Goal: Task Accomplishment & Management: Use online tool/utility

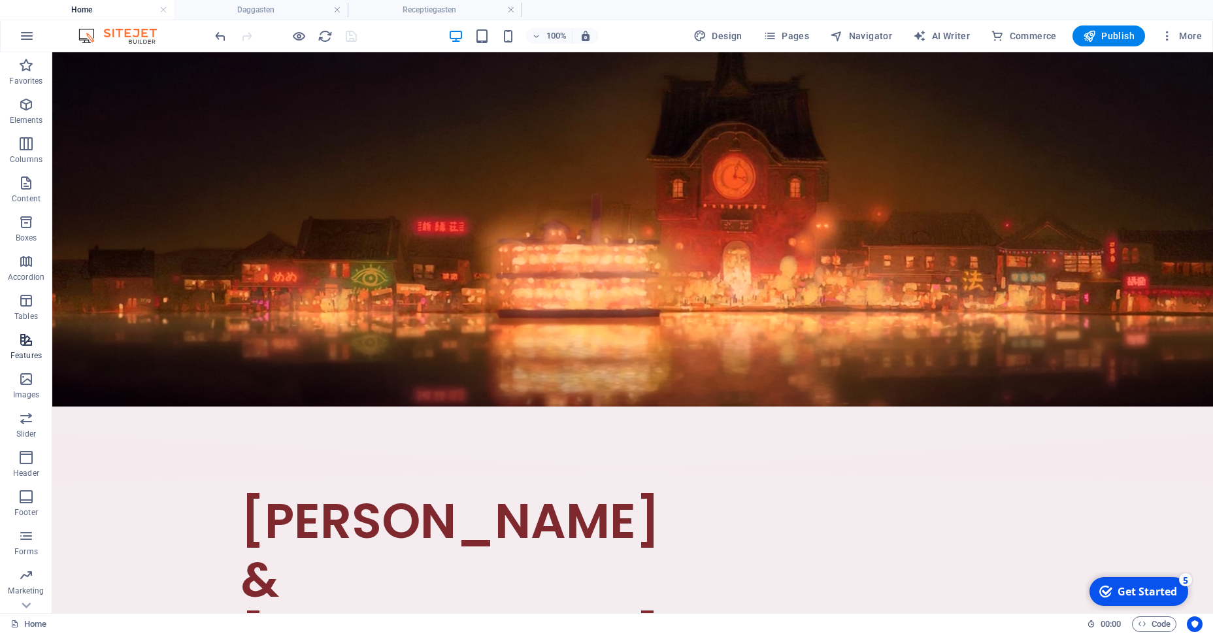
scroll to position [67, 0]
click at [25, 284] on p "Features" at bounding box center [25, 289] width 31 height 10
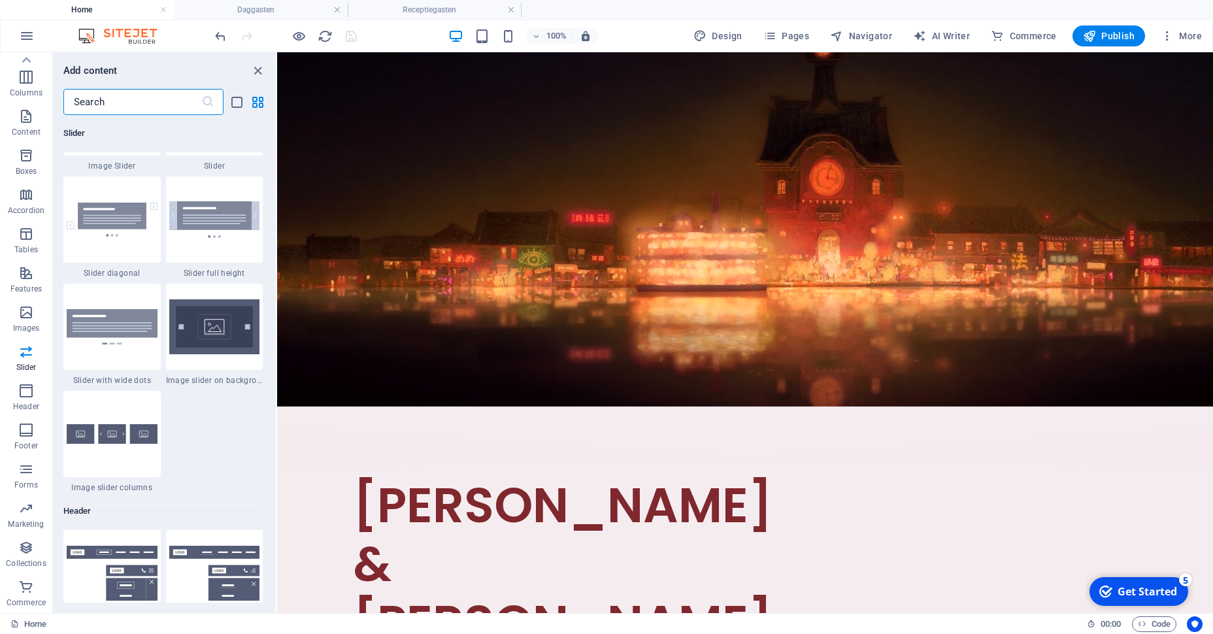
scroll to position [7495, 0]
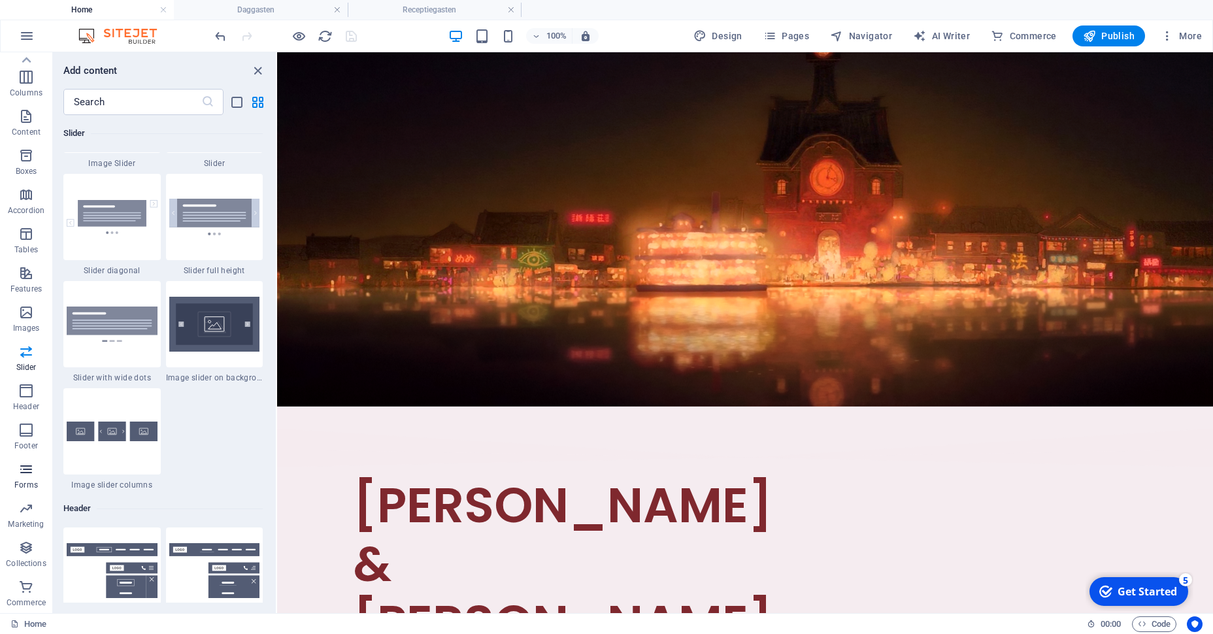
click at [29, 478] on span "Forms" at bounding box center [26, 476] width 52 height 31
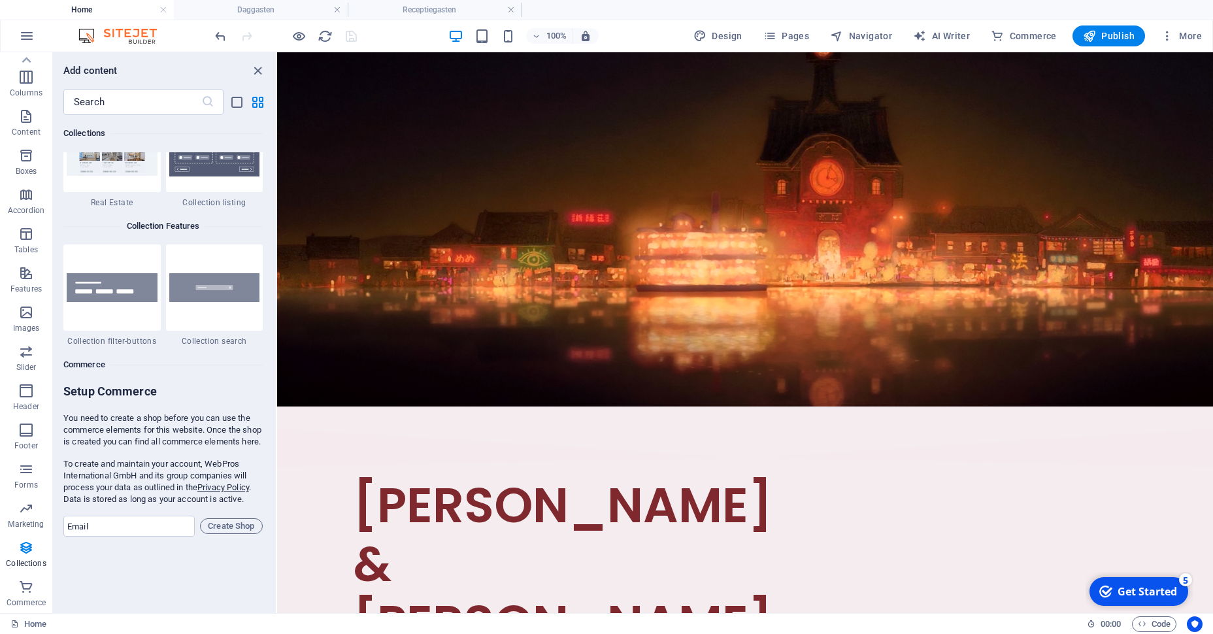
scroll to position [12365, 0]
click at [35, 286] on p "Features" at bounding box center [25, 289] width 31 height 10
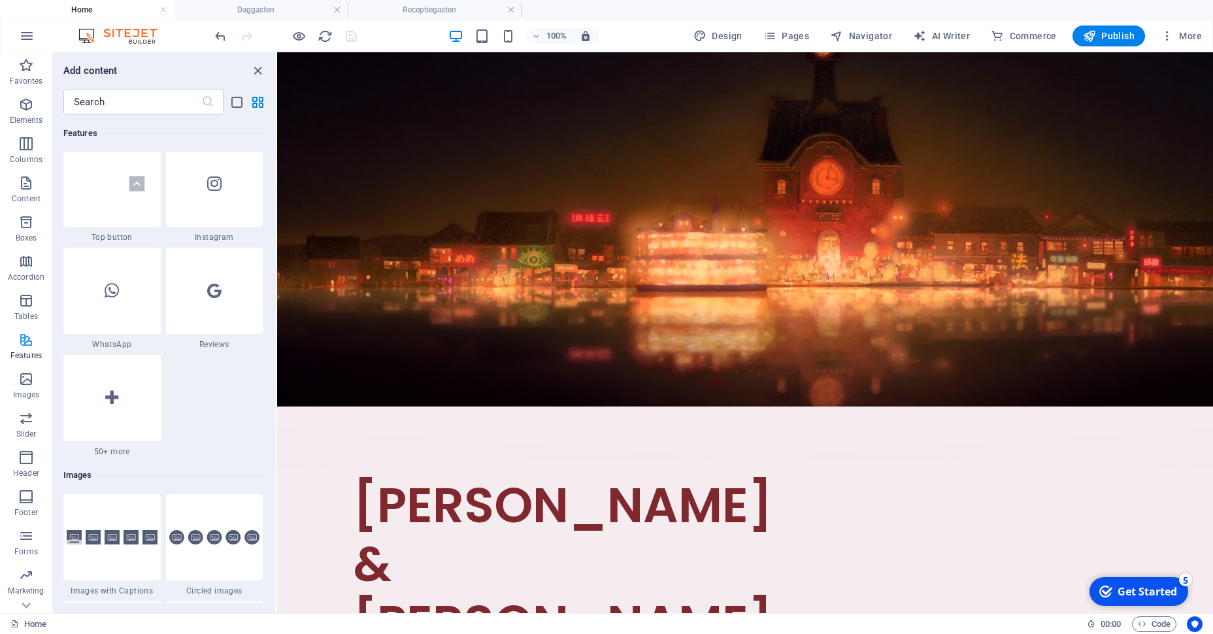
scroll to position [67, 0]
click at [38, 472] on span "Forms" at bounding box center [26, 476] width 52 height 31
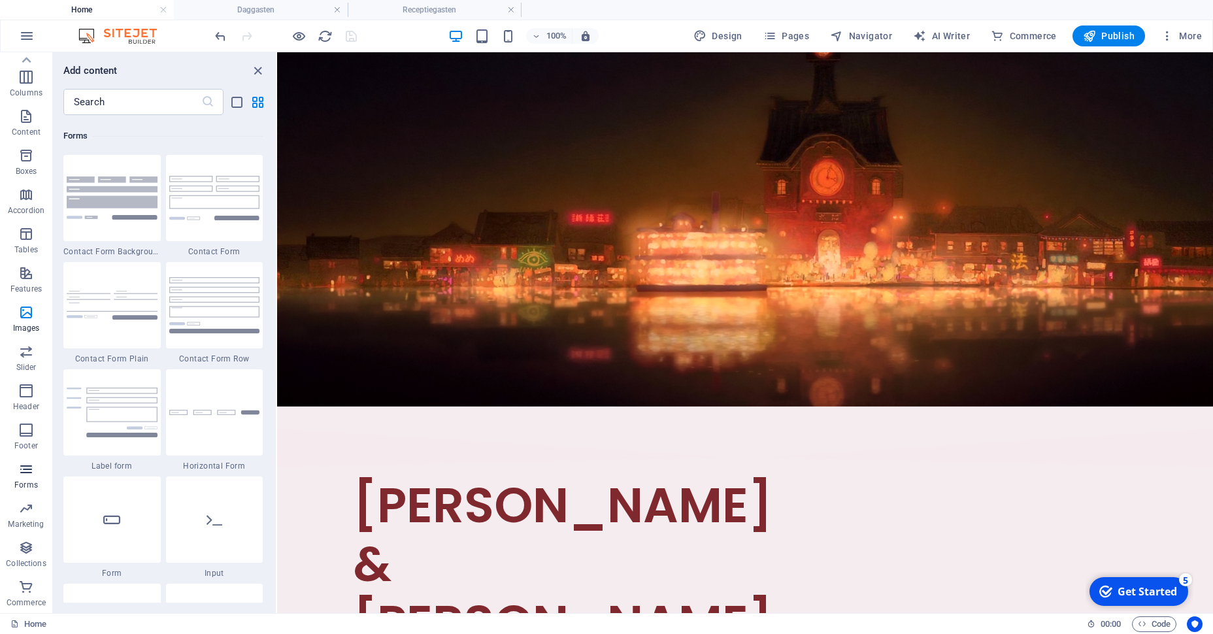
scroll to position [9543, 0]
click at [29, 344] on icon "button" at bounding box center [26, 352] width 16 height 16
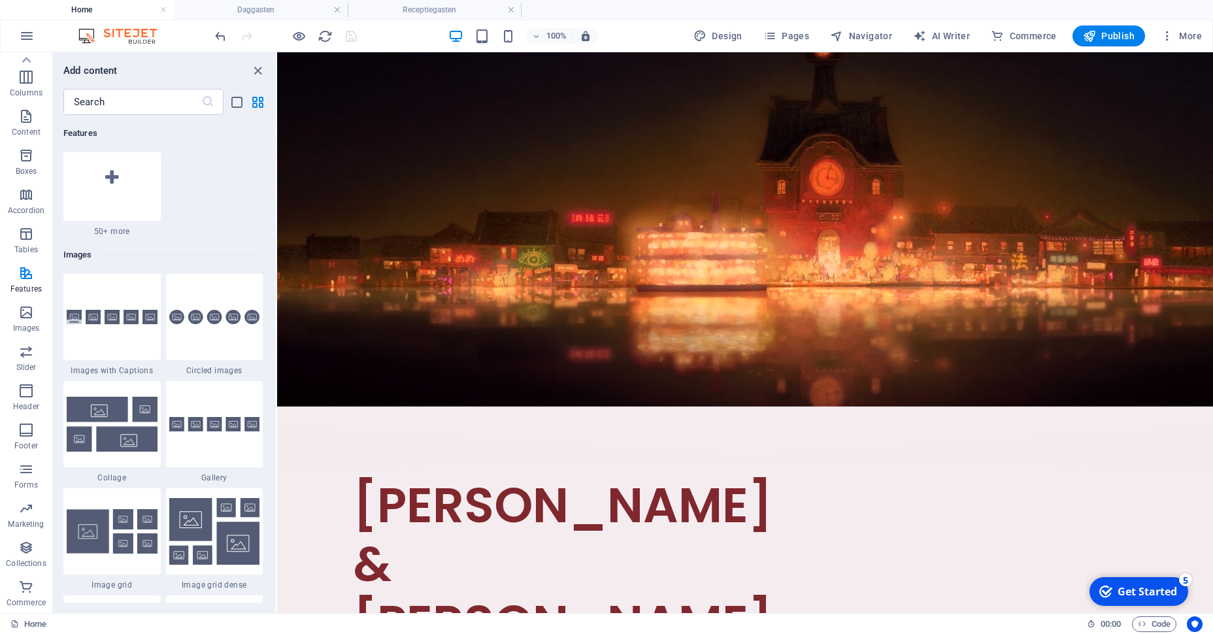
scroll to position [6505, 0]
click at [154, 99] on input "text" at bounding box center [132, 102] width 138 height 26
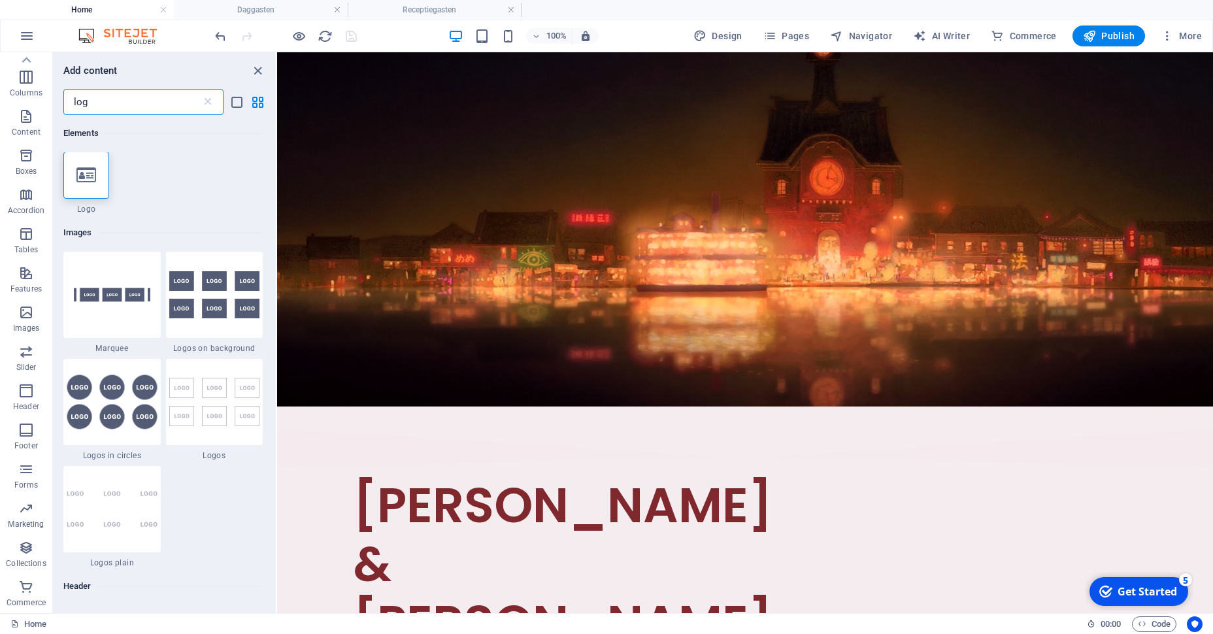
scroll to position [0, 0]
type input "l"
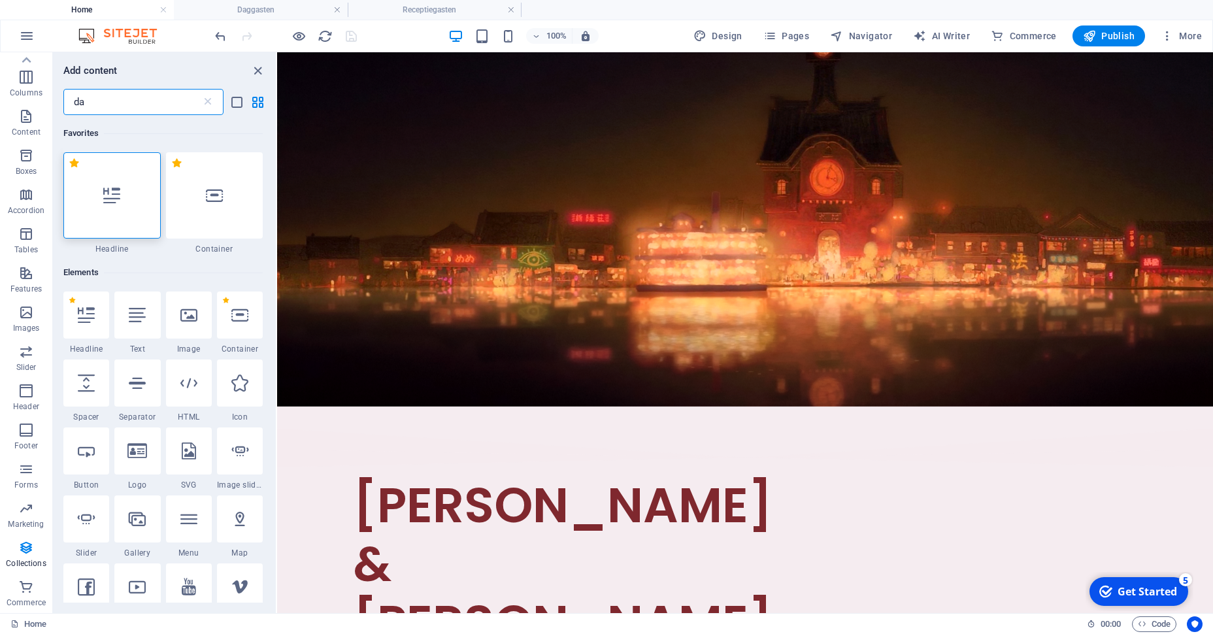
type input "d"
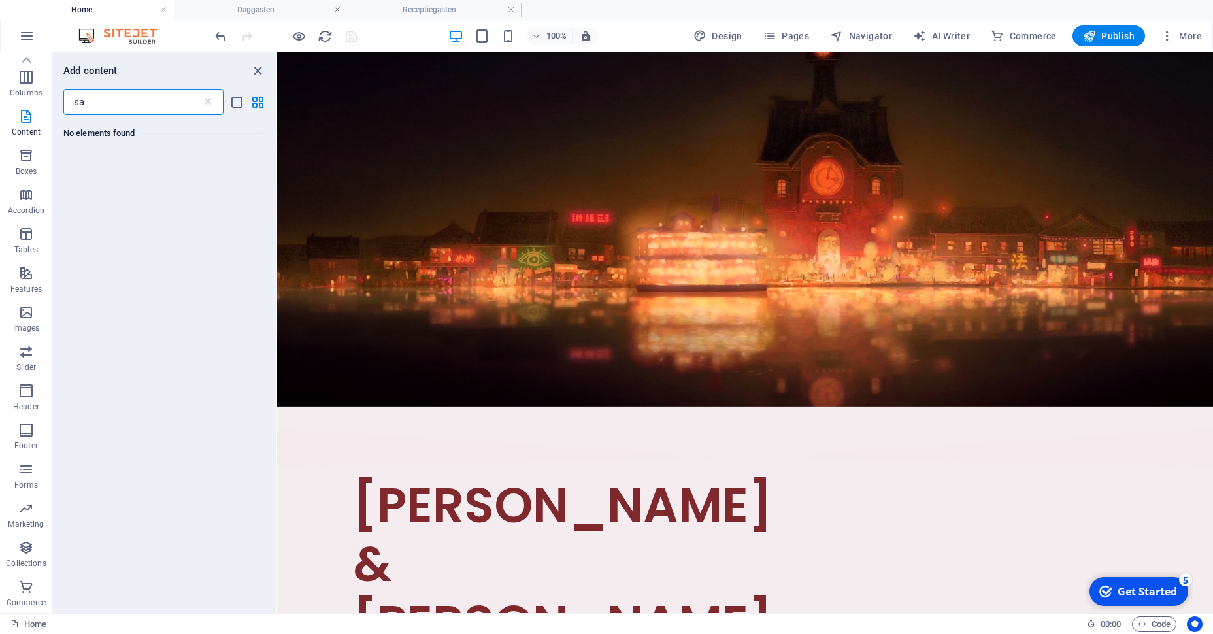
type input "s"
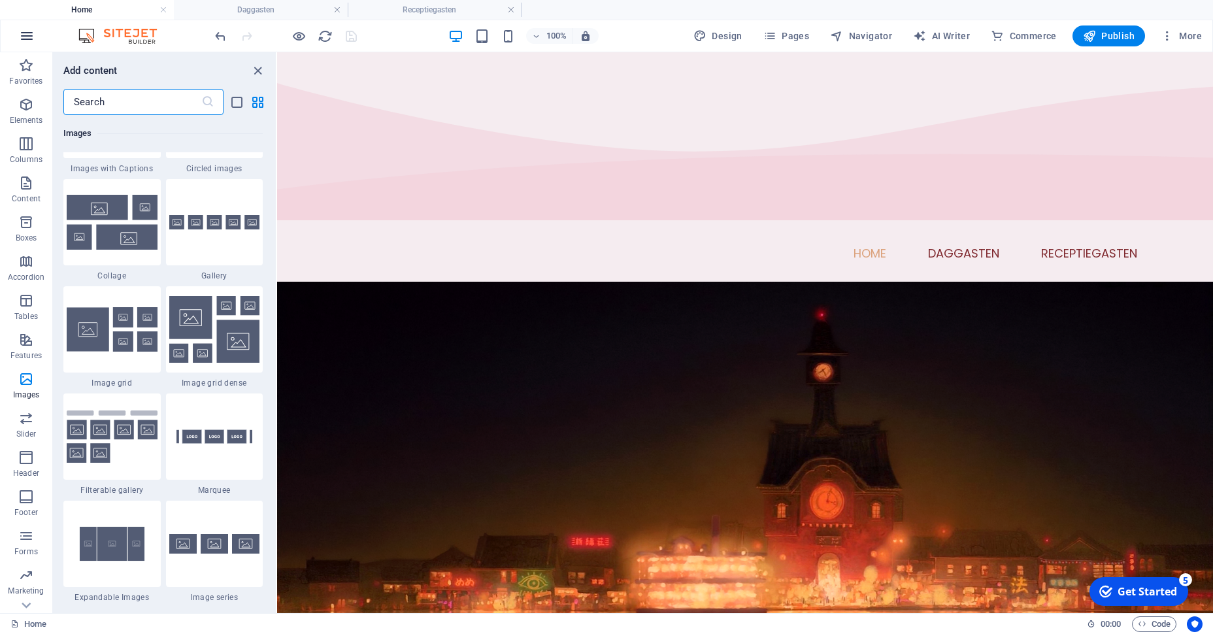
click at [32, 47] on button "button" at bounding box center [26, 35] width 31 height 31
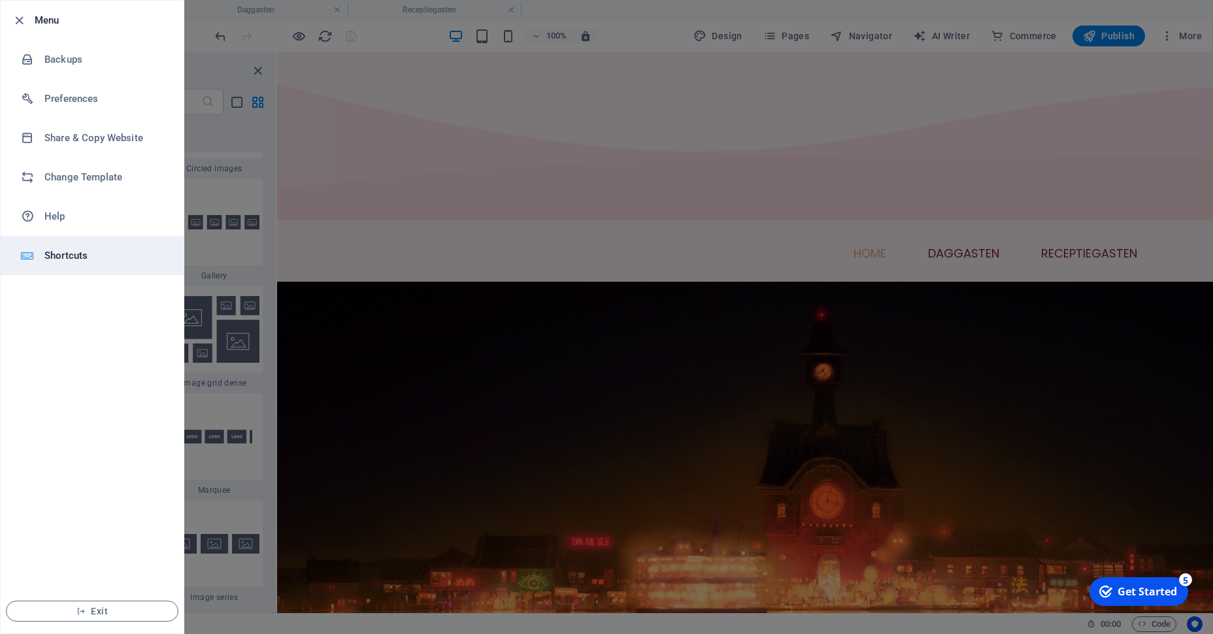
click at [84, 265] on li "Shortcuts" at bounding box center [92, 255] width 183 height 39
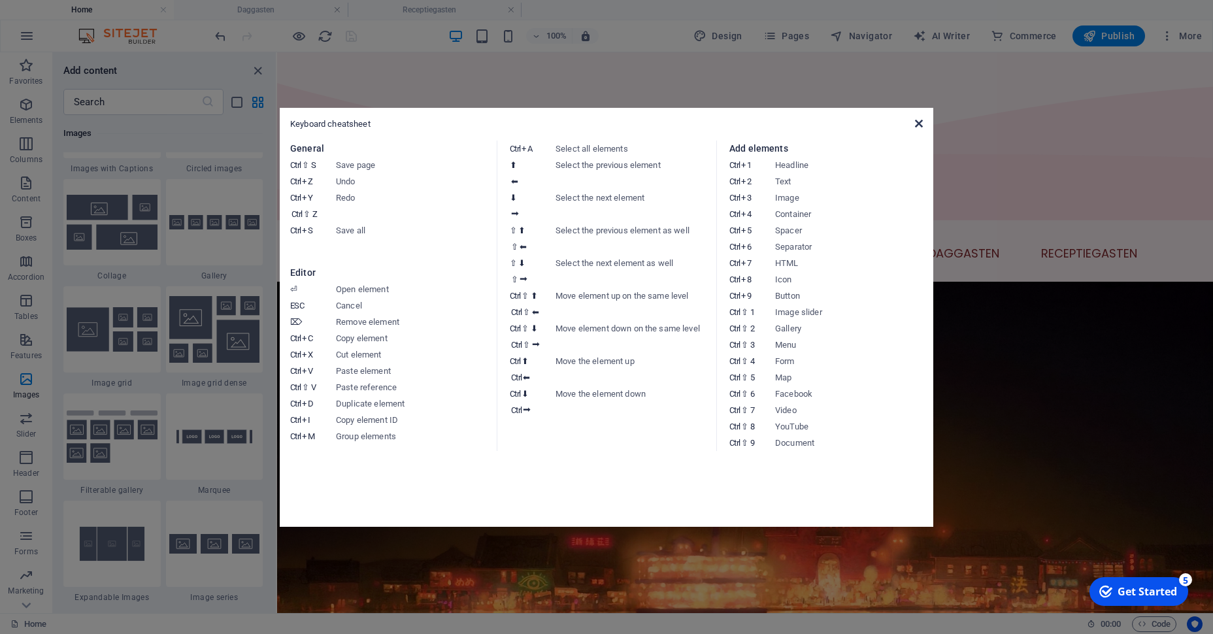
click at [921, 127] on icon at bounding box center [919, 123] width 8 height 10
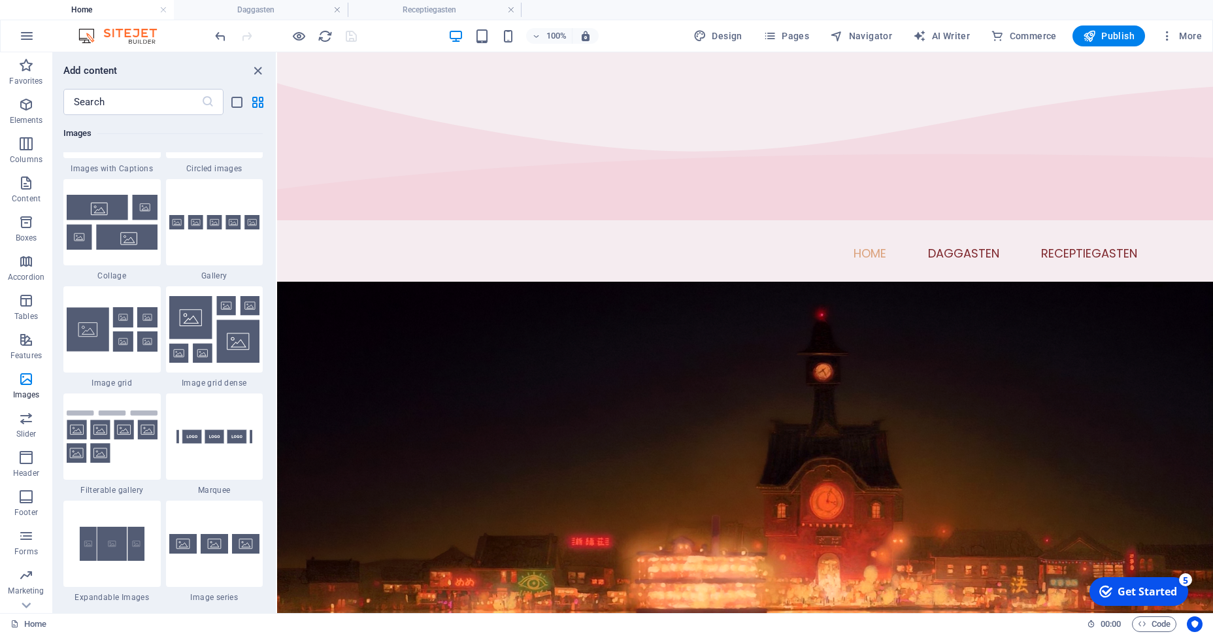
click at [18, 19] on li "Home" at bounding box center [87, 10] width 174 height 20
click at [21, 25] on button "button" at bounding box center [26, 35] width 31 height 31
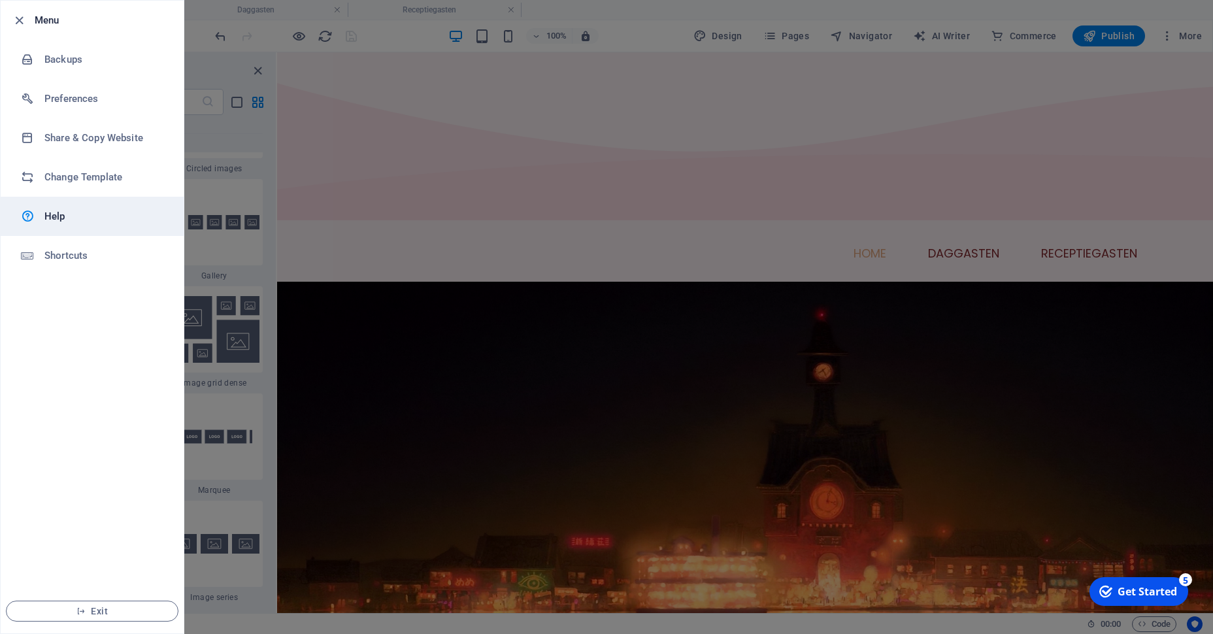
click at [85, 218] on h6 "Help" at bounding box center [104, 216] width 121 height 16
click at [12, 14] on icon "button" at bounding box center [19, 20] width 15 height 15
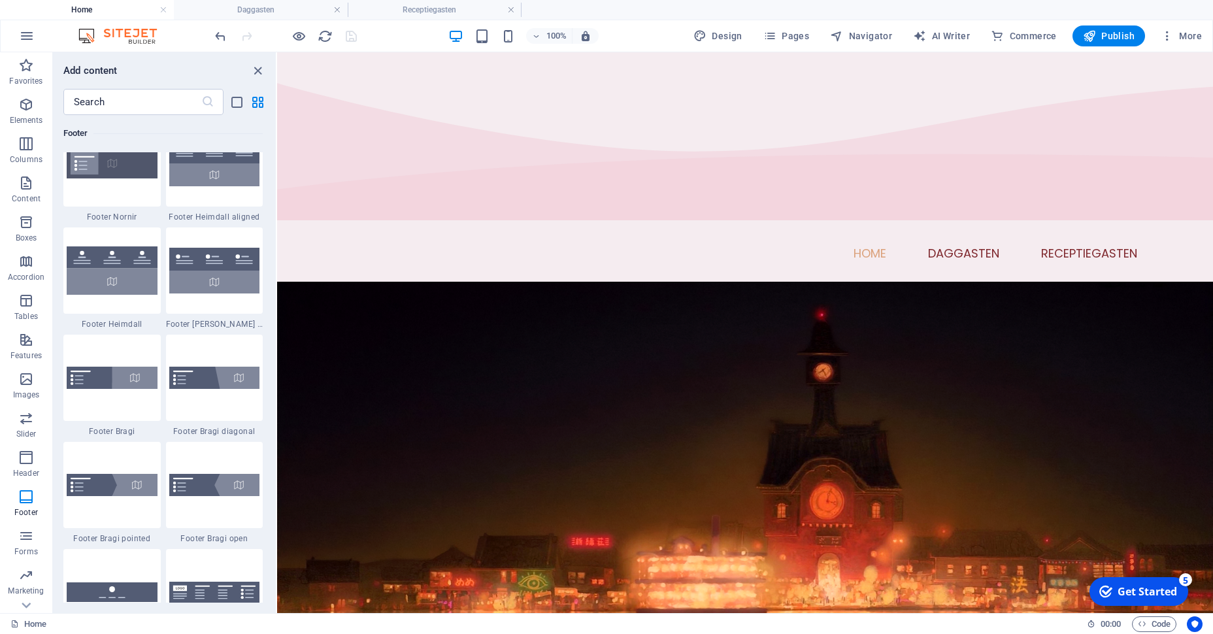
scroll to position [8819, 0]
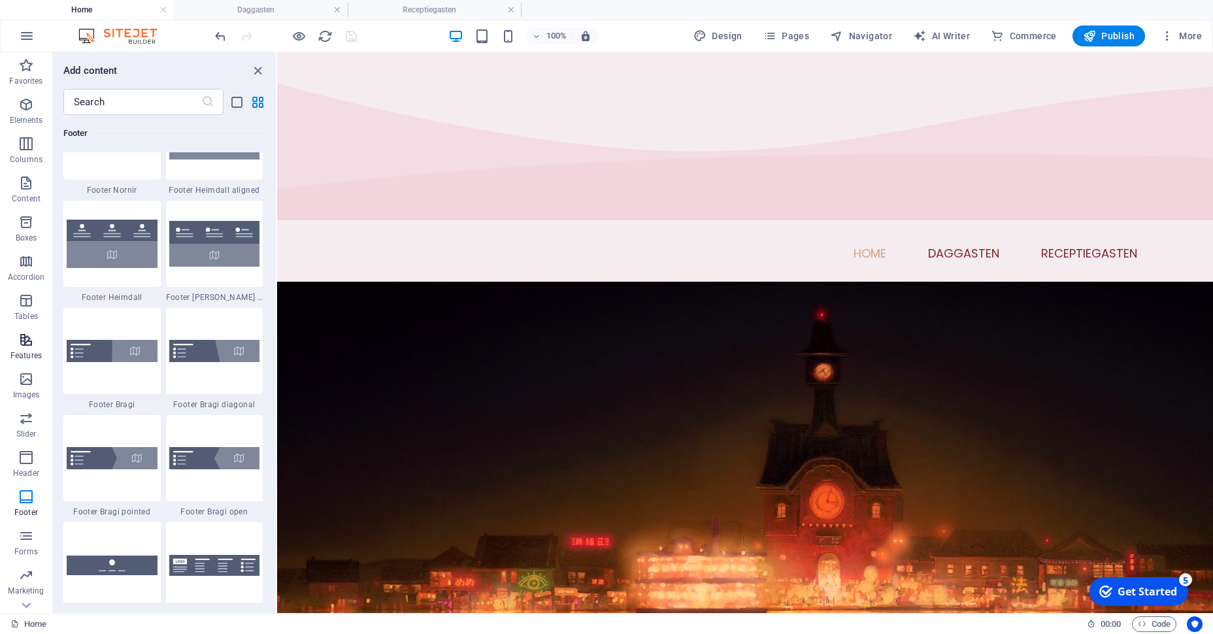
click at [28, 337] on icon "button" at bounding box center [26, 340] width 16 height 16
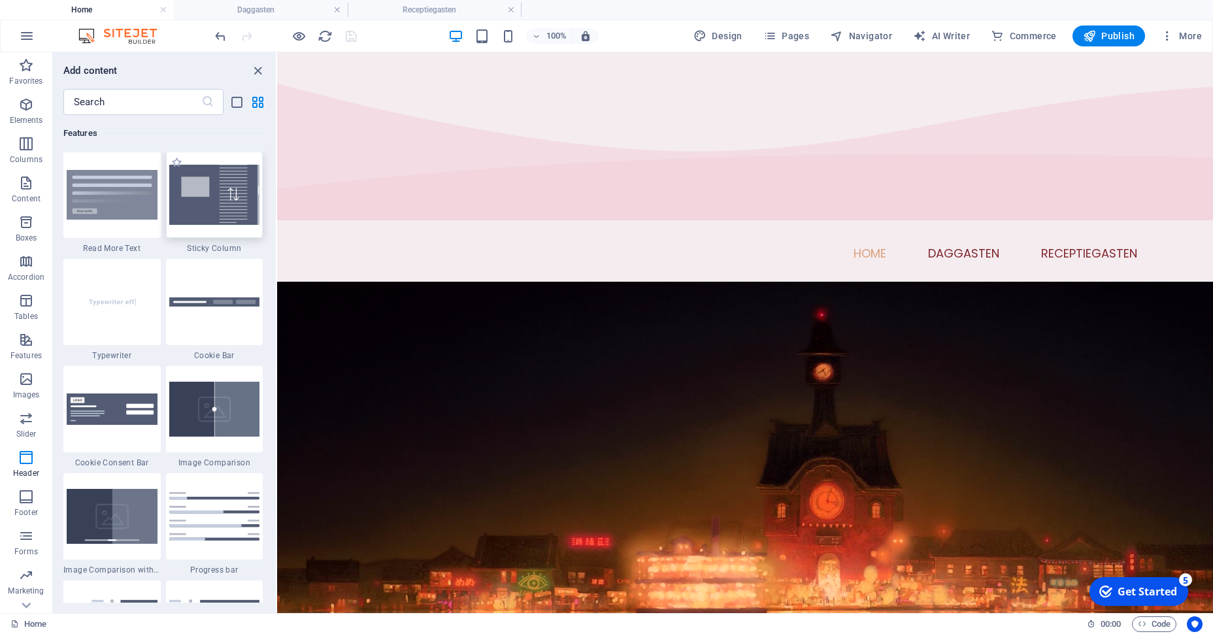
scroll to position [5095, 0]
click at [97, 290] on img at bounding box center [112, 303] width 91 height 60
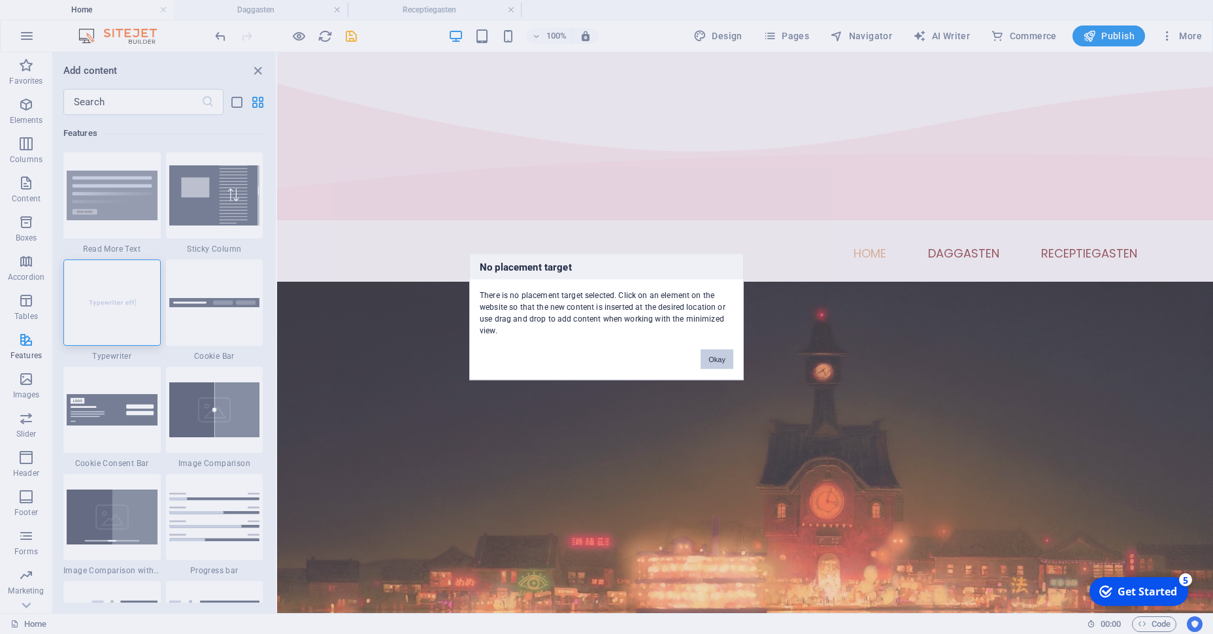
click at [712, 360] on button "Okay" at bounding box center [717, 360] width 33 height 20
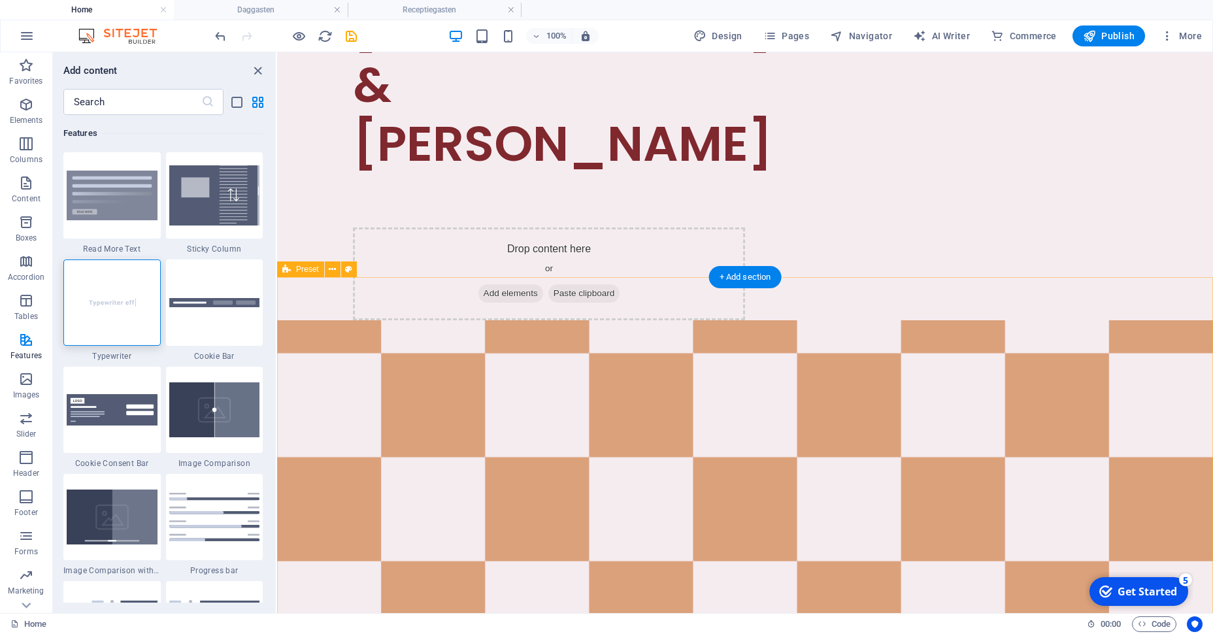
scroll to position [803, 0]
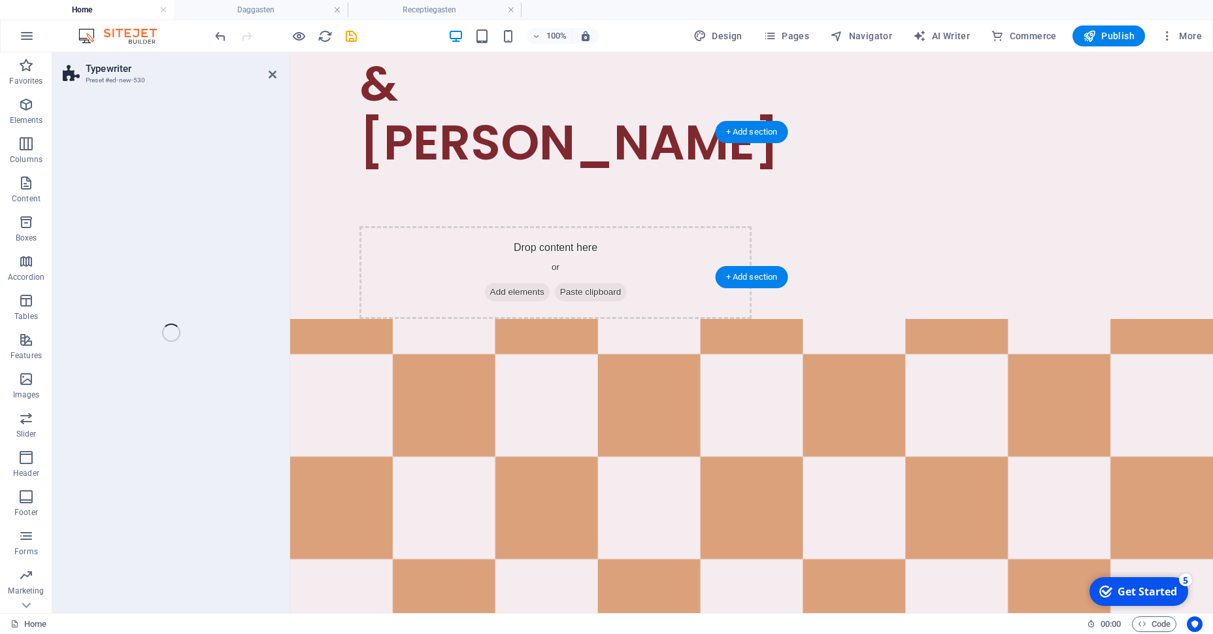
select select "ms"
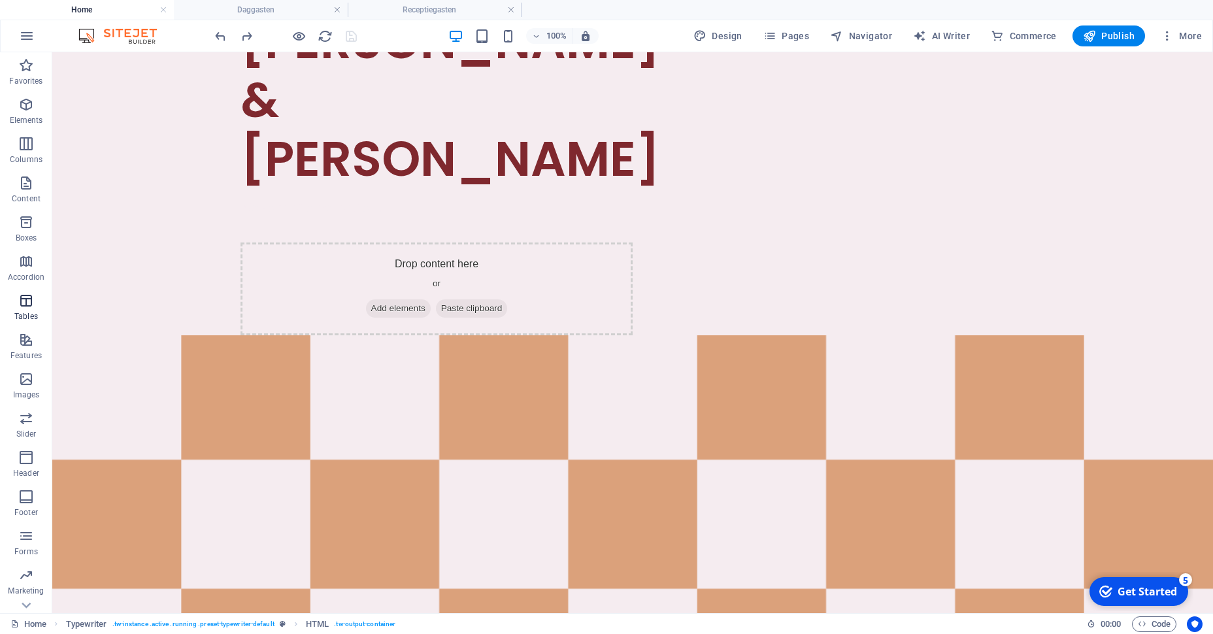
click at [24, 292] on button "Tables" at bounding box center [26, 307] width 52 height 39
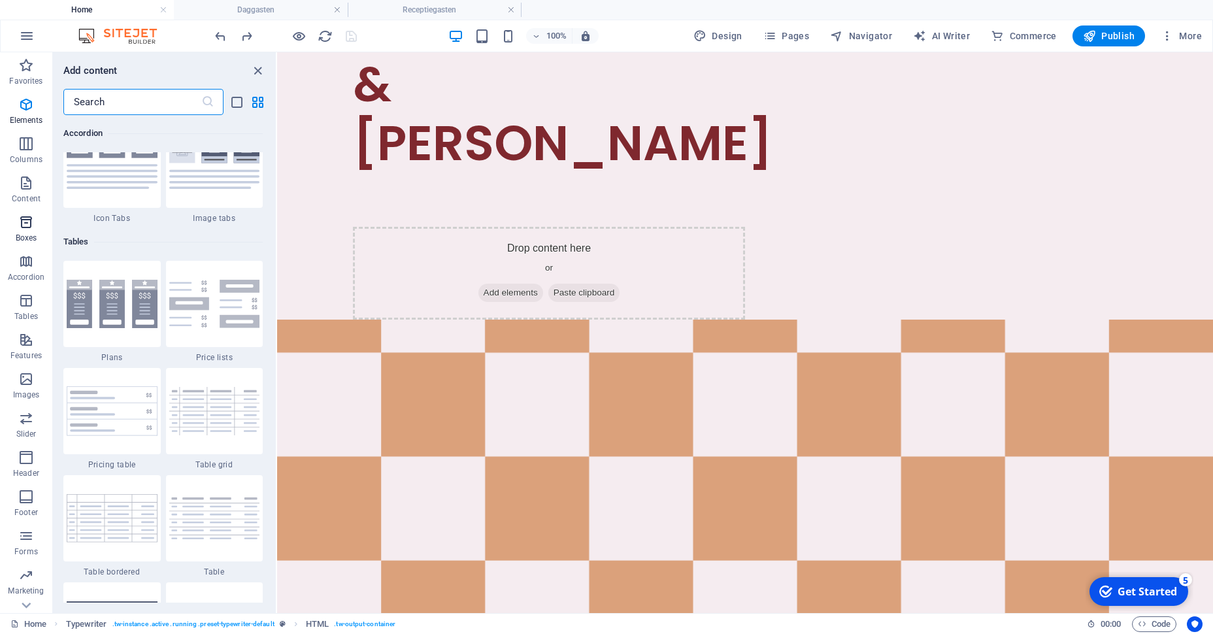
scroll to position [4527, 0]
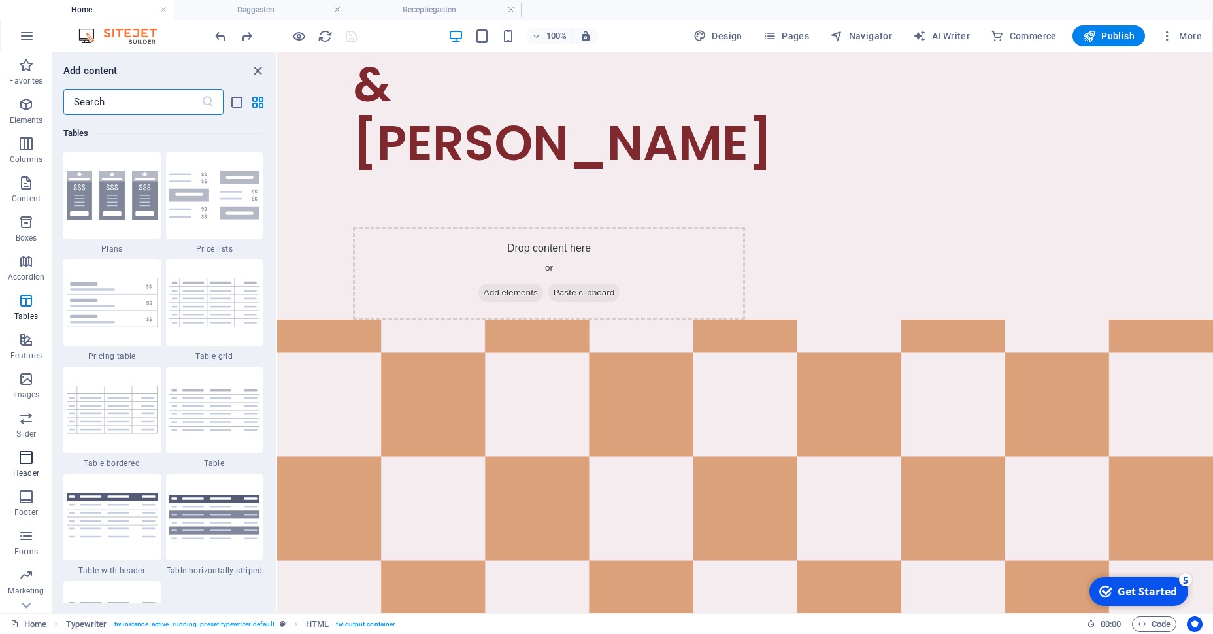
click at [29, 456] on icon "button" at bounding box center [26, 458] width 16 height 16
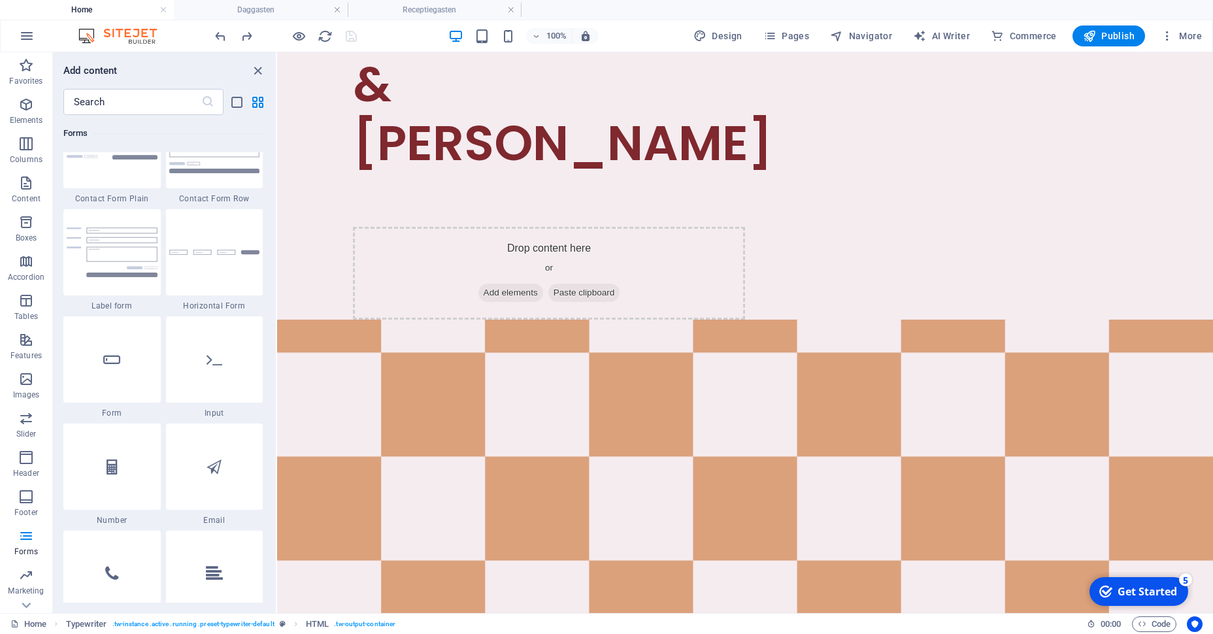
scroll to position [9718, 0]
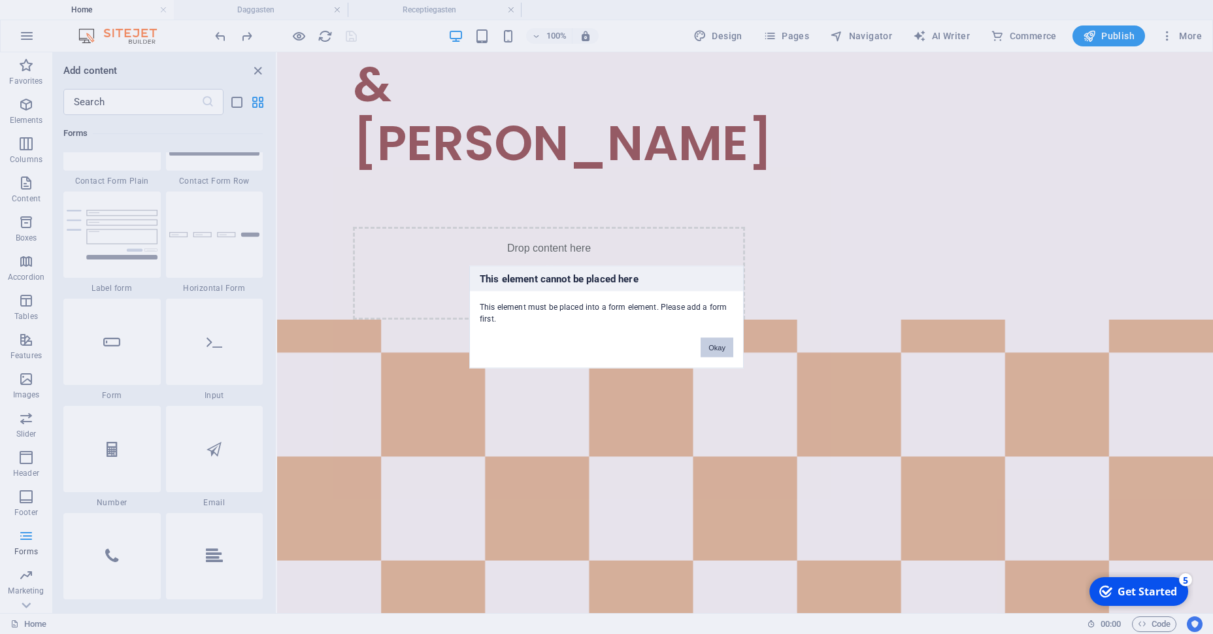
click at [718, 344] on button "Okay" at bounding box center [717, 348] width 33 height 20
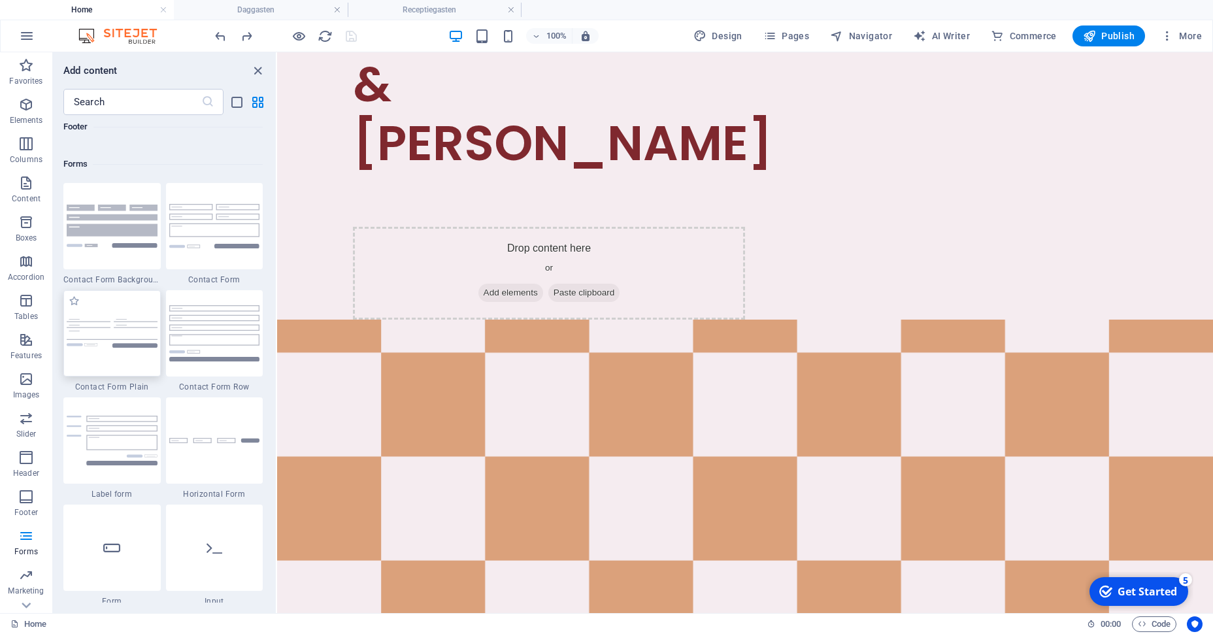
scroll to position [9541, 0]
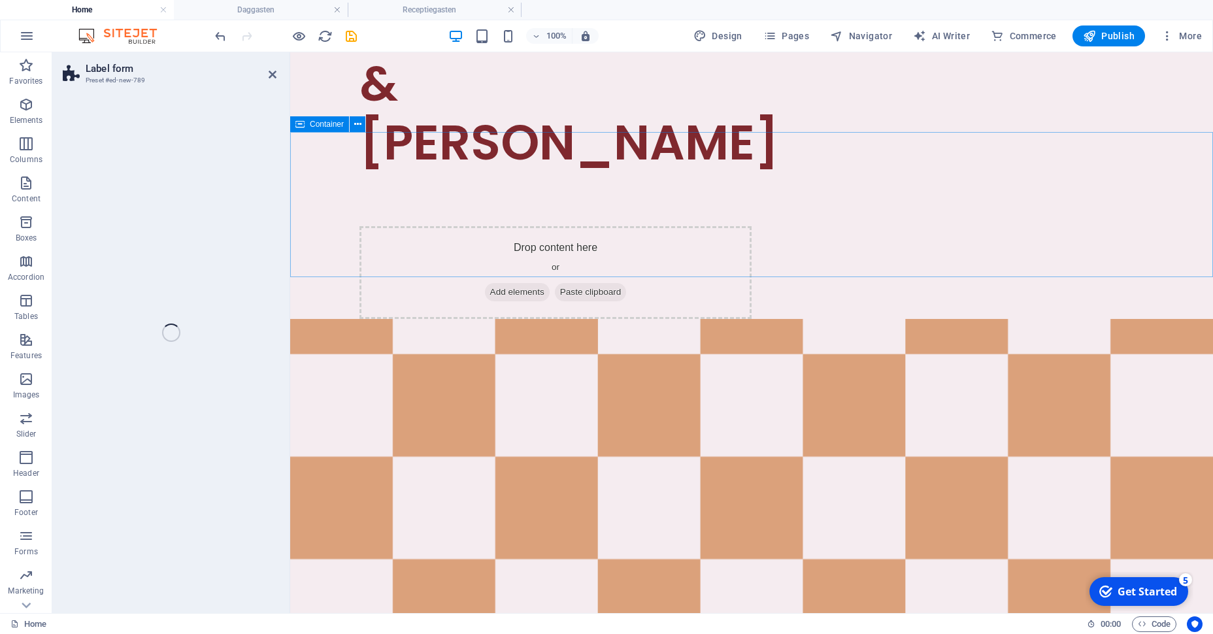
select select "rem"
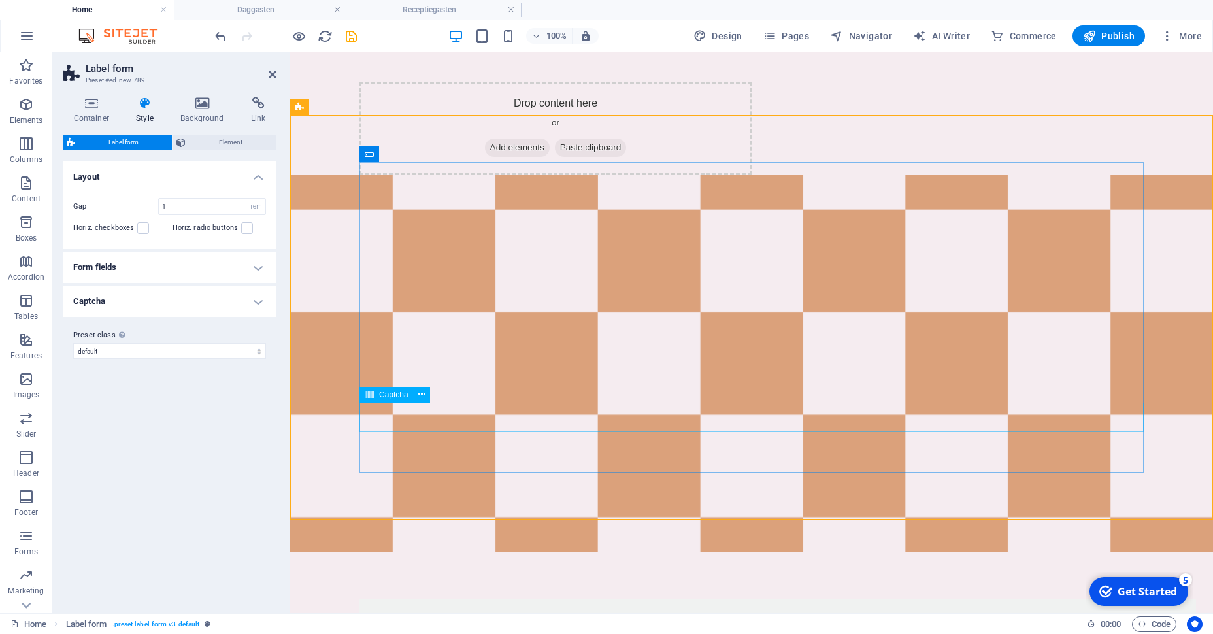
scroll to position [983, 0]
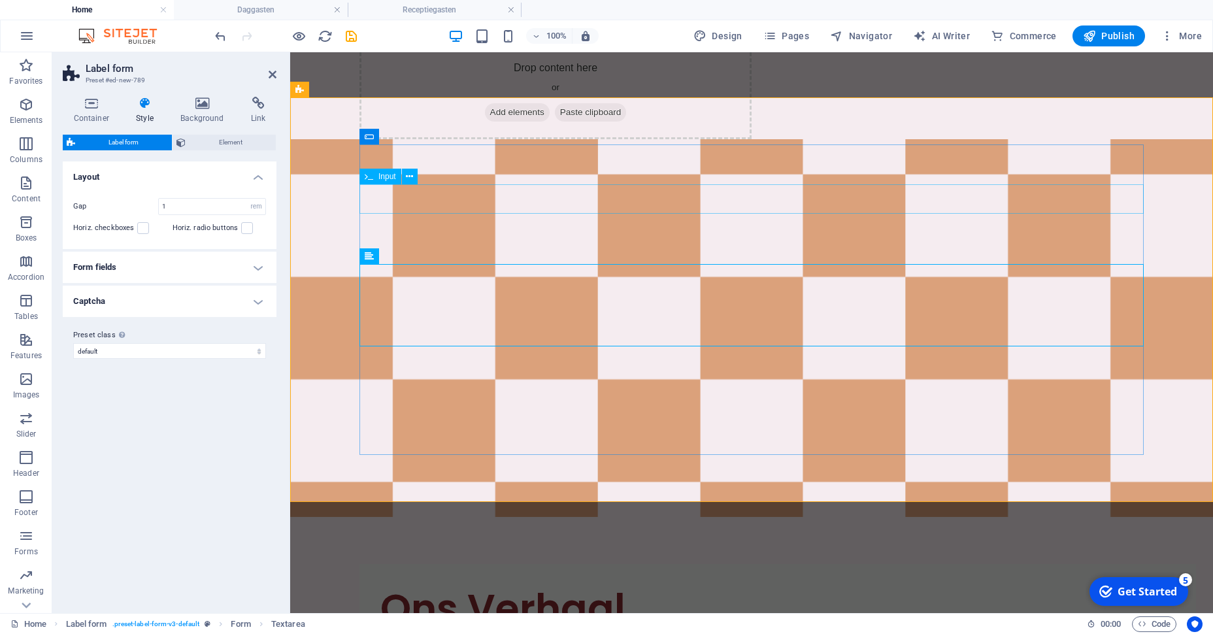
click at [423, 182] on div "Input" at bounding box center [392, 177] width 67 height 16
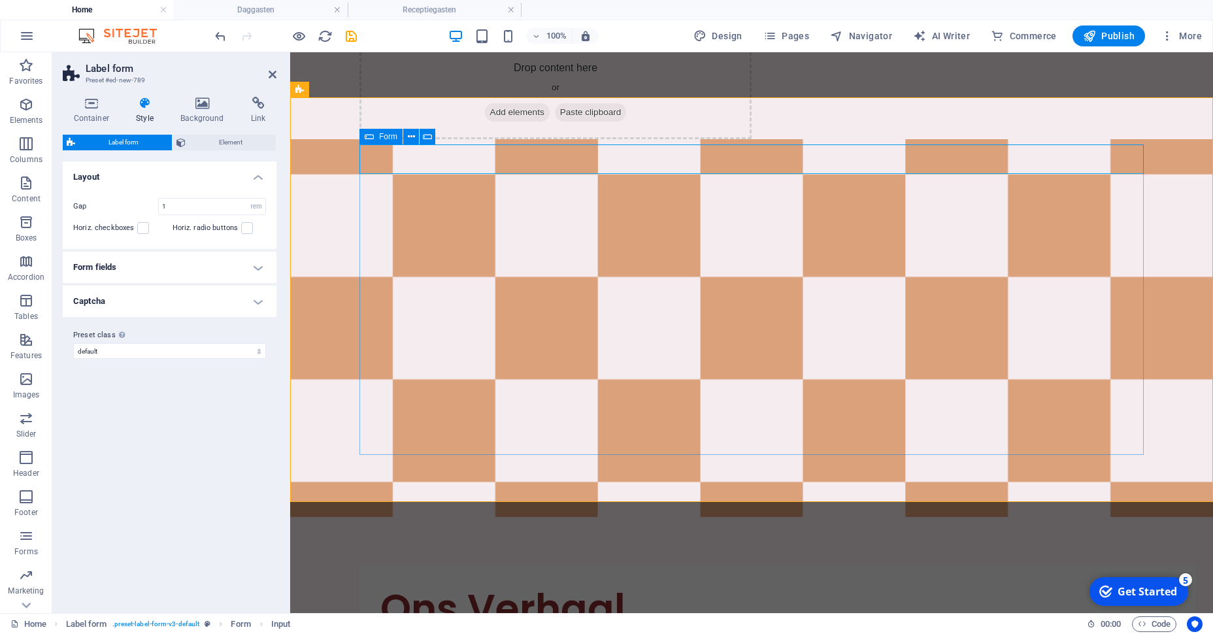
click at [383, 139] on span "Form" at bounding box center [388, 137] width 18 height 8
click at [401, 139] on div "Input" at bounding box center [404, 137] width 42 height 16
click at [93, 117] on h4 "Container" at bounding box center [94, 110] width 63 height 27
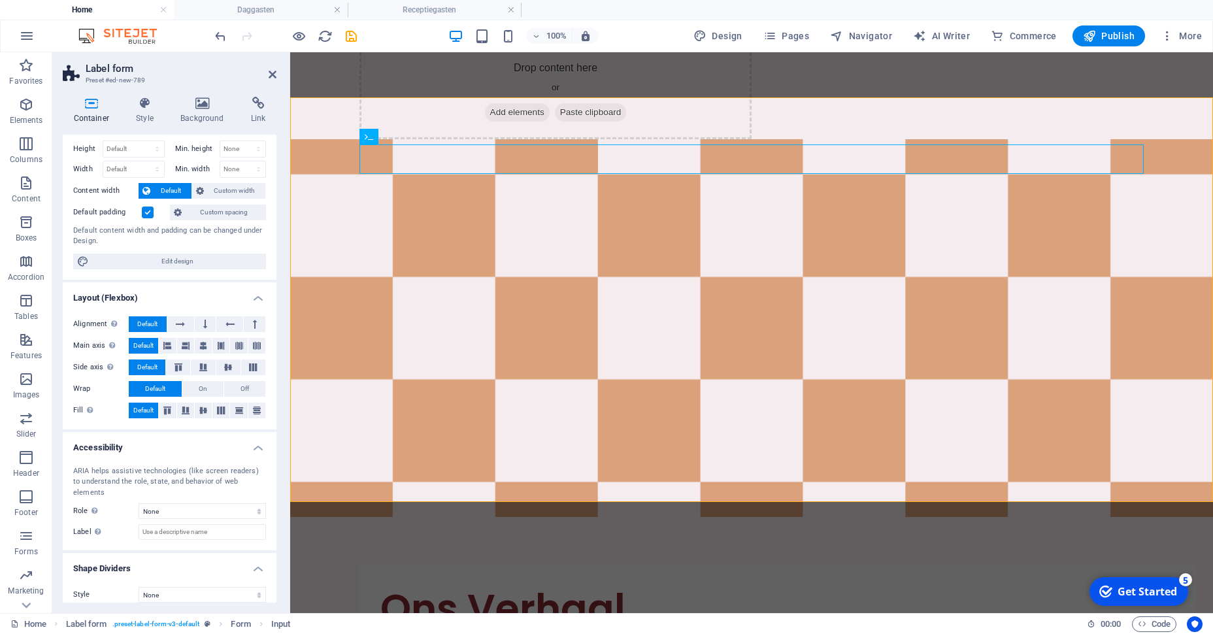
scroll to position [0, 0]
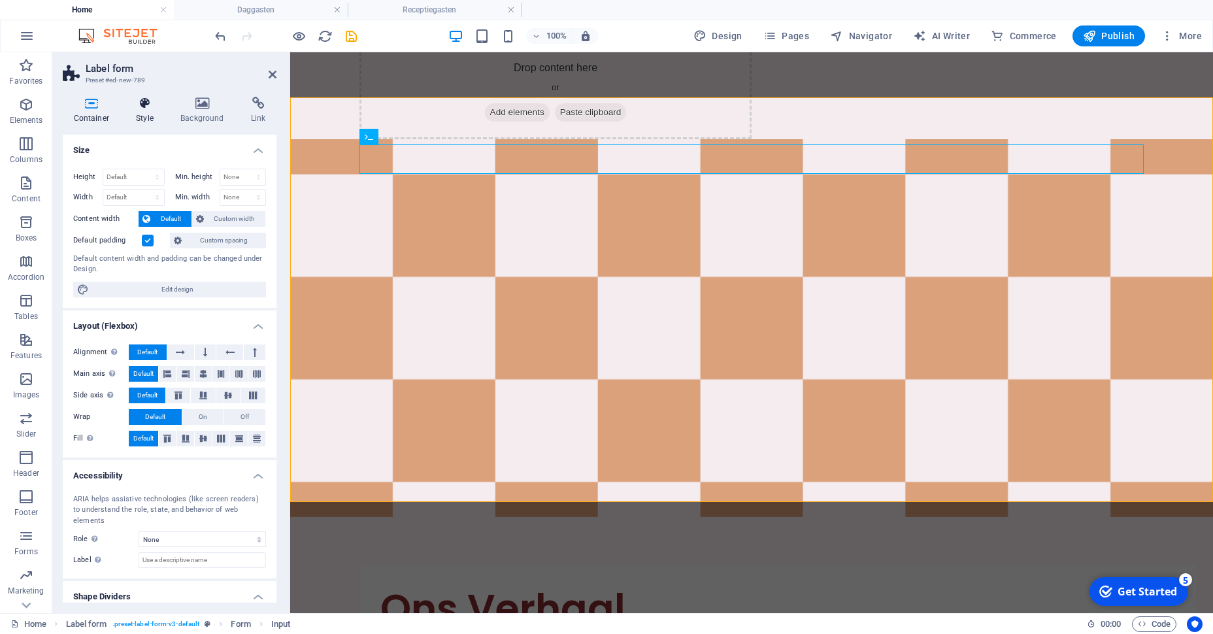
click at [147, 114] on h4 "Style" at bounding box center [147, 110] width 44 height 27
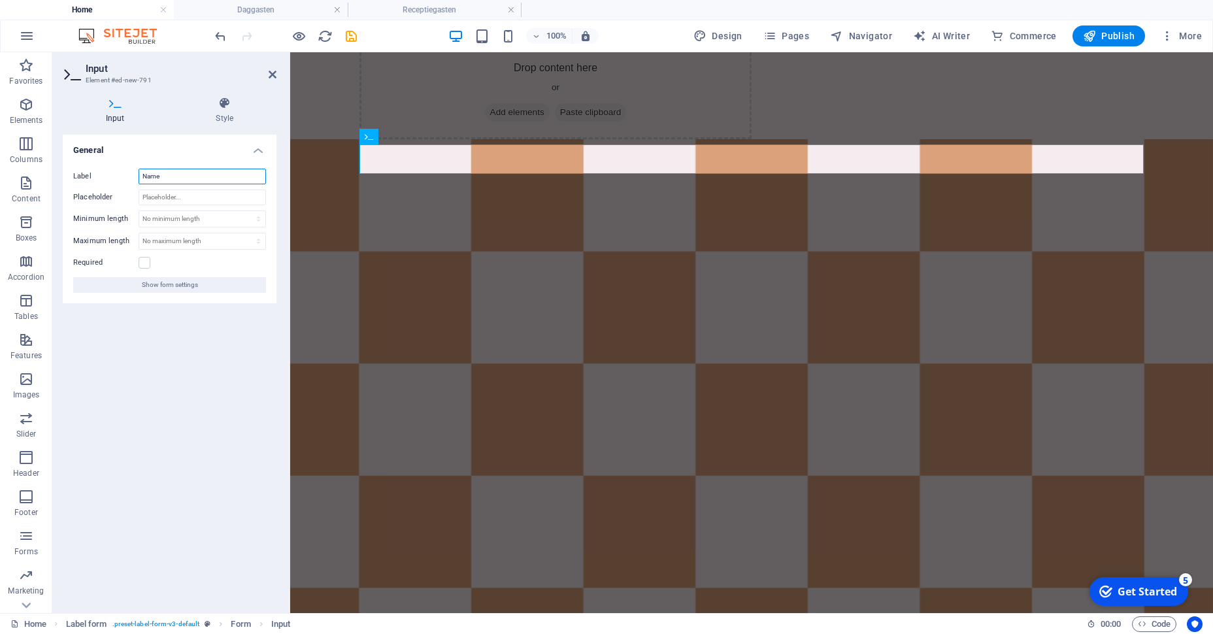
click at [178, 181] on input "Name" at bounding box center [202, 177] width 127 height 16
type input "passwords"
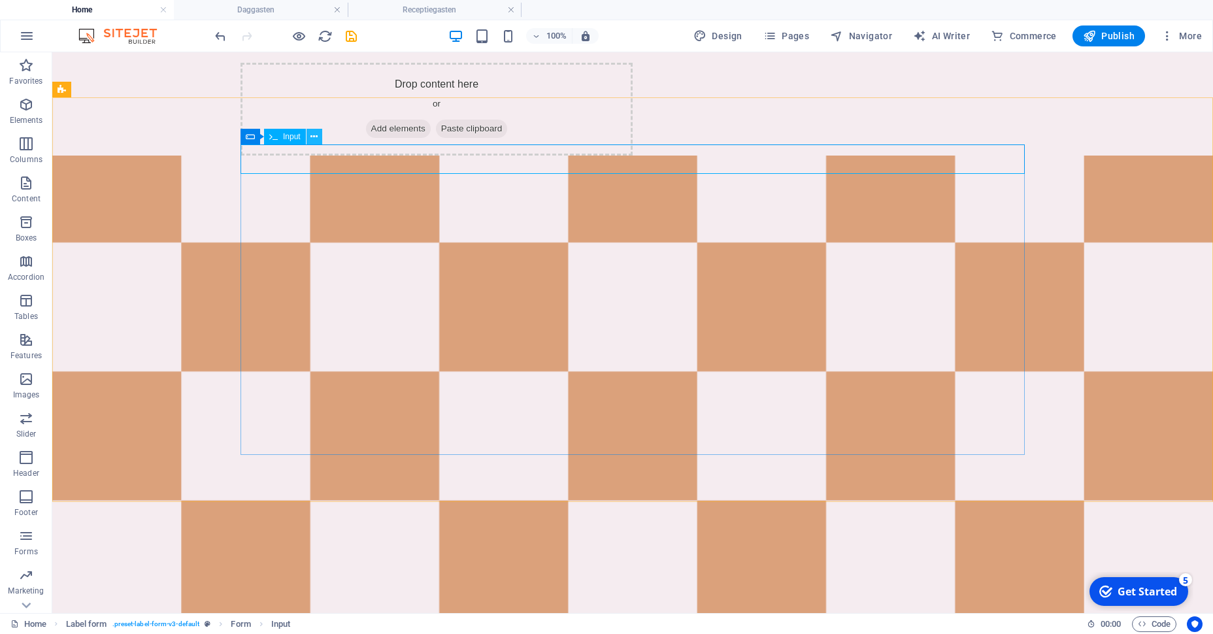
click at [315, 136] on icon at bounding box center [313, 137] width 7 height 14
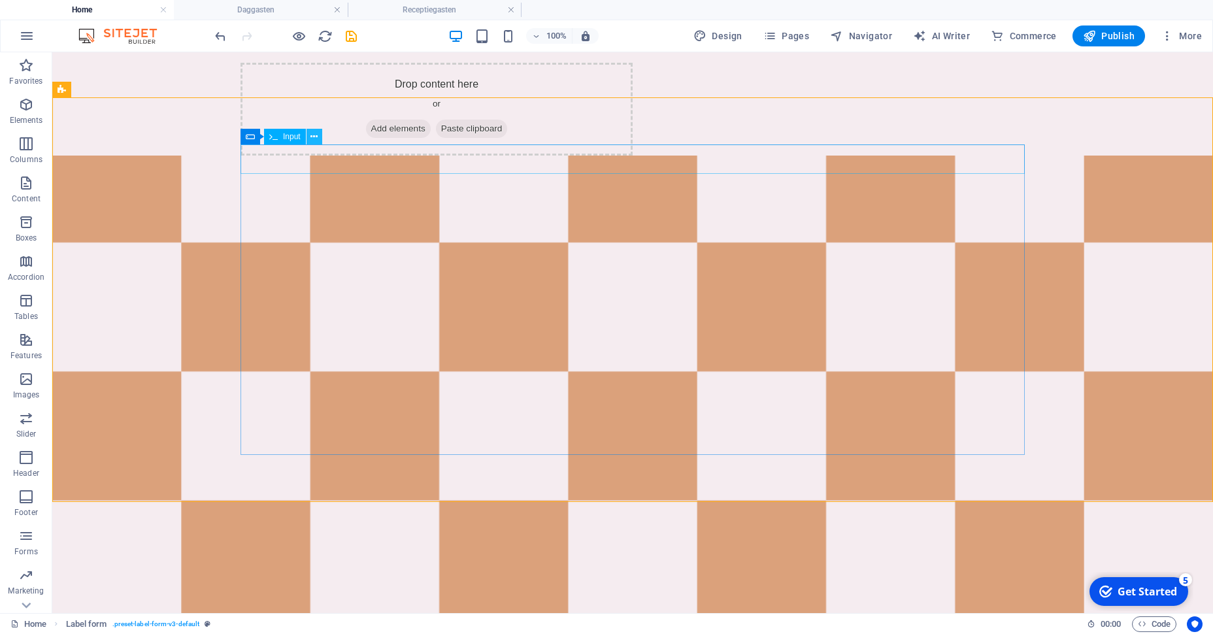
click at [318, 140] on icon at bounding box center [313, 137] width 7 height 14
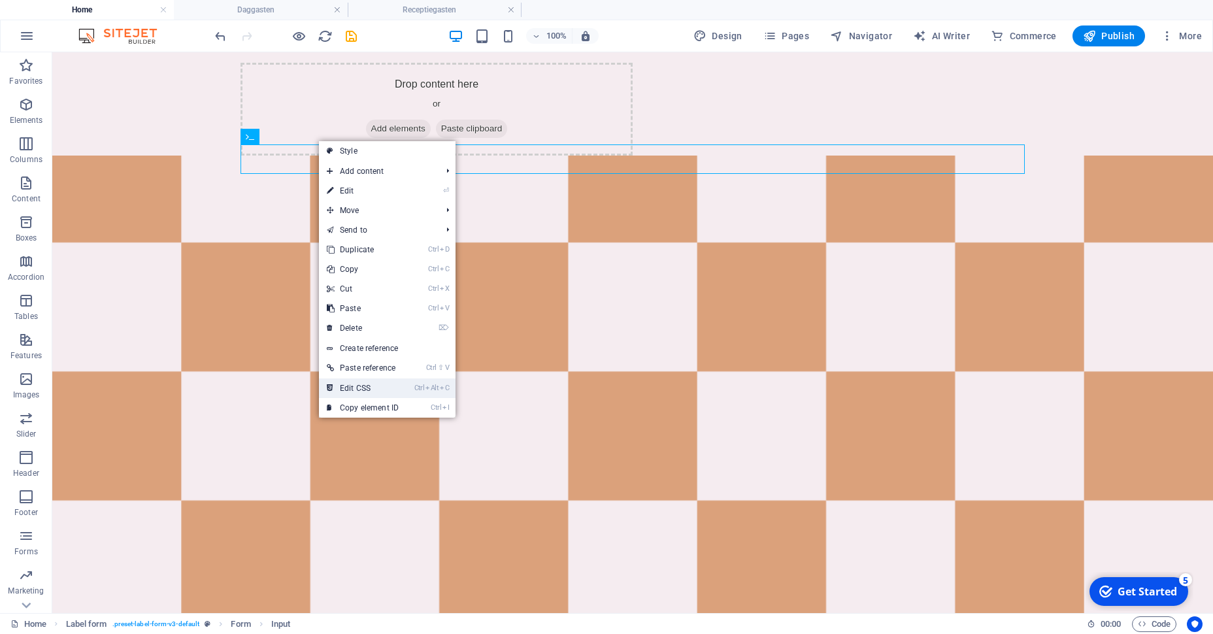
click at [382, 393] on link "Ctrl Alt C Edit CSS" at bounding box center [363, 388] width 88 height 20
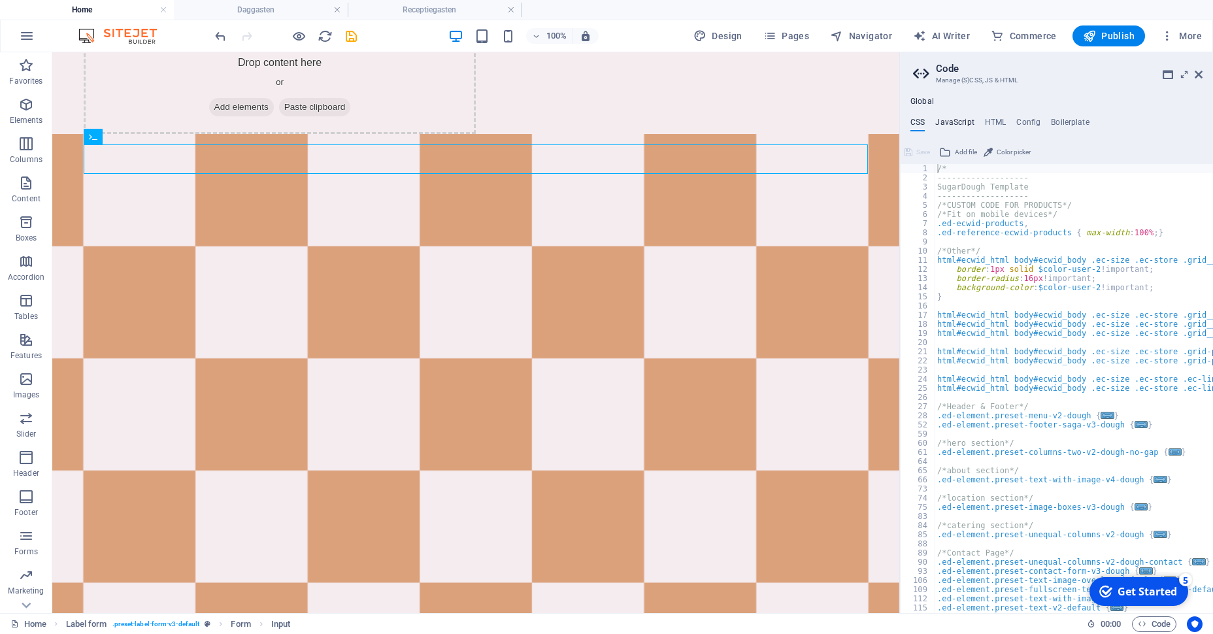
click at [951, 125] on h4 "JavaScript" at bounding box center [954, 125] width 39 height 14
type textarea "/* JS for preset "Menu V2" */"
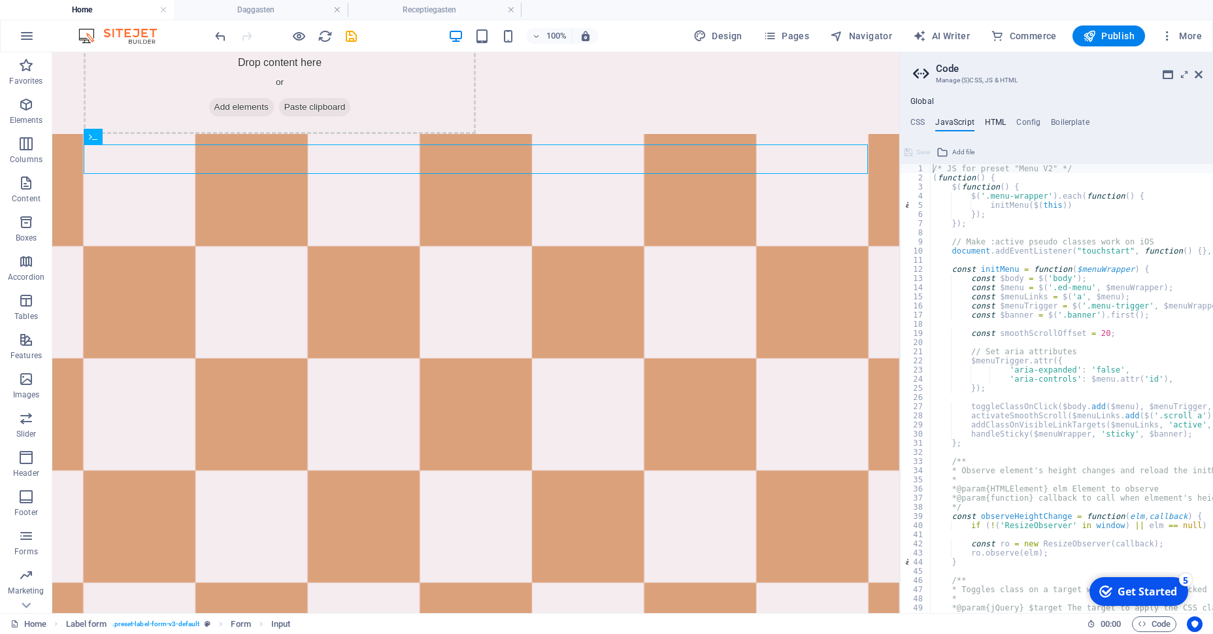
click at [993, 122] on h4 "HTML" at bounding box center [996, 125] width 22 height 14
type textarea "<a href="#main-content" class="button wv-link-content">Skip to main content</a>"
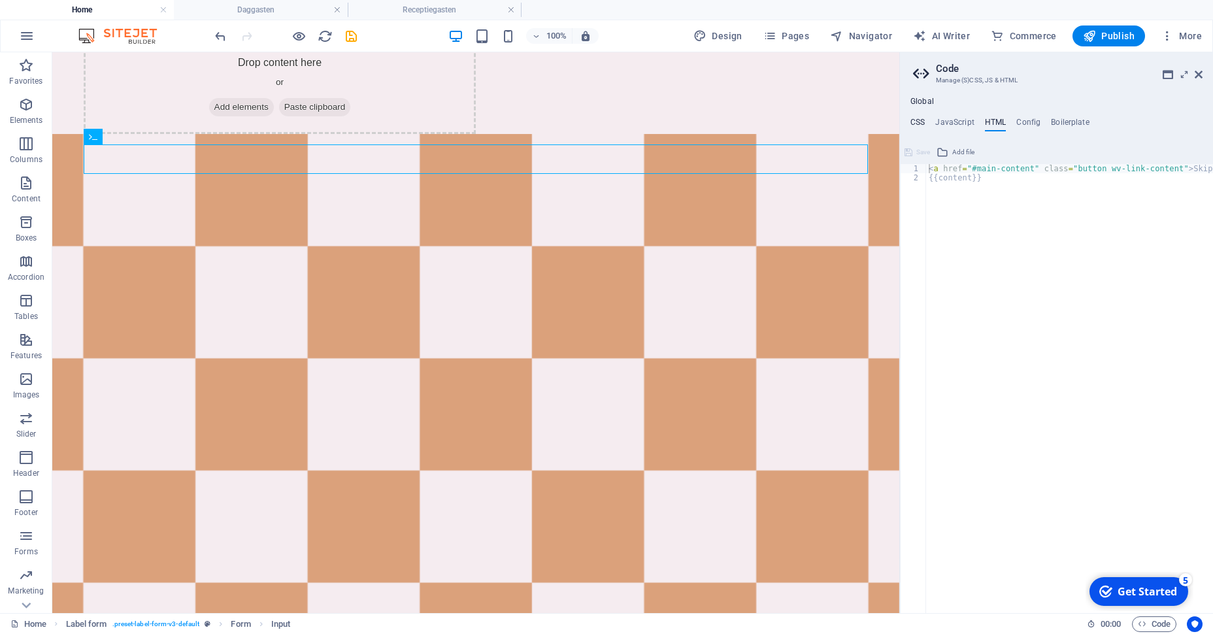
click at [919, 123] on h4 "CSS" at bounding box center [917, 125] width 14 height 14
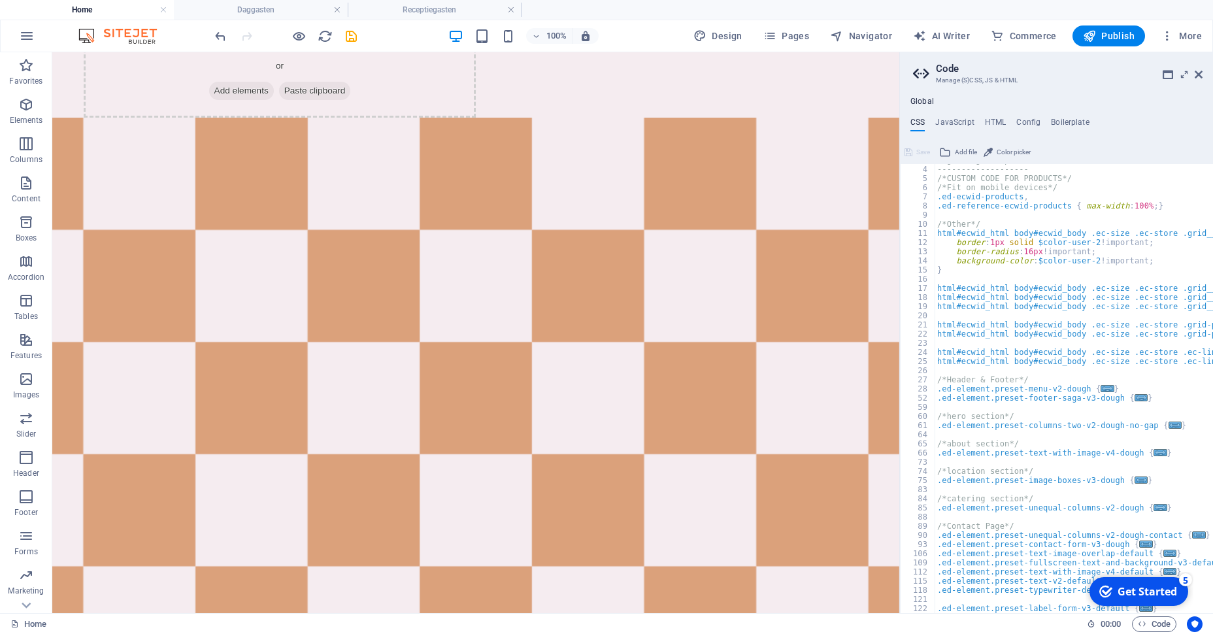
scroll to position [27, 0]
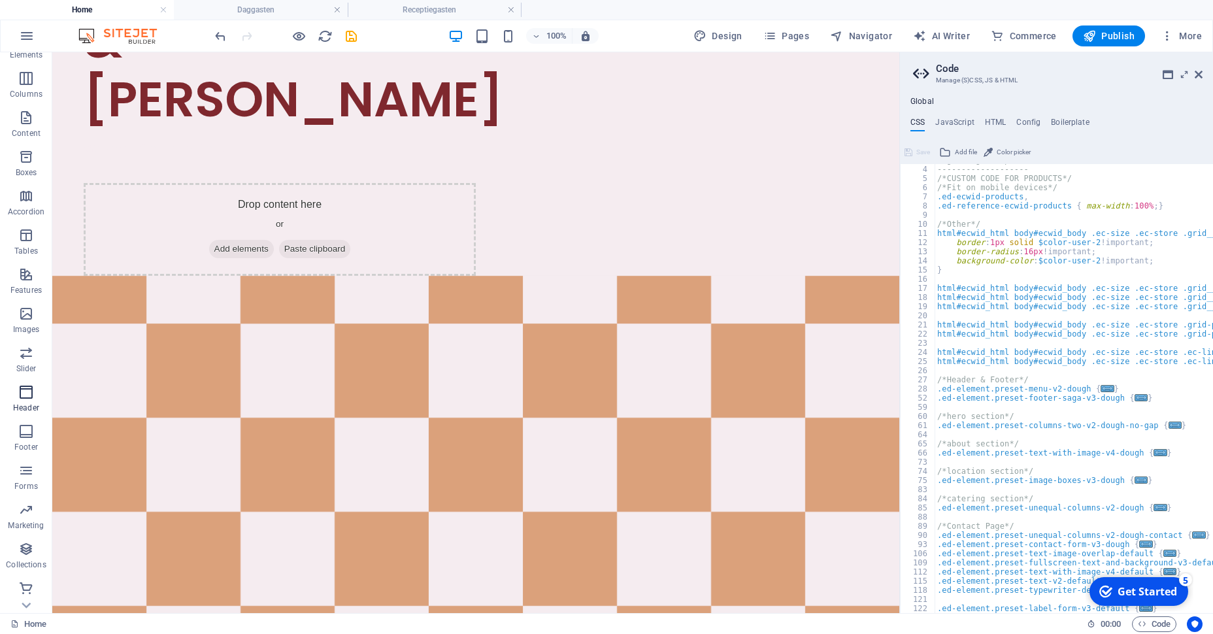
scroll to position [66, 0]
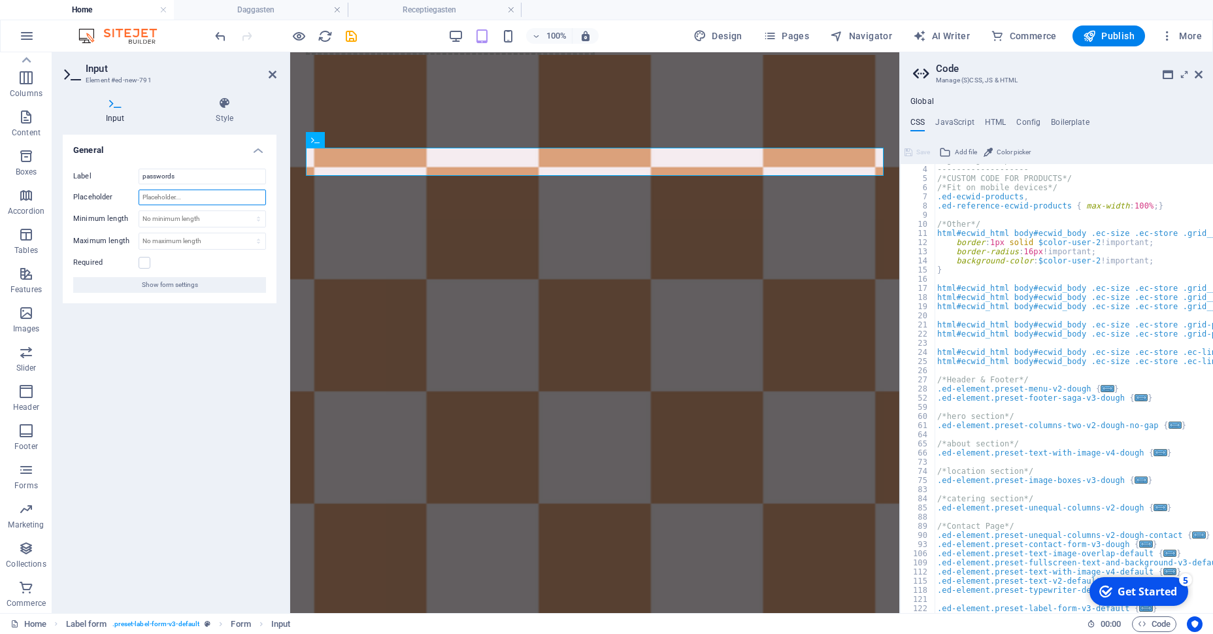
click at [193, 201] on input "Placeholder" at bounding box center [202, 198] width 127 height 16
click at [143, 263] on label at bounding box center [145, 263] width 12 height 12
click at [0, 0] on input "Required" at bounding box center [0, 0] width 0 height 0
click at [188, 283] on span "Show form settings" at bounding box center [170, 285] width 56 height 16
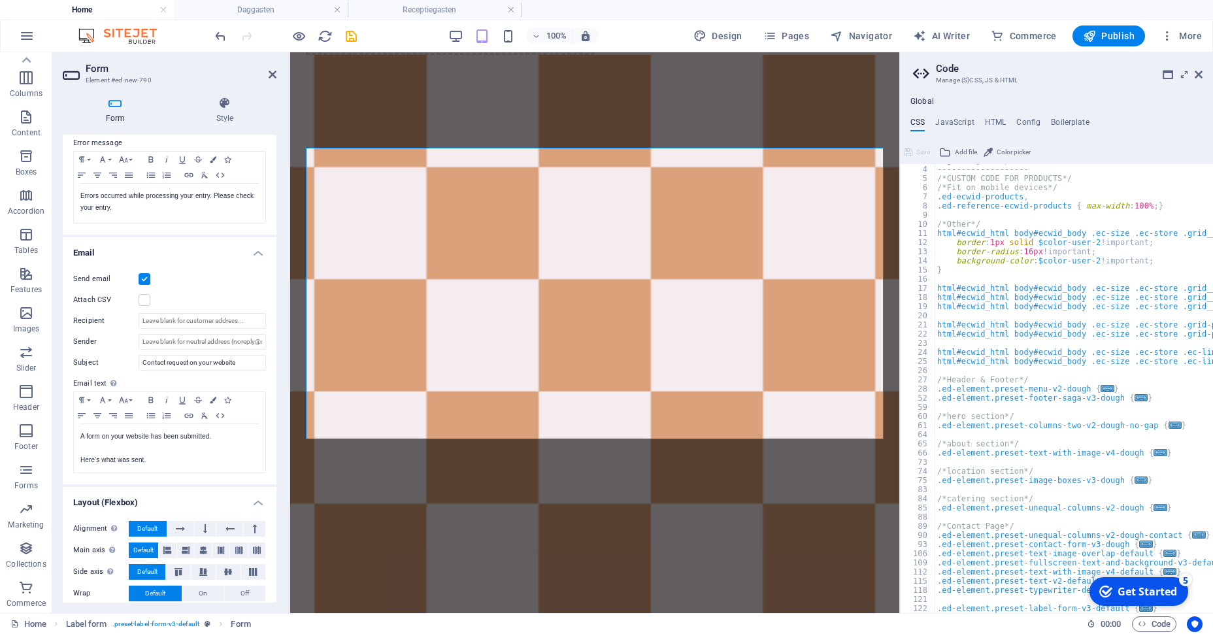
scroll to position [233, 0]
click at [145, 275] on label at bounding box center [145, 279] width 12 height 12
click at [0, 0] on input "Send email" at bounding box center [0, 0] width 0 height 0
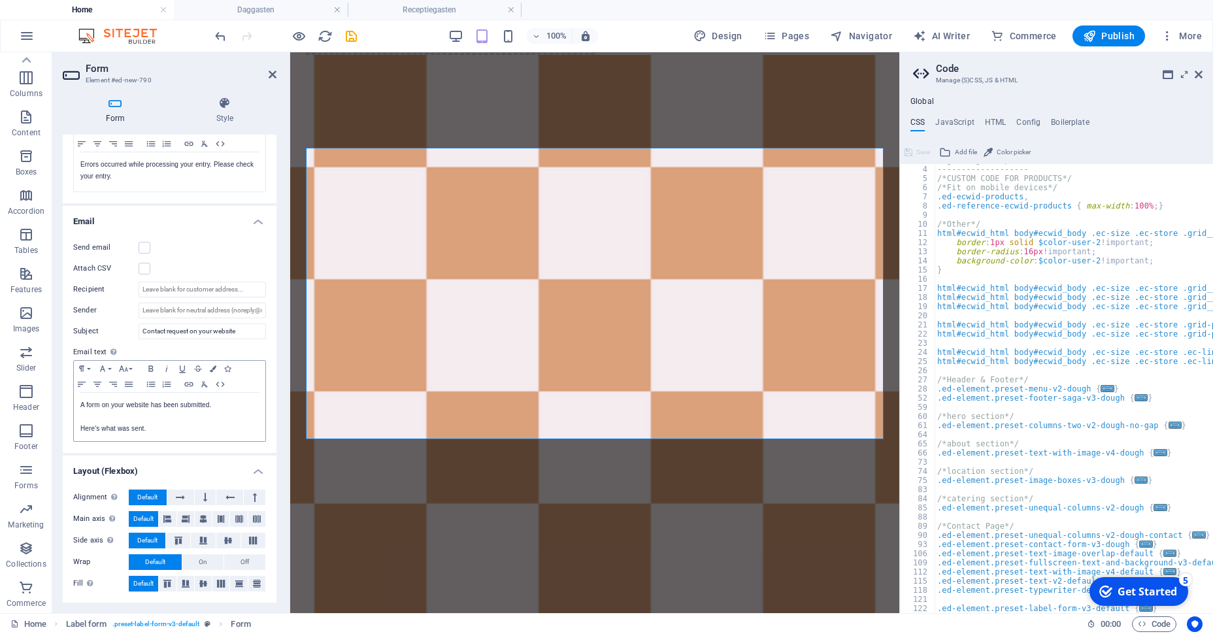
scroll to position [0, 0]
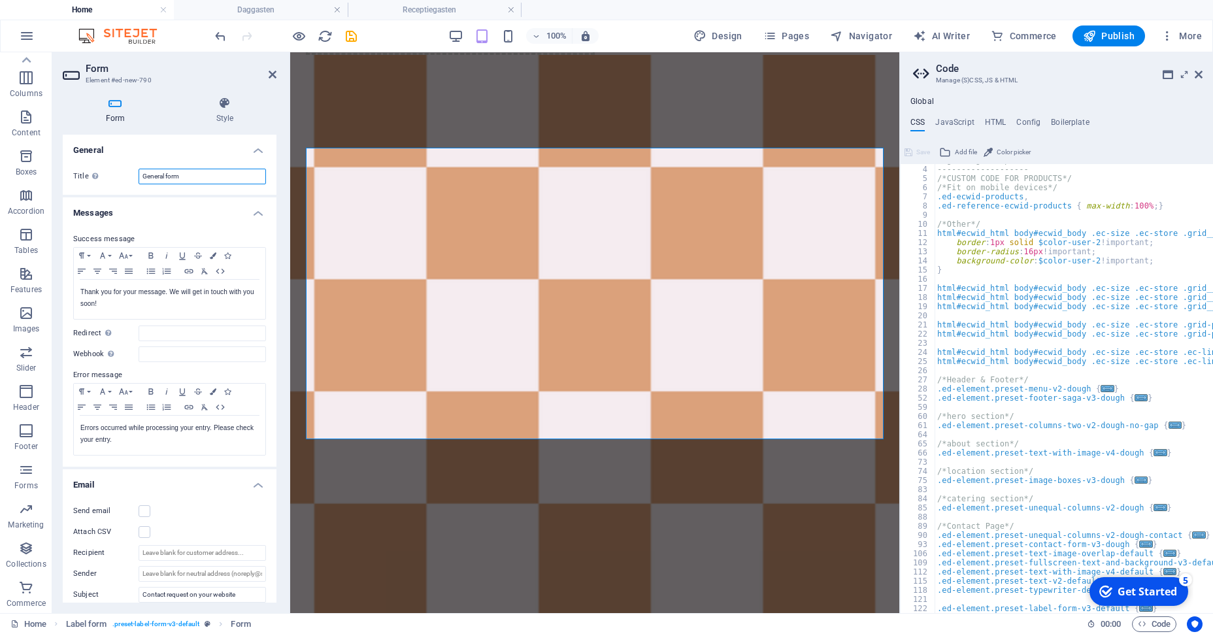
click at [197, 175] on input "General form" at bounding box center [202, 177] width 127 height 16
click at [144, 342] on div "Success message Paragraph Format Normal Heading 1 Heading 2 Heading 3 Heading 4…" at bounding box center [170, 344] width 214 height 246
click at [118, 298] on p "Thank you for your message. We will get in touch with you soon!" at bounding box center [169, 298] width 178 height 24
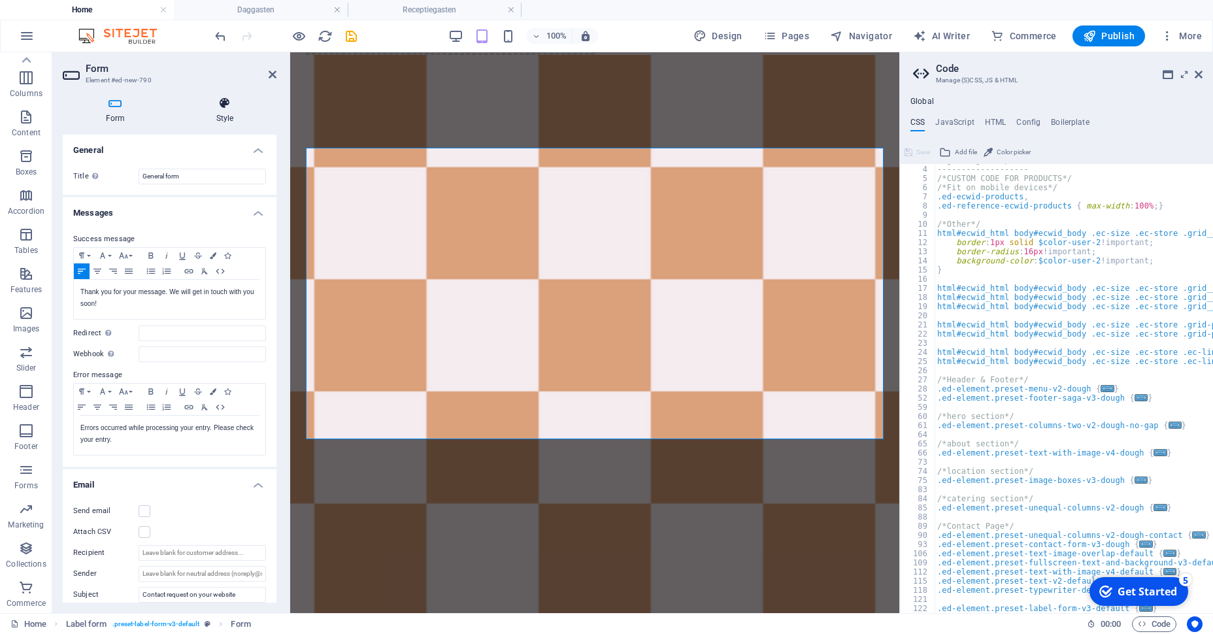
click at [227, 107] on icon at bounding box center [224, 103] width 103 height 13
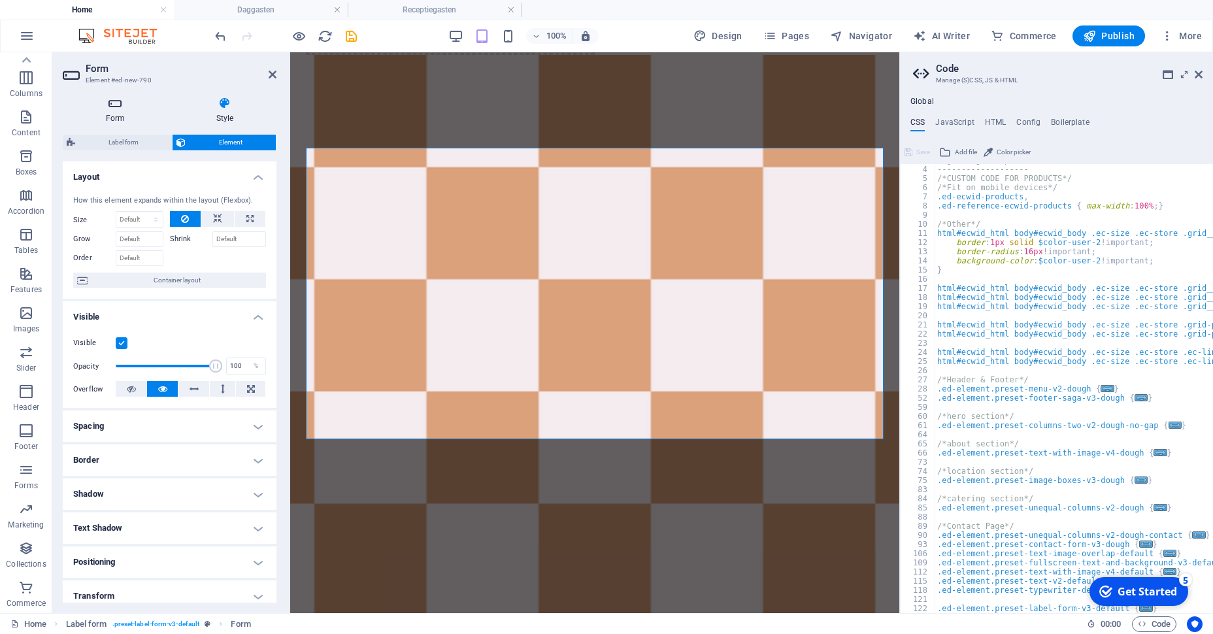
click at [130, 124] on h4 "Form" at bounding box center [118, 110] width 110 height 27
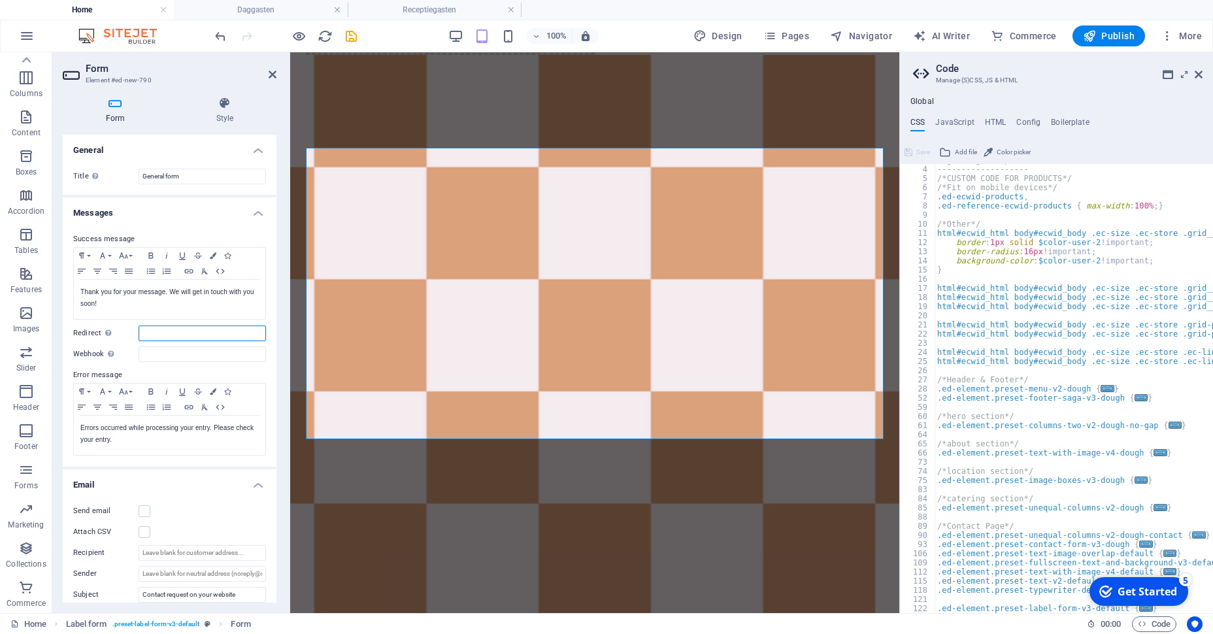
click at [158, 338] on input "Redirect Define a redirect target upon successful form submission; for example,…" at bounding box center [202, 333] width 127 height 16
click at [169, 329] on input "Redirect Define a redirect target upon successful form submission; for example,…" at bounding box center [202, 333] width 127 height 16
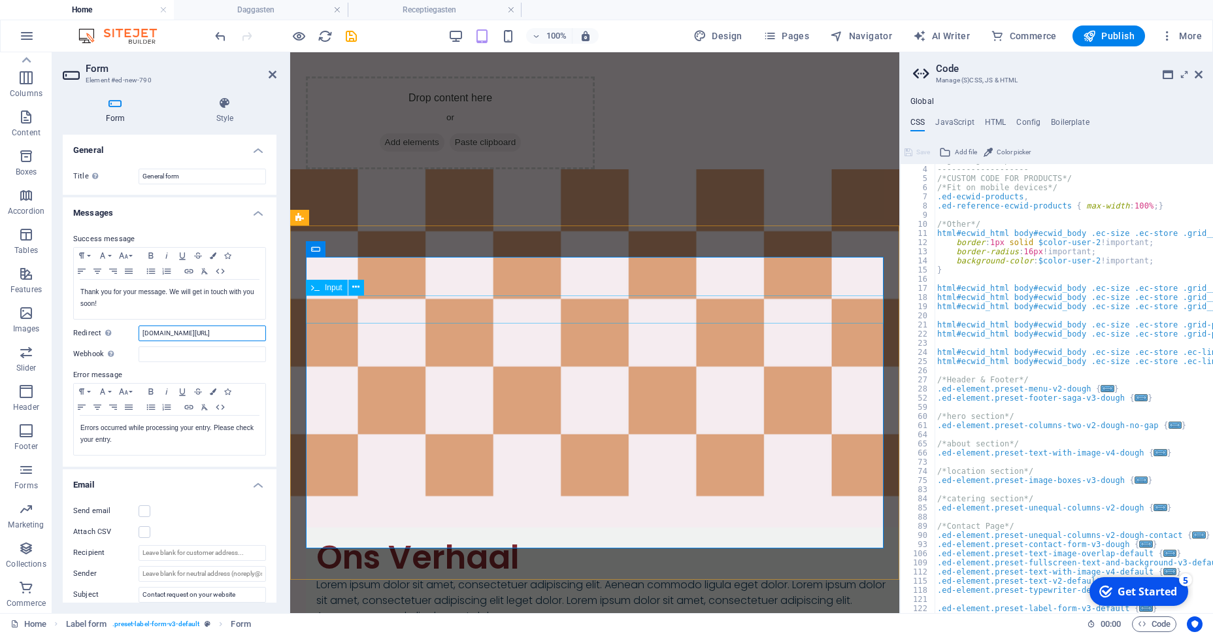
scroll to position [725, 0]
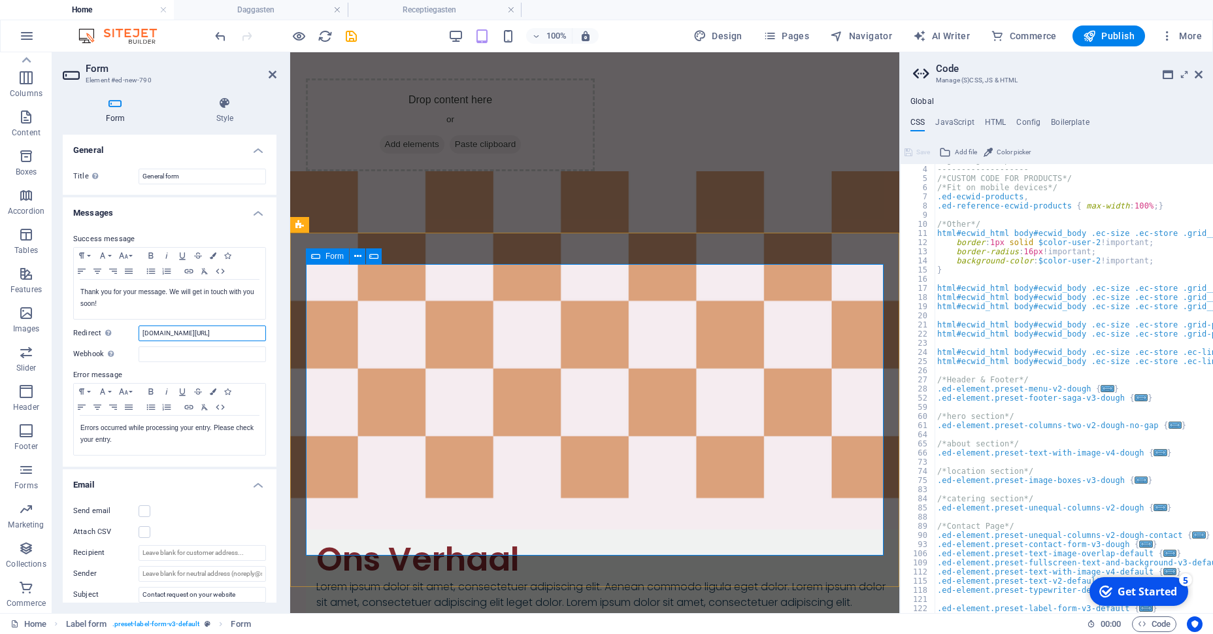
type input "[DOMAIN_NAME][URL]"
click at [233, 103] on icon at bounding box center [224, 103] width 103 height 13
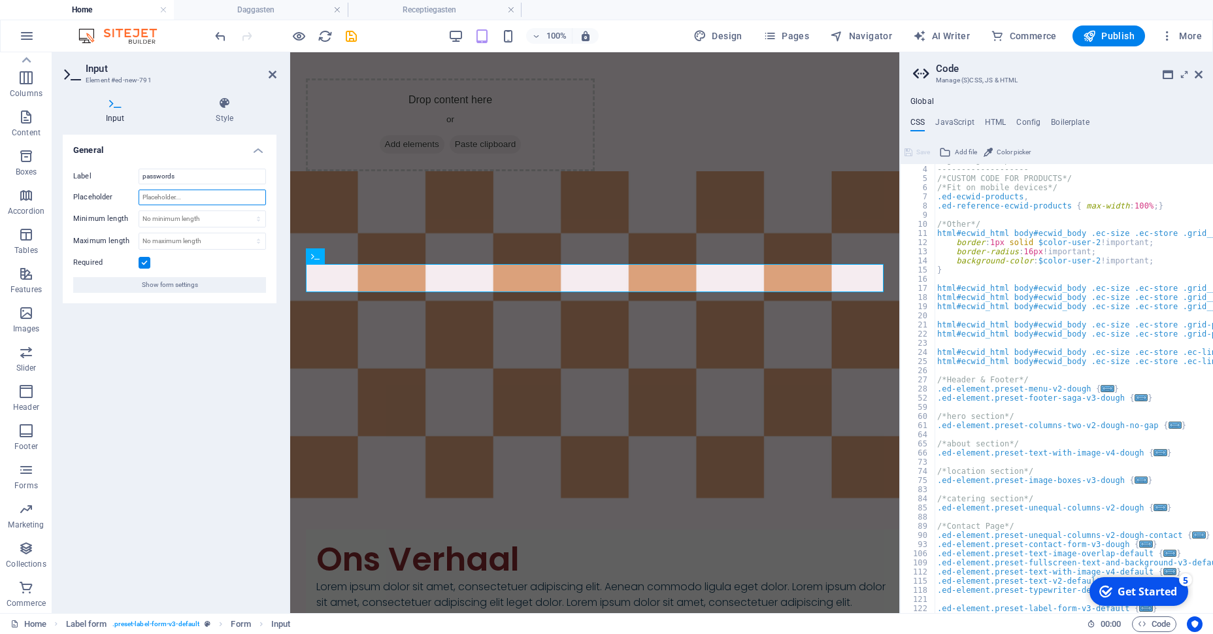
click at [190, 197] on input "Placeholder" at bounding box center [202, 198] width 127 height 16
click at [139, 211] on select "No minimum length chars" at bounding box center [202, 219] width 126 height 16
select select "characters"
click option "chars" at bounding box center [0, 0] width 0 height 0
type input "8"
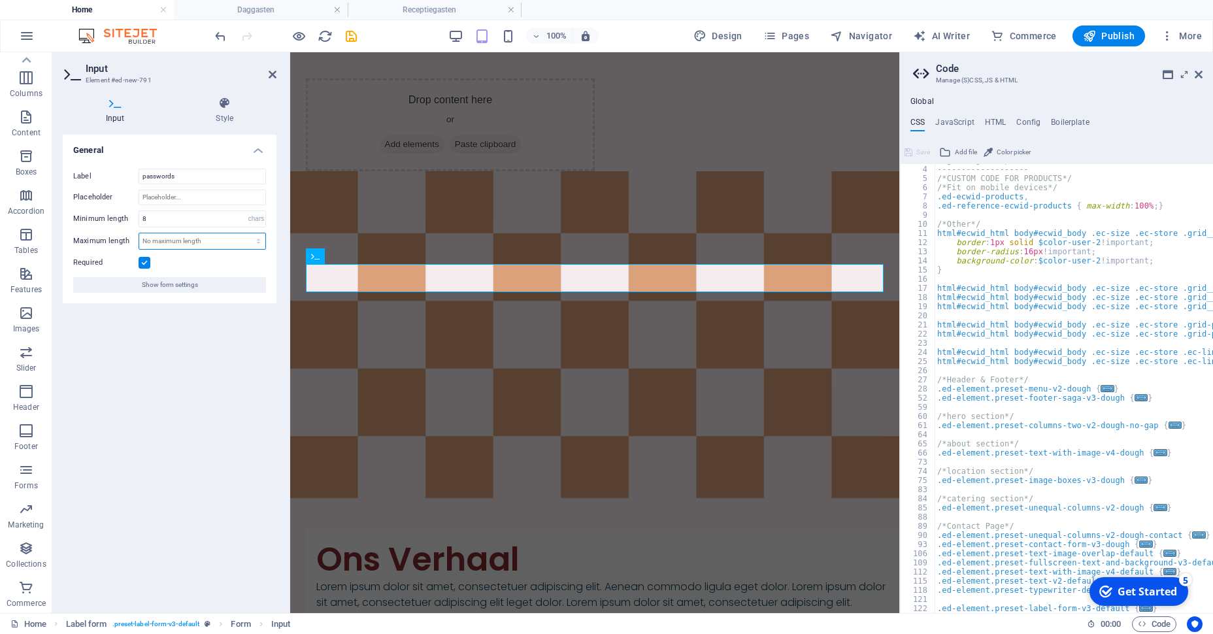
click at [139, 233] on select "No maximum length chars" at bounding box center [202, 241] width 126 height 16
select select "characters"
click option "chars" at bounding box center [0, 0] width 0 height 0
type input "8"
click at [165, 283] on span "Show form settings" at bounding box center [170, 285] width 56 height 16
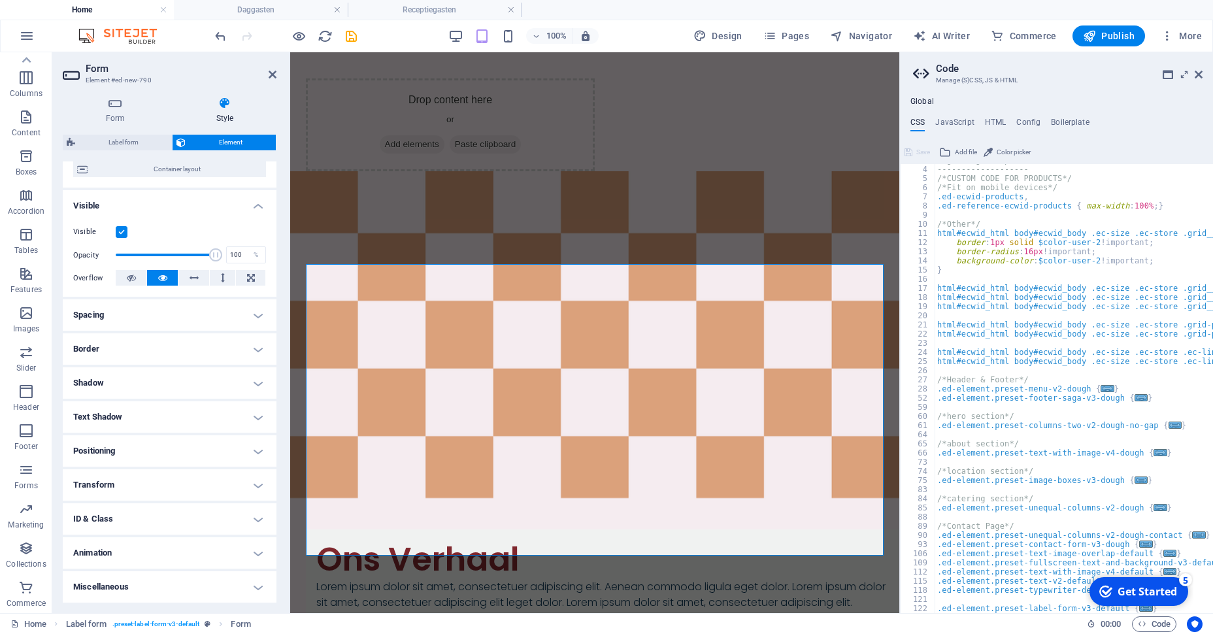
scroll to position [0, 0]
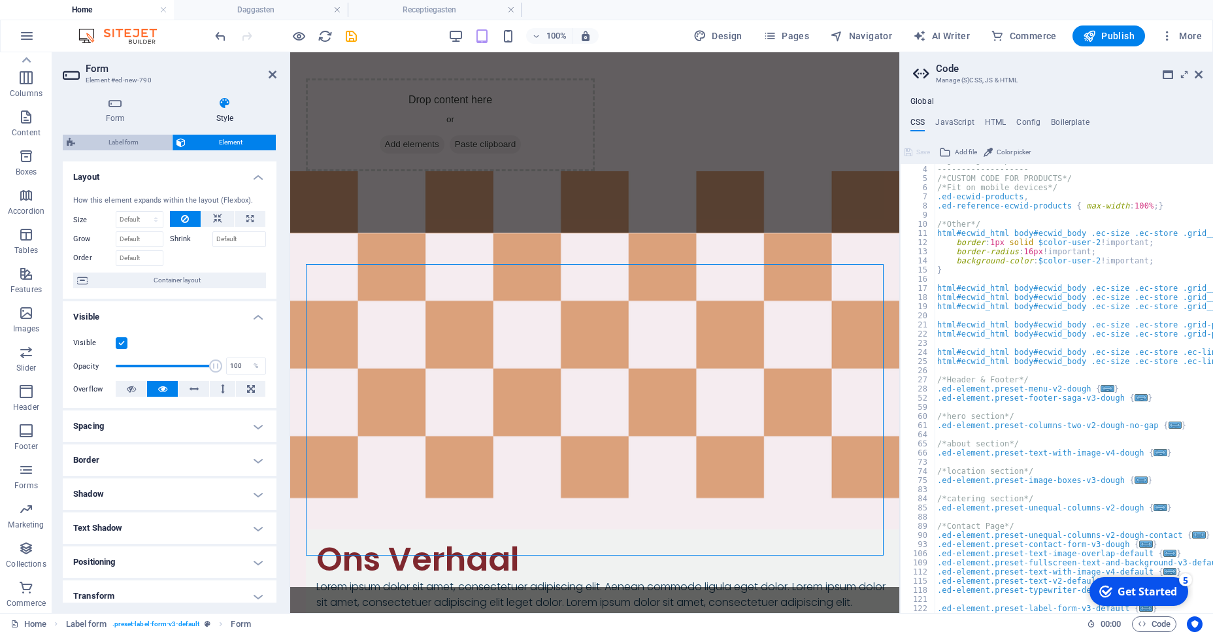
click at [125, 137] on span "Label form" at bounding box center [123, 143] width 89 height 16
select select "rem"
select select "px"
select select "rem"
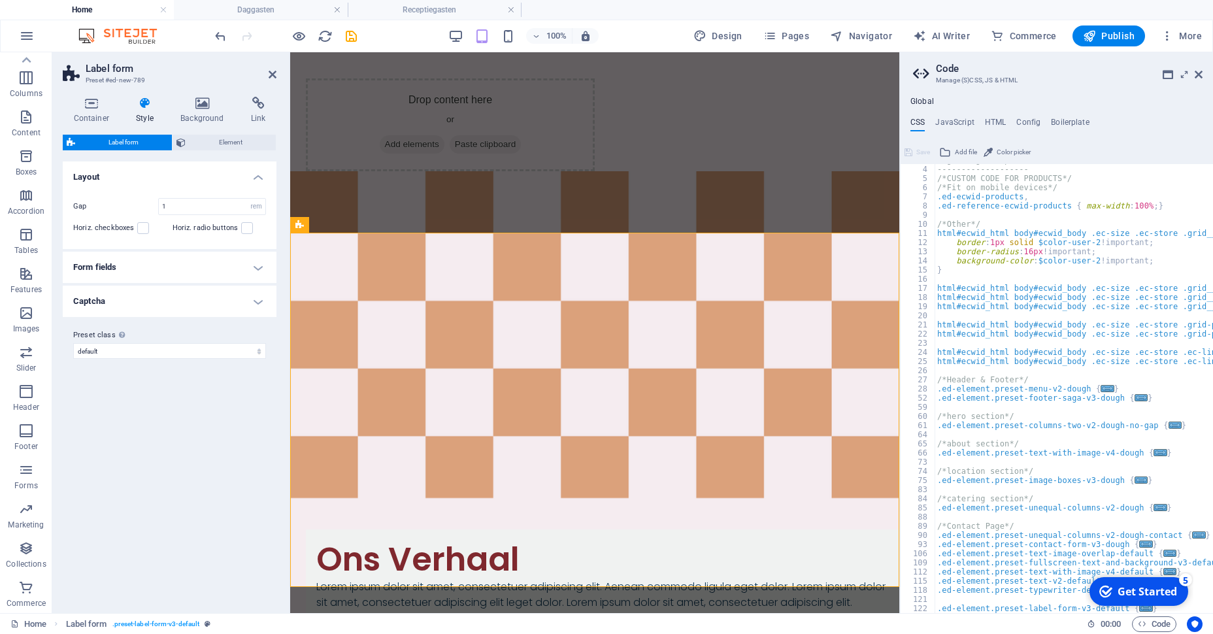
click at [122, 299] on h4 "Captcha" at bounding box center [170, 301] width 214 height 31
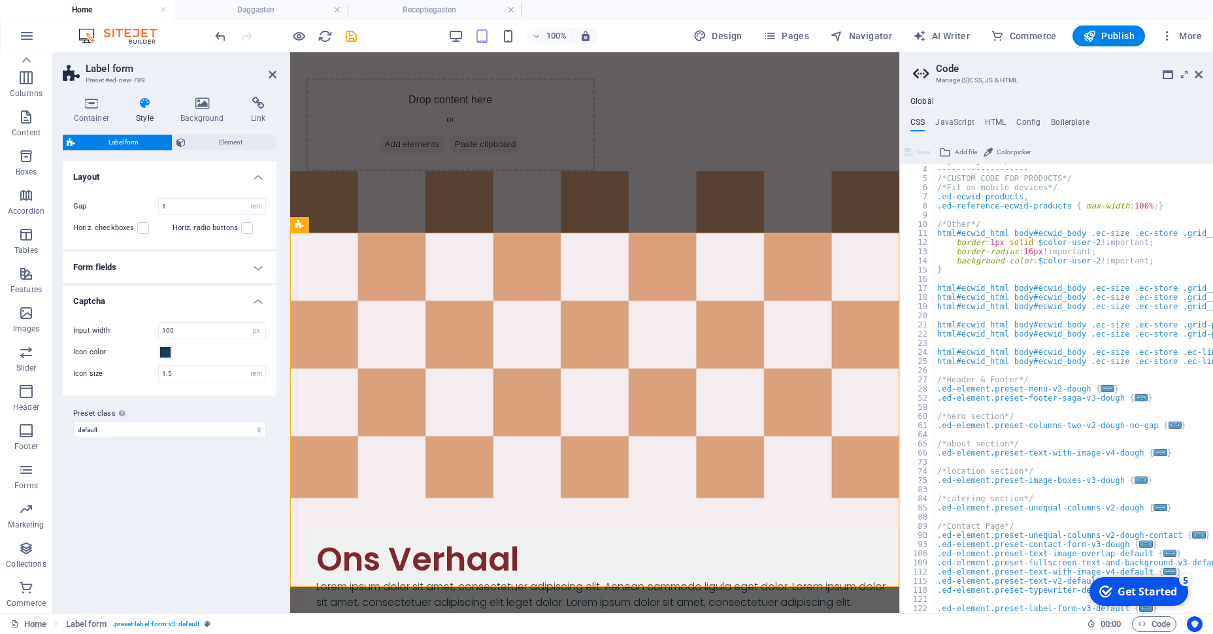
click at [153, 260] on h4 "Form fields" at bounding box center [170, 267] width 214 height 31
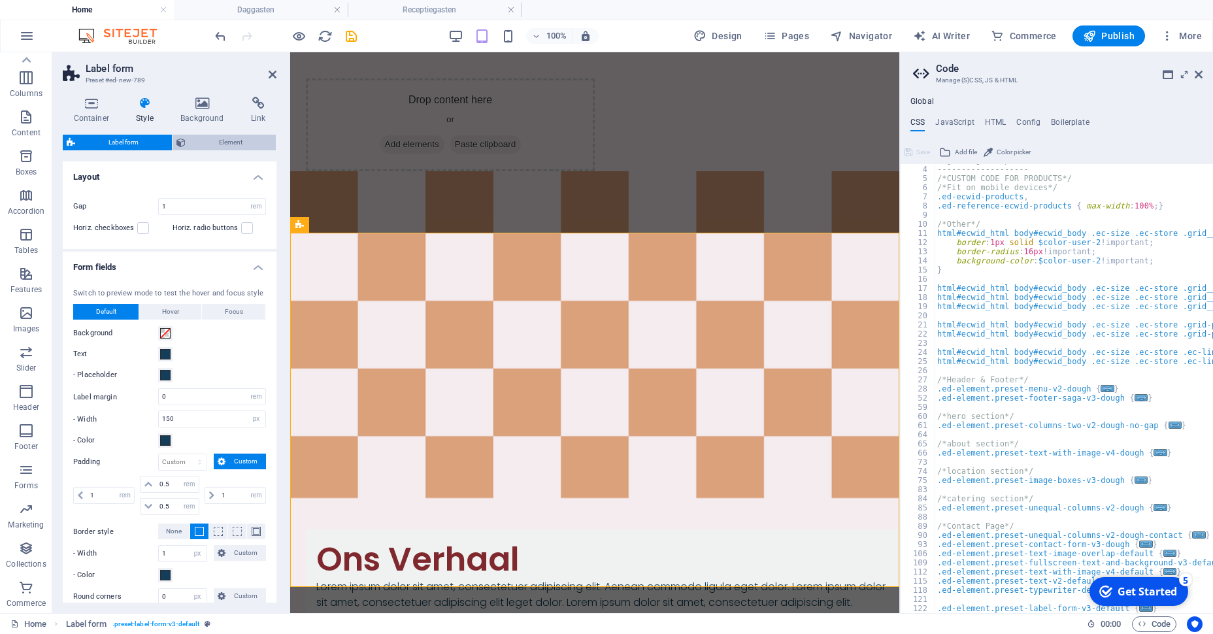
click at [207, 137] on span "Element" at bounding box center [231, 143] width 82 height 16
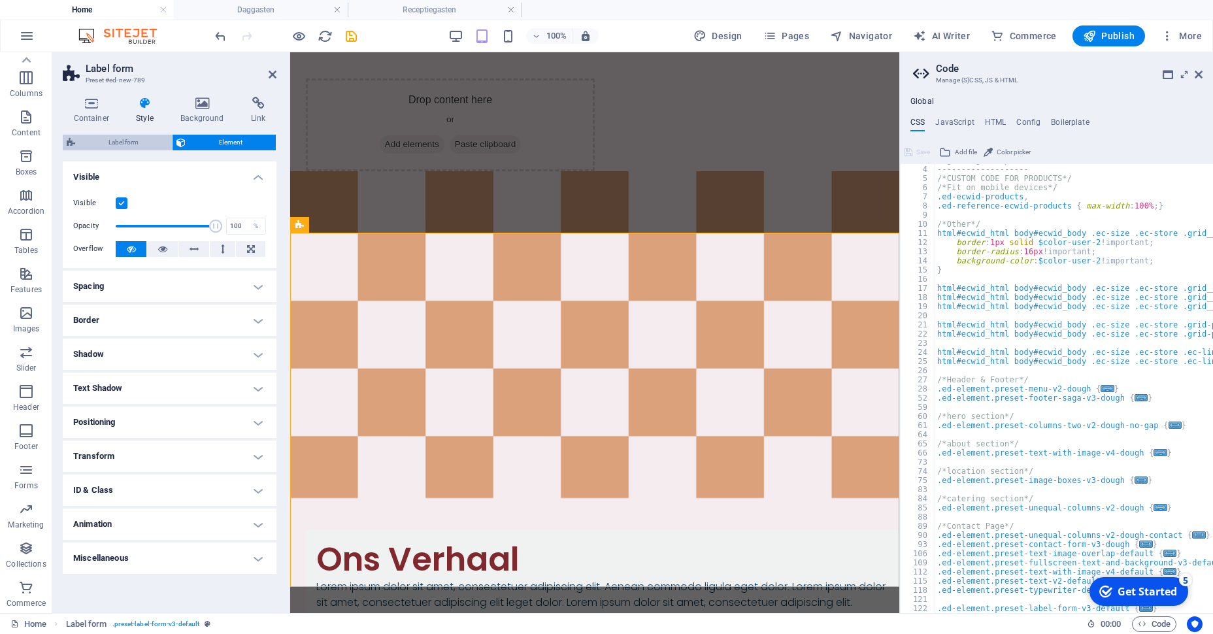
click at [131, 139] on span "Label form" at bounding box center [123, 143] width 89 height 16
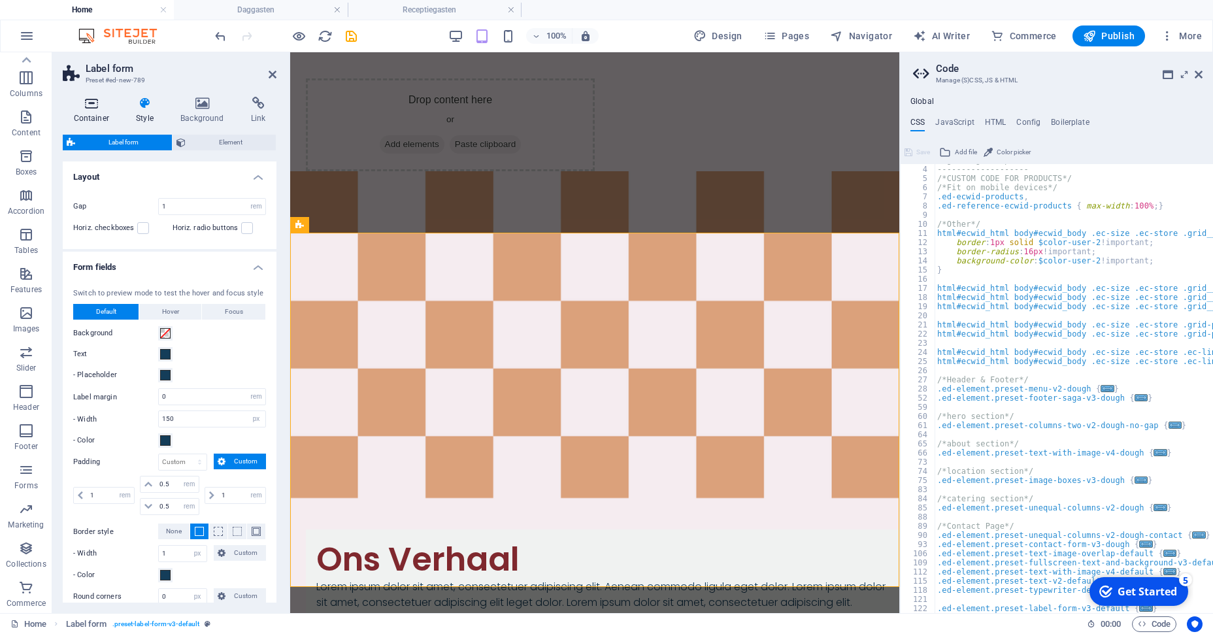
click at [108, 97] on icon at bounding box center [92, 103] width 58 height 13
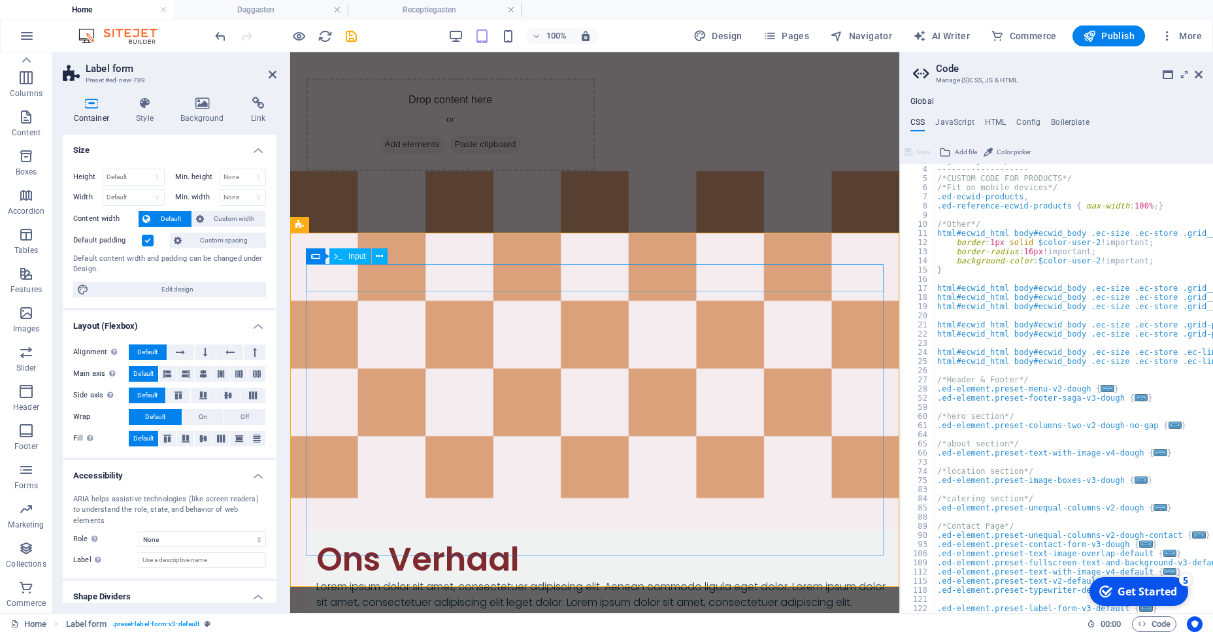
select select "characters"
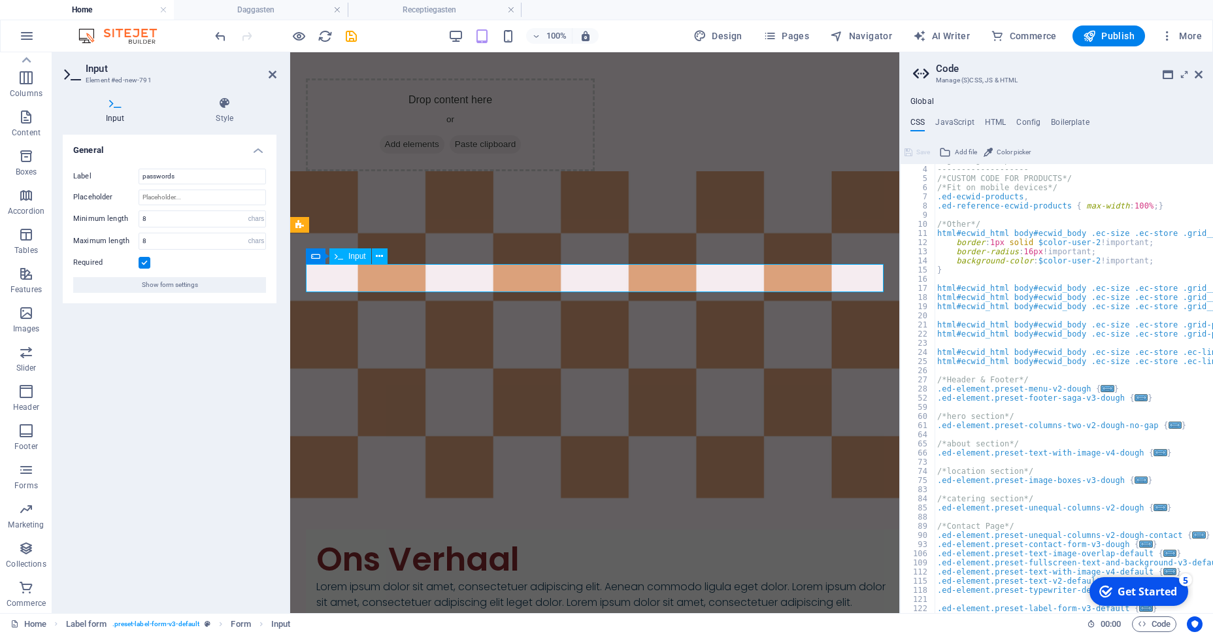
click at [223, 180] on input "passwords" at bounding box center [202, 177] width 127 height 16
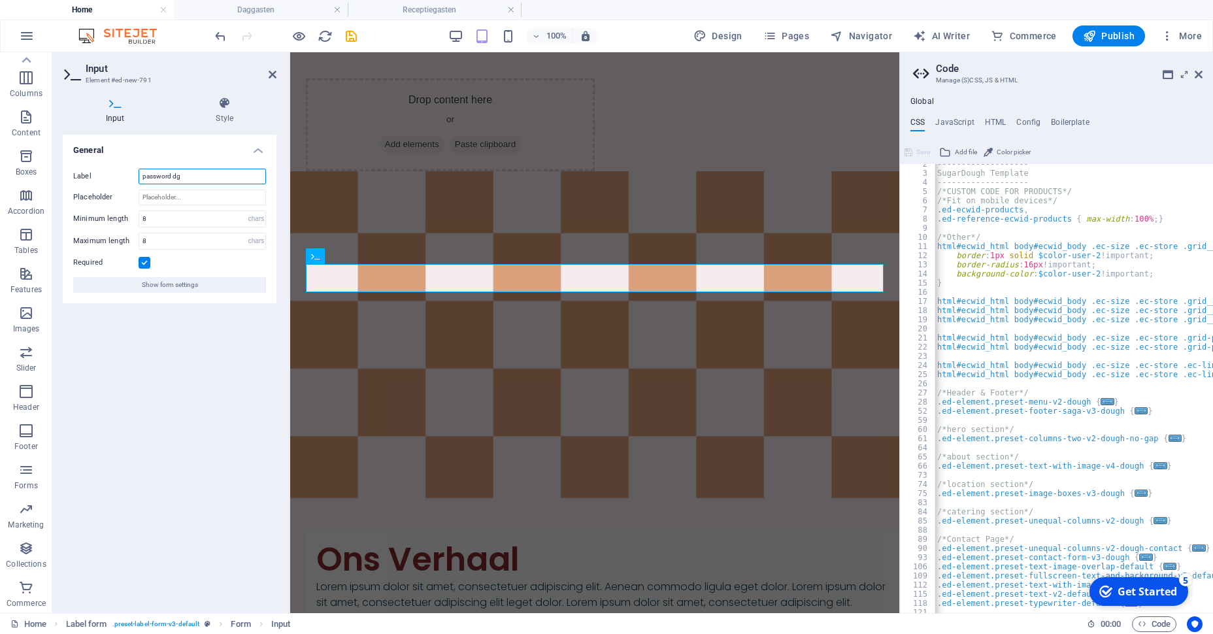
scroll to position [27, 0]
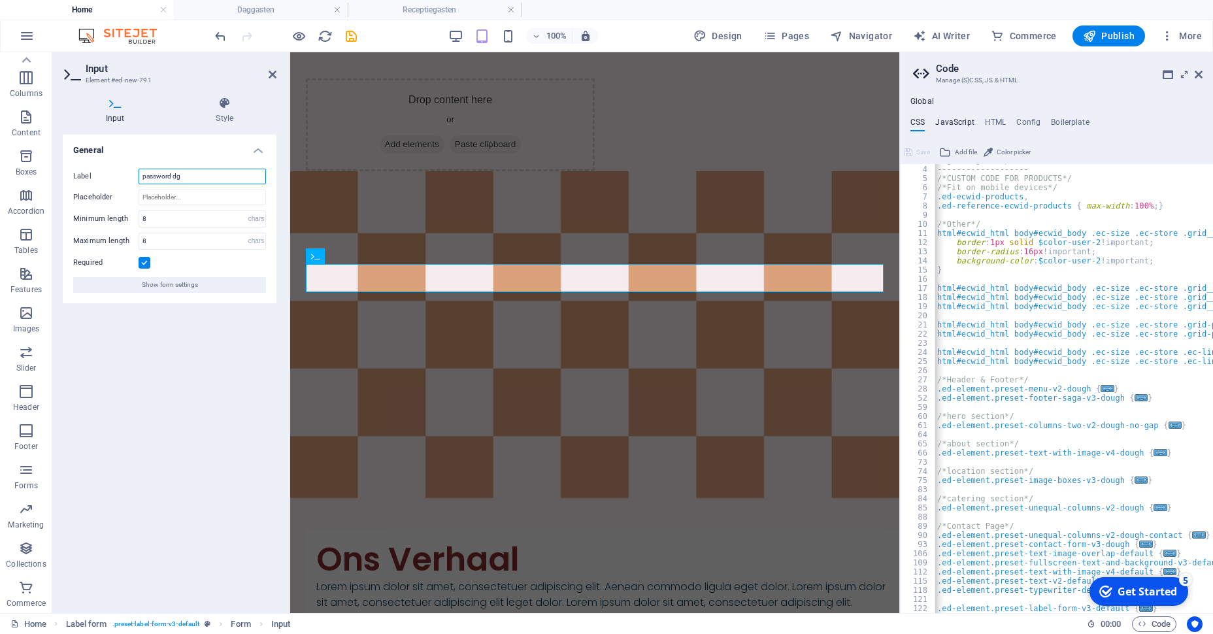
type input "password dg"
click at [956, 125] on h4 "JavaScript" at bounding box center [954, 125] width 39 height 14
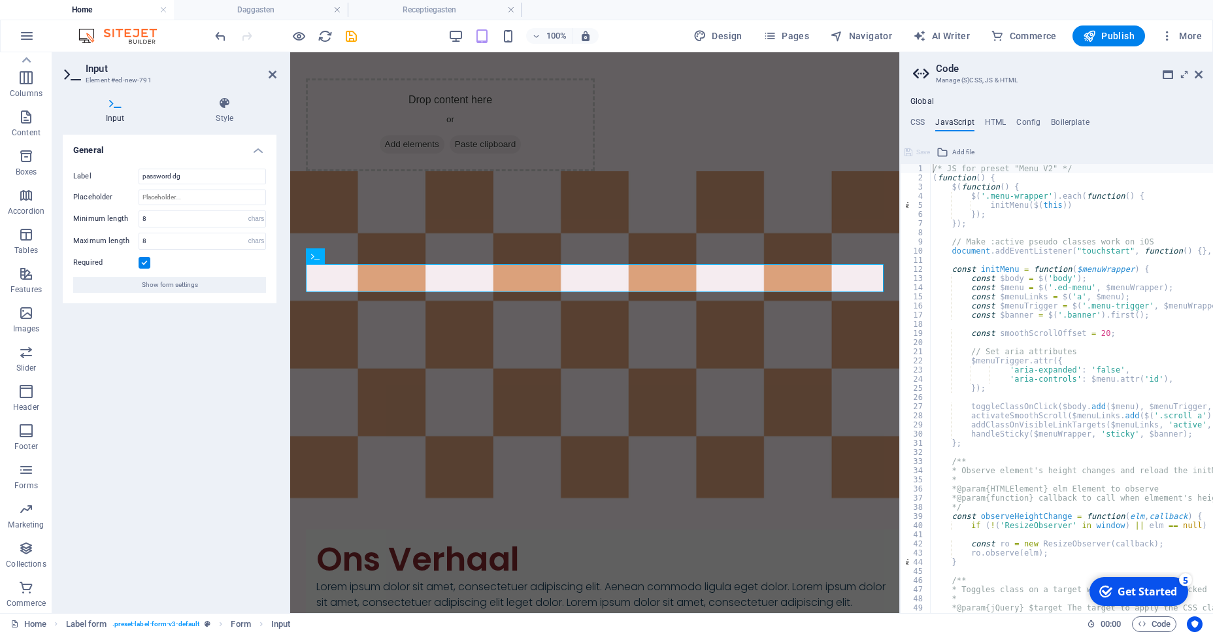
click at [1007, 120] on ul "CSS JavaScript HTML Config Boilerplate" at bounding box center [1056, 125] width 313 height 14
click at [999, 118] on h4 "HTML" at bounding box center [996, 125] width 22 height 14
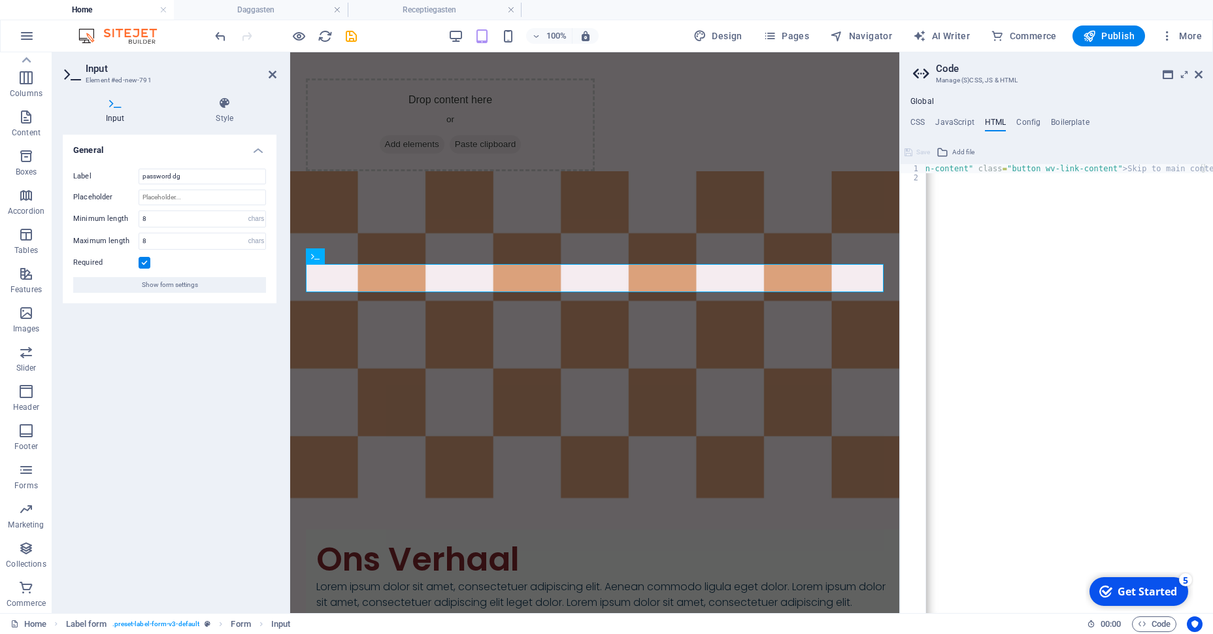
scroll to position [0, 0]
click at [917, 120] on h4 "CSS" at bounding box center [917, 125] width 14 height 14
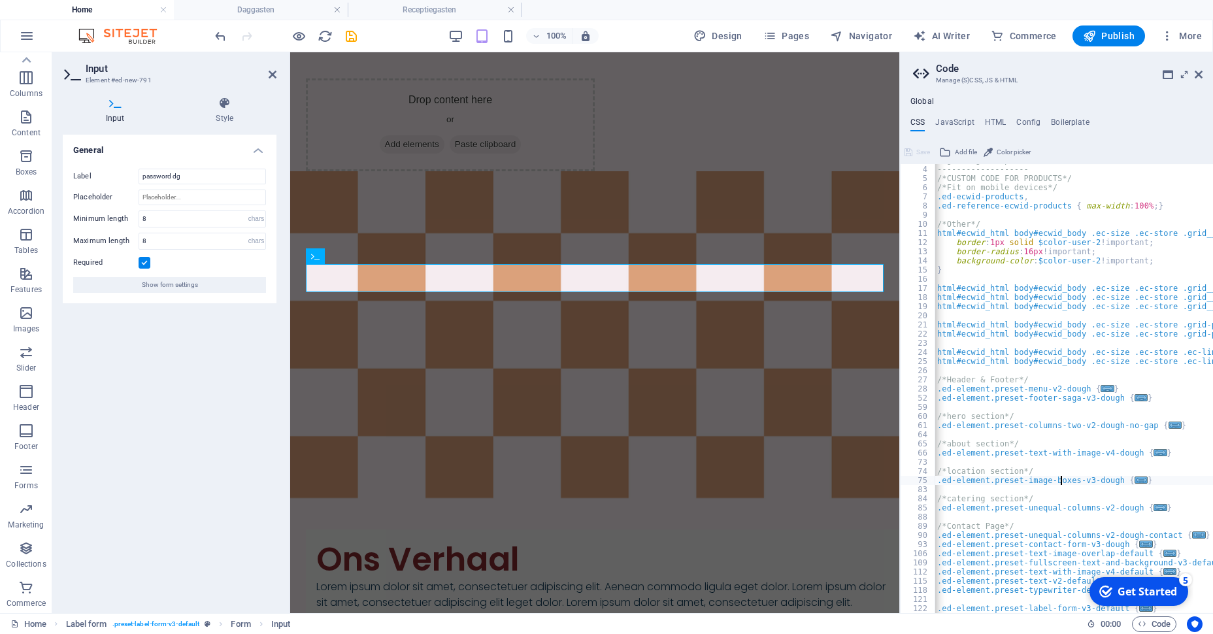
type textarea ".ed-element.preset-image-boxes-v3-dough {"
click at [955, 119] on h4 "JavaScript" at bounding box center [954, 125] width 39 height 14
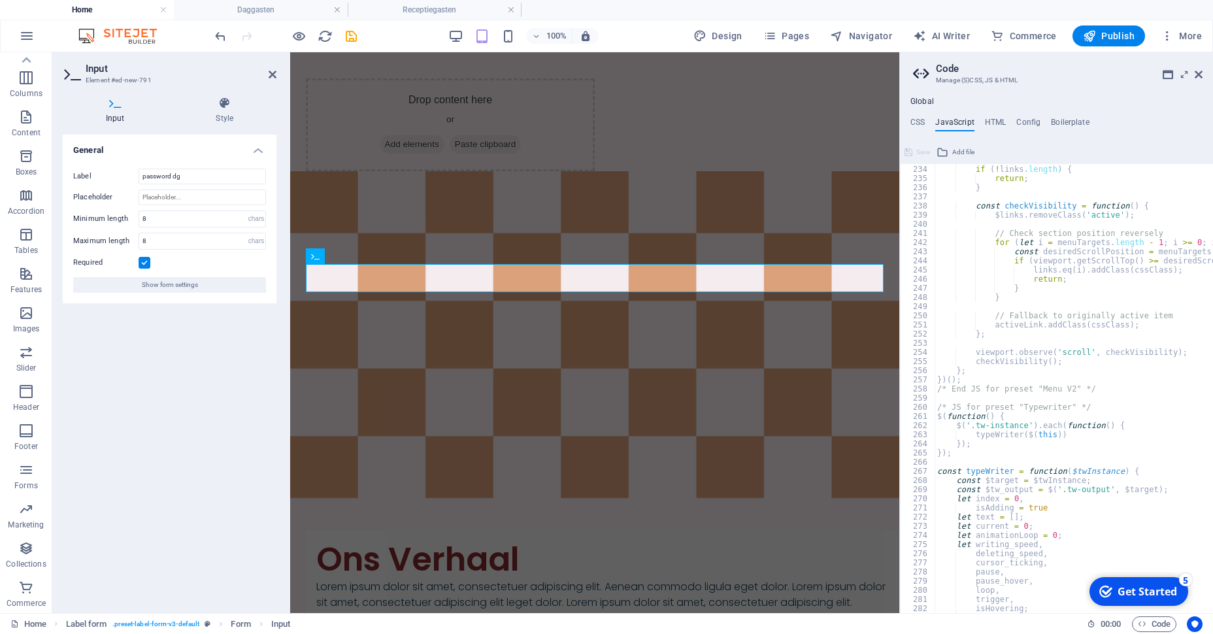
scroll to position [2237, 0]
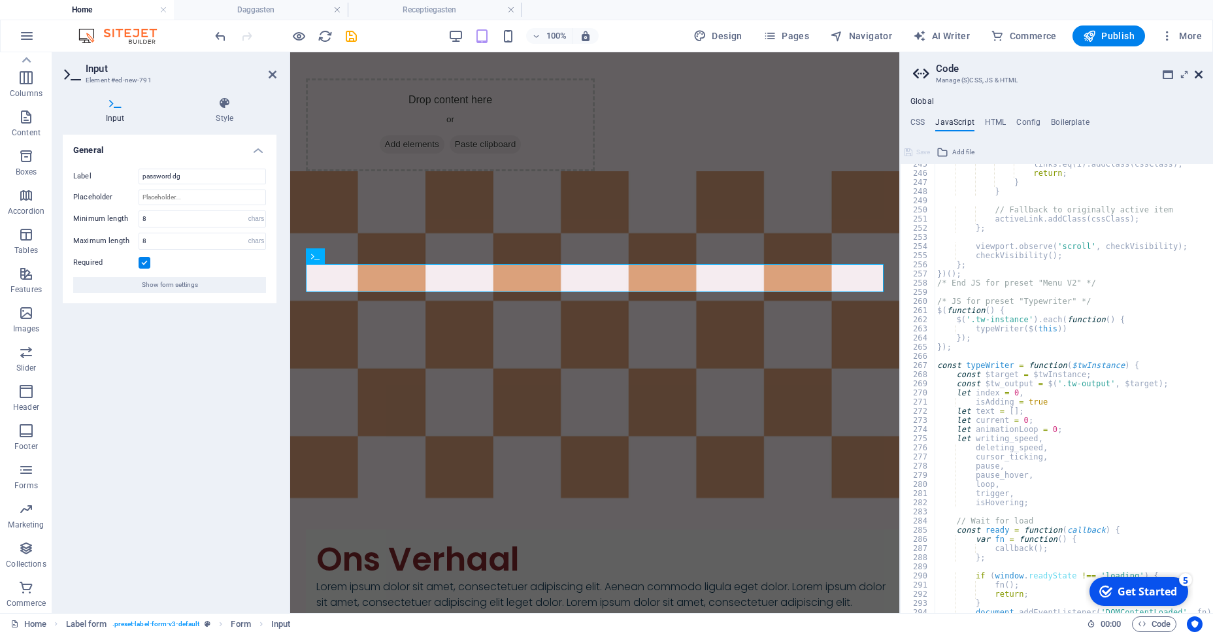
click at [1201, 76] on icon at bounding box center [1199, 74] width 8 height 10
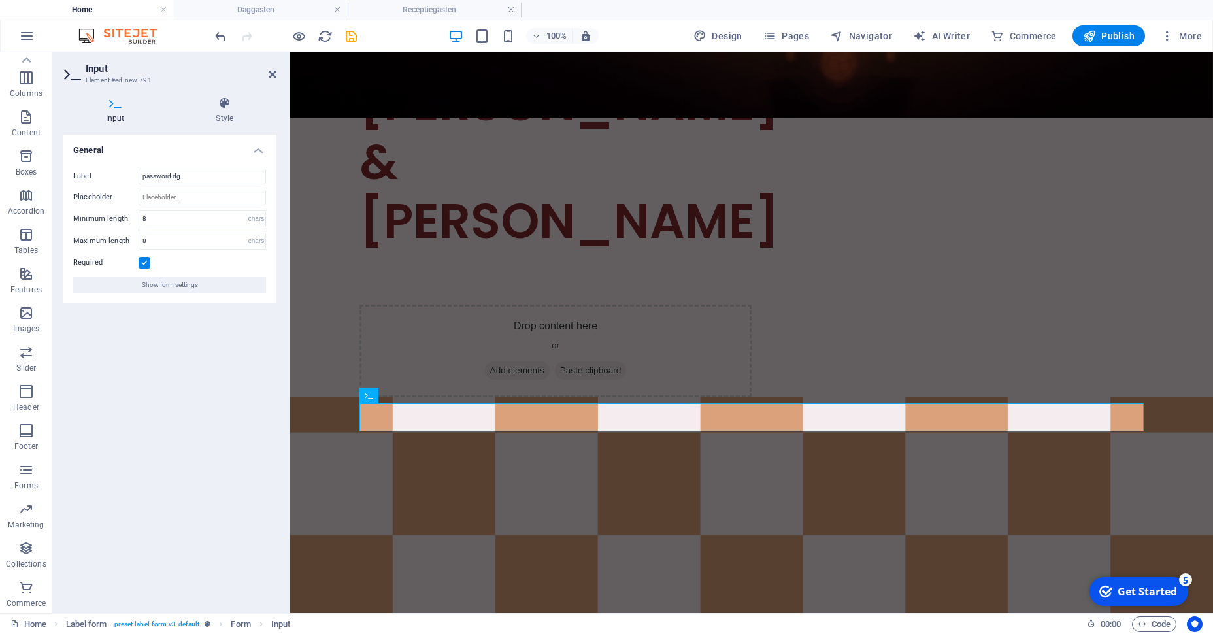
scroll to position [724, 0]
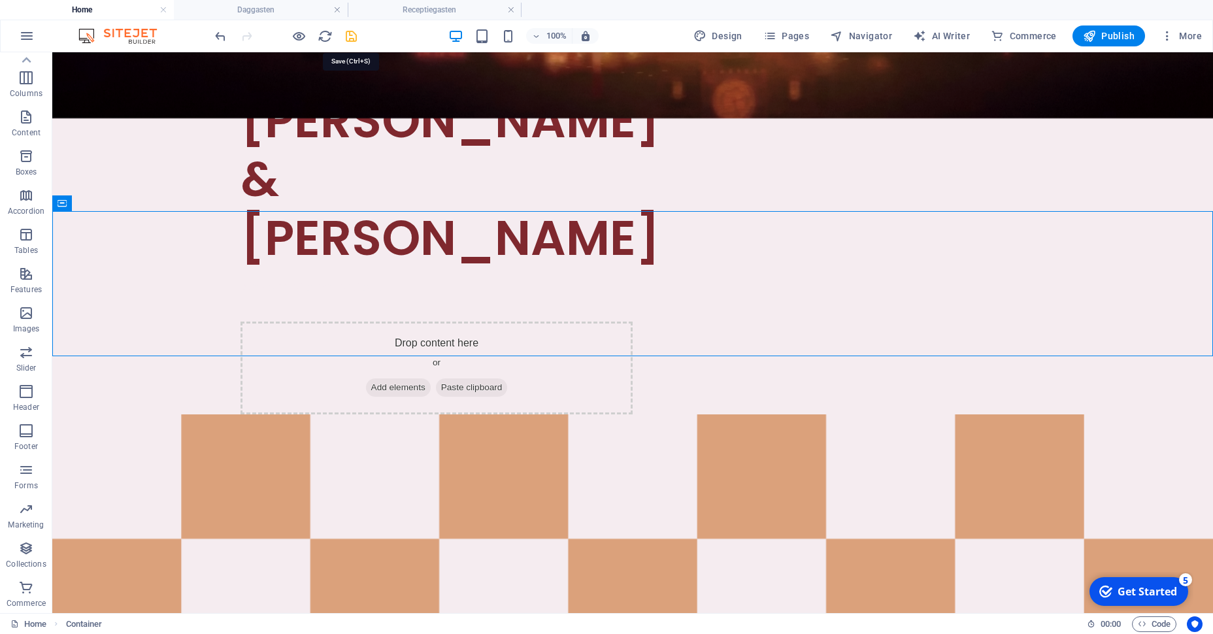
click at [353, 39] on icon "save" at bounding box center [351, 36] width 15 height 15
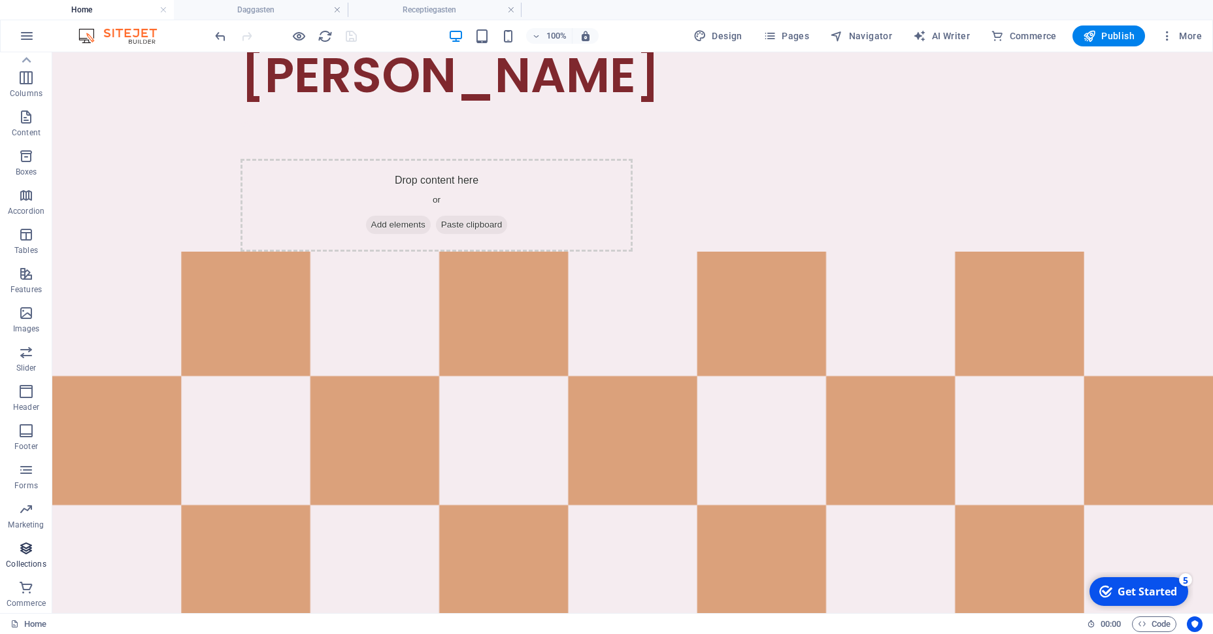
scroll to position [67, 0]
click at [21, 452] on span "Footer" at bounding box center [26, 437] width 52 height 31
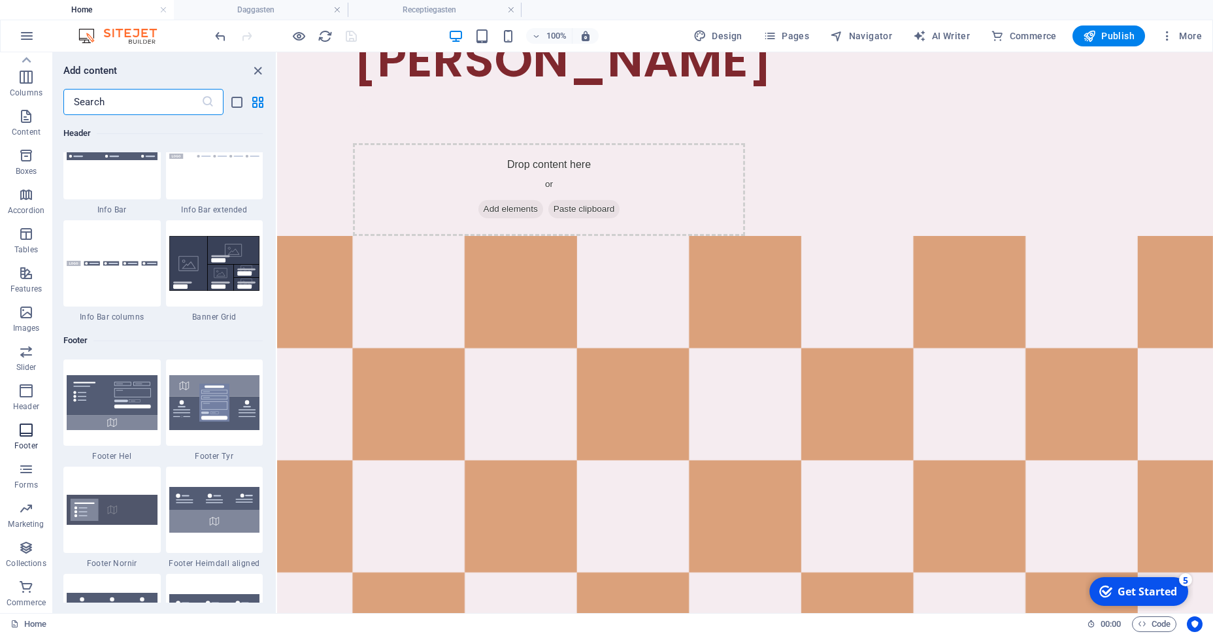
scroll to position [8653, 0]
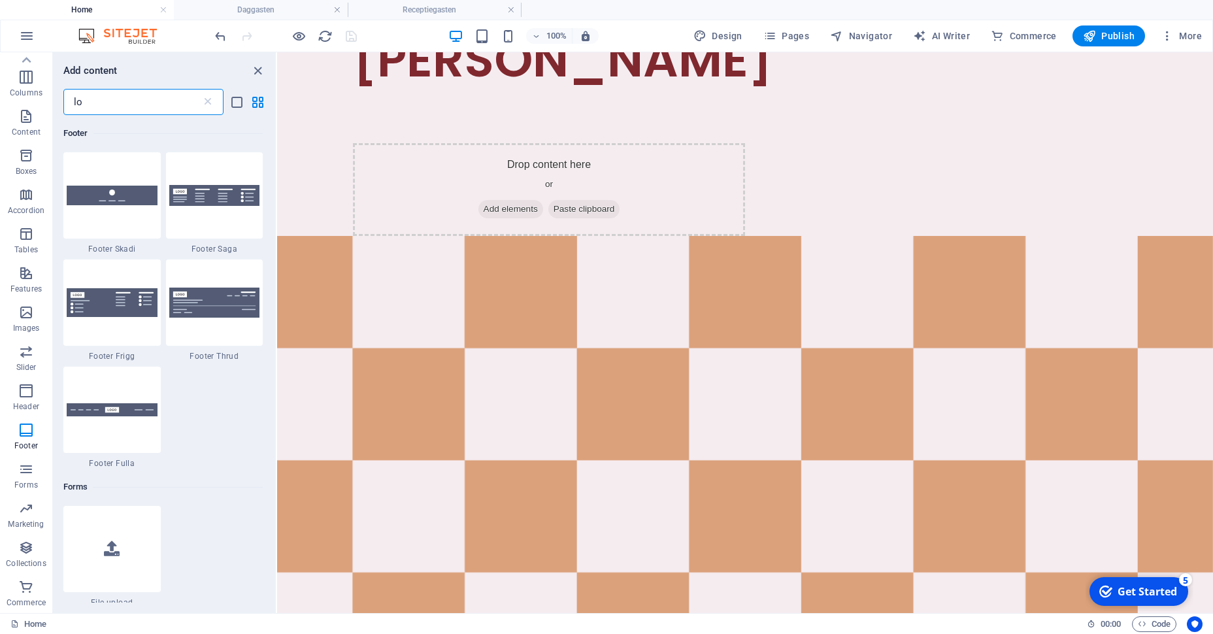
type input "log"
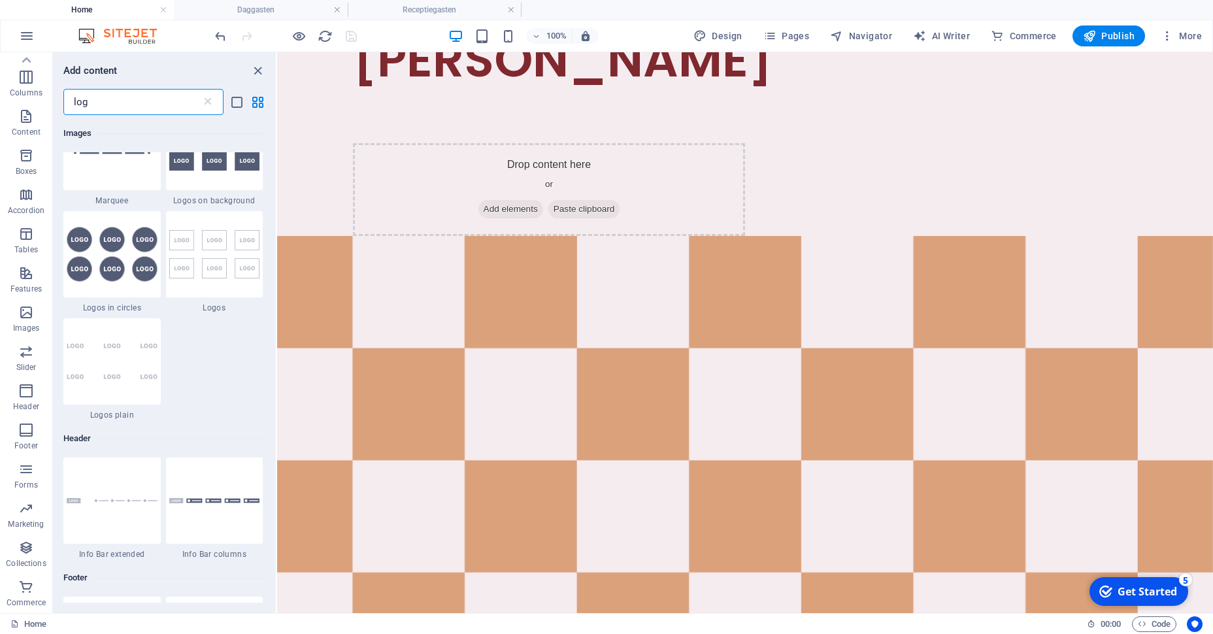
scroll to position [0, 0]
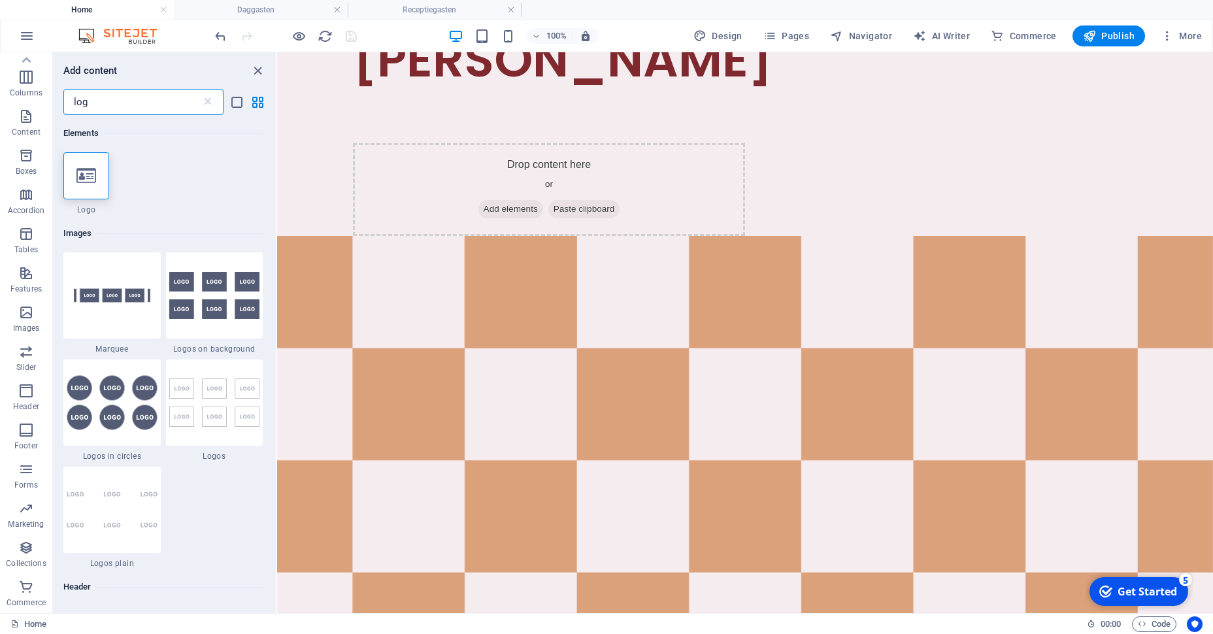
click at [151, 105] on input "log" at bounding box center [132, 102] width 138 height 26
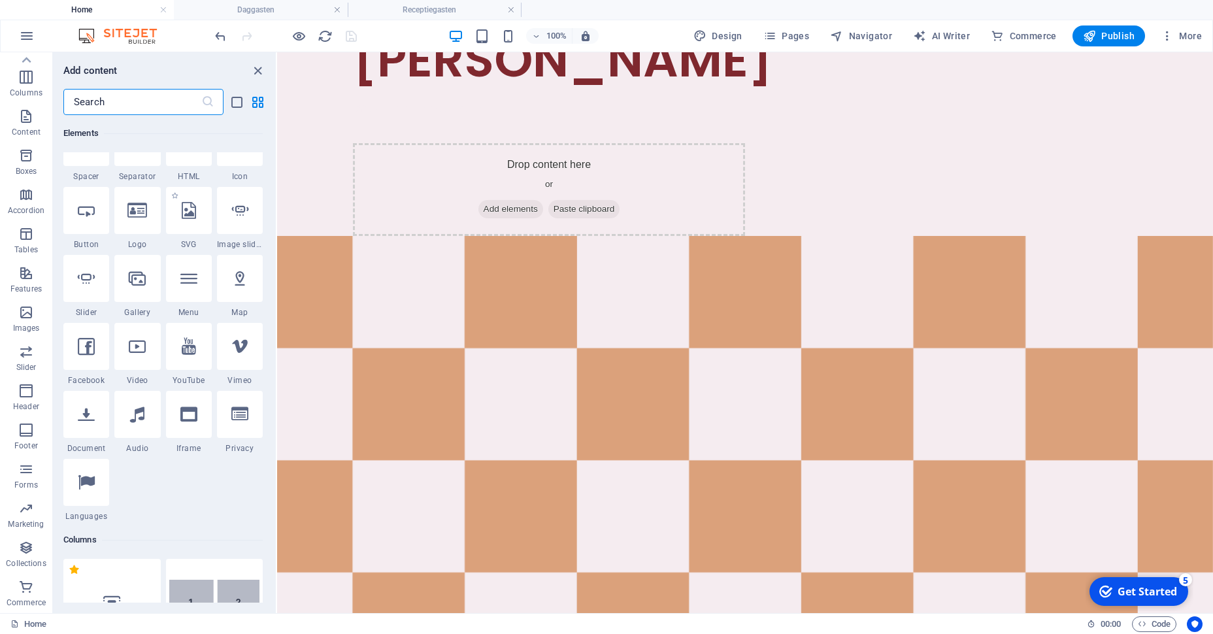
scroll to position [245, 0]
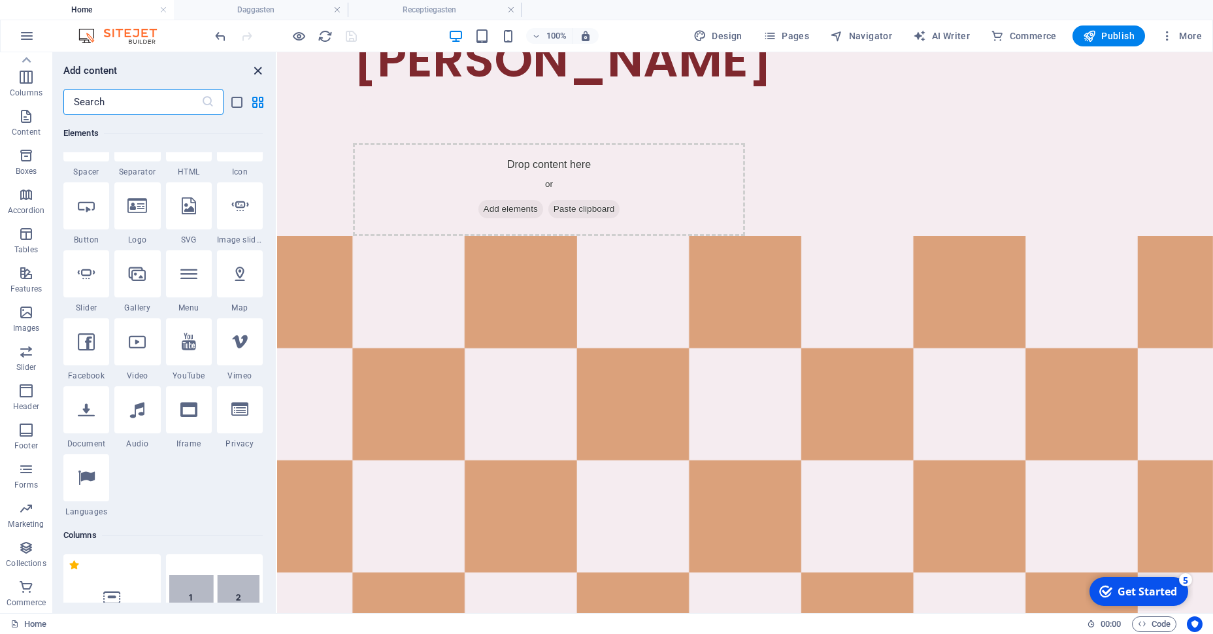
click at [256, 71] on icon "close panel" at bounding box center [257, 70] width 15 height 15
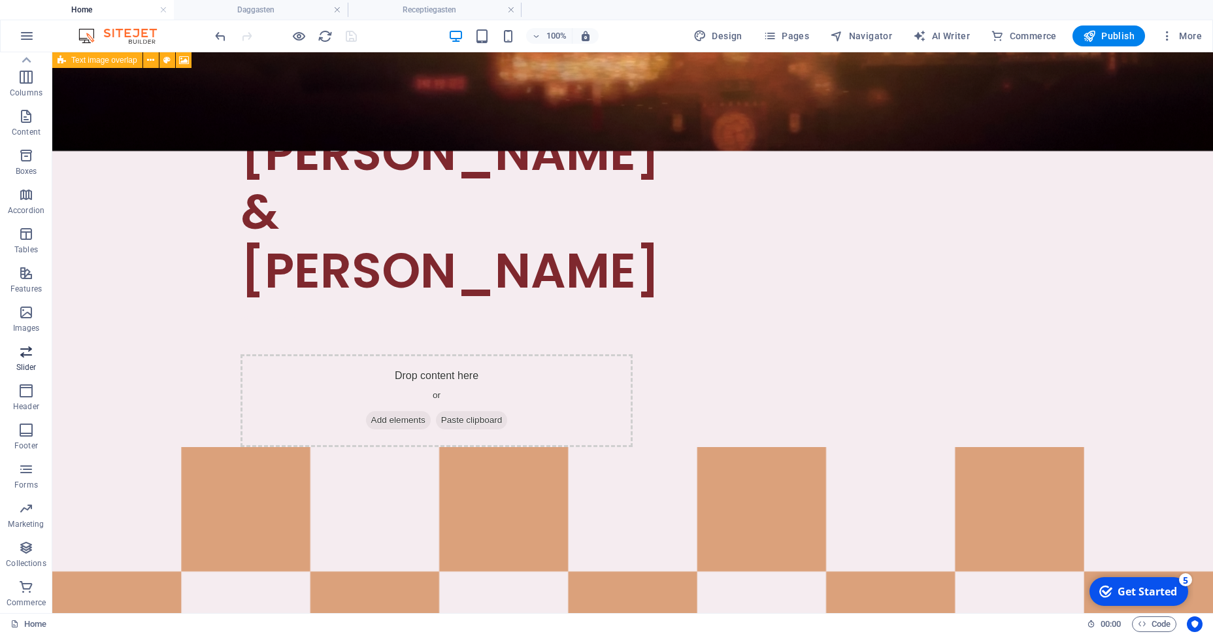
scroll to position [0, 0]
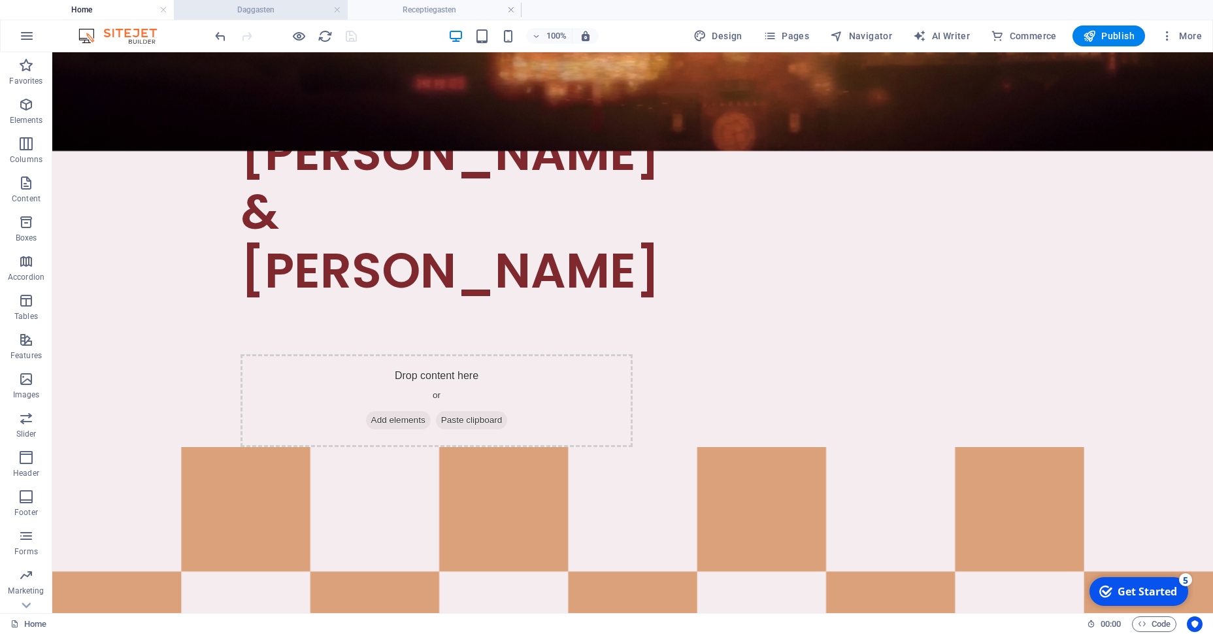
click at [274, 17] on li "Daggasten" at bounding box center [261, 10] width 174 height 20
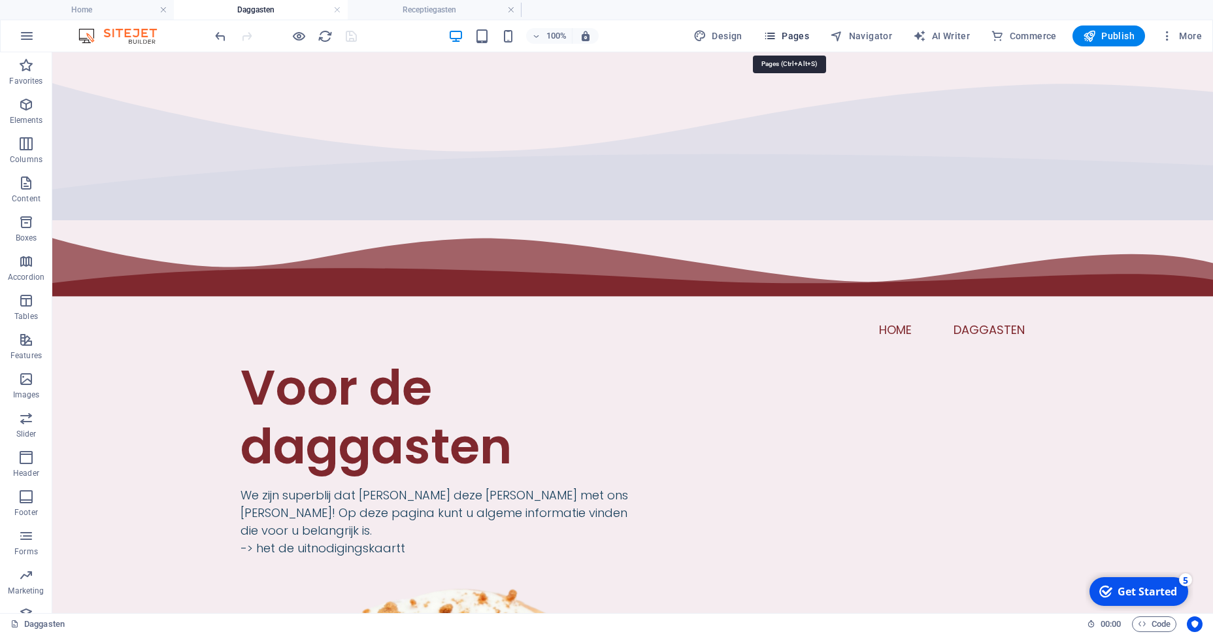
click at [795, 40] on span "Pages" at bounding box center [786, 35] width 46 height 13
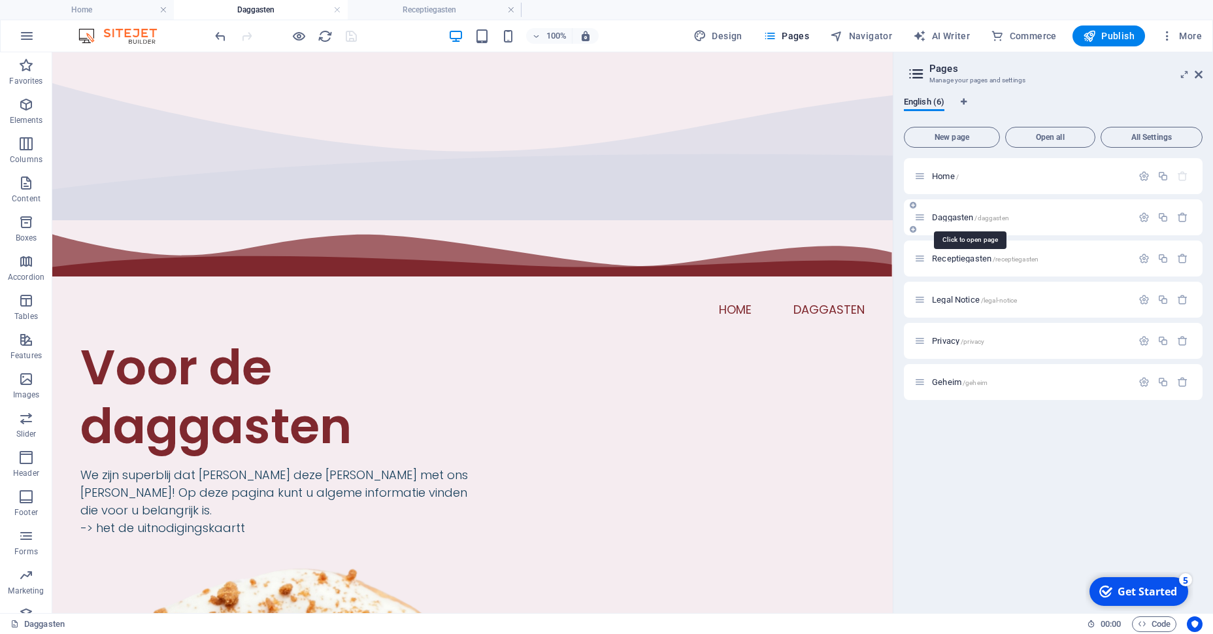
click at [948, 217] on span "Daggasten /daggasten" at bounding box center [970, 217] width 77 height 10
click at [1142, 218] on icon "button" at bounding box center [1144, 217] width 11 height 11
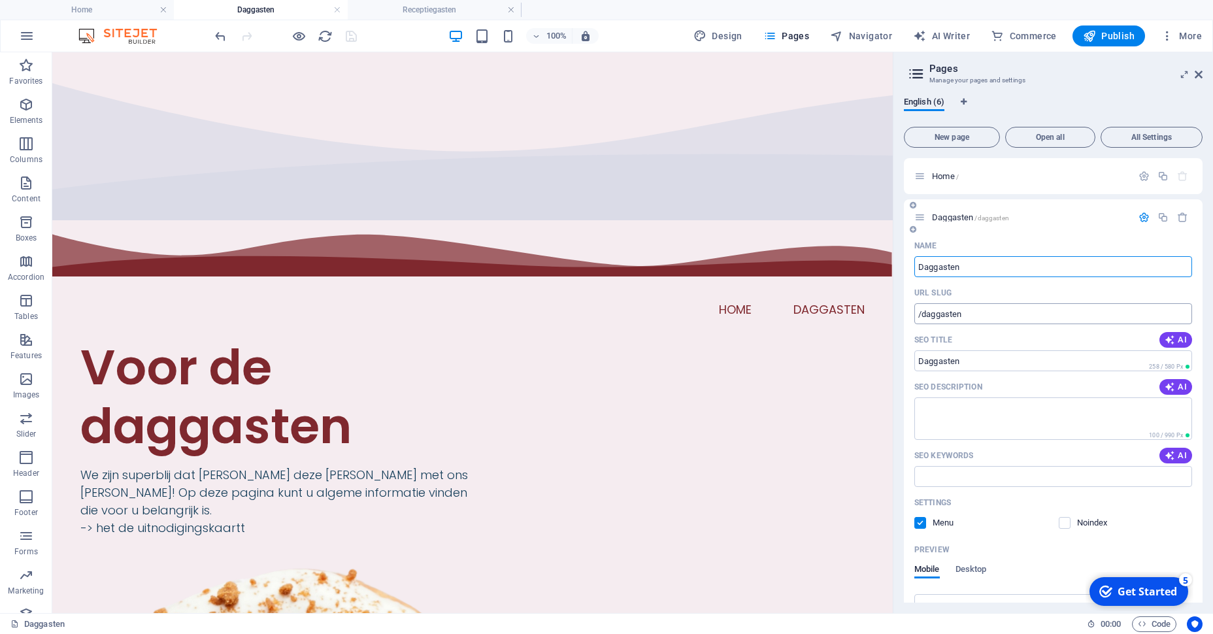
click at [974, 318] on input "/daggasten" at bounding box center [1053, 313] width 278 height 21
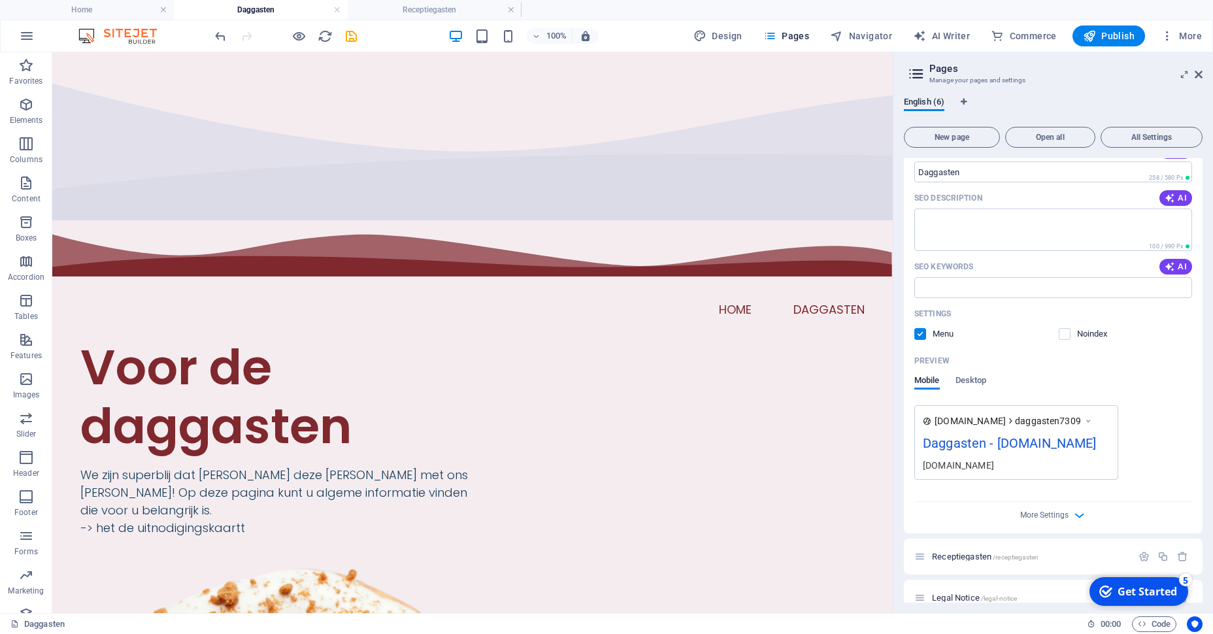
scroll to position [290, 0]
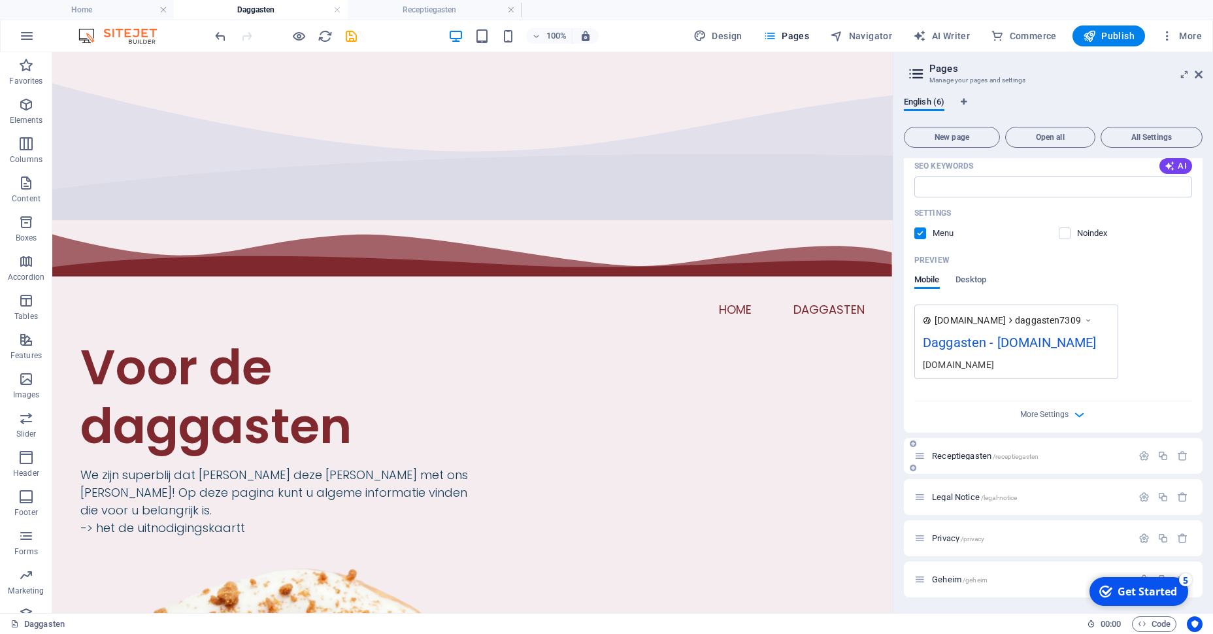
click at [922, 461] on icon at bounding box center [919, 455] width 11 height 11
click at [1135, 456] on button "button" at bounding box center [1144, 455] width 19 height 11
click at [1011, 556] on input "/receptiegasten" at bounding box center [1053, 552] width 278 height 21
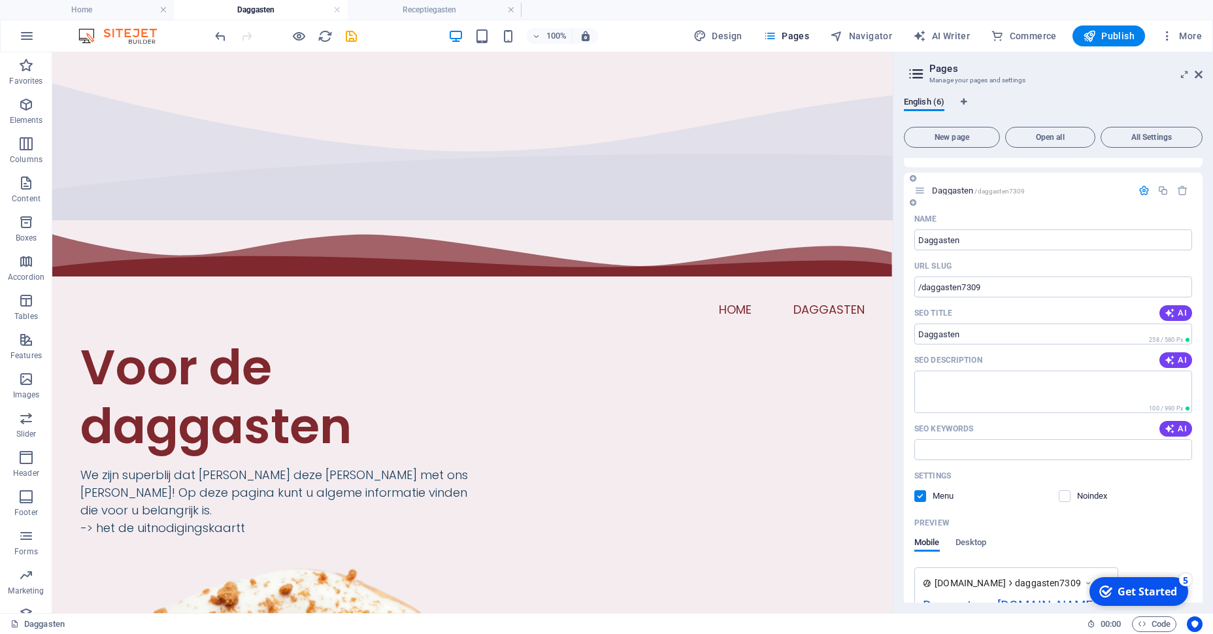
scroll to position [26, 0]
click at [971, 285] on input "/daggasten7309" at bounding box center [1053, 287] width 278 height 21
type input "/daggasten73h09"
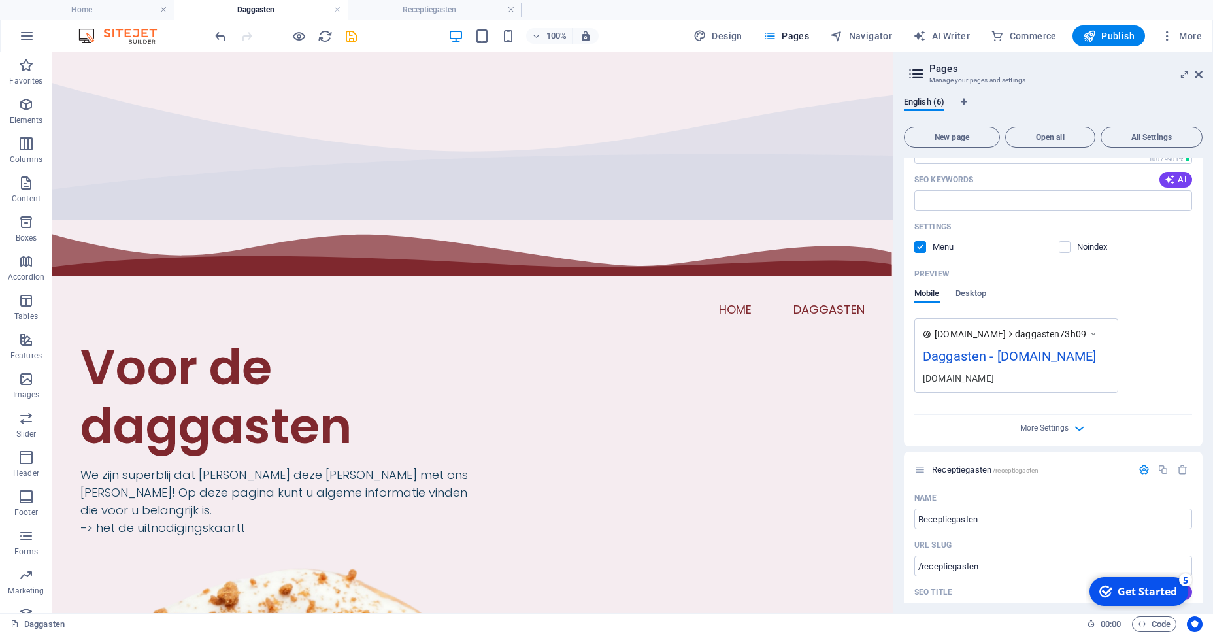
scroll to position [278, 0]
click at [985, 563] on input "/receptiegasten" at bounding box center [1053, 563] width 278 height 21
type input "/receptiegasten97y09"
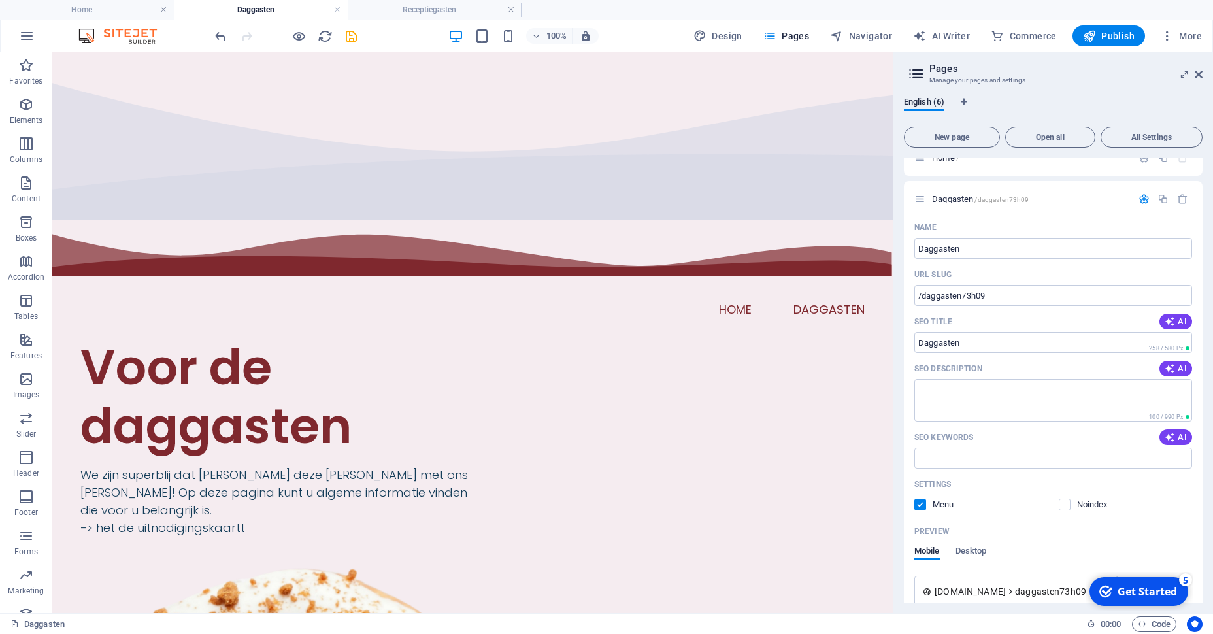
scroll to position [0, 0]
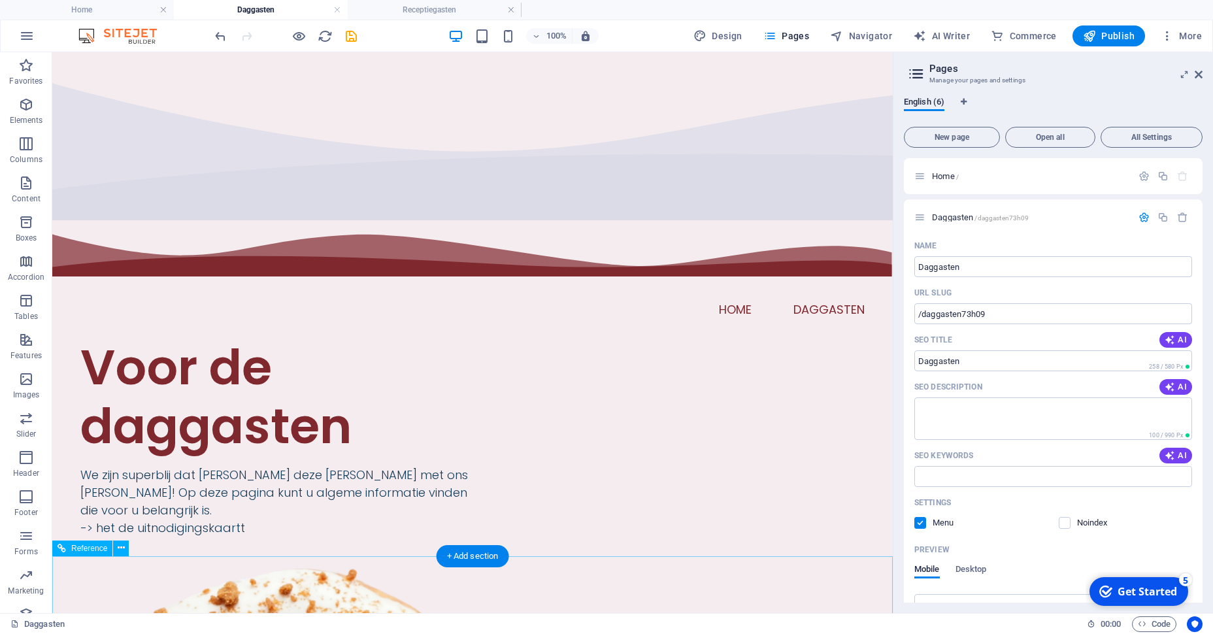
click at [359, 35] on div "100% Design Pages Navigator AI Writer Commerce Publish More" at bounding box center [709, 35] width 995 height 21
click at [355, 33] on icon "save" at bounding box center [351, 36] width 15 height 15
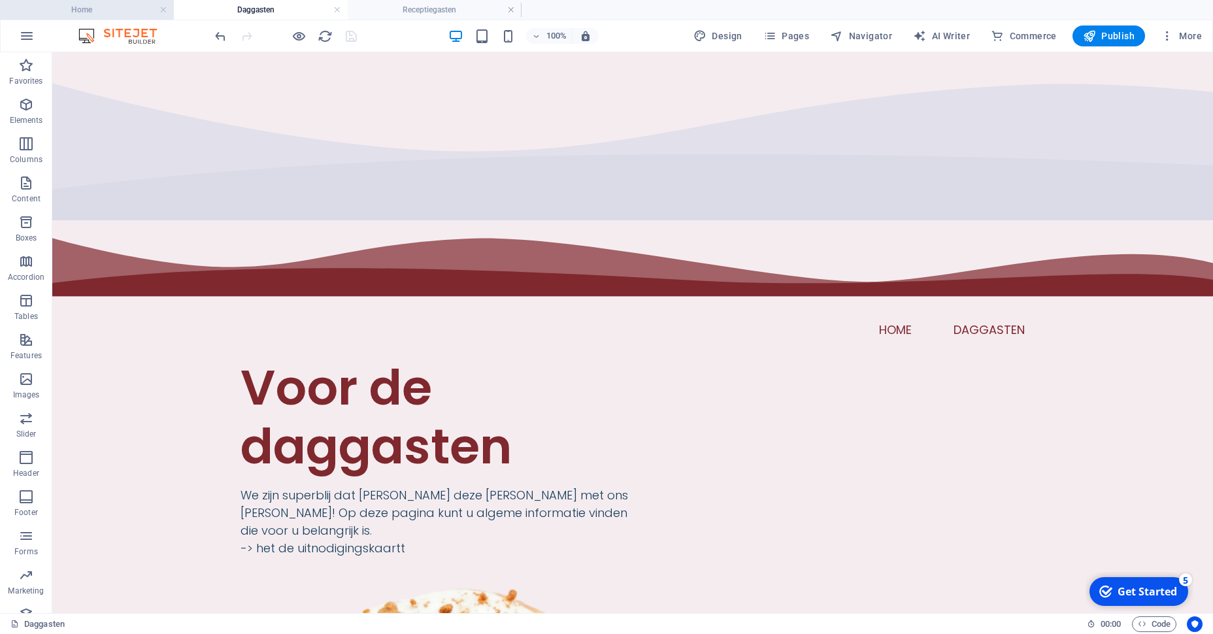
click at [99, 11] on h4 "Home" at bounding box center [87, 10] width 174 height 14
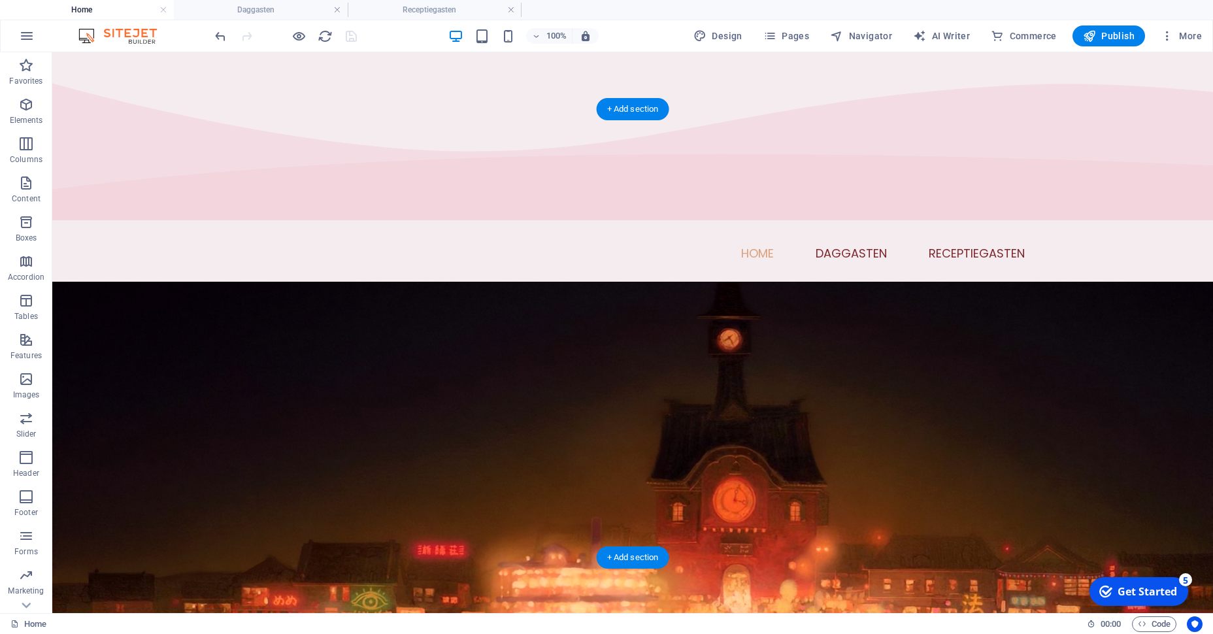
click at [157, 391] on figure at bounding box center [632, 506] width 1161 height 448
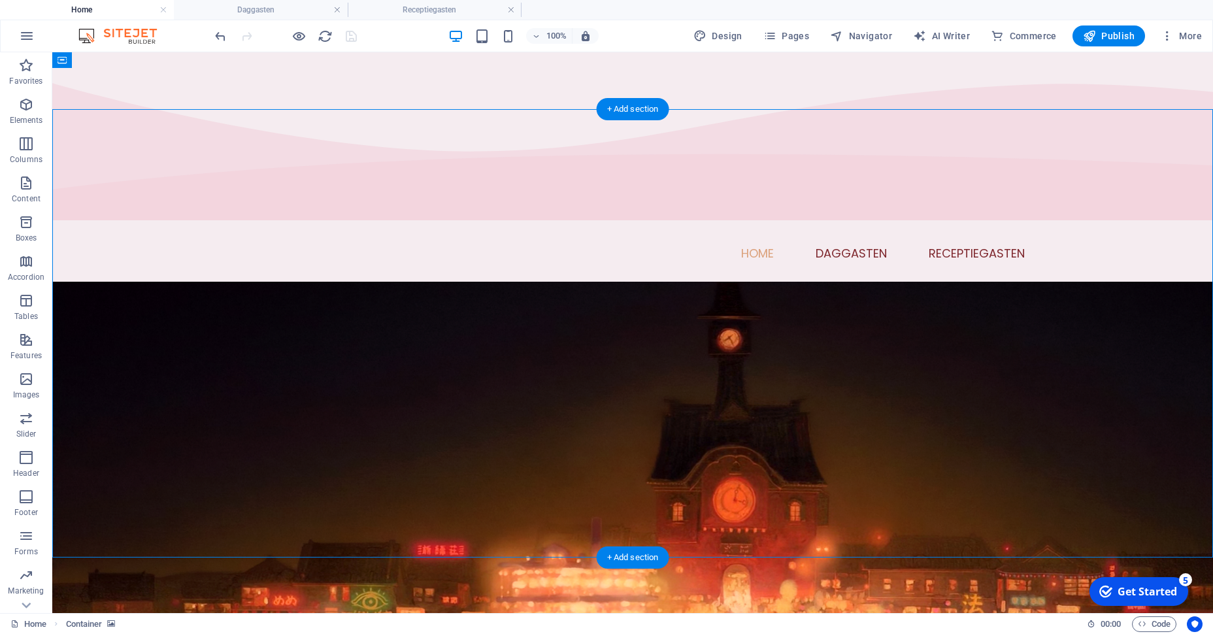
click at [157, 391] on figure at bounding box center [632, 506] width 1161 height 448
select select "vh"
select select "fan"
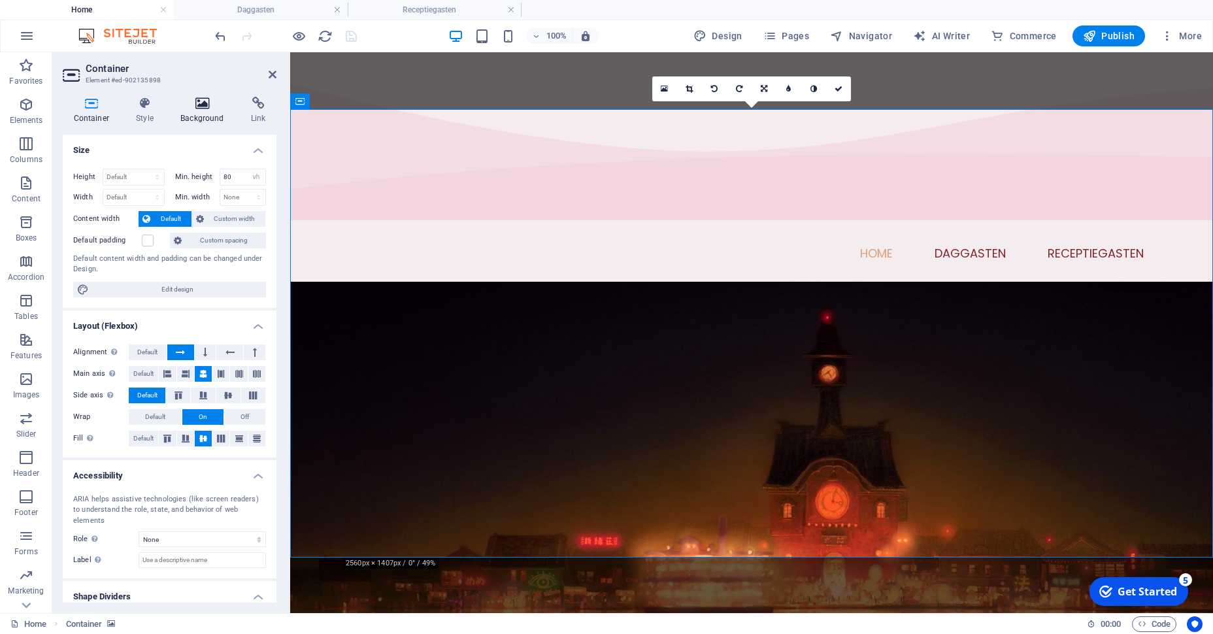
click at [204, 107] on icon at bounding box center [202, 103] width 65 height 13
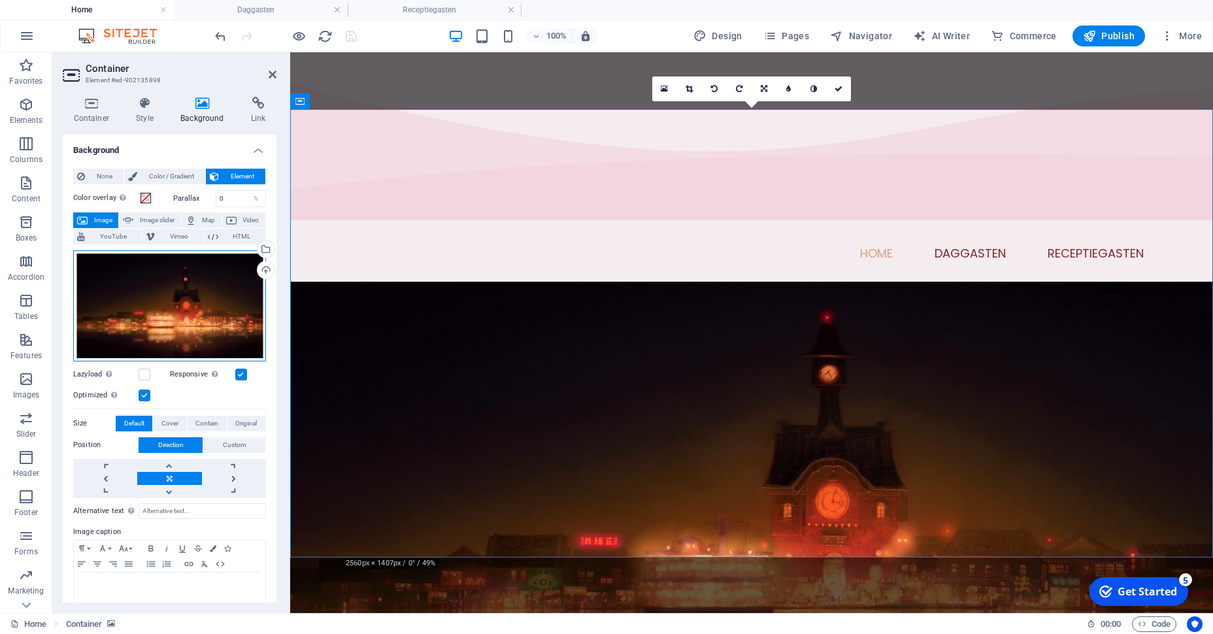
click at [197, 305] on div "Drag files here, click to choose files or select files from Files or our free s…" at bounding box center [169, 305] width 193 height 111
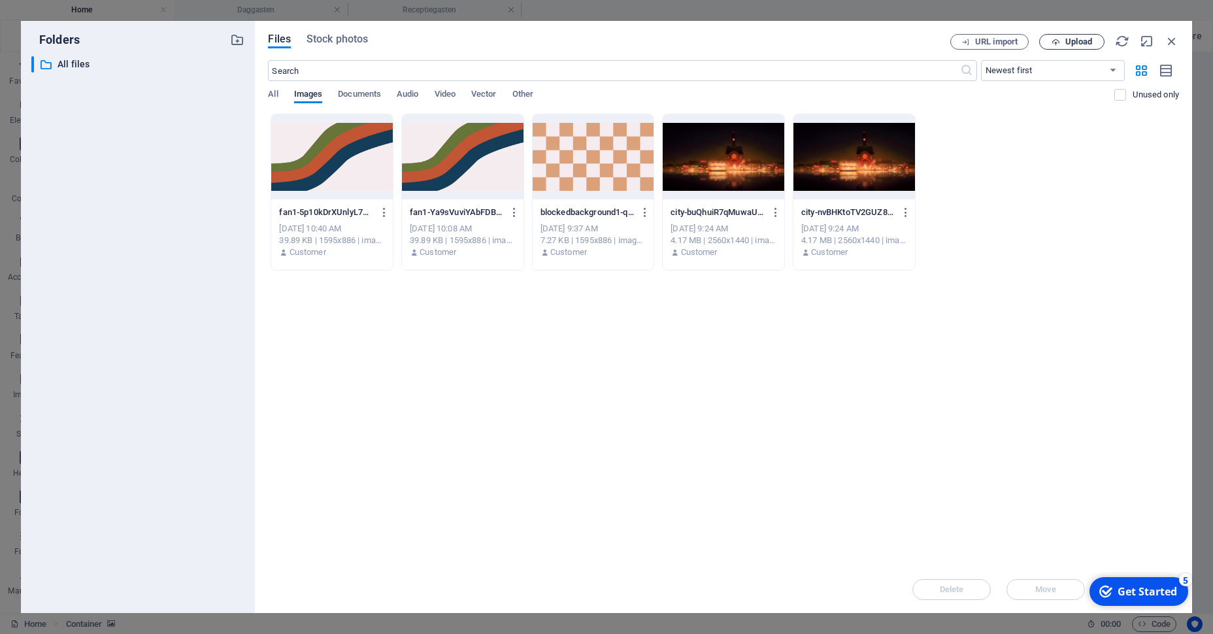
click at [1065, 41] on span "Upload" at bounding box center [1072, 42] width 54 height 8
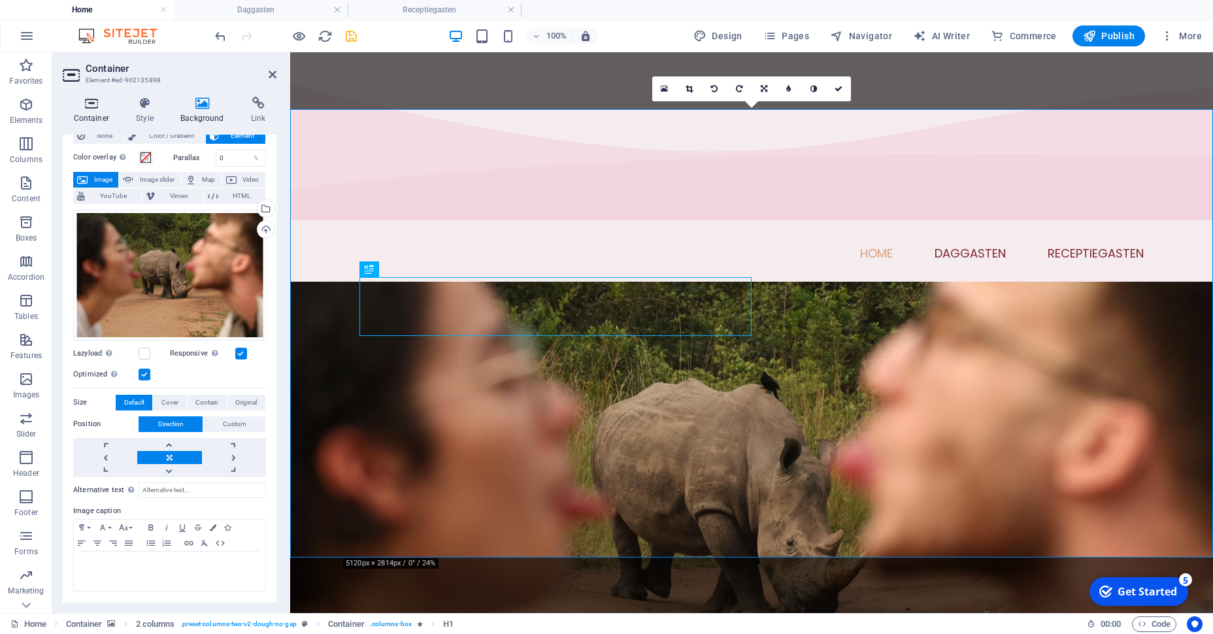
click at [107, 106] on icon at bounding box center [92, 103] width 58 height 13
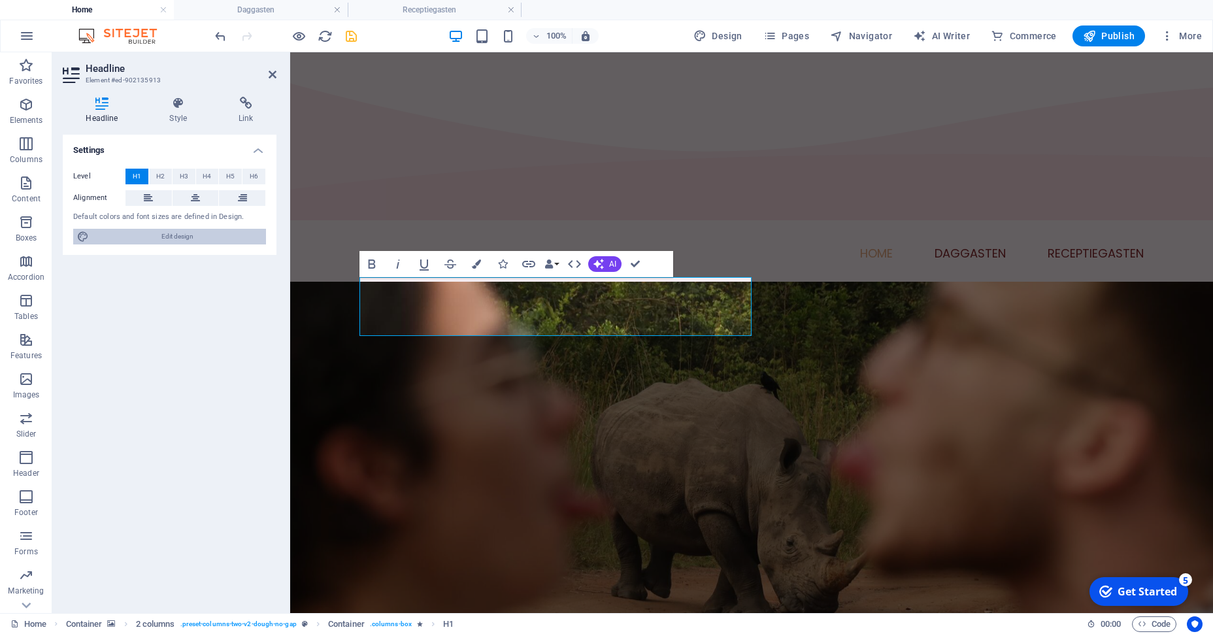
click at [167, 235] on span "Edit design" at bounding box center [177, 237] width 169 height 16
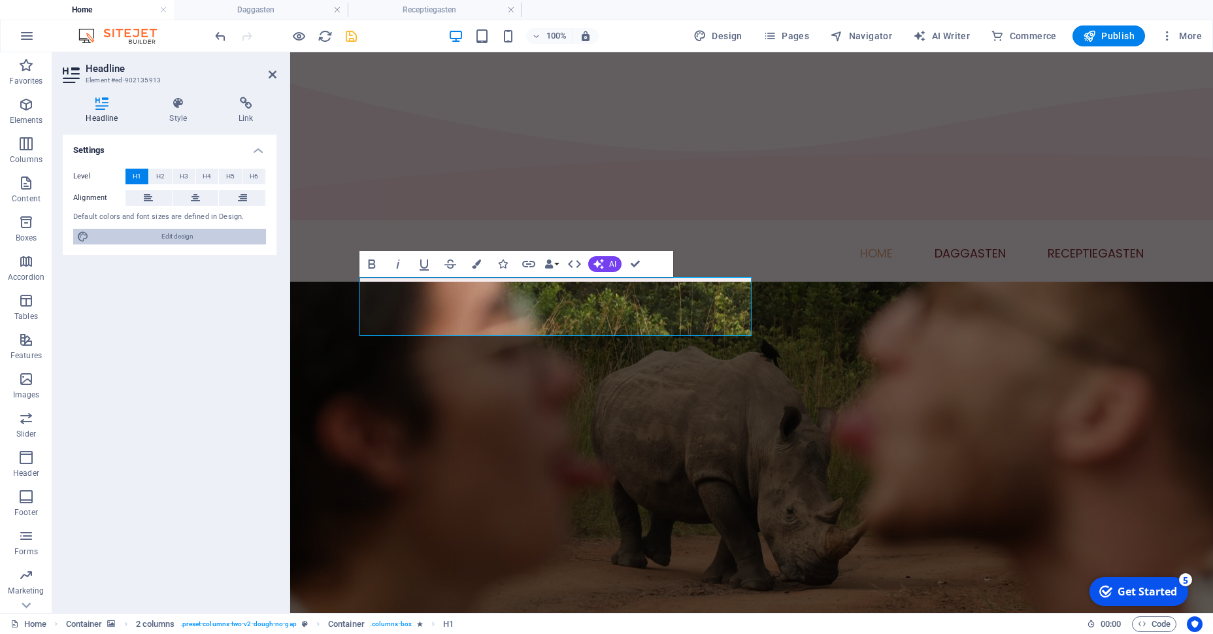
select select "px"
select select "300"
select select "px"
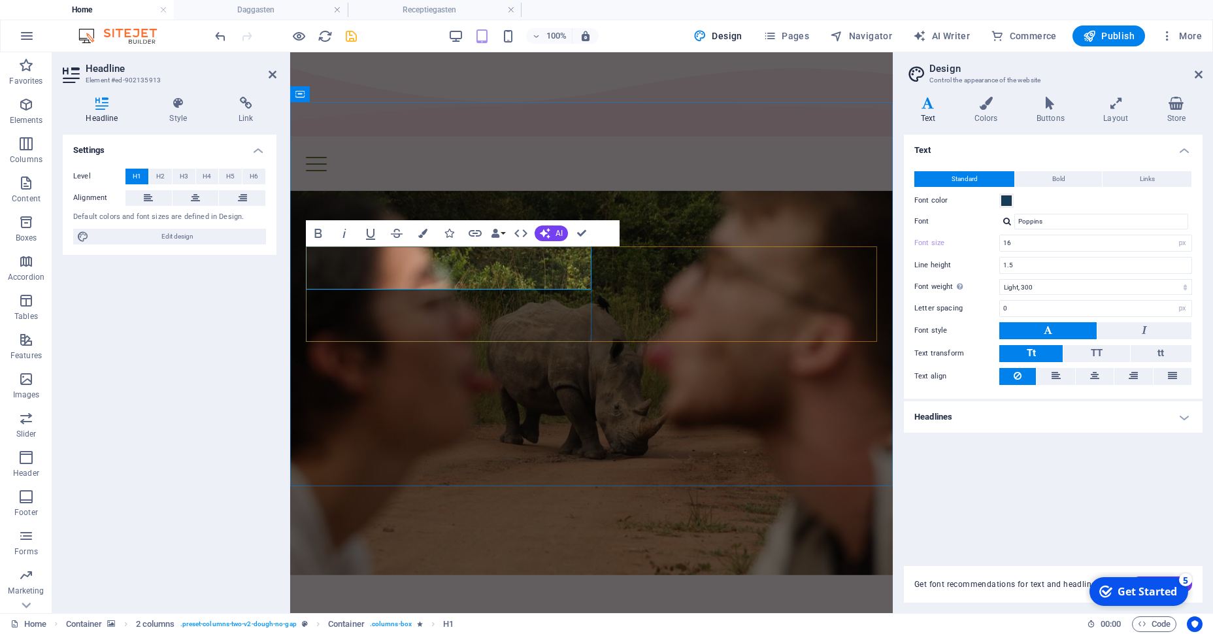
click at [154, 175] on button "H2" at bounding box center [160, 177] width 23 height 16
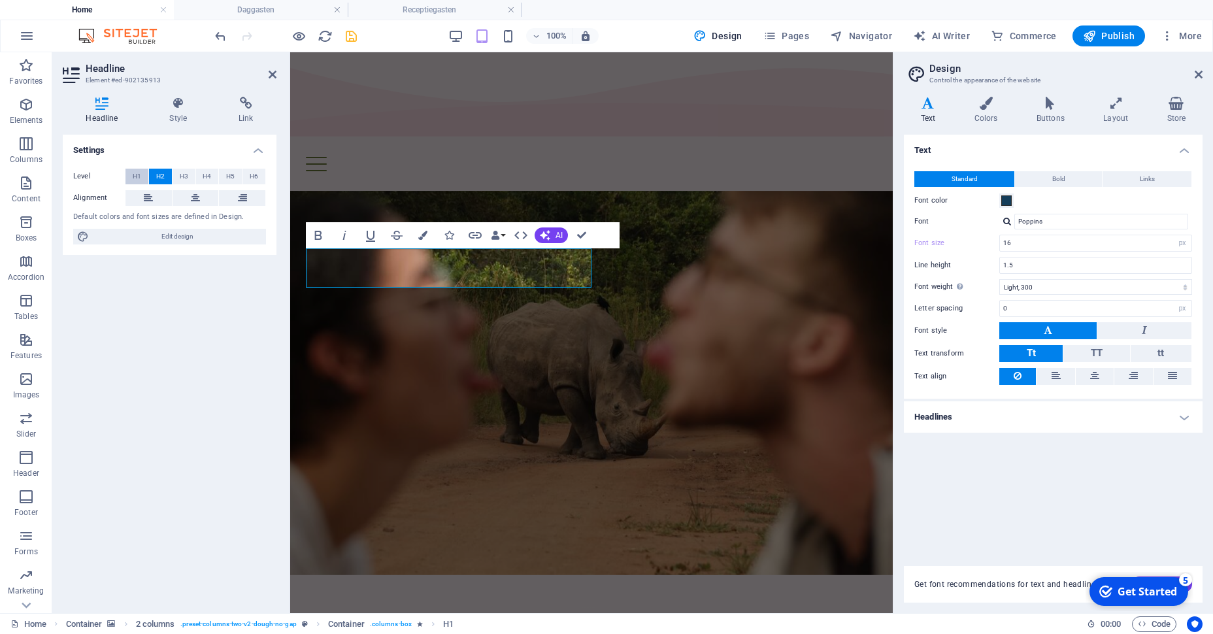
click at [137, 174] on span "H1" at bounding box center [137, 177] width 8 height 16
click at [172, 123] on h4 "Style" at bounding box center [180, 110] width 69 height 27
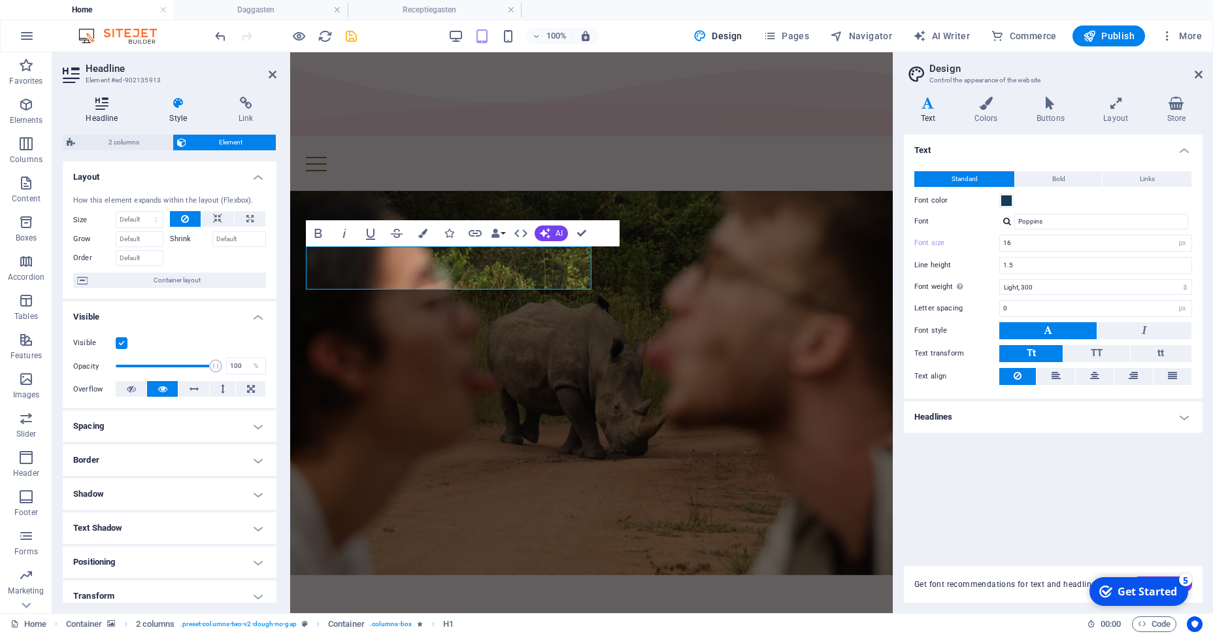
click at [110, 111] on h4 "Headline" at bounding box center [105, 110] width 84 height 27
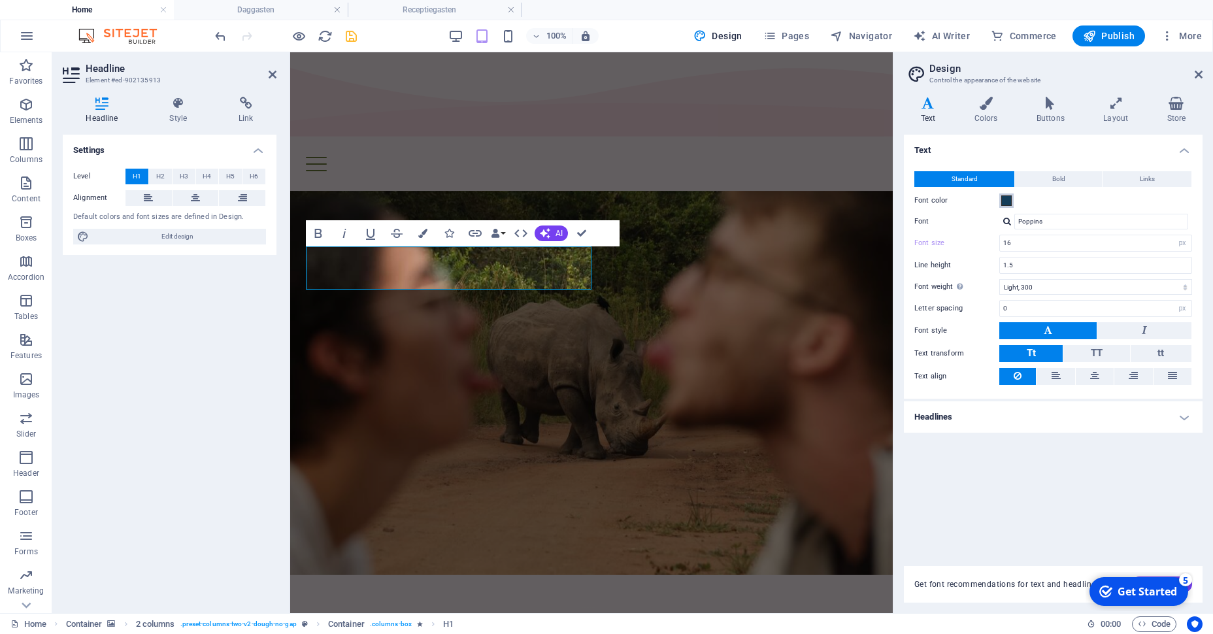
click at [1001, 197] on span at bounding box center [1006, 200] width 10 height 10
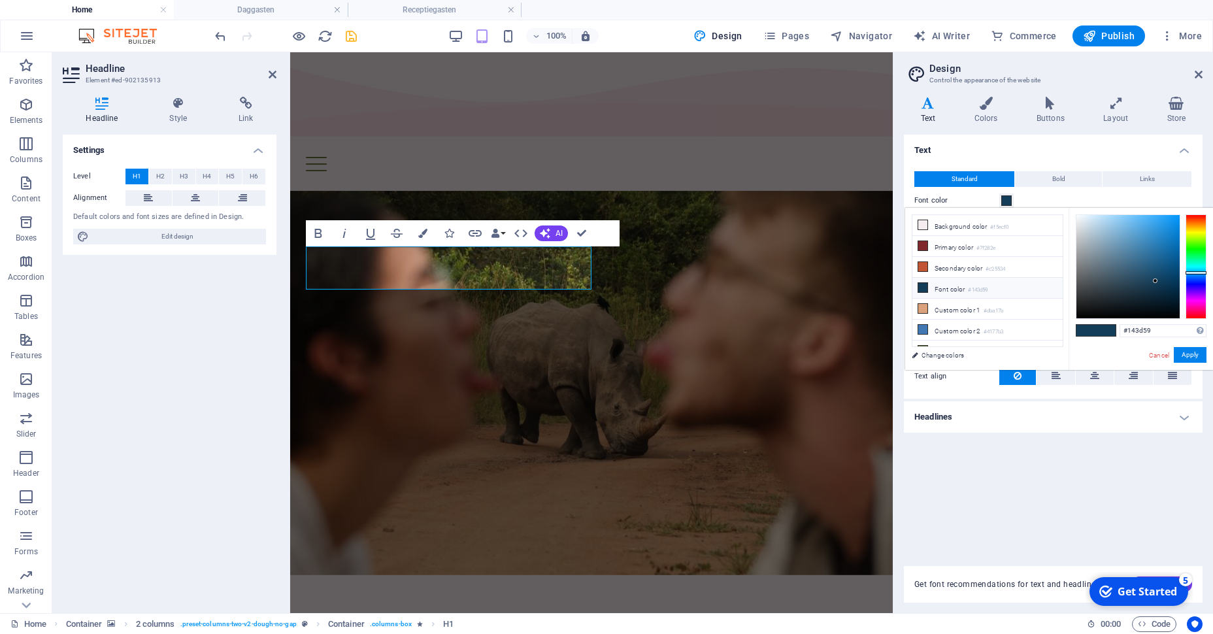
click at [933, 292] on li "Font color #143d59" at bounding box center [987, 288] width 150 height 21
click at [1205, 353] on button "Apply" at bounding box center [1190, 355] width 33 height 16
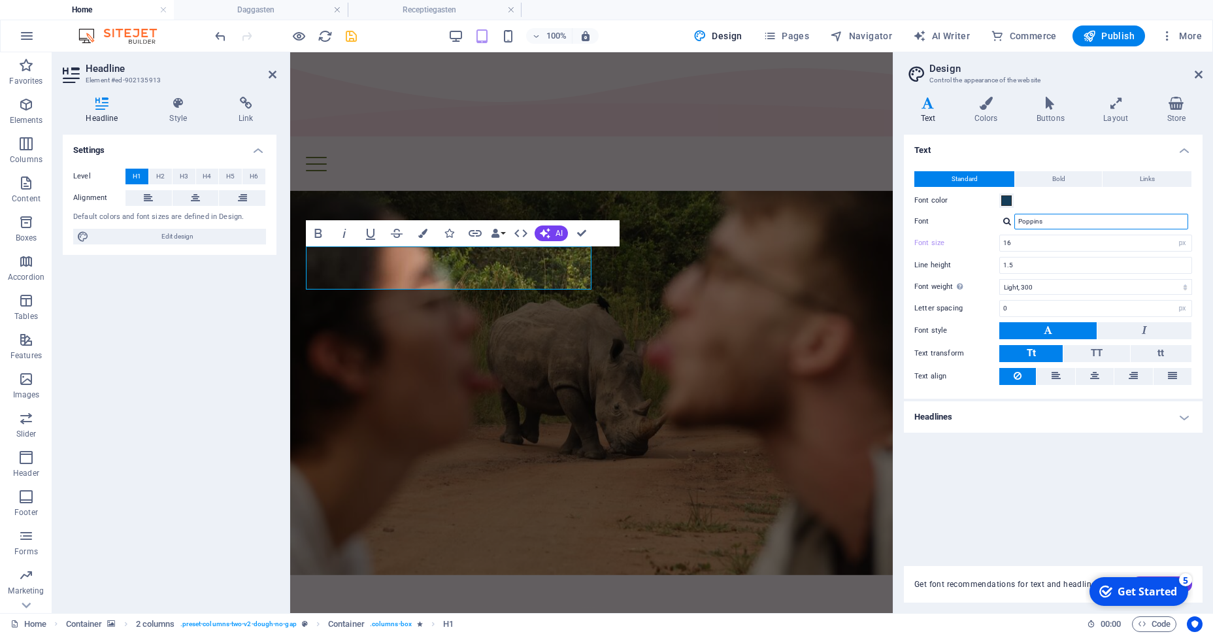
click at [1065, 219] on input "Poppins" at bounding box center [1101, 222] width 174 height 16
click at [1092, 354] on span "TT" at bounding box center [1097, 353] width 12 height 12
click at [1031, 352] on span "Tt" at bounding box center [1031, 353] width 9 height 12
click at [959, 405] on h4 "Headlines" at bounding box center [1053, 416] width 299 height 31
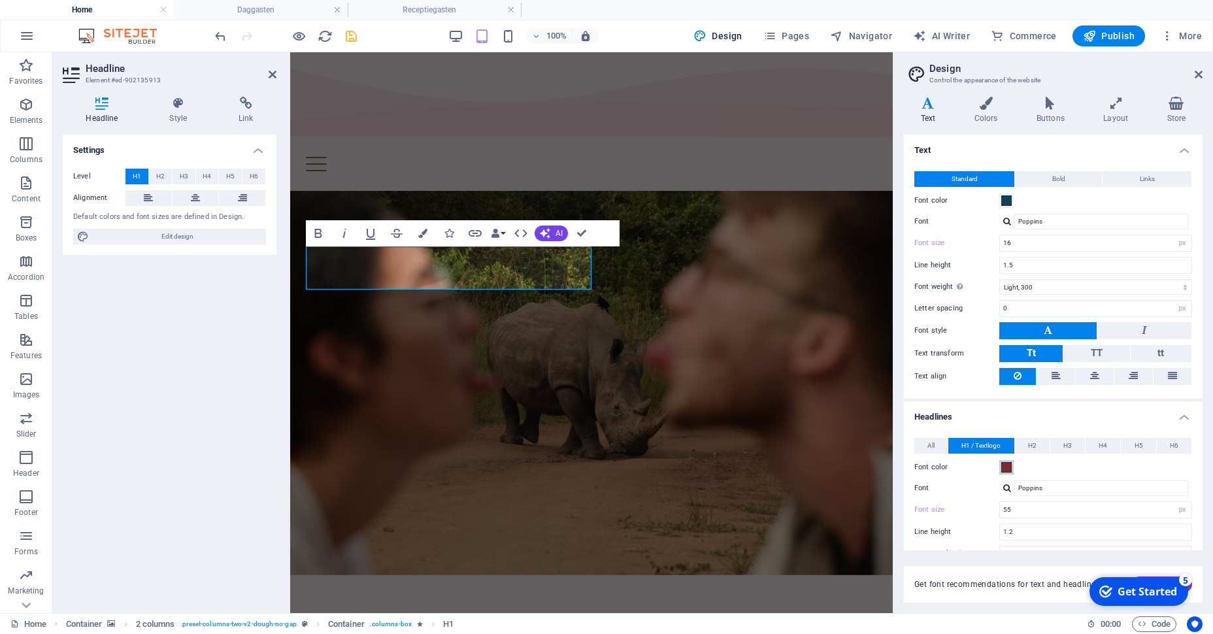
click at [1011, 472] on button "Font color" at bounding box center [1006, 467] width 14 height 14
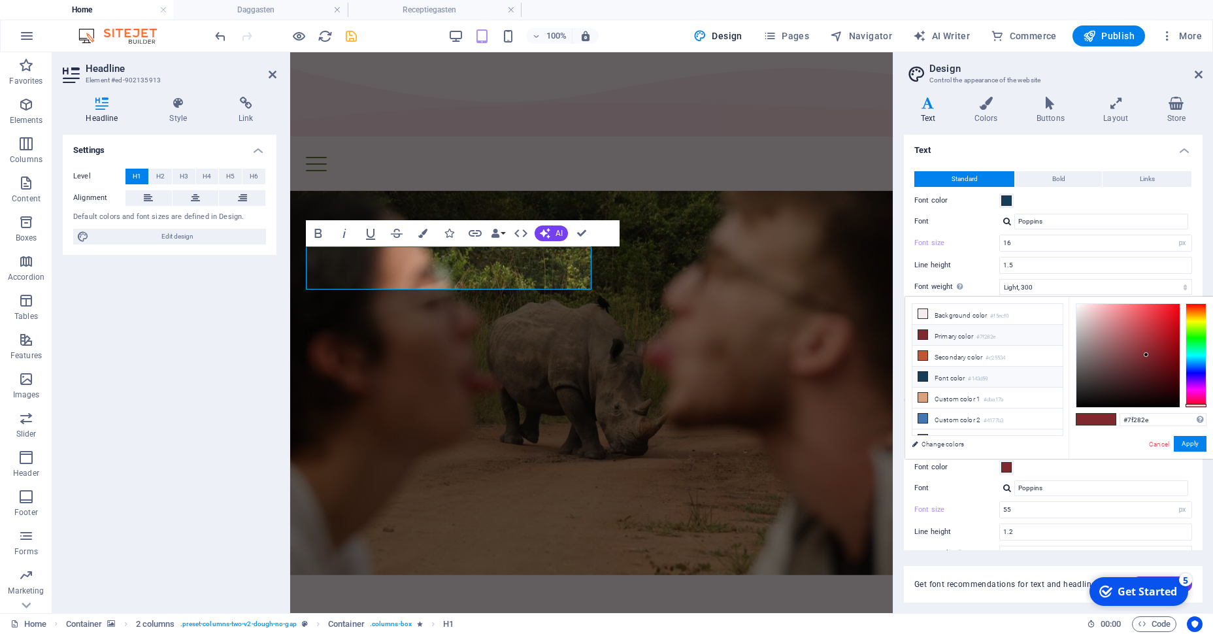
click at [967, 368] on li "Font color #143d59" at bounding box center [987, 377] width 150 height 21
type input "#143d59"
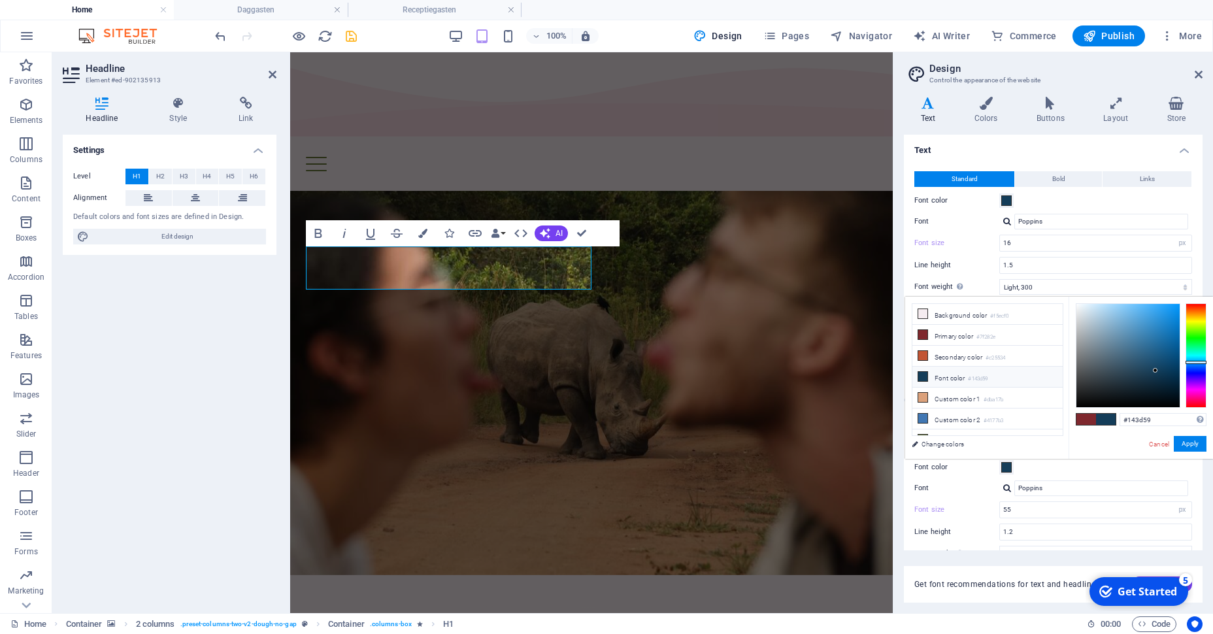
click at [948, 383] on li "Font color #143d59" at bounding box center [987, 377] width 150 height 21
click at [1190, 450] on button "Apply" at bounding box center [1190, 444] width 33 height 16
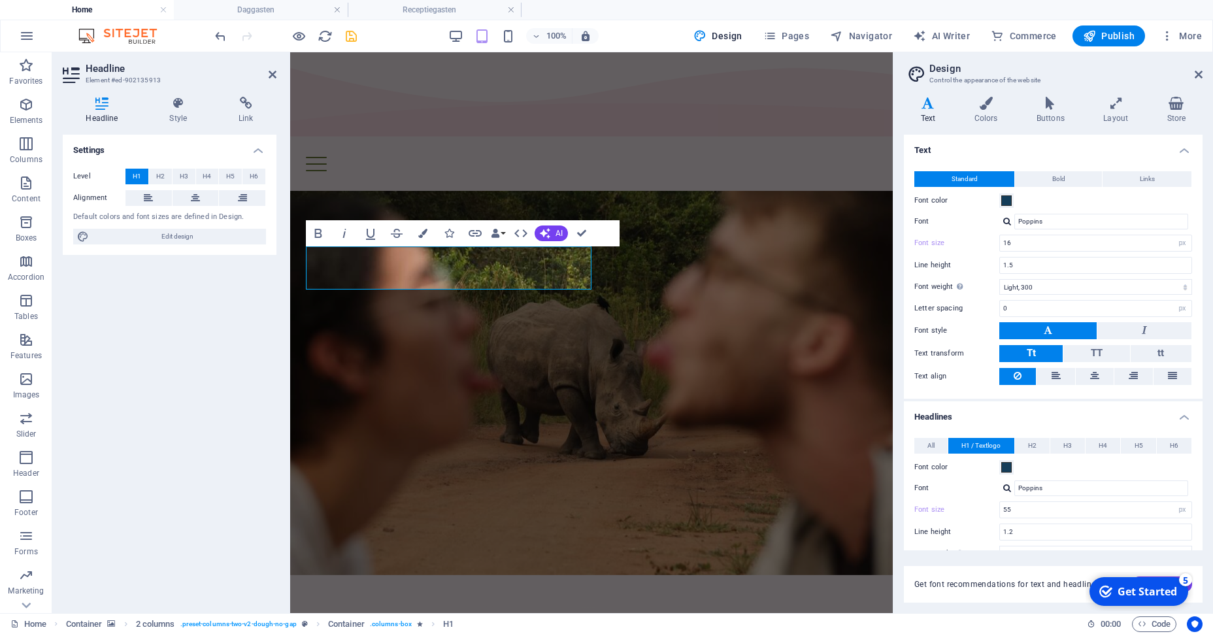
scroll to position [158, 0]
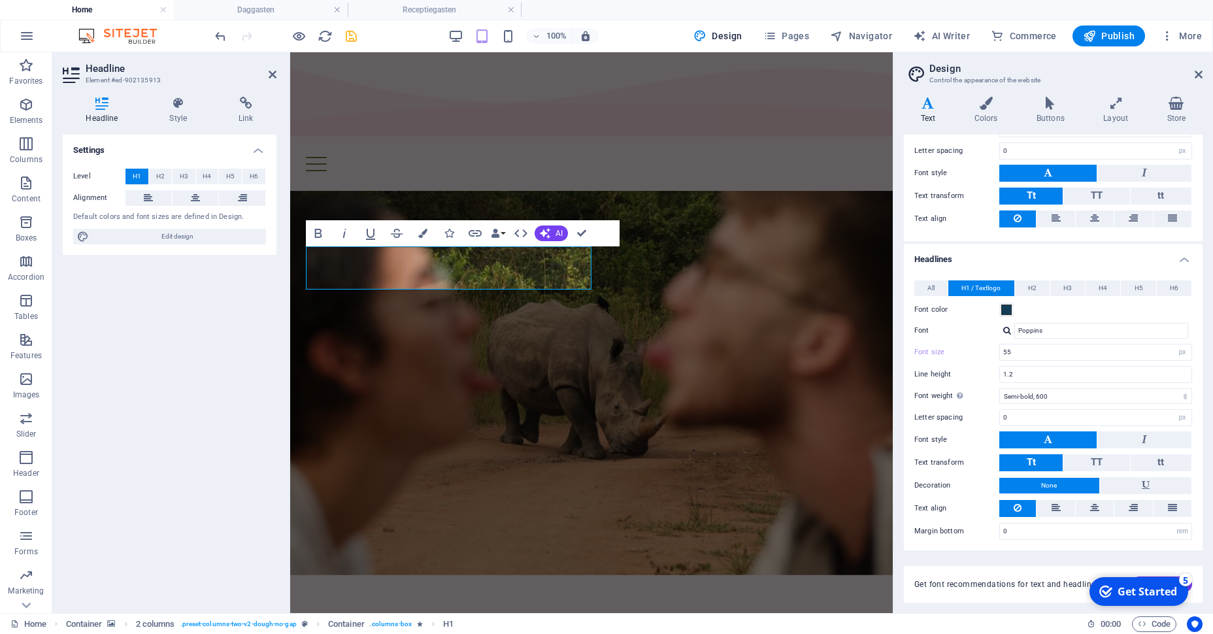
click at [1193, 73] on h2 "Design" at bounding box center [1065, 69] width 273 height 12
click at [1199, 73] on icon at bounding box center [1199, 74] width 8 height 10
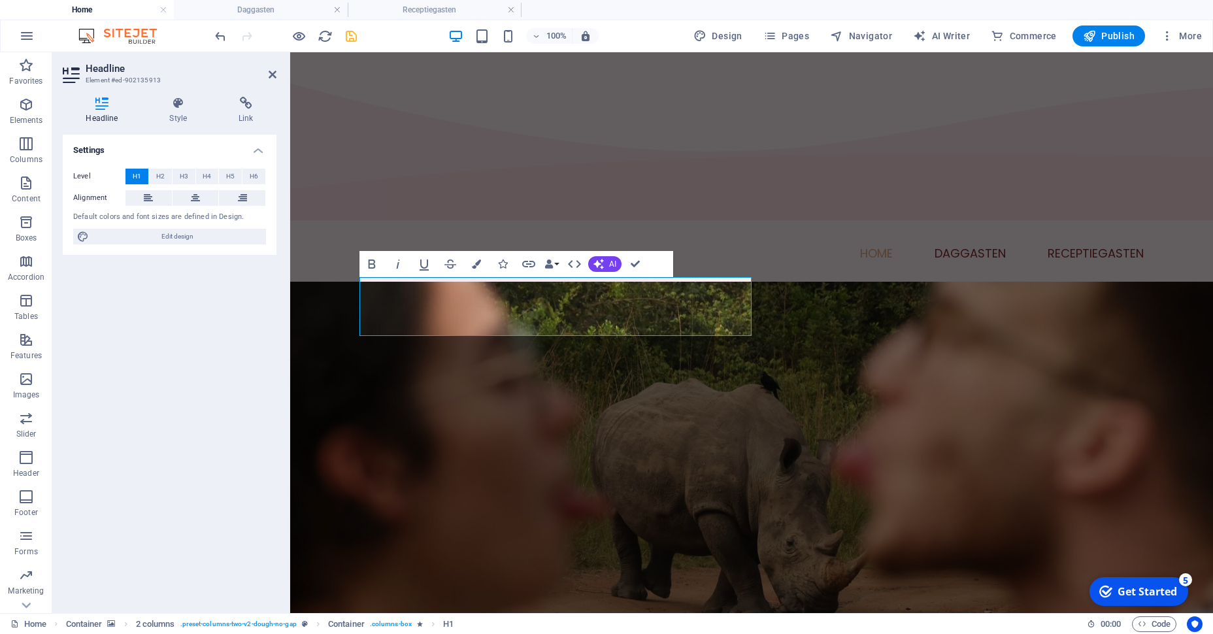
click at [584, 496] on figure at bounding box center [751, 506] width 923 height 448
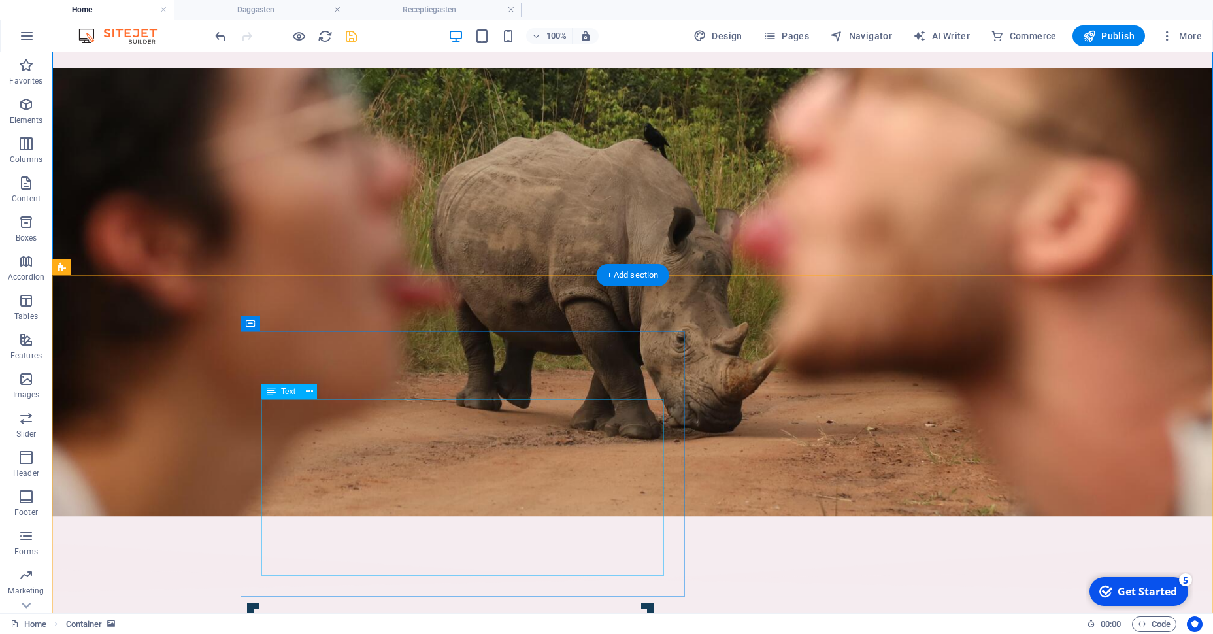
scroll to position [207, 0]
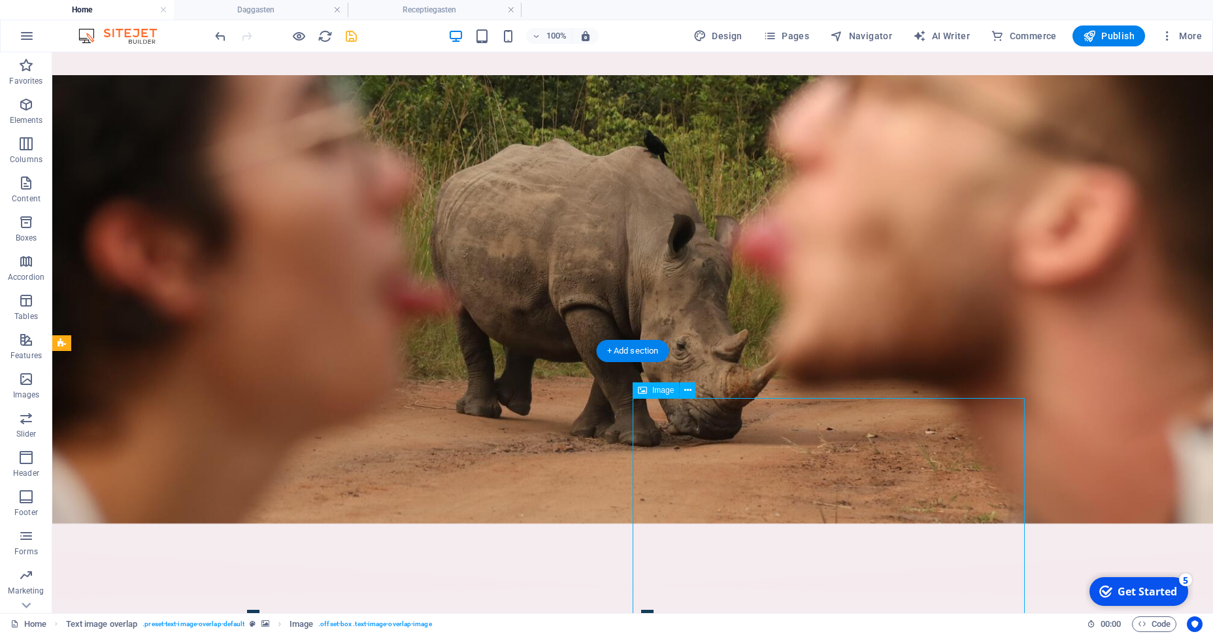
select select "%"
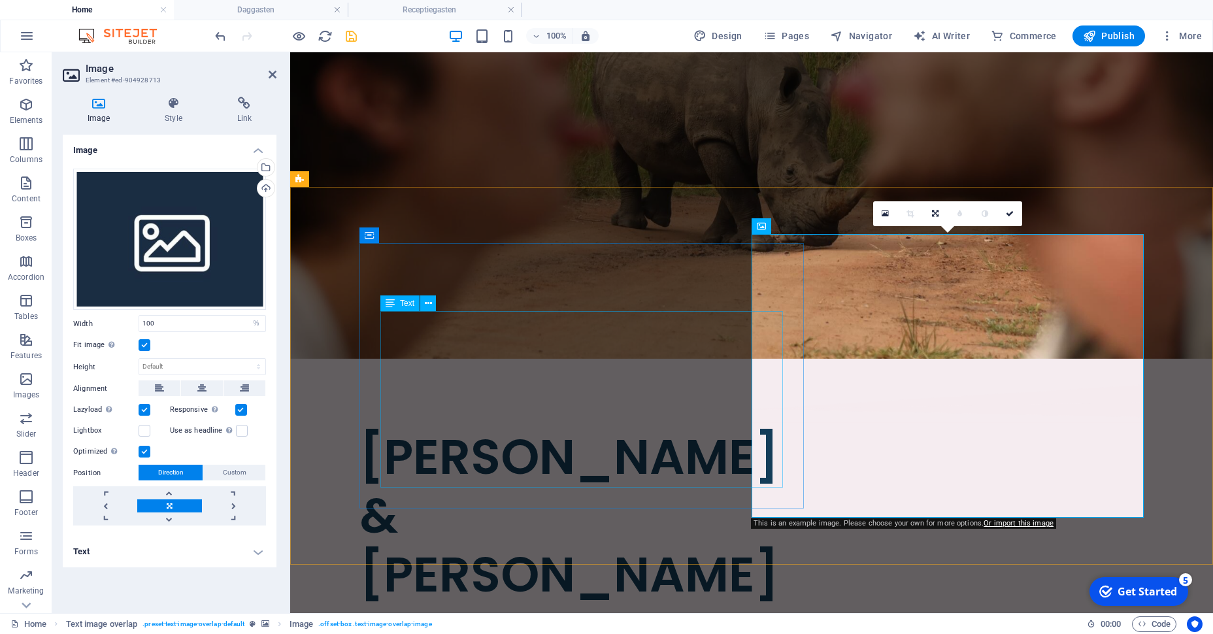
scroll to position [372, 0]
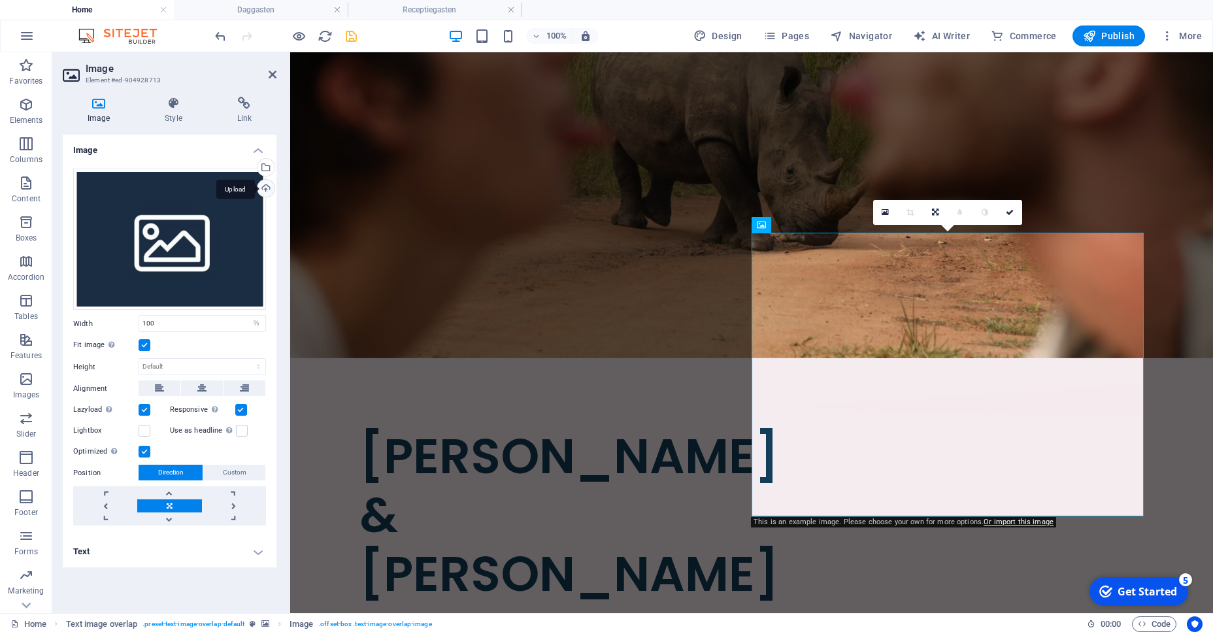
click at [264, 186] on div "Upload" at bounding box center [265, 190] width 20 height 20
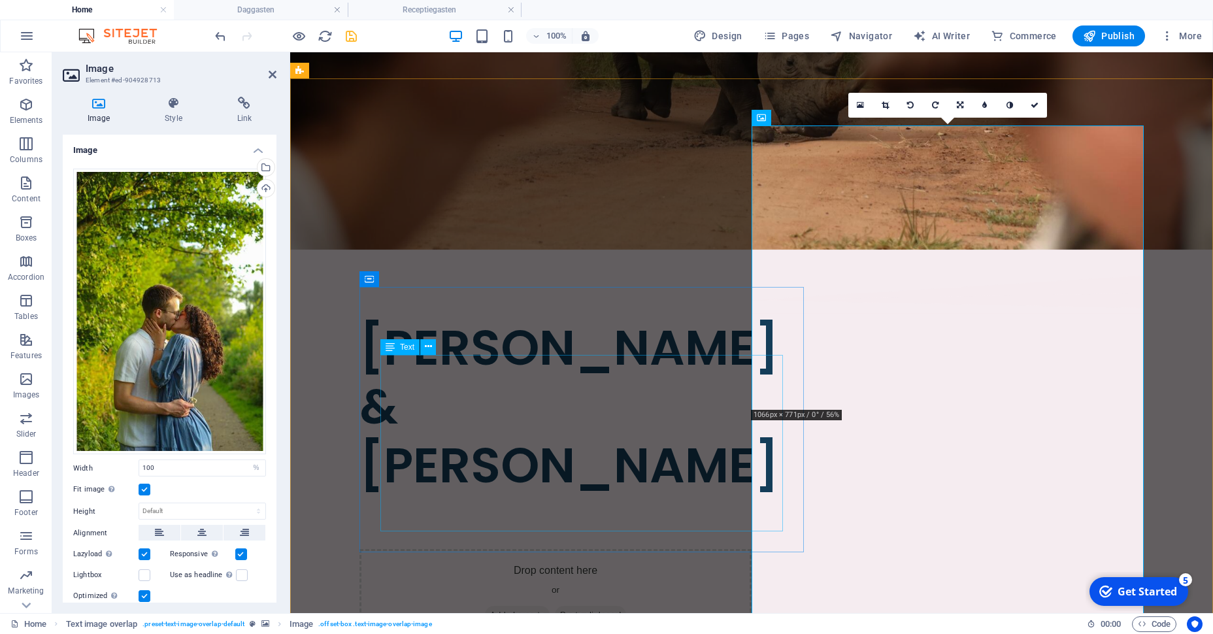
scroll to position [480, 0]
click at [882, 100] on link at bounding box center [885, 105] width 25 height 25
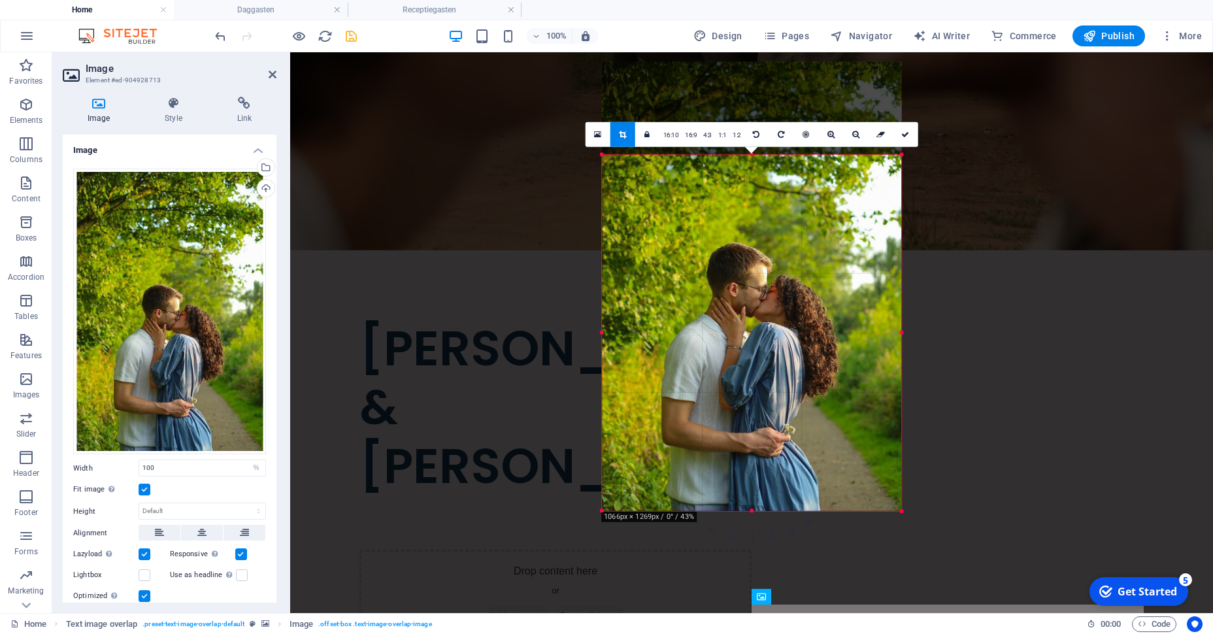
drag, startPoint x: 753, startPoint y: 108, endPoint x: 759, endPoint y: 201, distance: 93.0
click at [759, 201] on div "180 170 160 150 140 130 120 110 100 90 80 70 60 50 40 30 20 10 0 -10 -20 -30 -4…" at bounding box center [751, 333] width 299 height 356
click at [908, 130] on link at bounding box center [905, 134] width 25 height 25
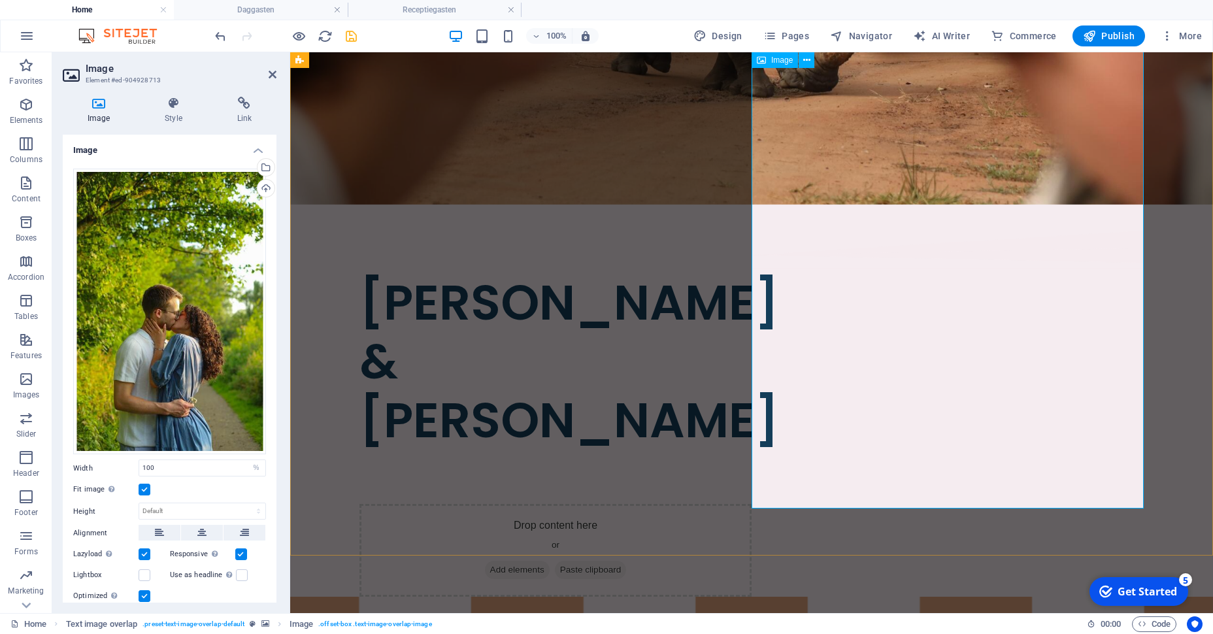
scroll to position [520, 0]
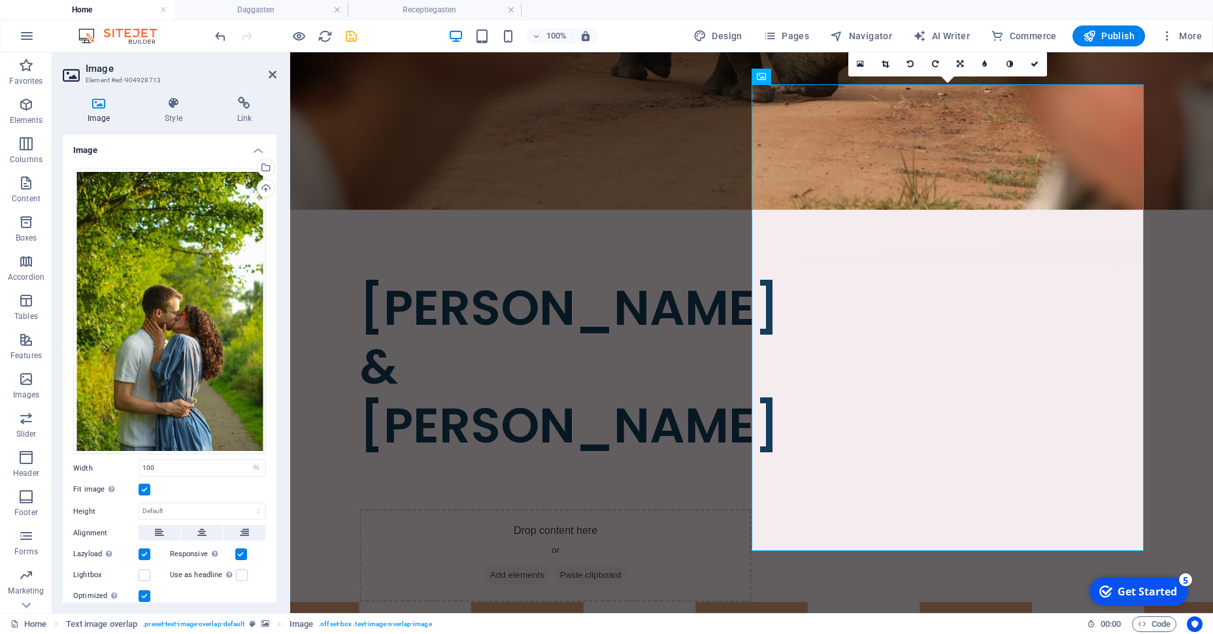
click at [265, 76] on header "Image Element #ed-904928713" at bounding box center [170, 69] width 214 height 34
click at [272, 73] on icon at bounding box center [273, 74] width 8 height 10
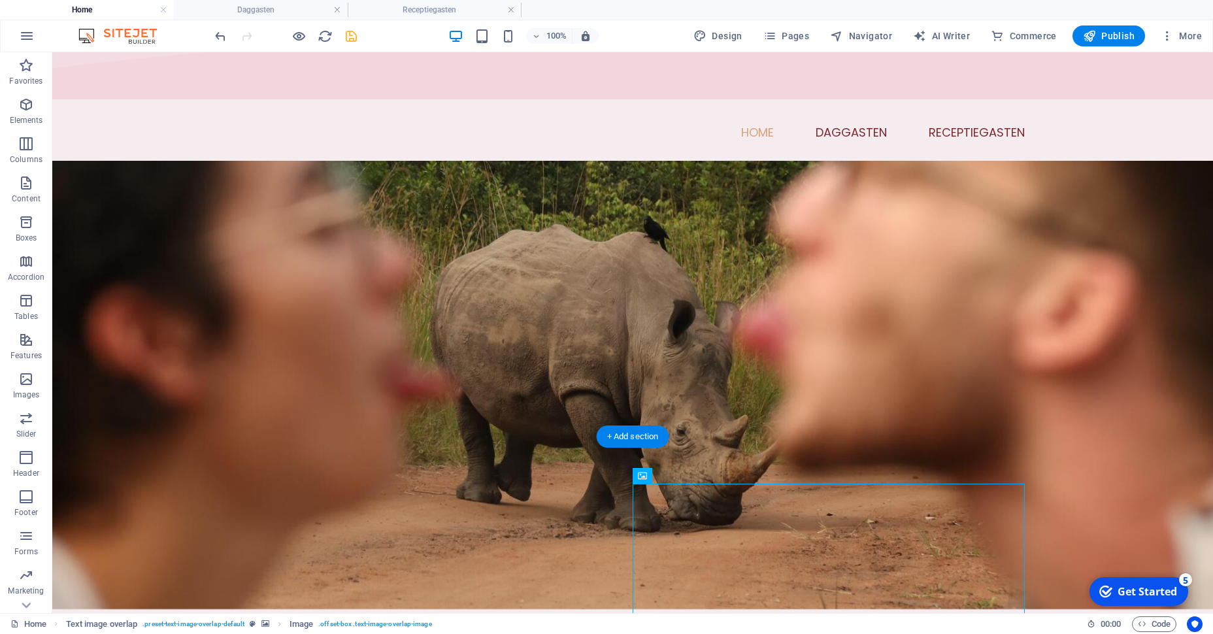
scroll to position [0, 0]
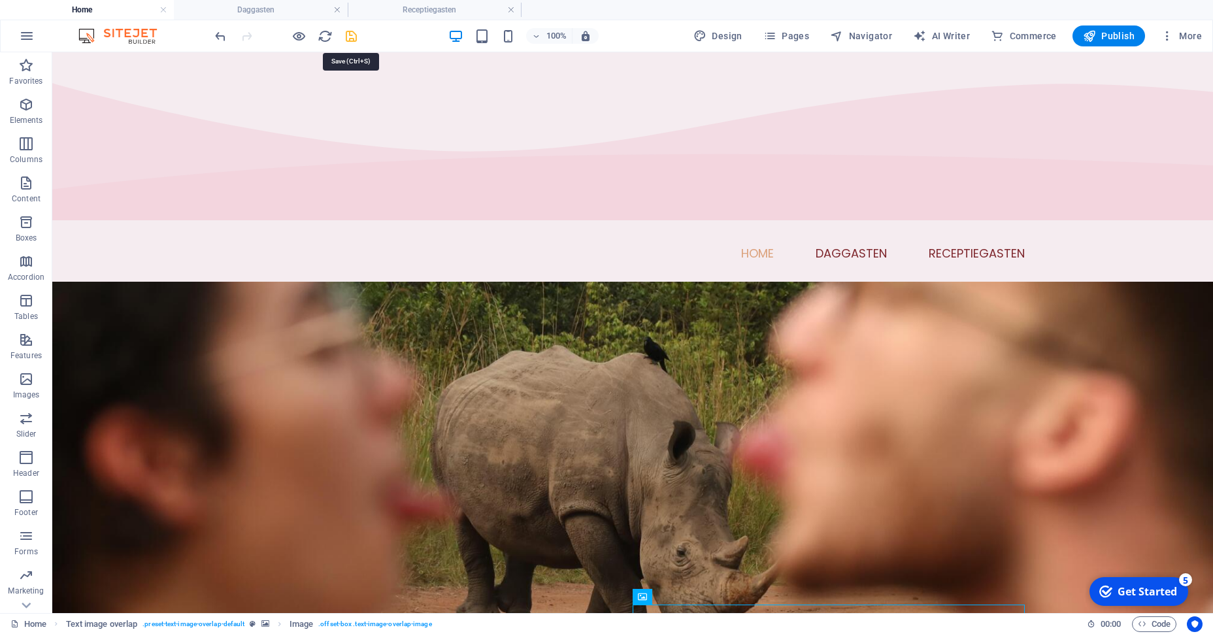
click at [352, 36] on icon "save" at bounding box center [351, 36] width 15 height 15
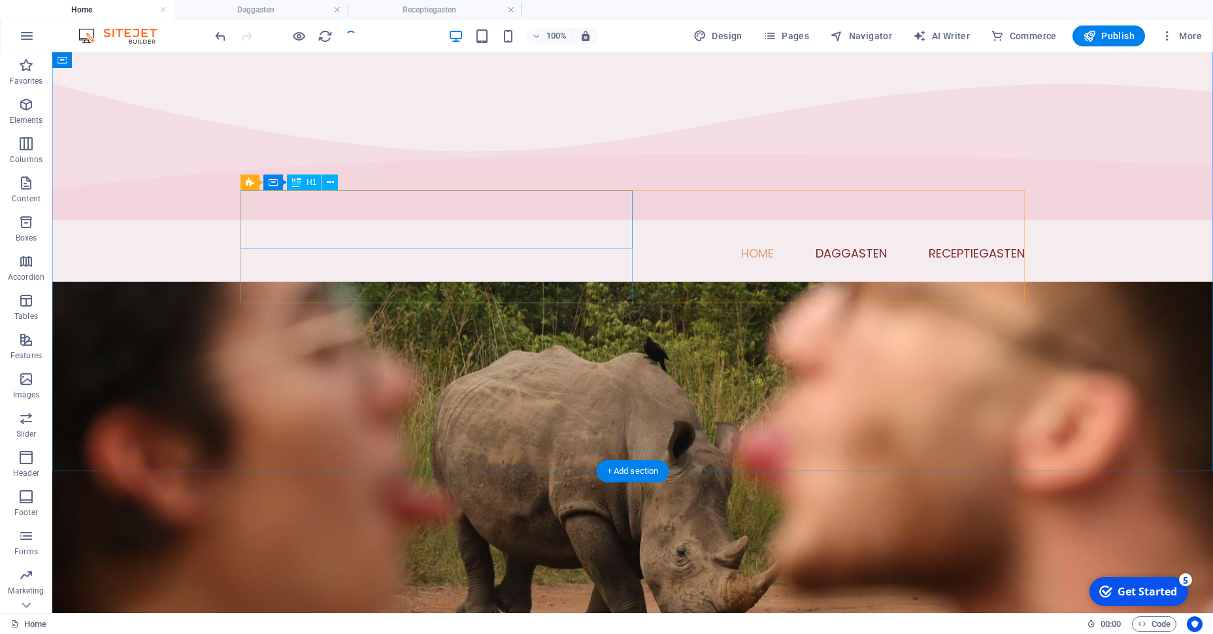
scroll to position [133, 0]
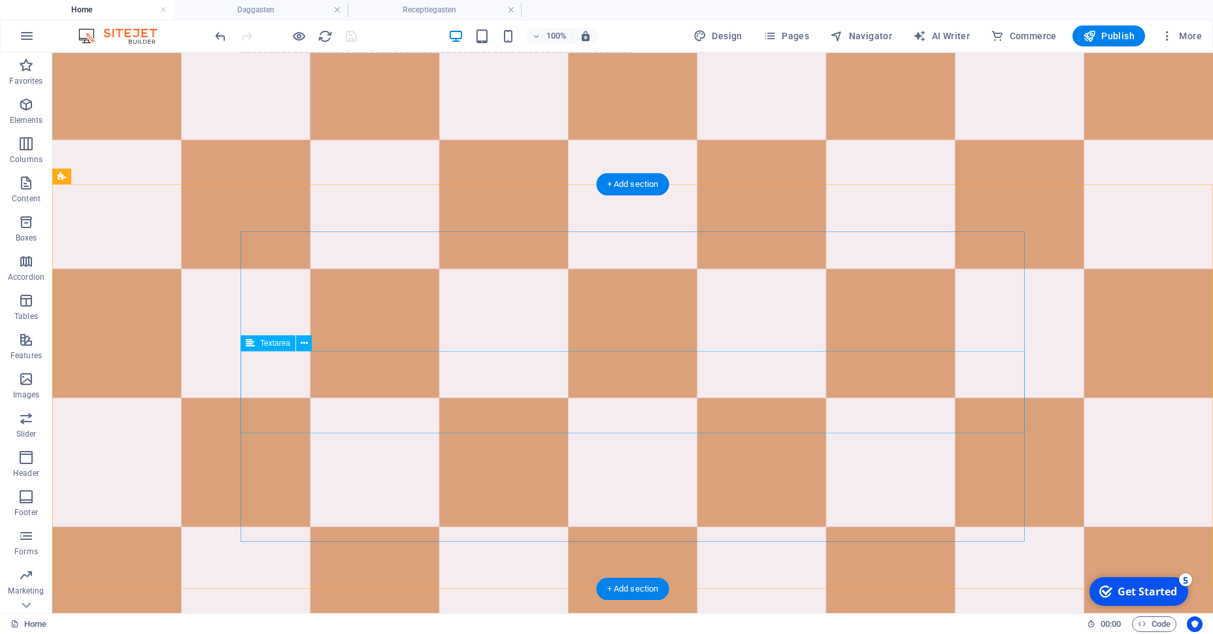
scroll to position [1078, 0]
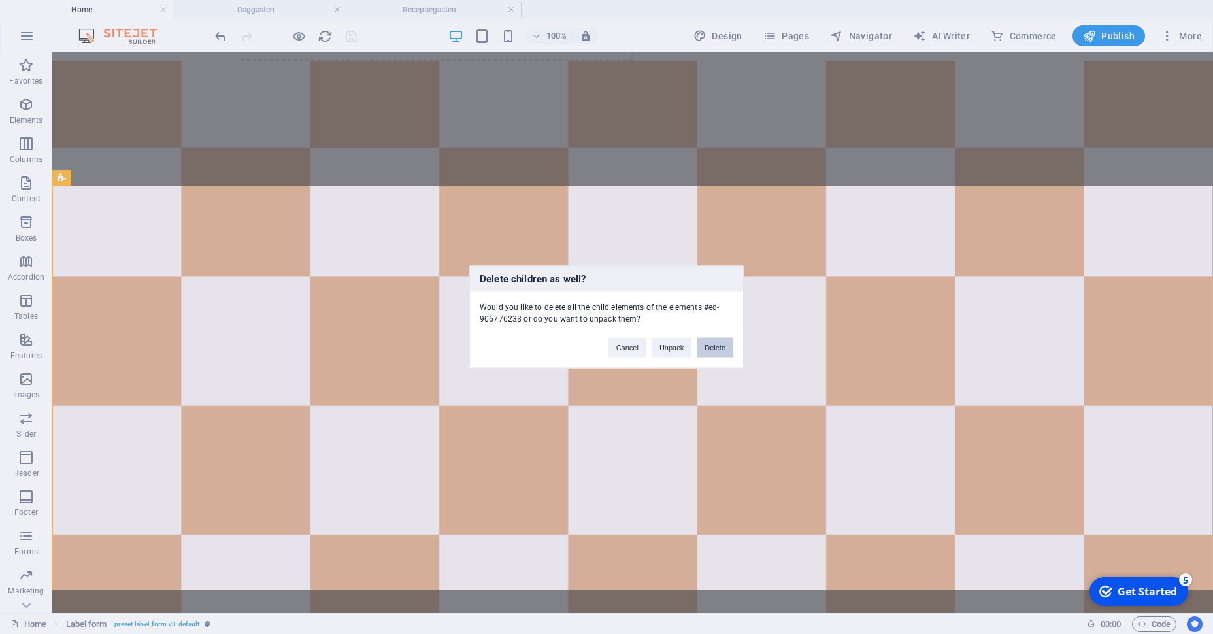
click at [712, 347] on button "Delete" at bounding box center [715, 348] width 37 height 20
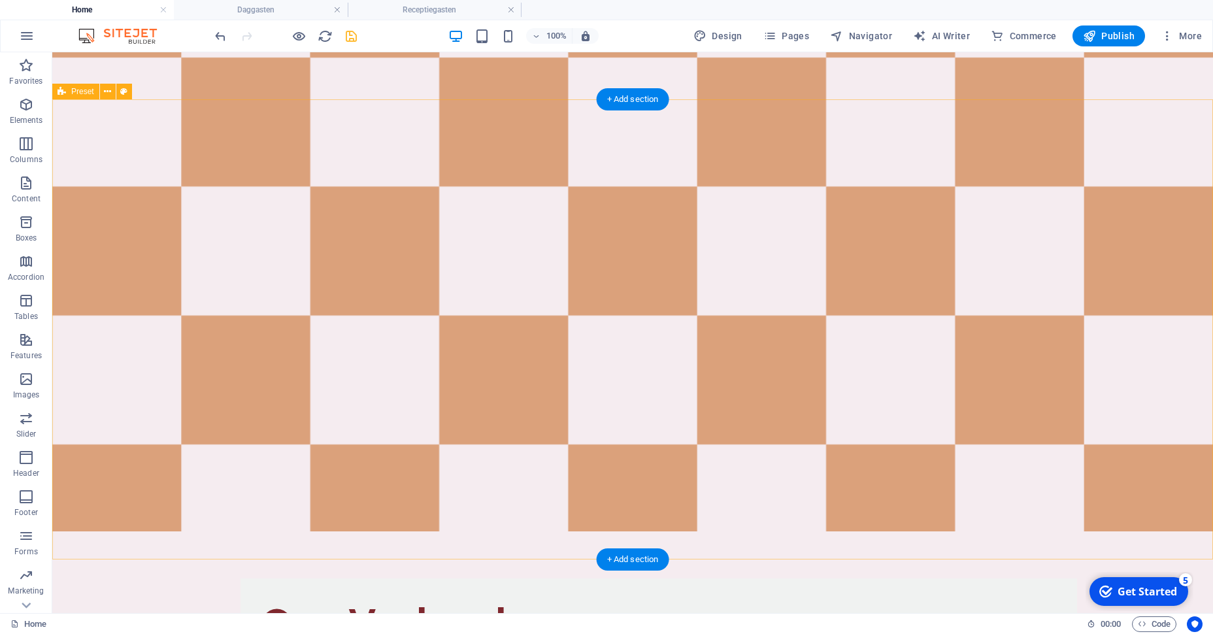
scroll to position [1175, 0]
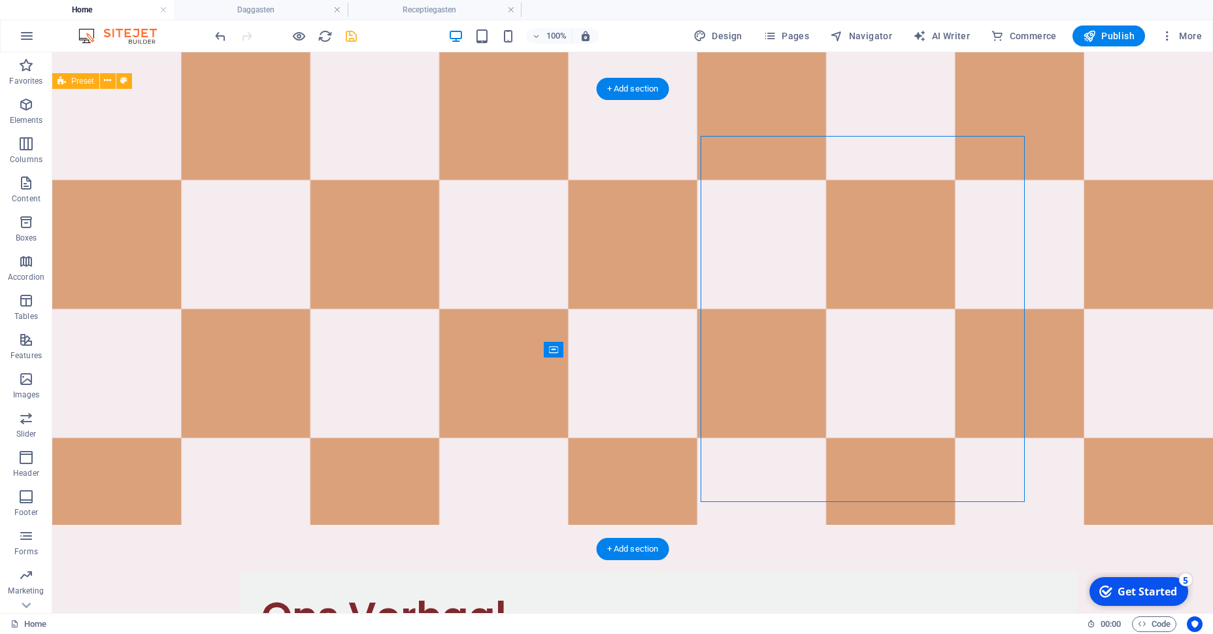
select select "px"
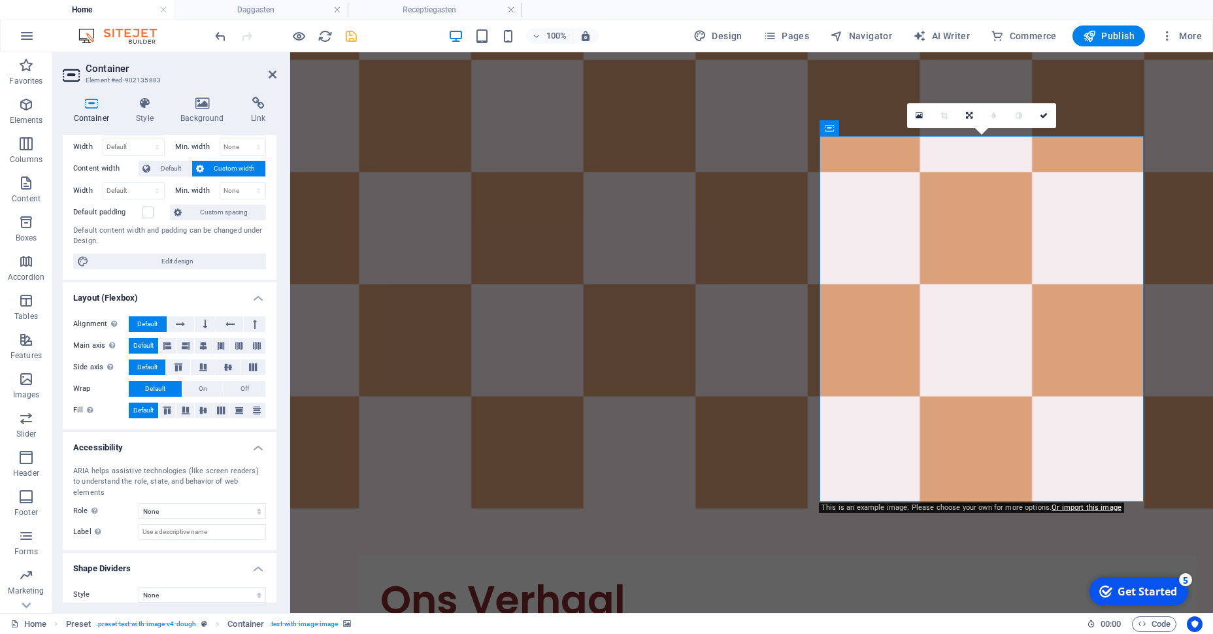
scroll to position [0, 0]
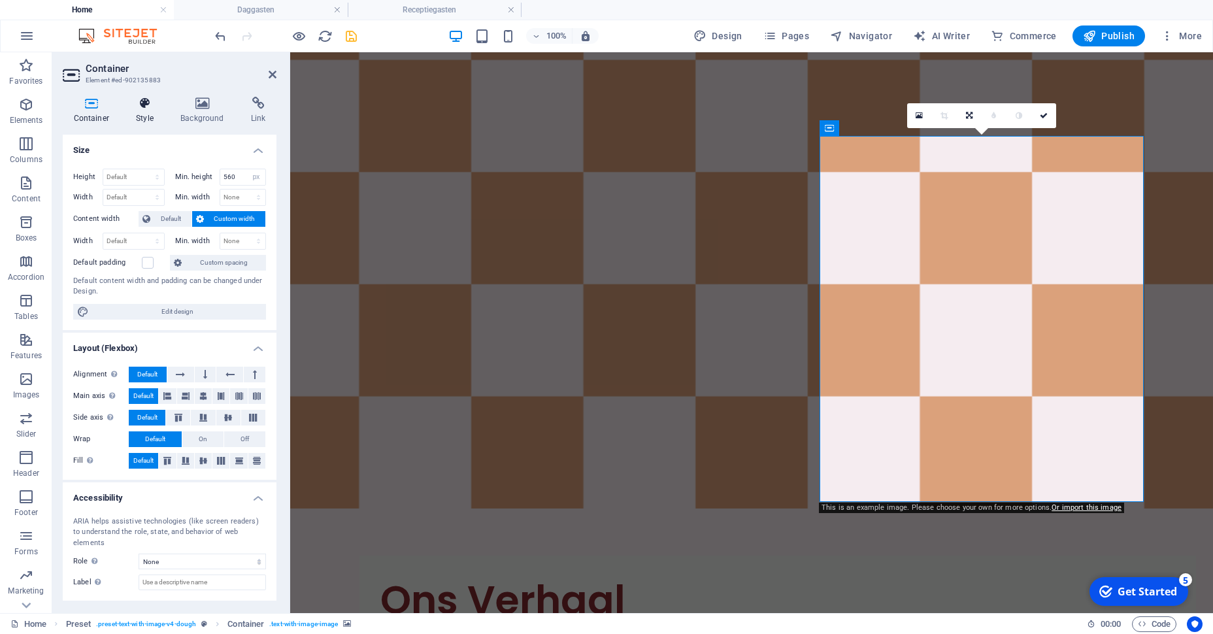
click at [149, 110] on icon at bounding box center [144, 103] width 39 height 13
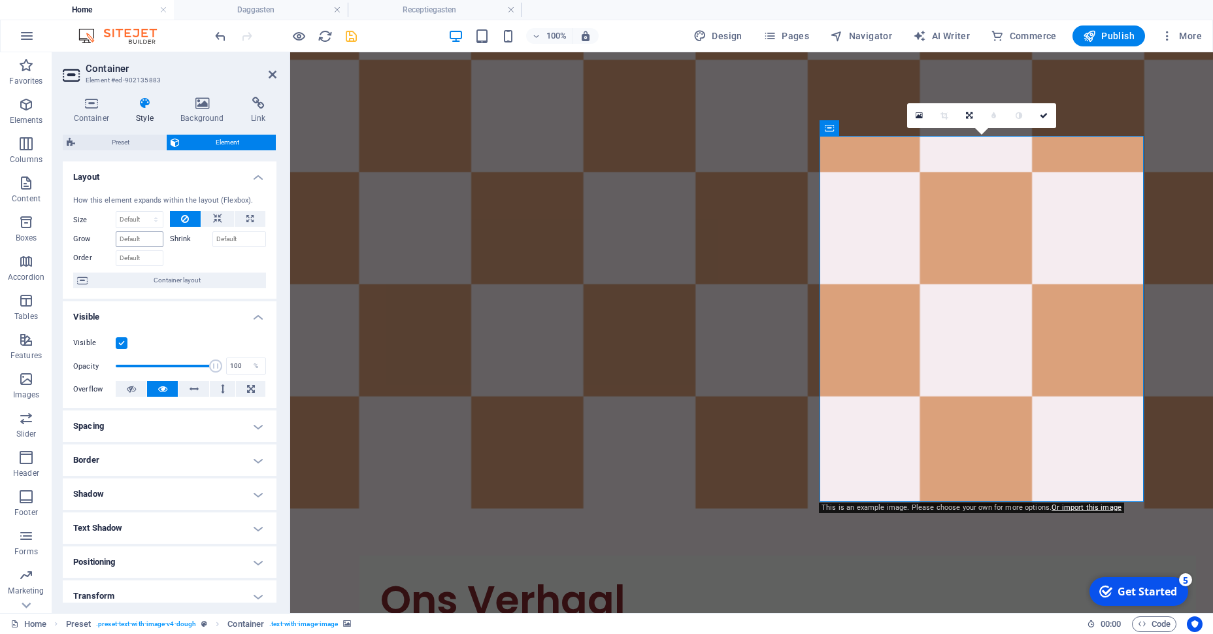
scroll to position [111, 0]
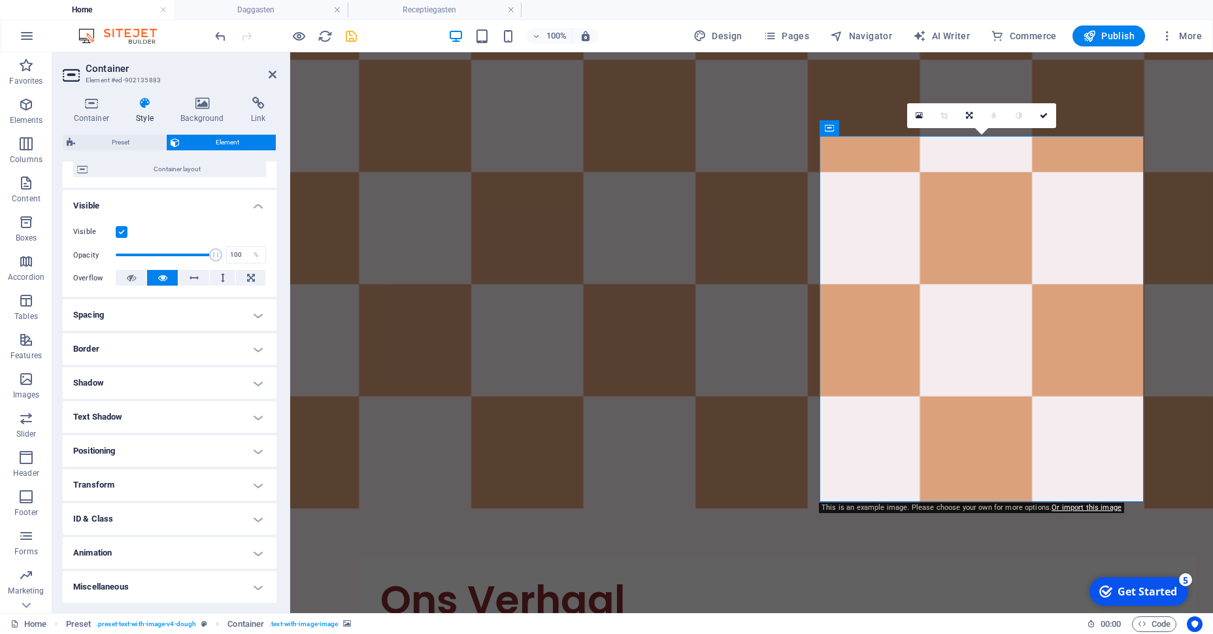
click at [212, 70] on h2 "Container" at bounding box center [181, 69] width 191 height 12
click at [197, 112] on h4 "Background" at bounding box center [205, 110] width 71 height 27
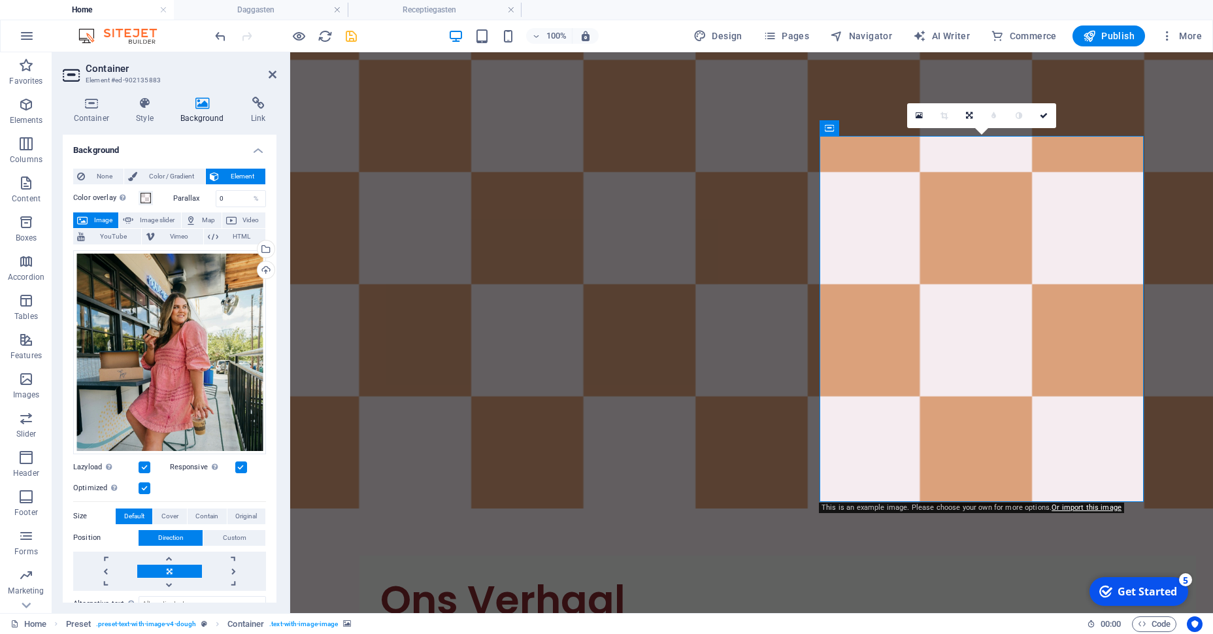
scroll to position [41, 0]
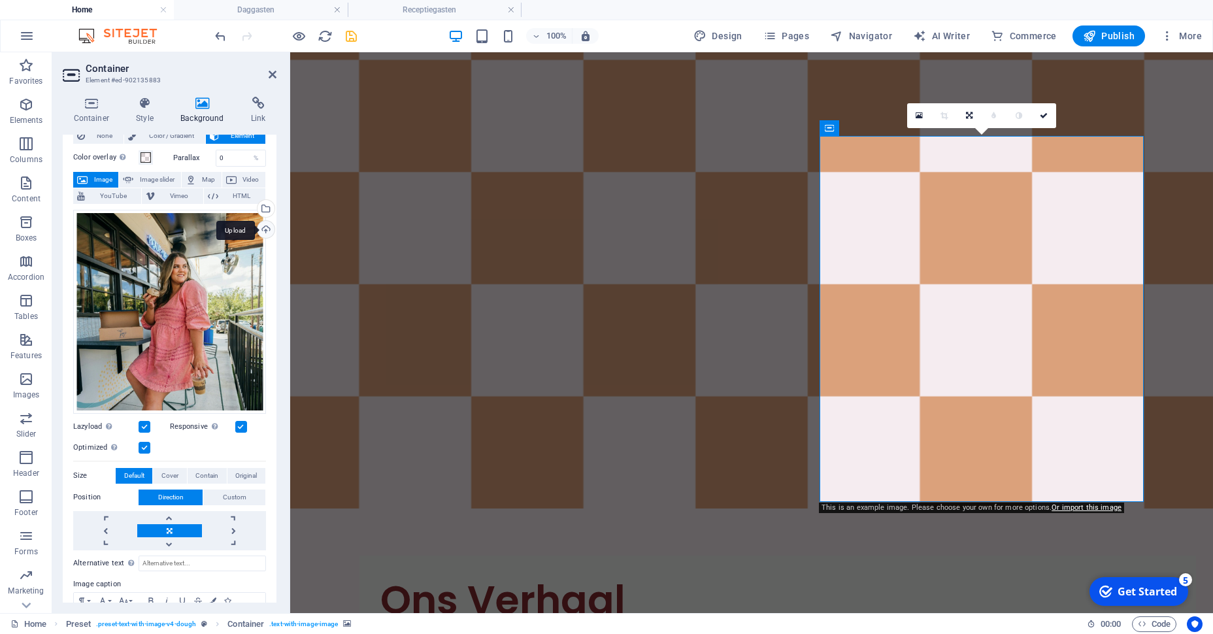
click at [261, 231] on div "Upload" at bounding box center [265, 231] width 20 height 20
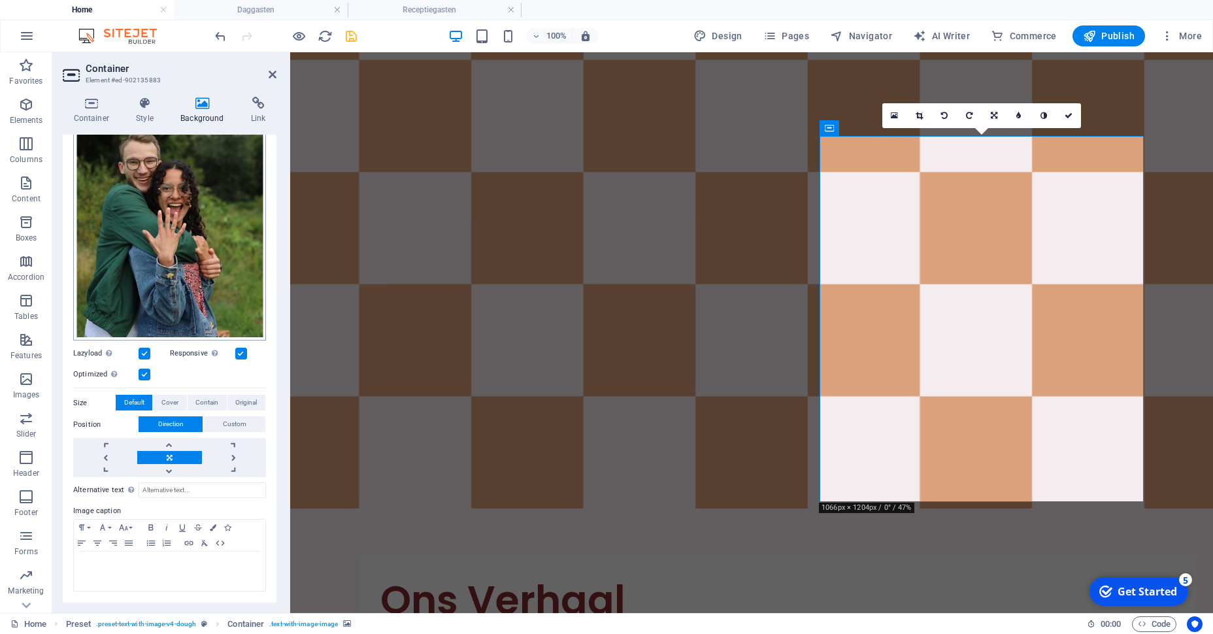
scroll to position [0, 0]
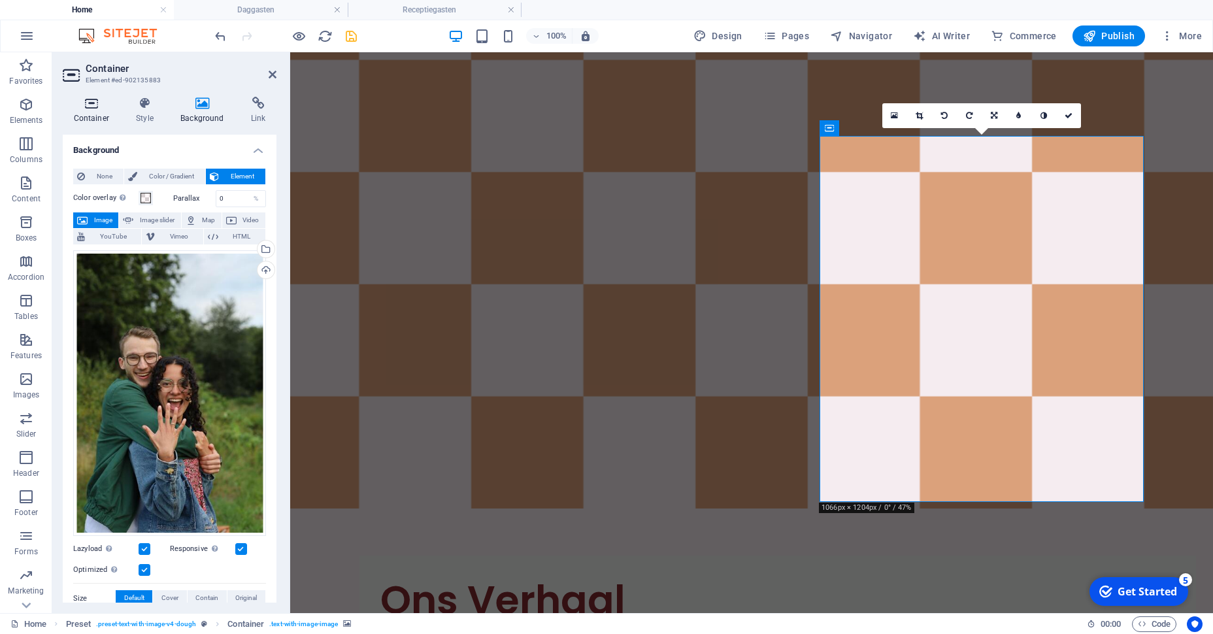
click at [107, 110] on h4 "Container" at bounding box center [94, 110] width 63 height 27
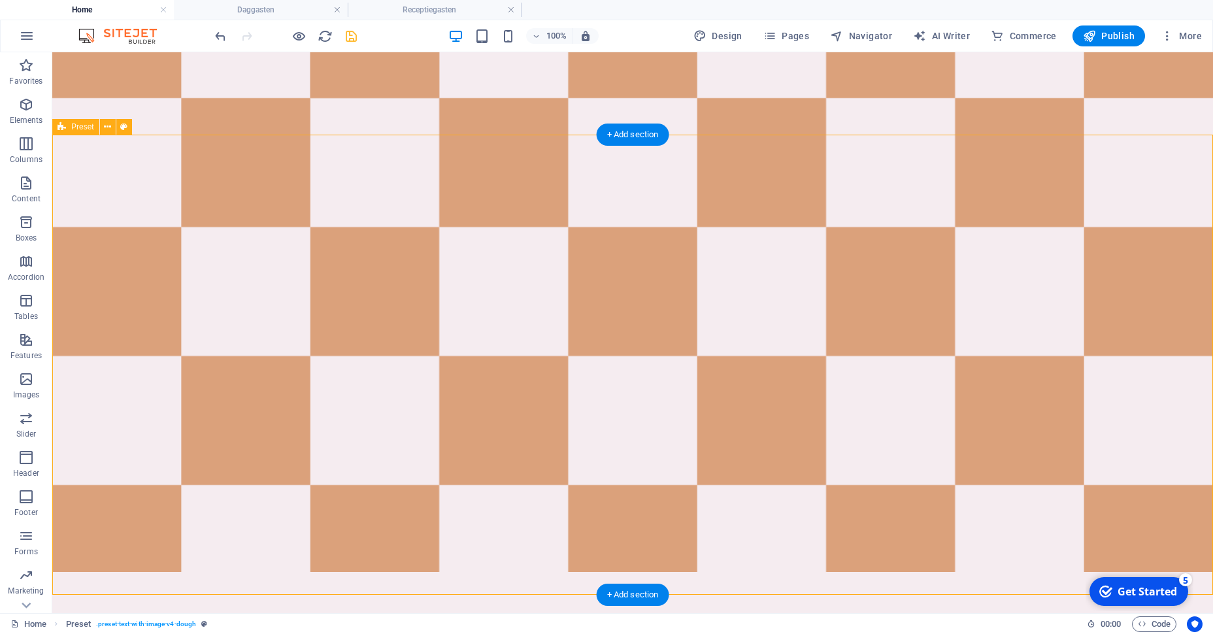
scroll to position [1129, 0]
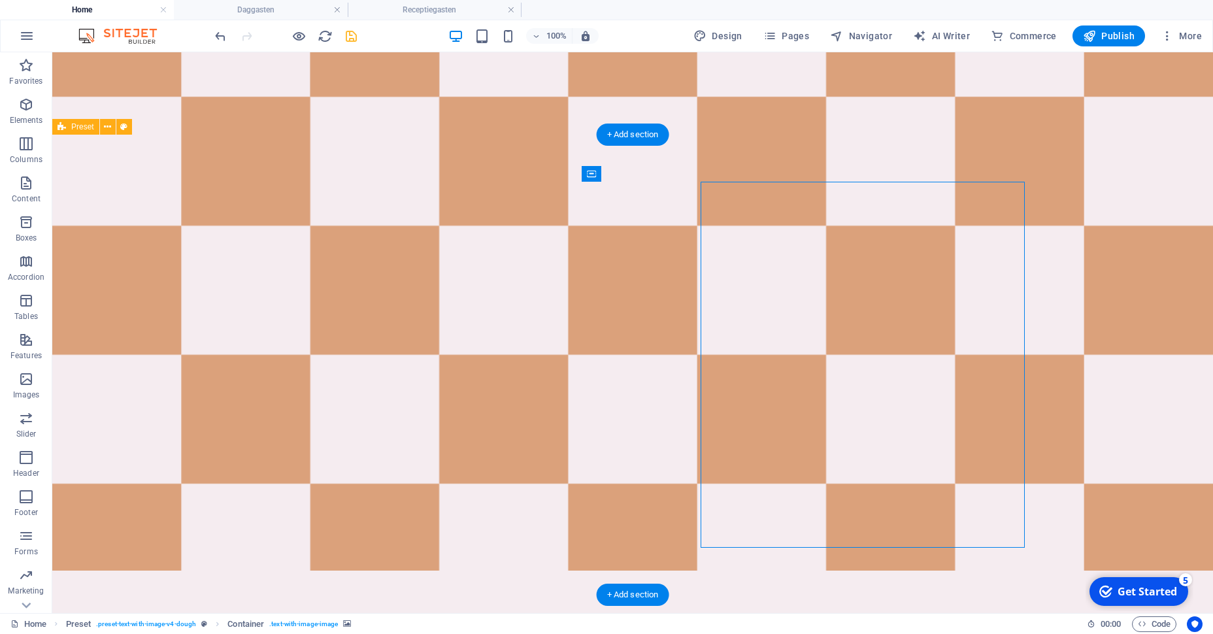
select select "px"
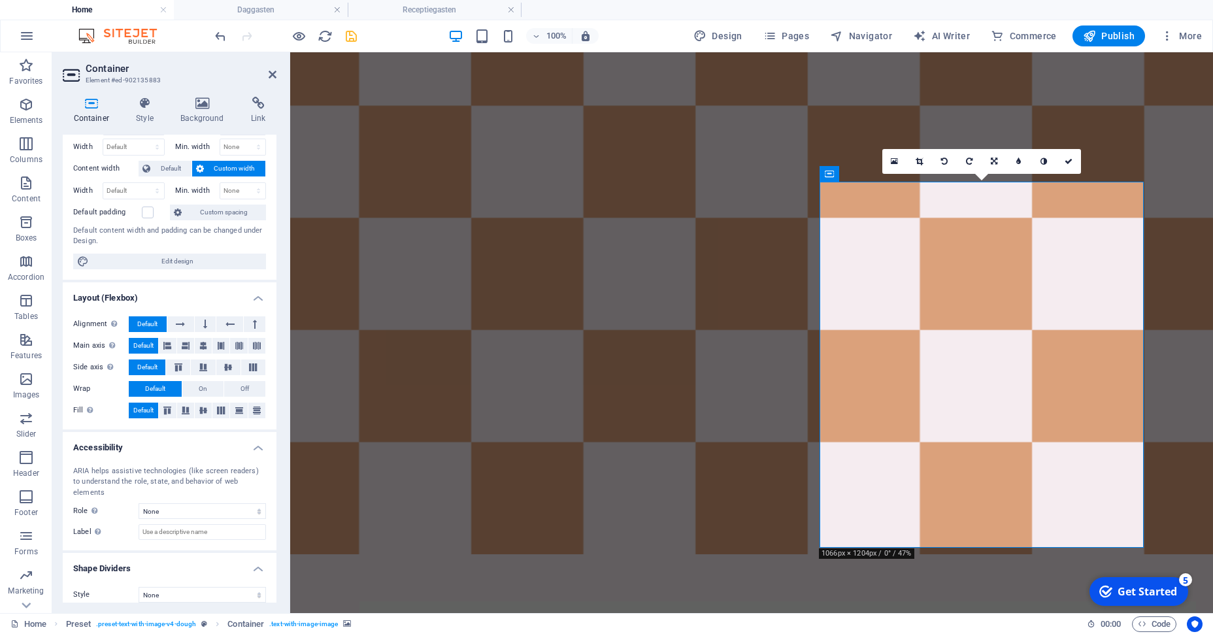
scroll to position [0, 0]
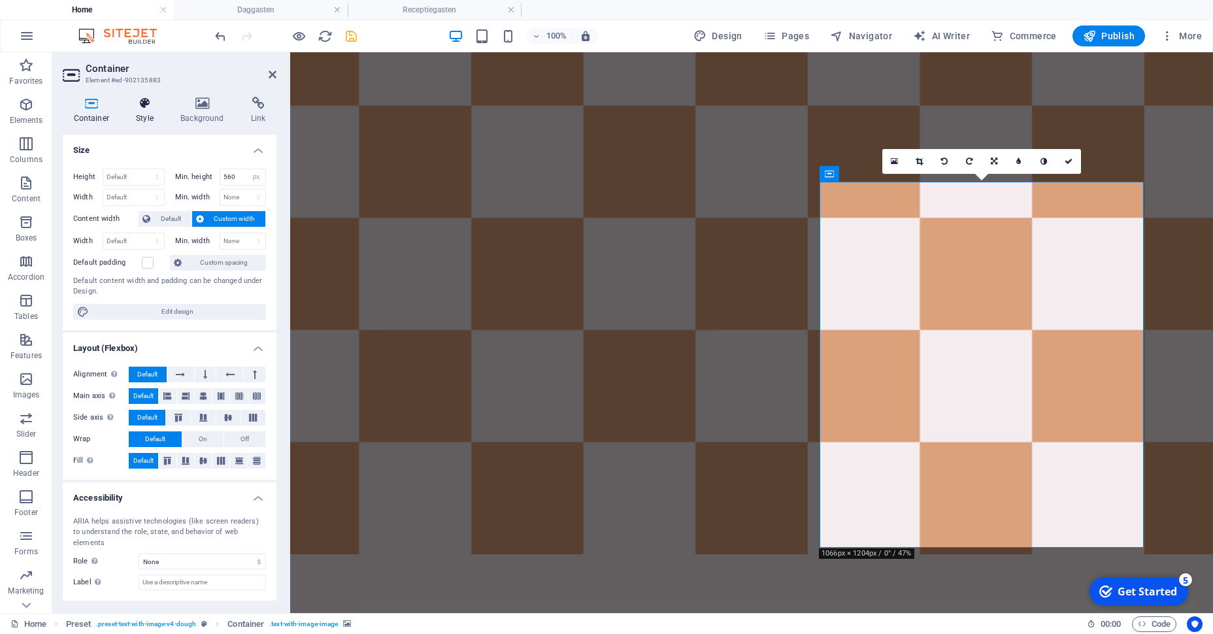
click at [157, 108] on icon at bounding box center [144, 103] width 39 height 13
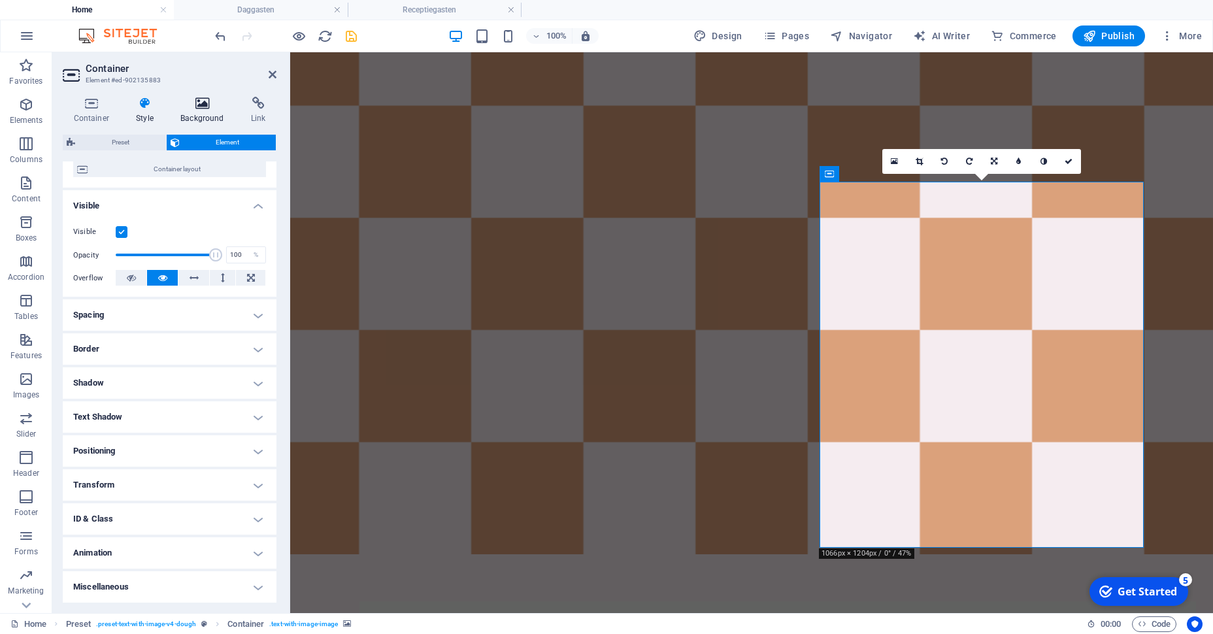
click at [200, 108] on icon at bounding box center [202, 103] width 65 height 13
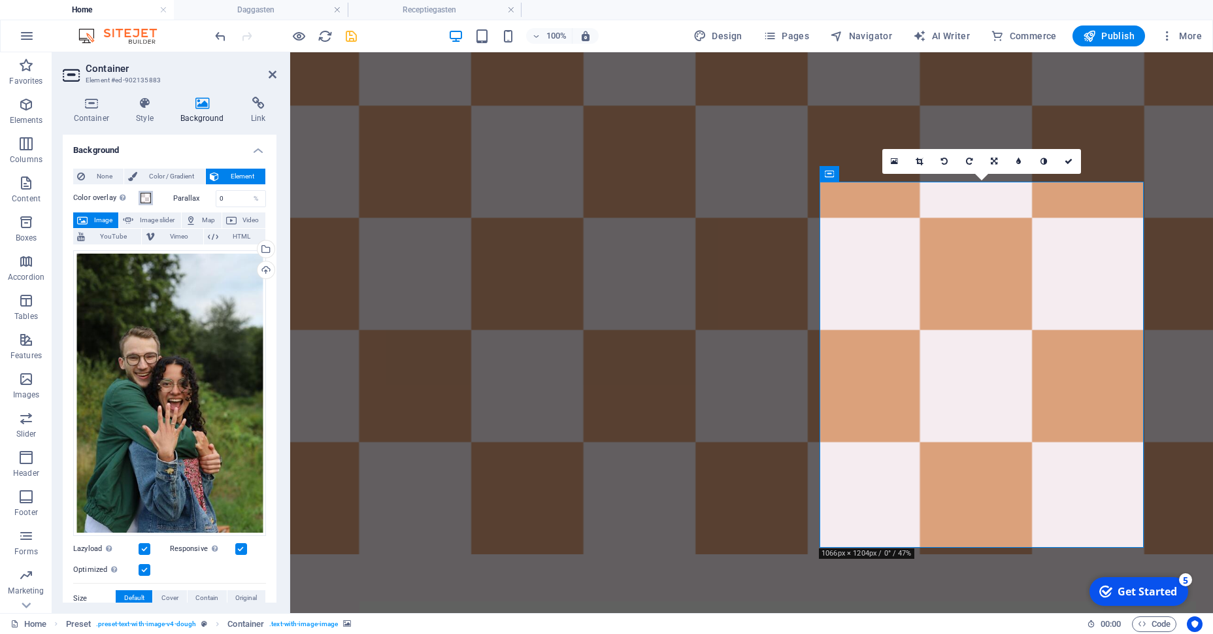
click at [147, 196] on span at bounding box center [146, 198] width 10 height 10
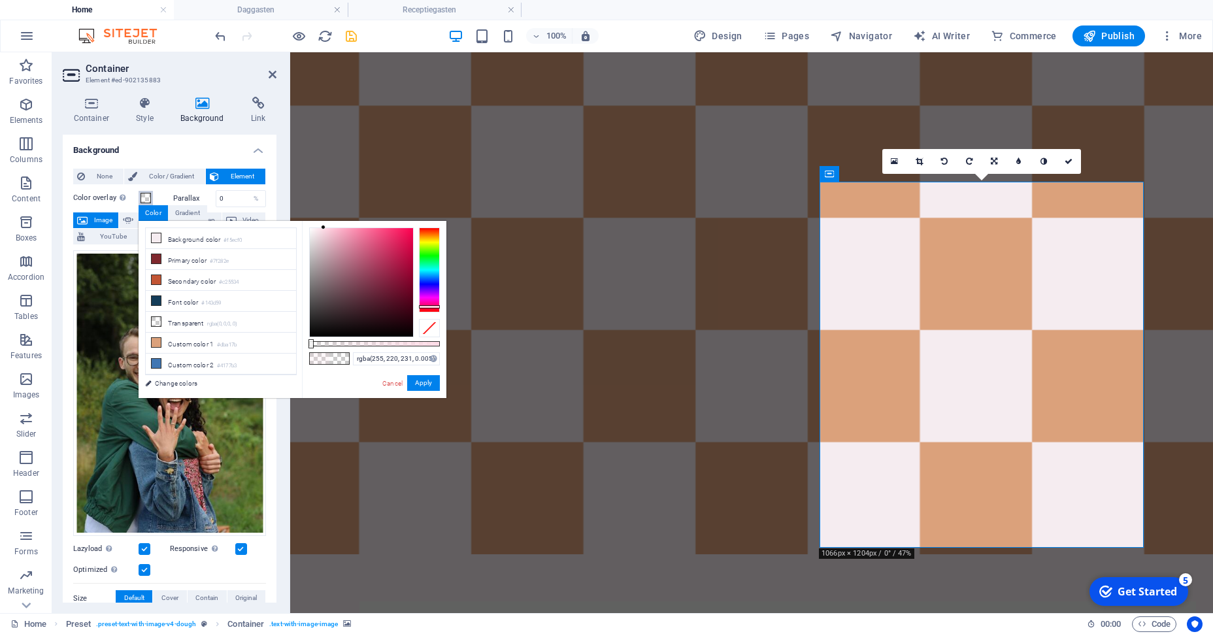
type input "rgba(255, 220, 231, 0)"
drag, startPoint x: 337, startPoint y: 343, endPoint x: 259, endPoint y: 333, distance: 78.4
click at [259, 333] on div "less Background color #f5ecf0 Primary color #7f282e Secondary color #c25534 Fon…" at bounding box center [293, 309] width 308 height 177
click at [420, 382] on button "Apply" at bounding box center [423, 383] width 33 height 16
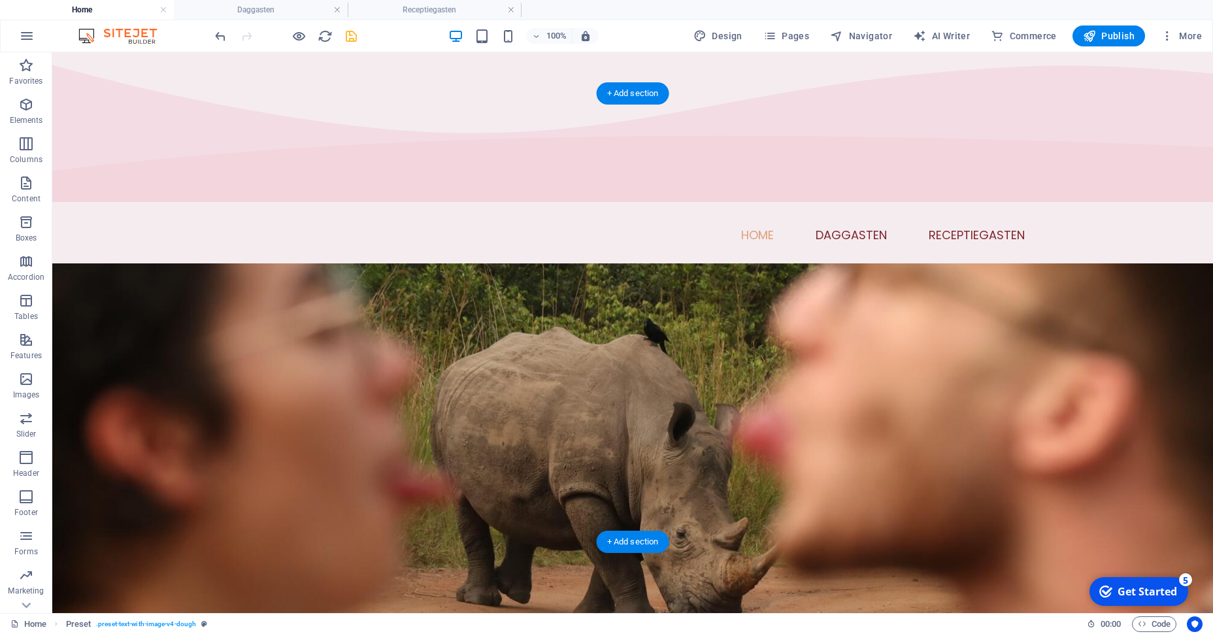
scroll to position [0, 0]
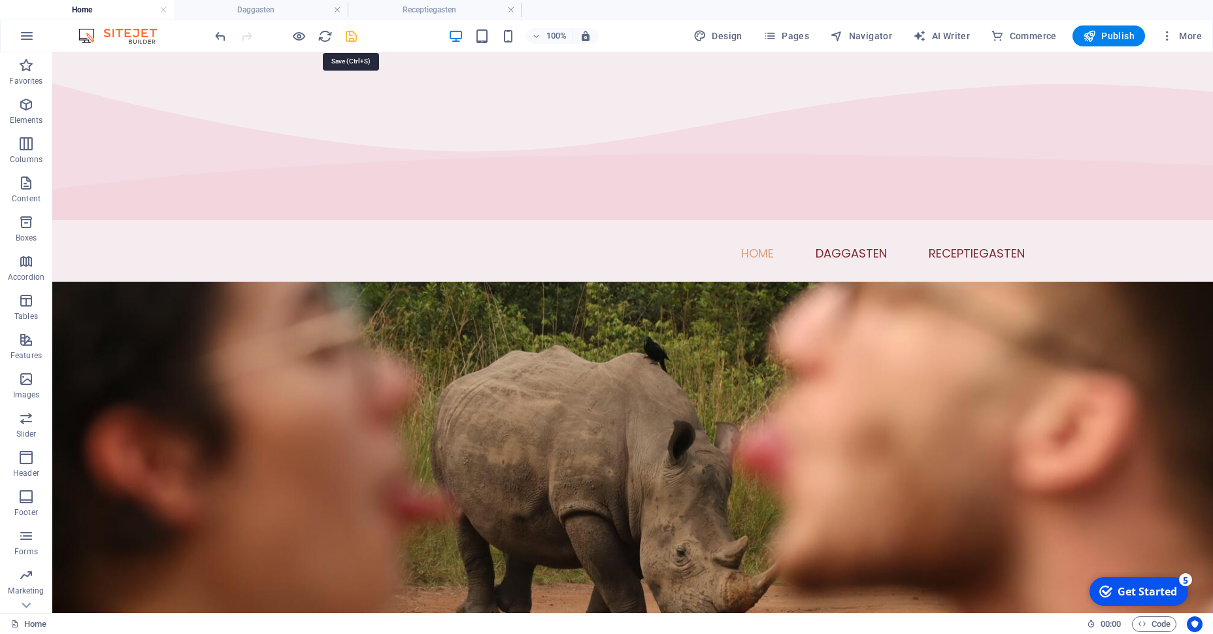
click at [347, 39] on icon "save" at bounding box center [351, 36] width 15 height 15
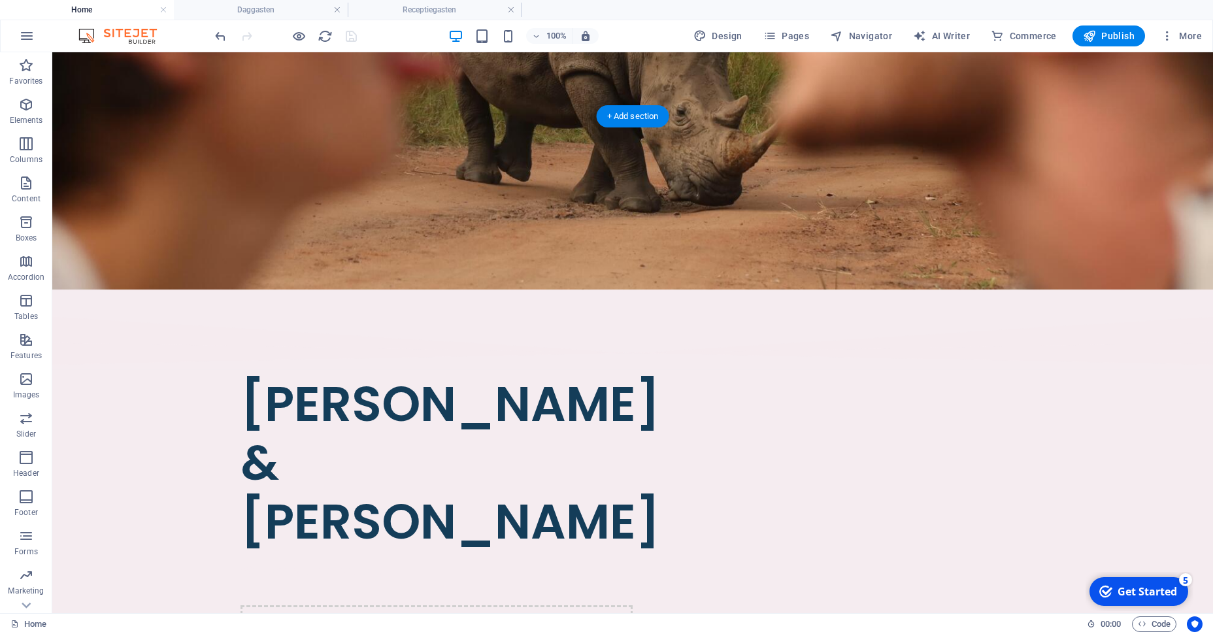
scroll to position [438, 0]
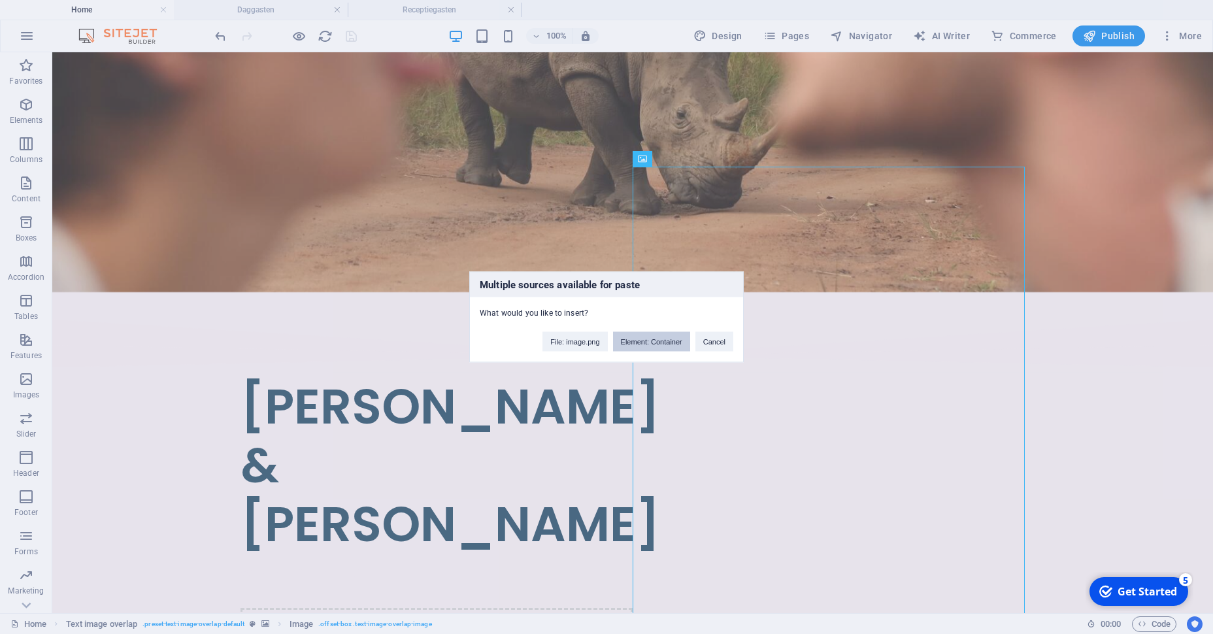
click at [678, 346] on button "Element: Container" at bounding box center [651, 342] width 77 height 20
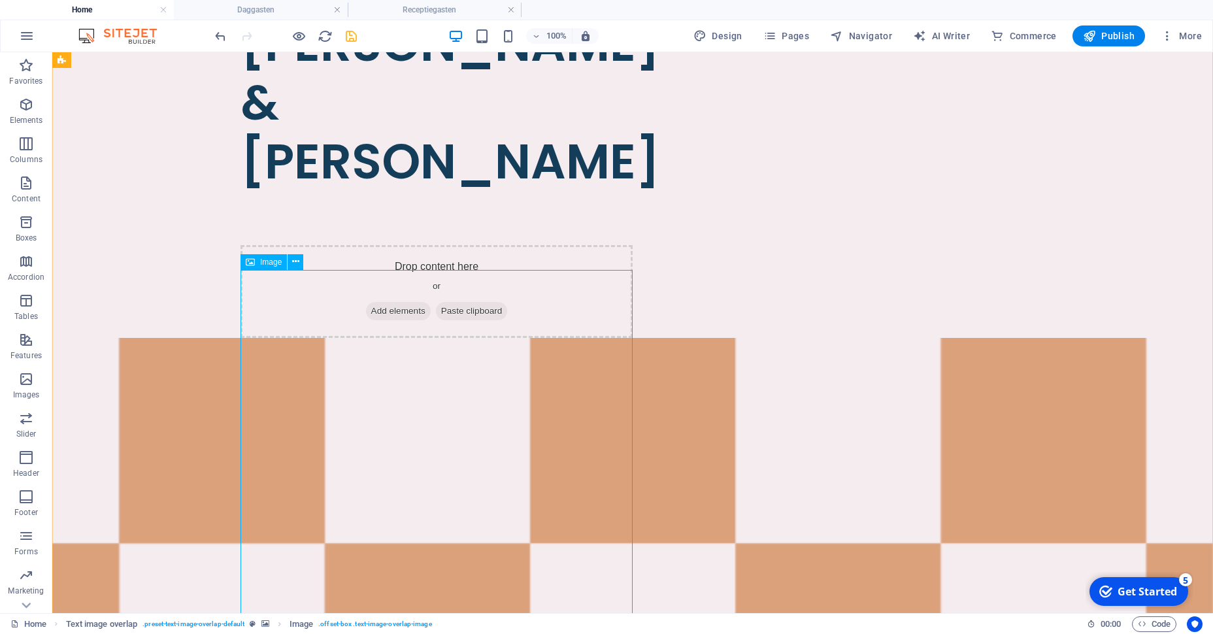
scroll to position [801, 0]
click at [293, 257] on icon at bounding box center [295, 262] width 7 height 14
select select "%"
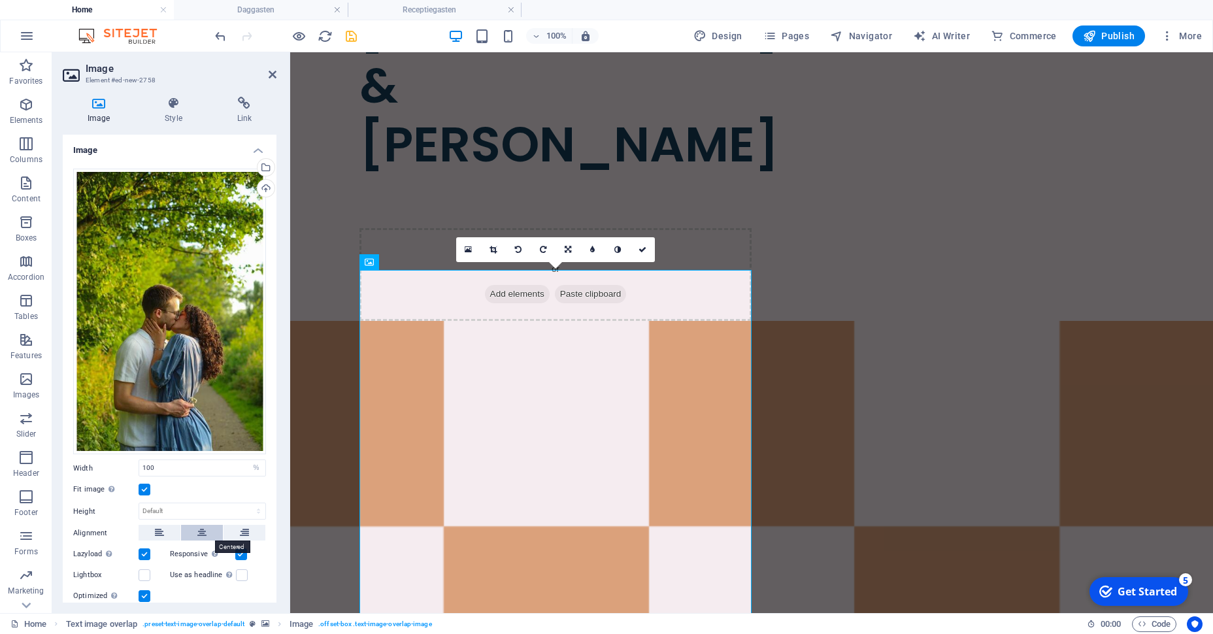
click at [195, 529] on button at bounding box center [202, 533] width 42 height 16
click at [233, 530] on button at bounding box center [245, 533] width 42 height 16
click at [168, 534] on button at bounding box center [160, 533] width 42 height 16
click at [275, 72] on icon at bounding box center [273, 74] width 8 height 10
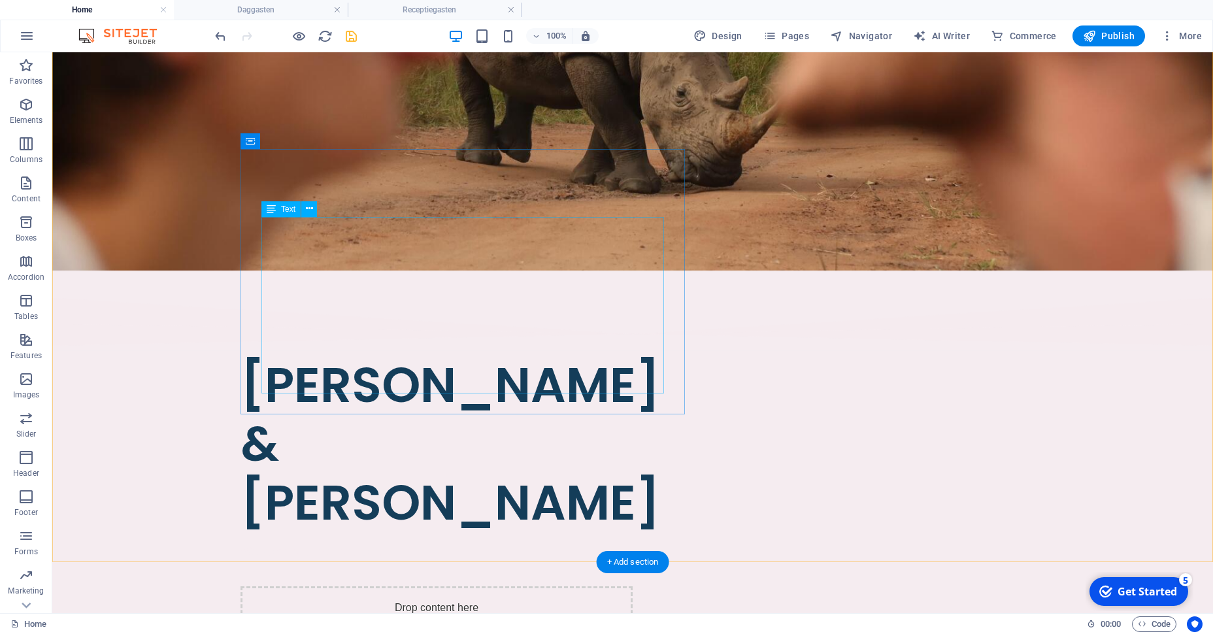
scroll to position [618, 0]
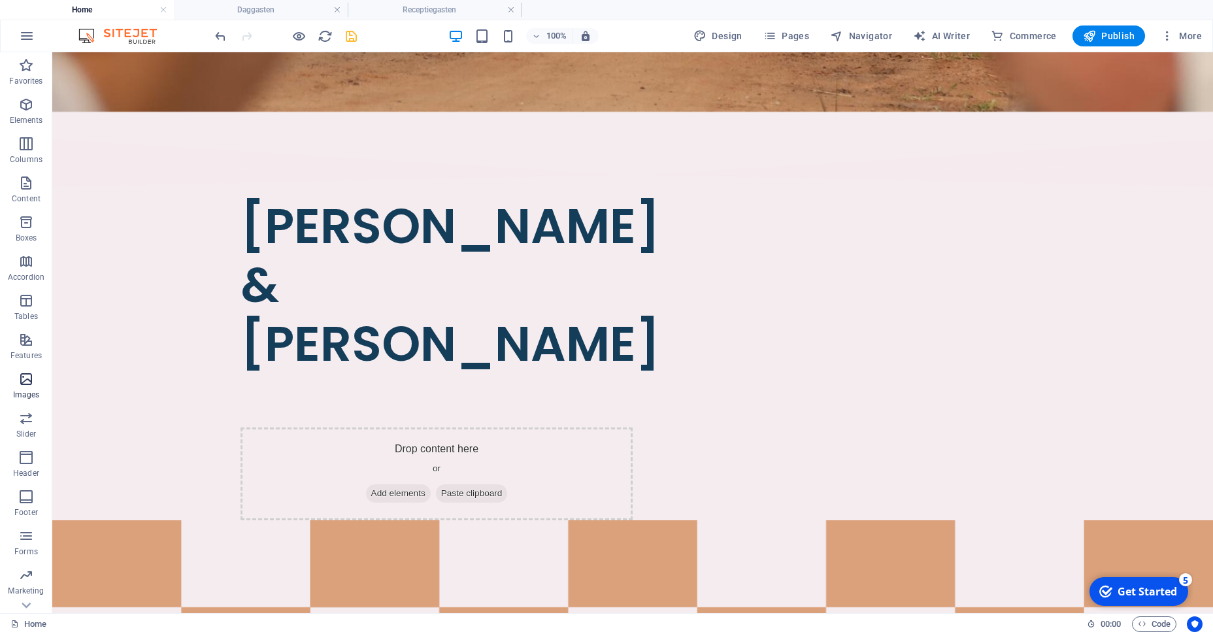
click at [35, 382] on span "Images" at bounding box center [26, 386] width 52 height 31
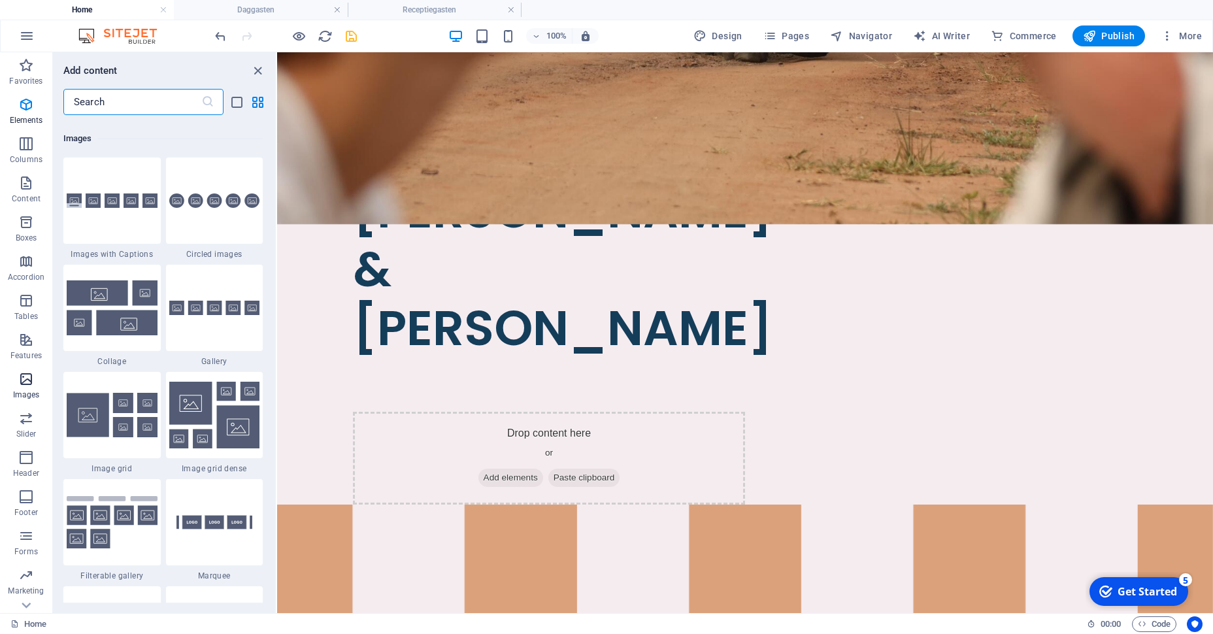
scroll to position [6628, 0]
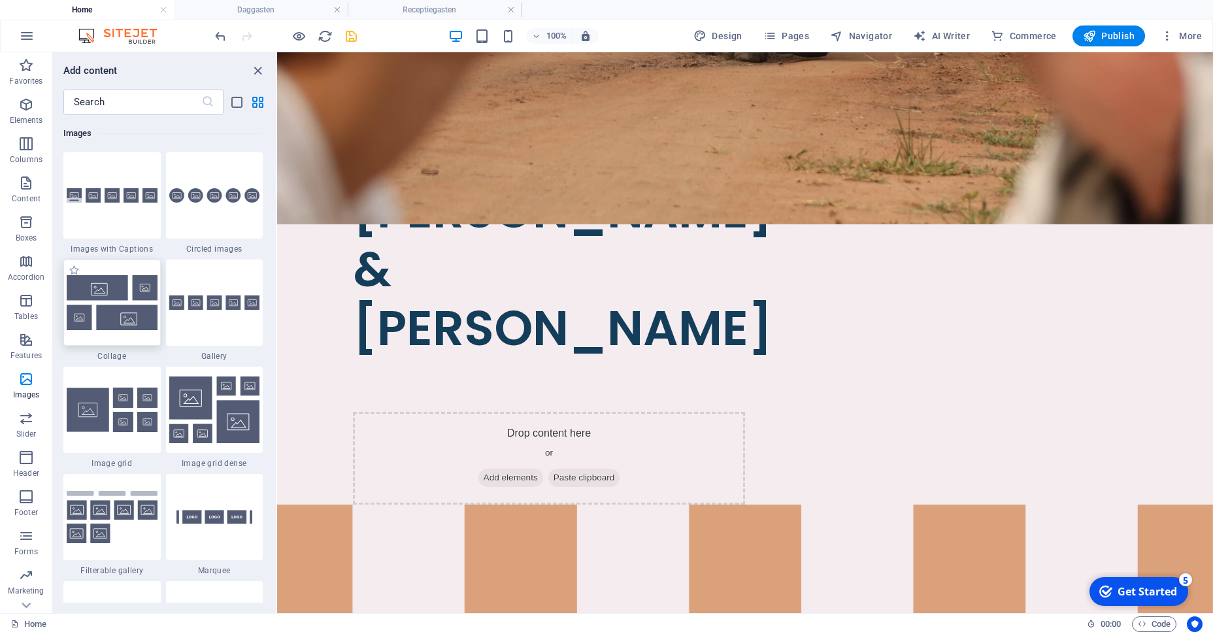
click at [139, 310] on img at bounding box center [112, 302] width 91 height 54
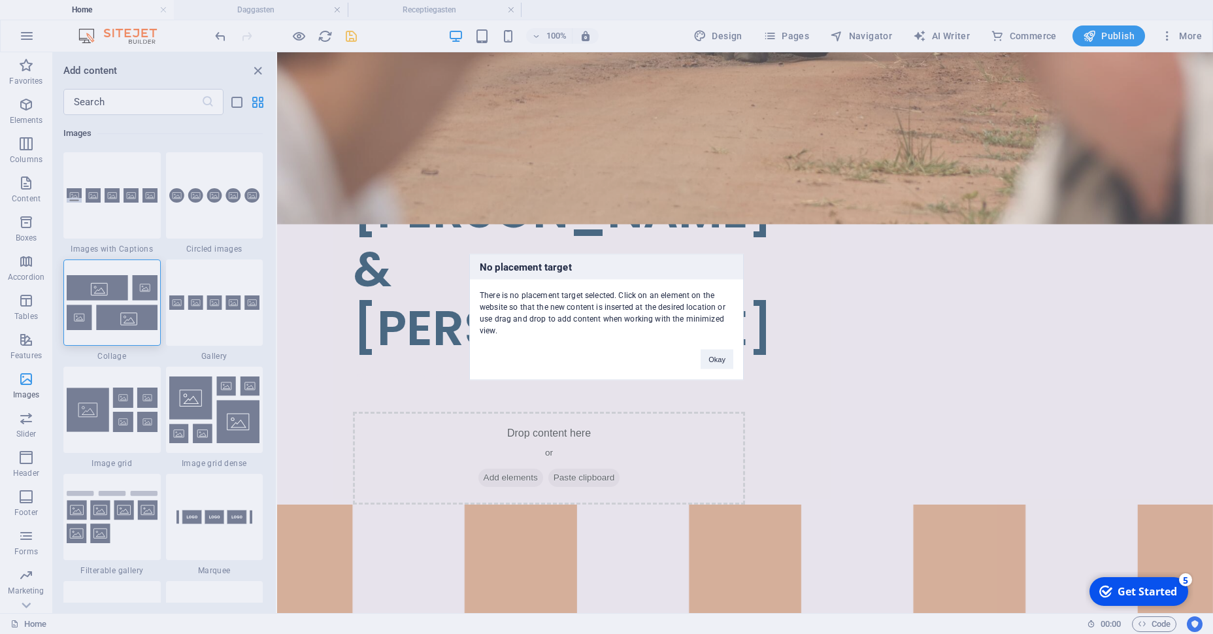
drag, startPoint x: 139, startPoint y: 310, endPoint x: 161, endPoint y: 313, distance: 22.4
click at [161, 313] on div "No placement target There is no placement target selected. Click on an element …" at bounding box center [606, 317] width 1213 height 634
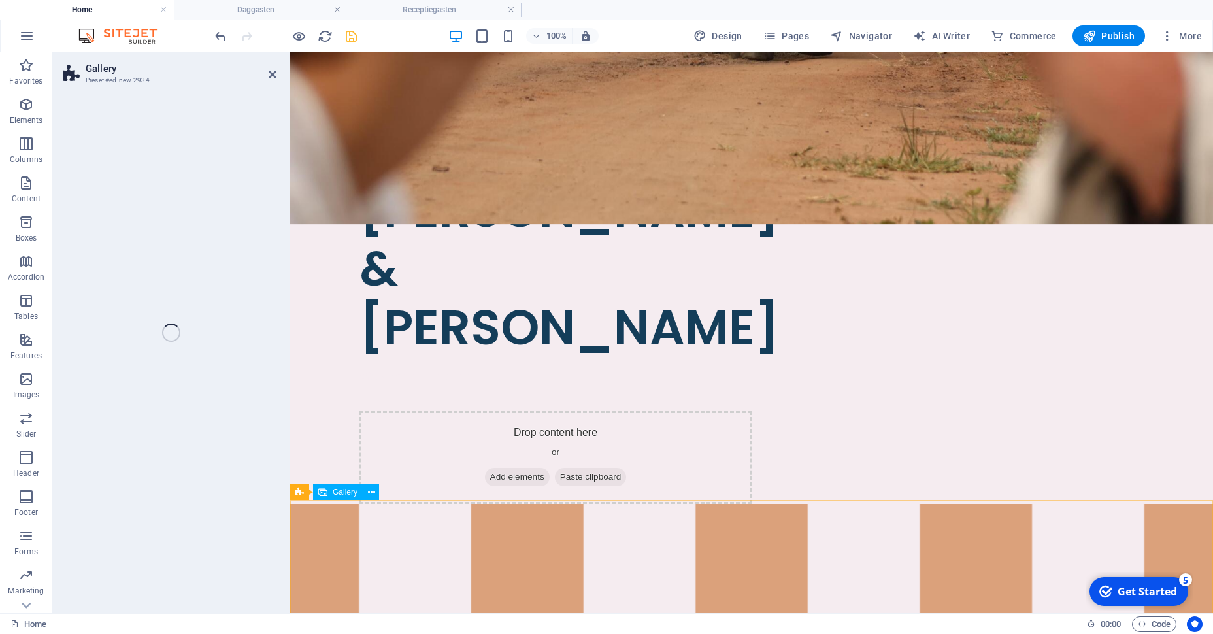
select select "rem"
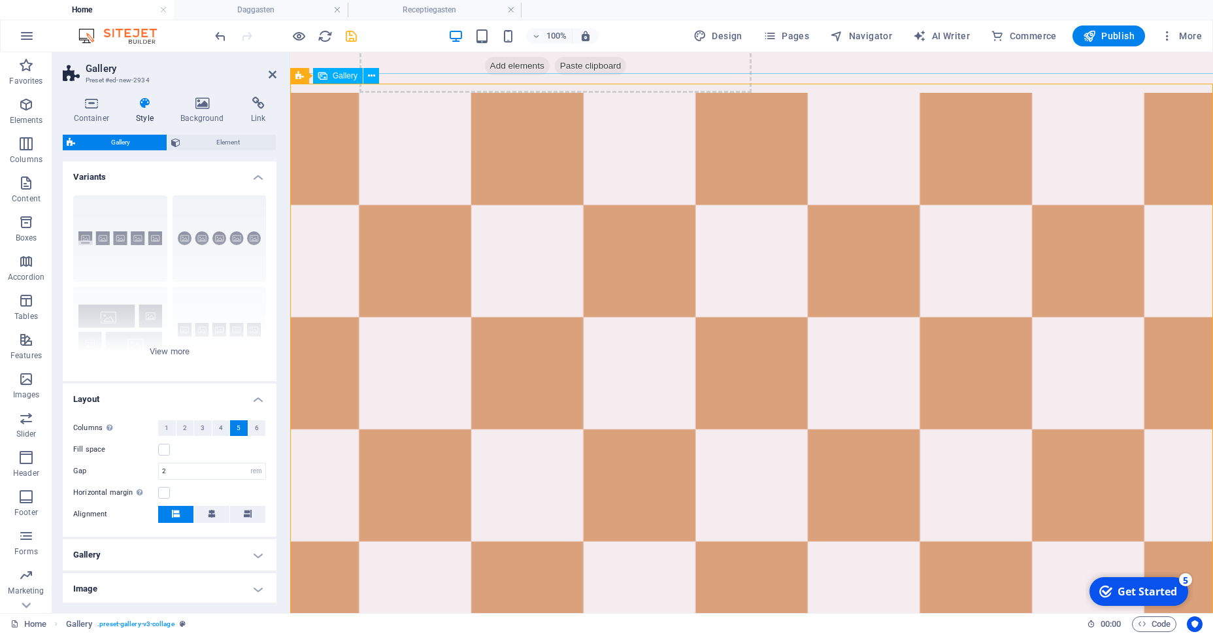
scroll to position [1041, 0]
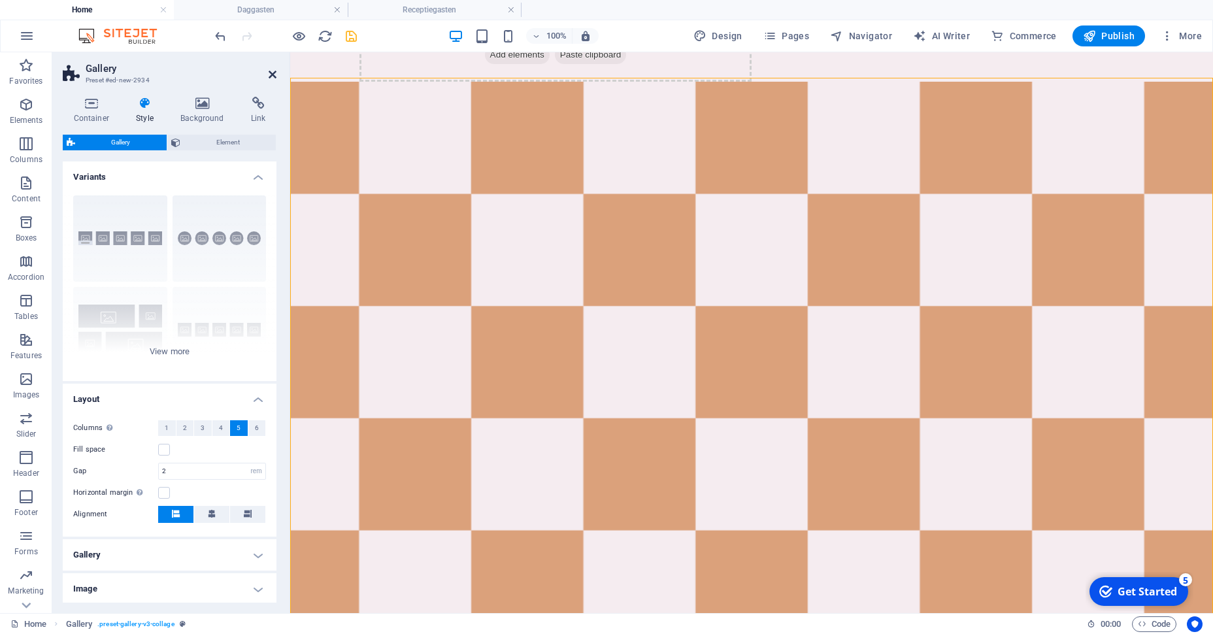
click at [271, 73] on icon at bounding box center [273, 74] width 8 height 10
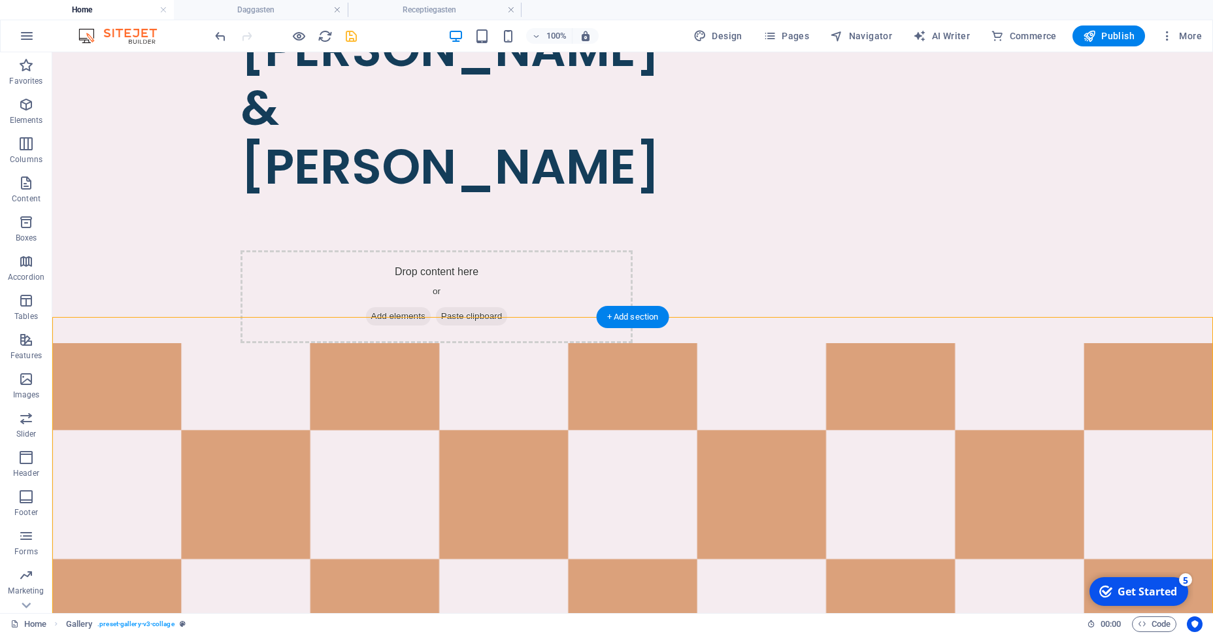
scroll to position [801, 0]
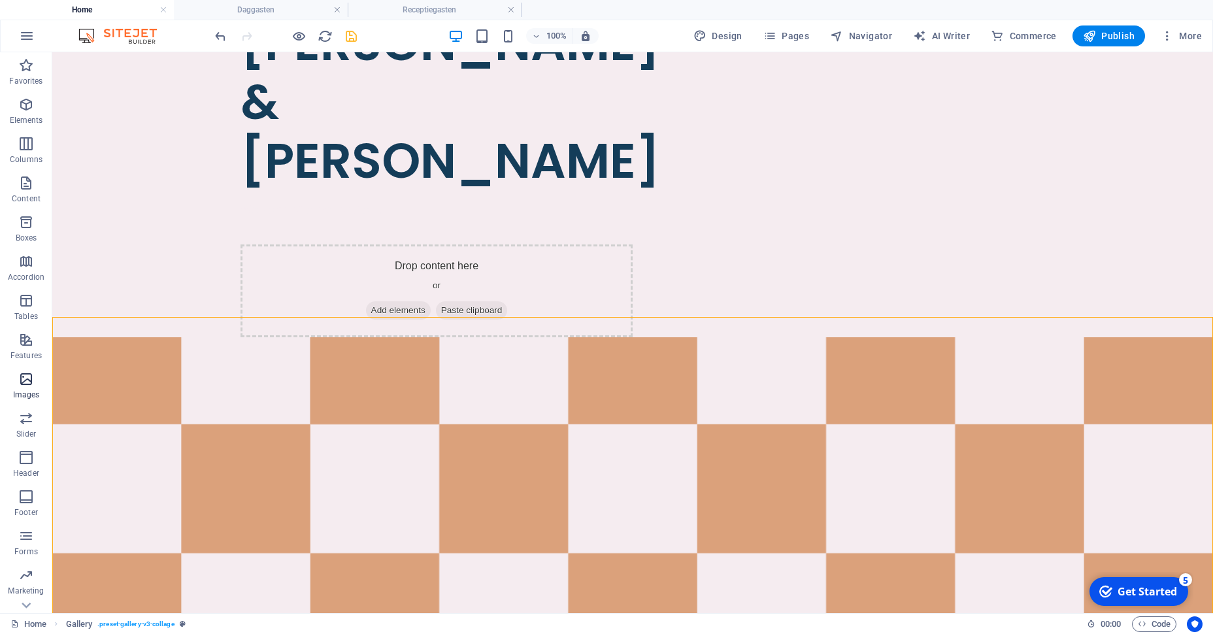
click at [19, 372] on icon "button" at bounding box center [26, 379] width 16 height 16
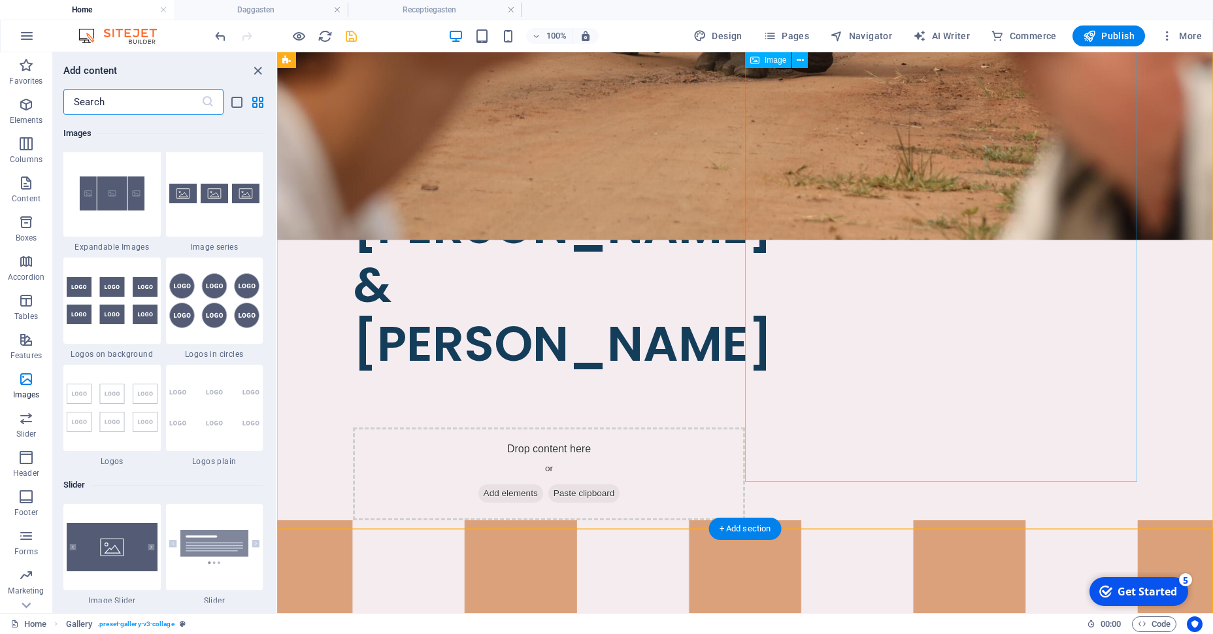
scroll to position [589, 0]
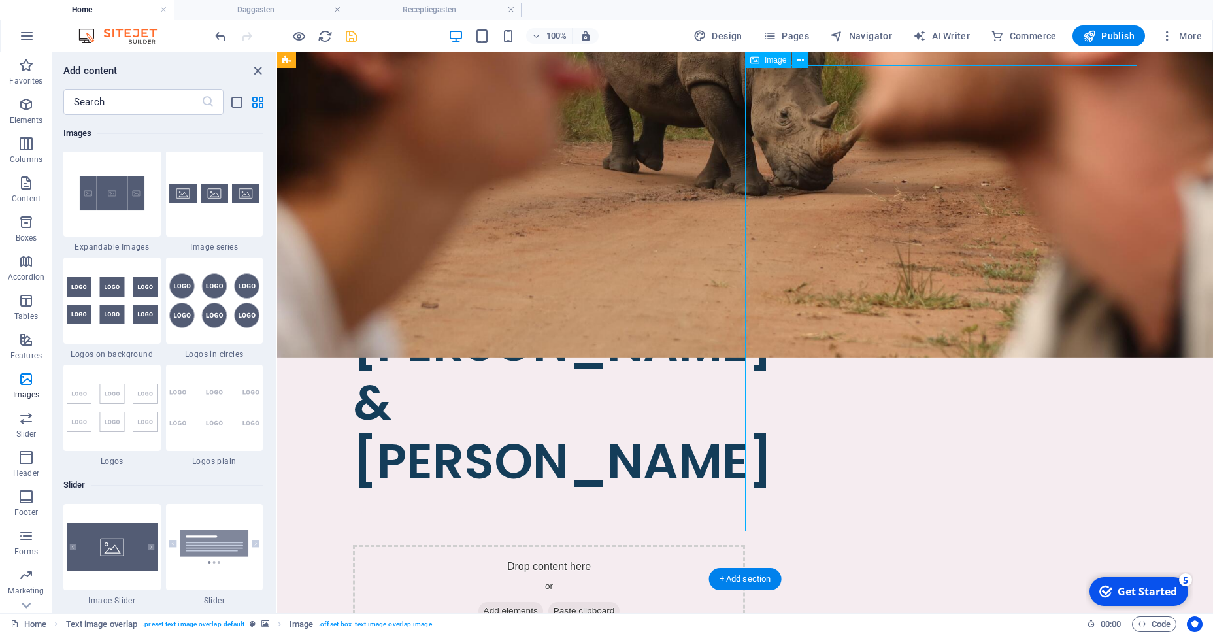
scroll to position [478, 0]
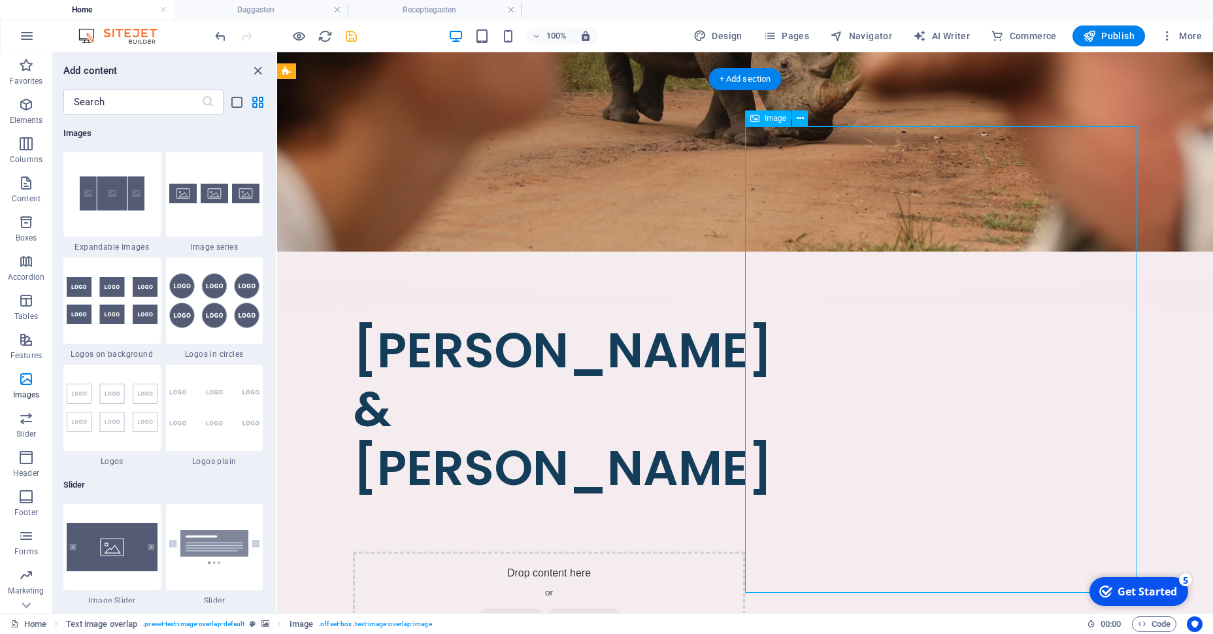
select select "%"
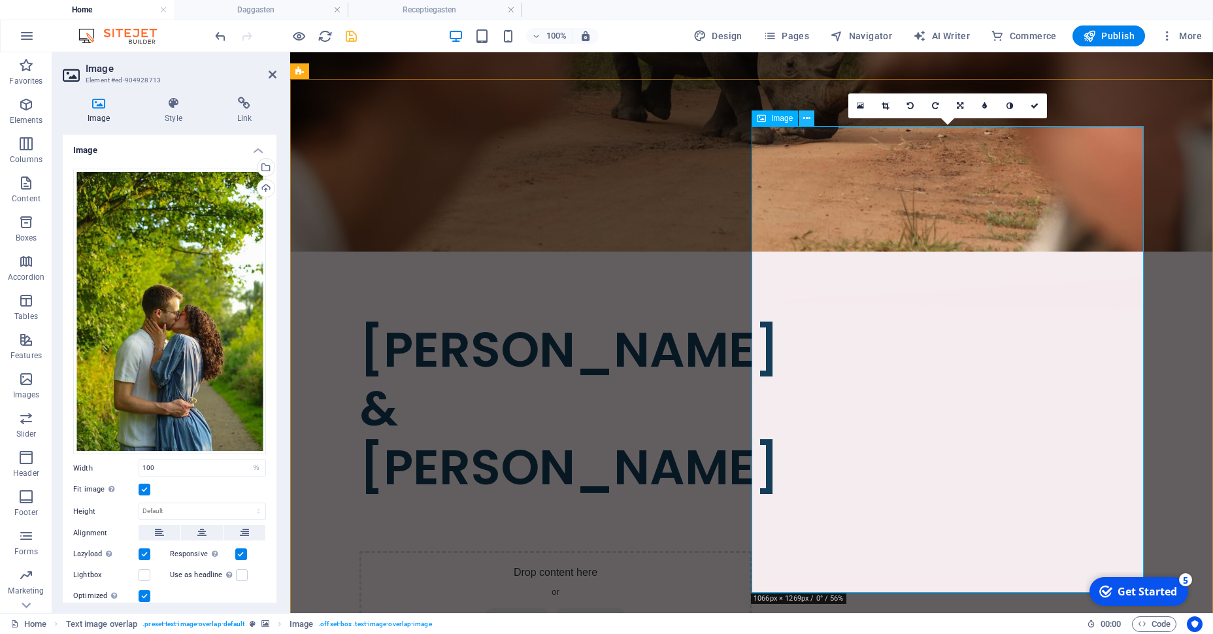
click at [805, 118] on icon at bounding box center [806, 119] width 7 height 14
click at [20, 395] on p "Images" at bounding box center [26, 395] width 27 height 10
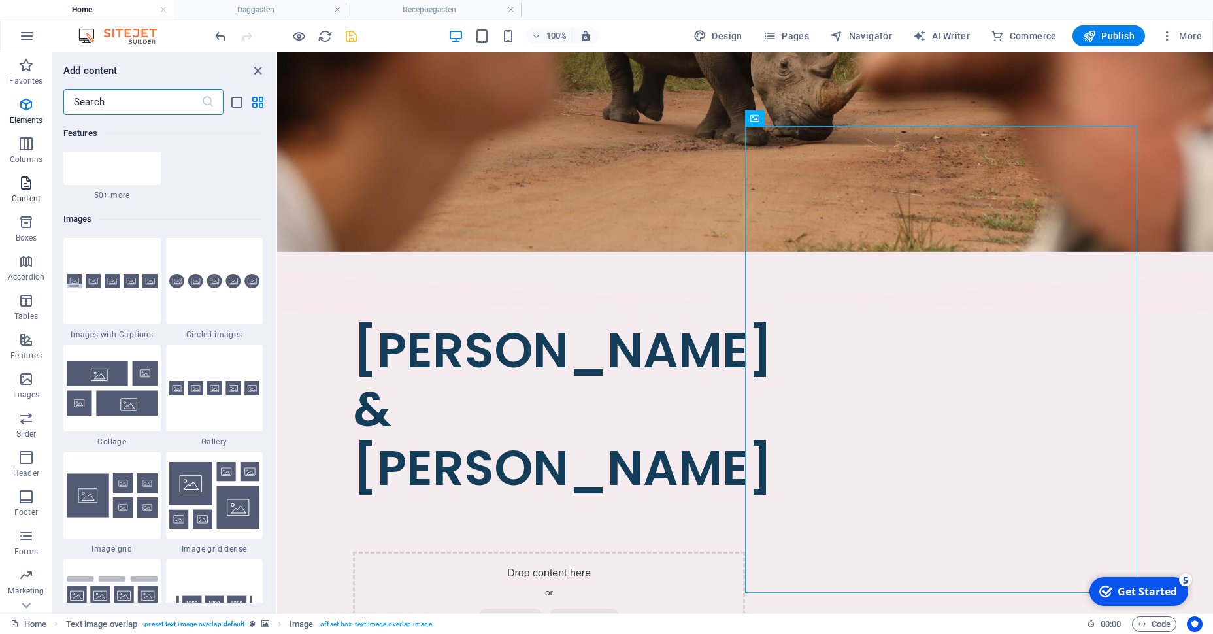
scroll to position [6628, 0]
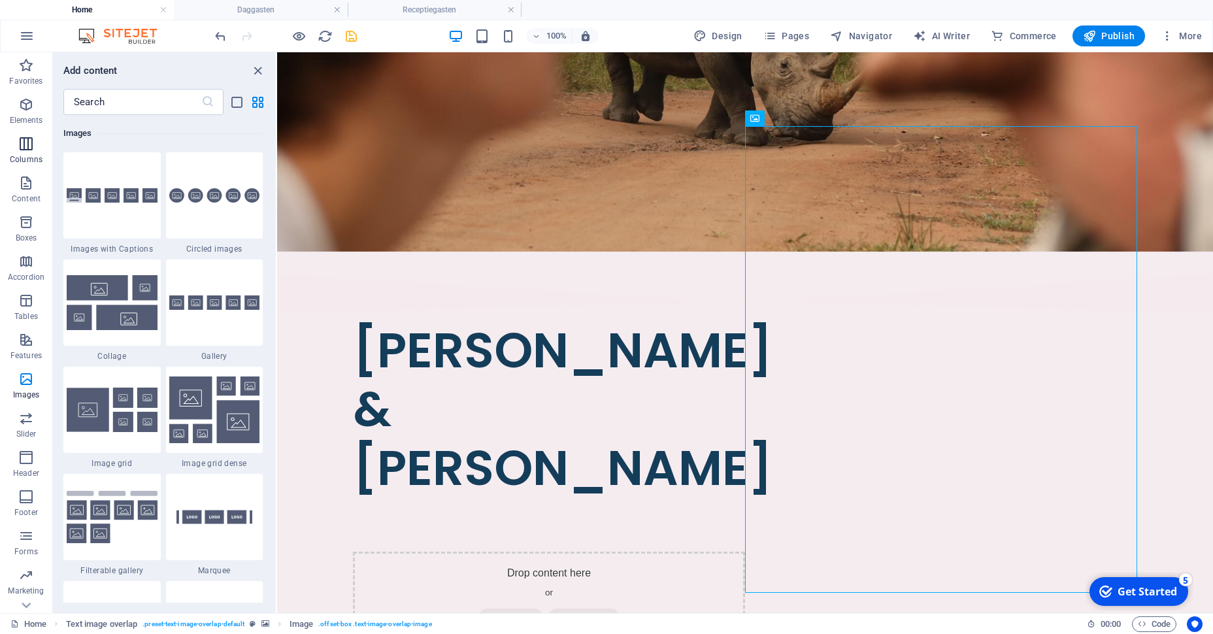
click at [33, 155] on p "Columns" at bounding box center [26, 159] width 33 height 10
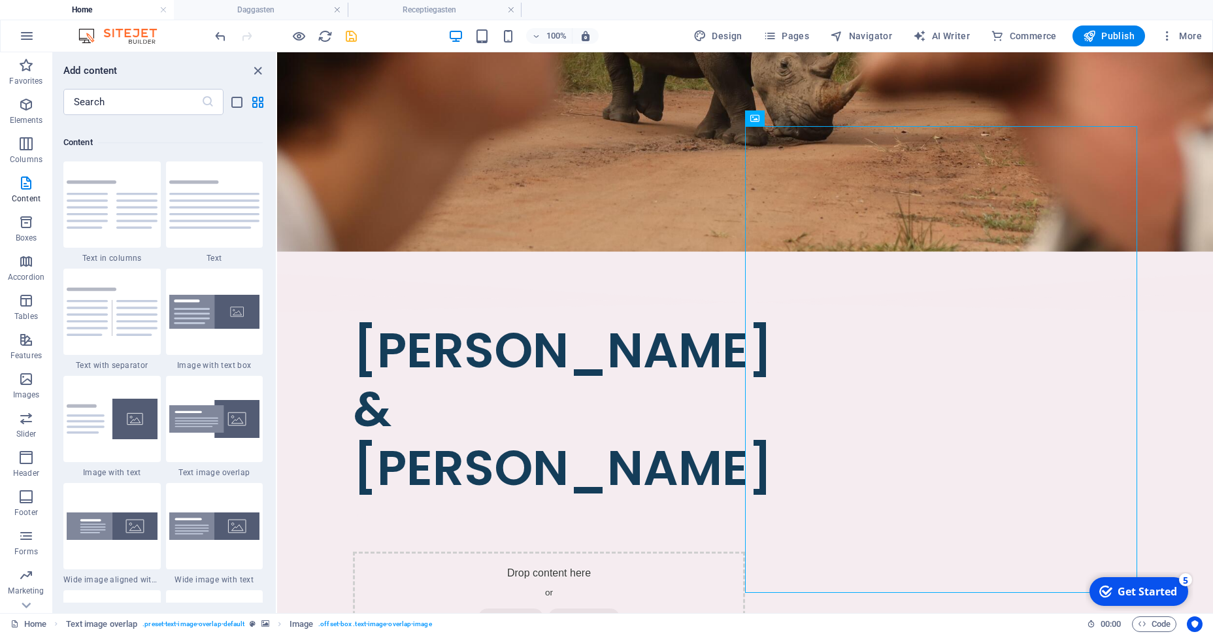
scroll to position [2256, 0]
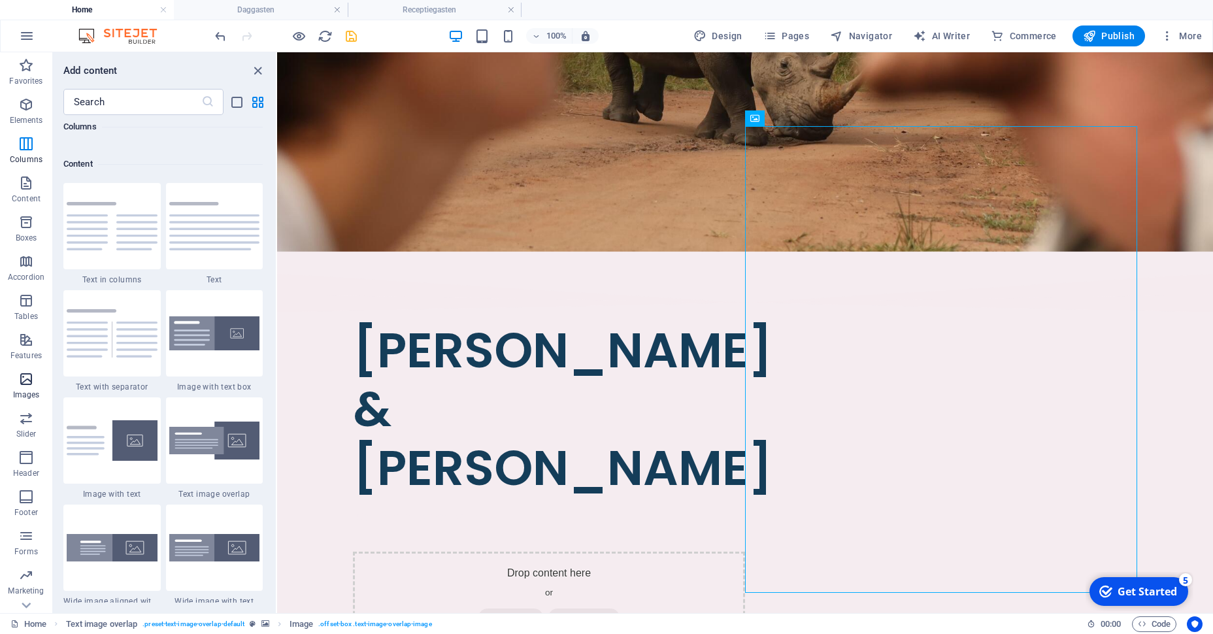
click at [26, 391] on p "Images" at bounding box center [26, 395] width 27 height 10
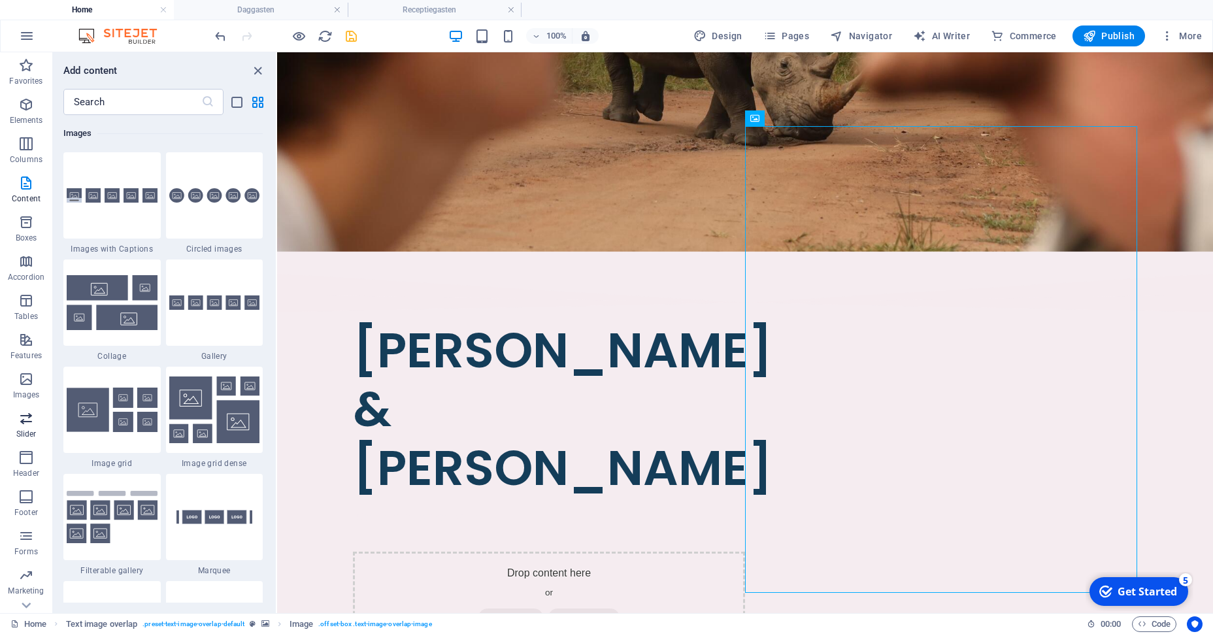
click at [21, 420] on icon "button" at bounding box center [26, 418] width 16 height 16
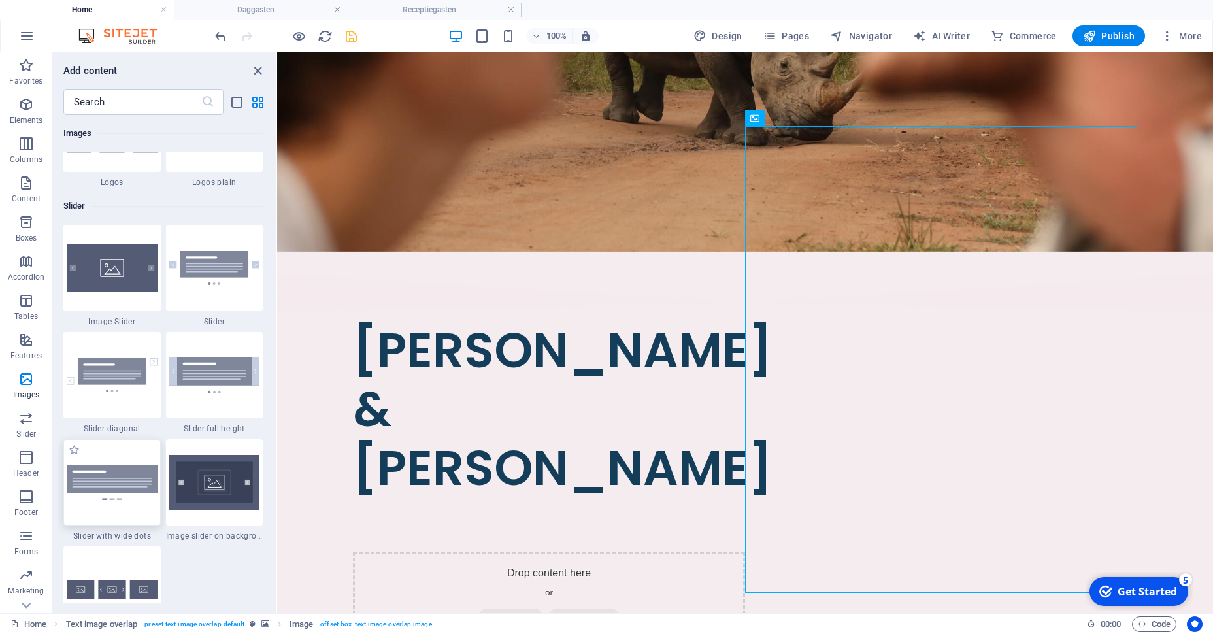
scroll to position [7337, 0]
click at [146, 284] on img at bounding box center [112, 268] width 91 height 48
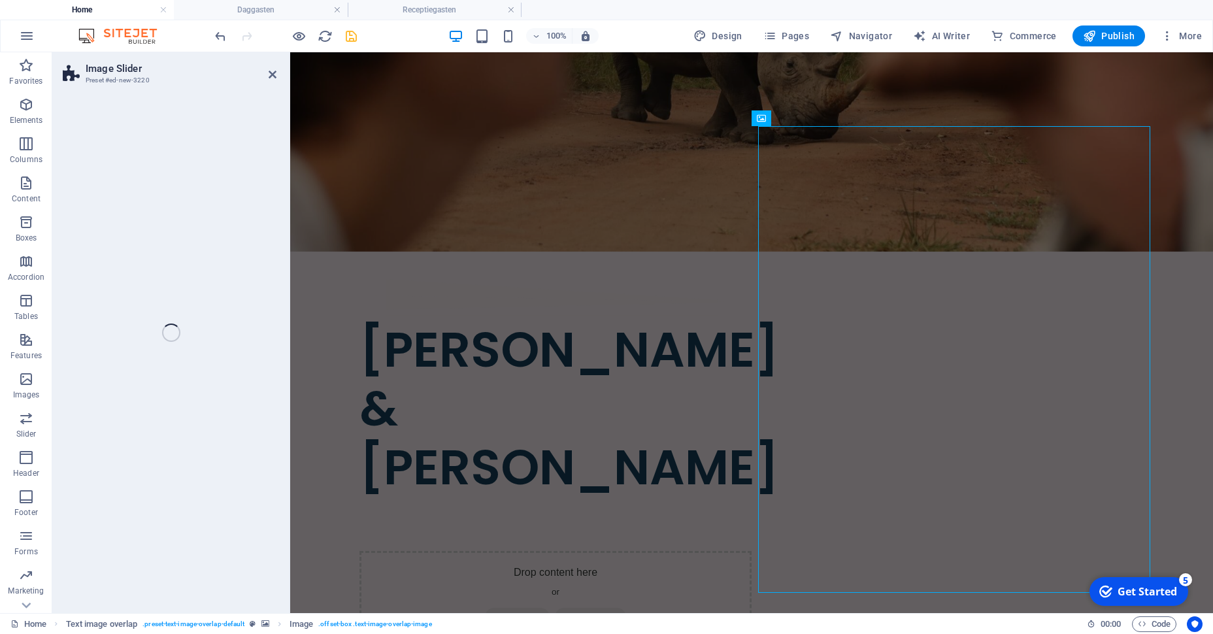
select select "rem"
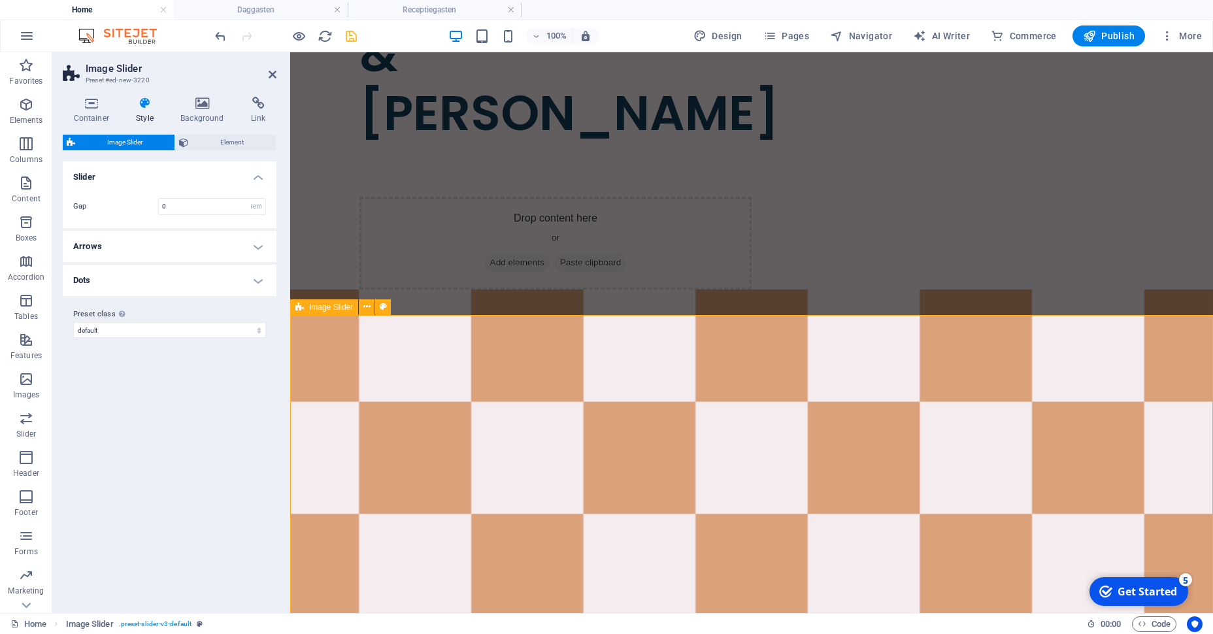
scroll to position [802, 0]
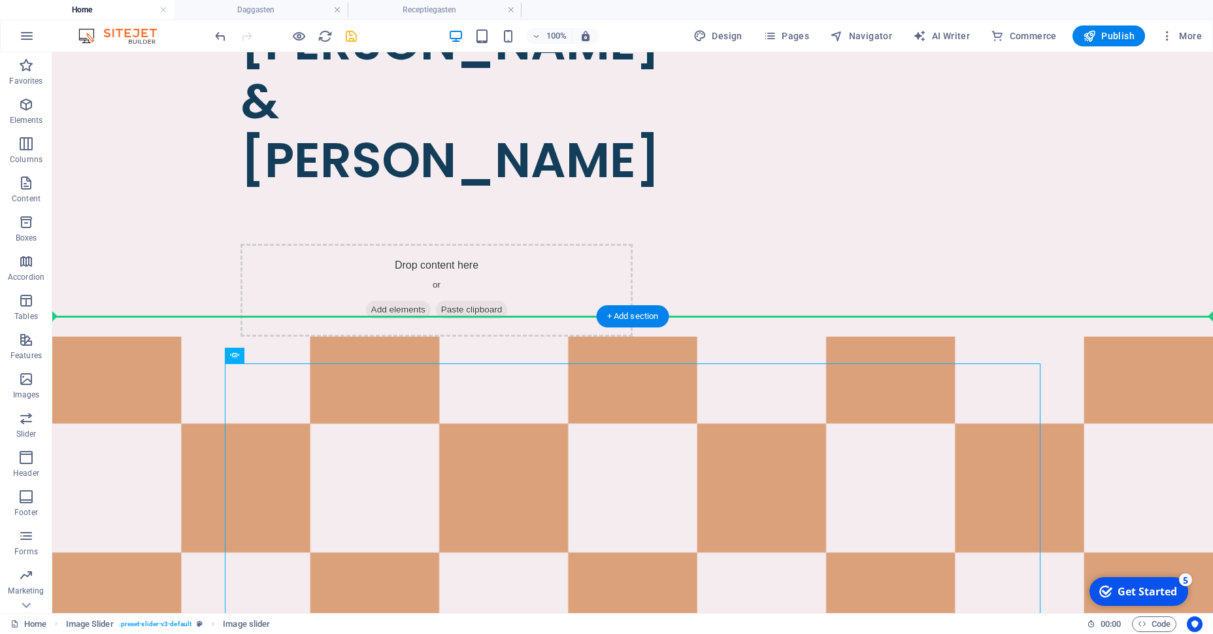
drag, startPoint x: 235, startPoint y: 382, endPoint x: 499, endPoint y: 276, distance: 285.1
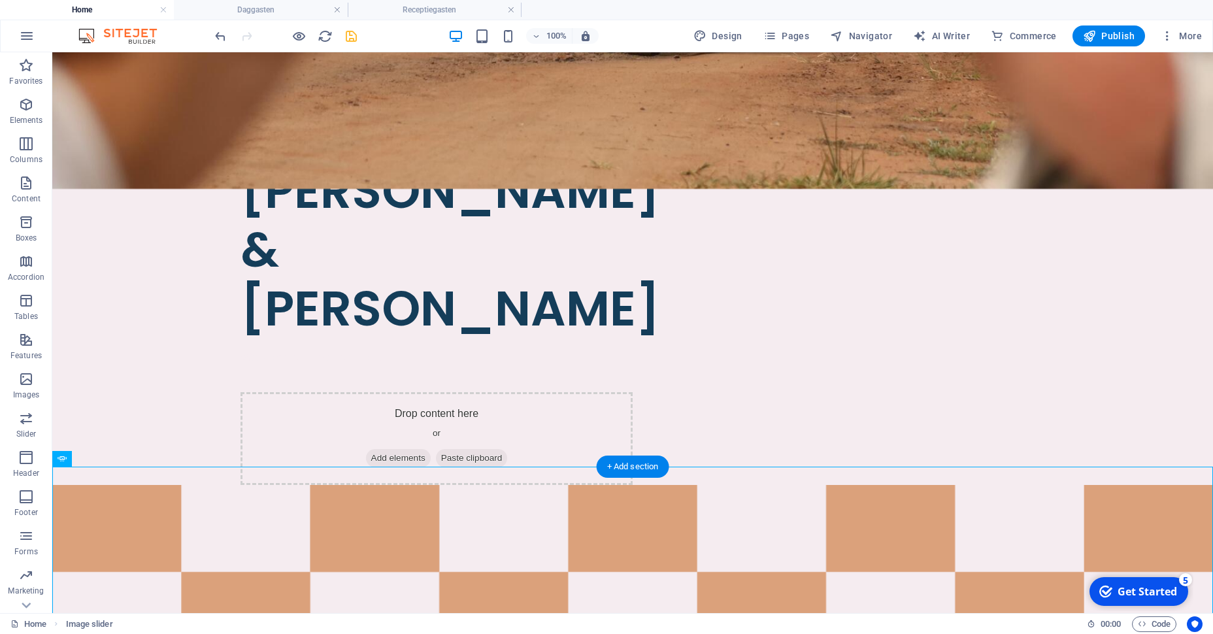
scroll to position [651, 0]
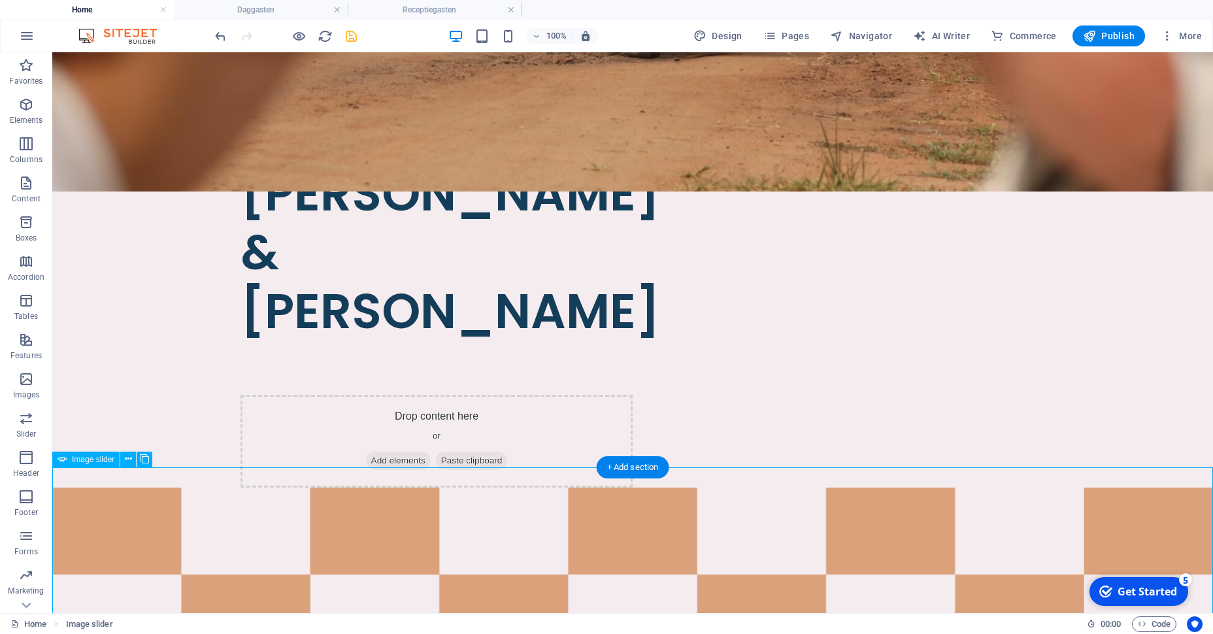
select select "px"
select select "ms"
select select "s"
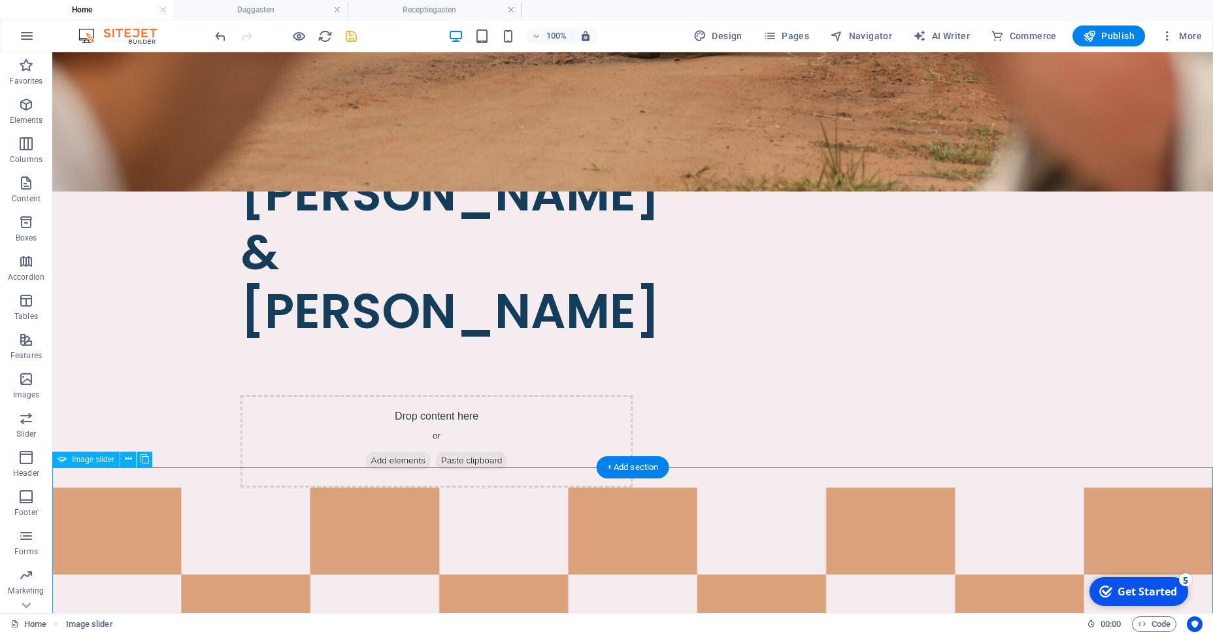
select select "progressive"
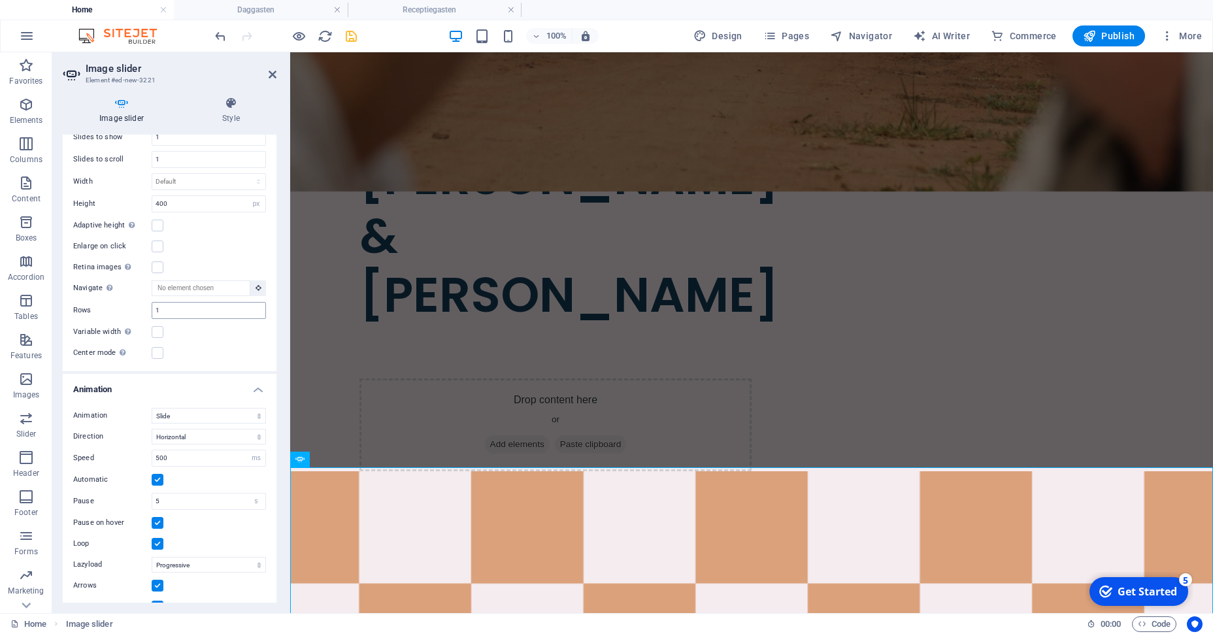
scroll to position [0, 0]
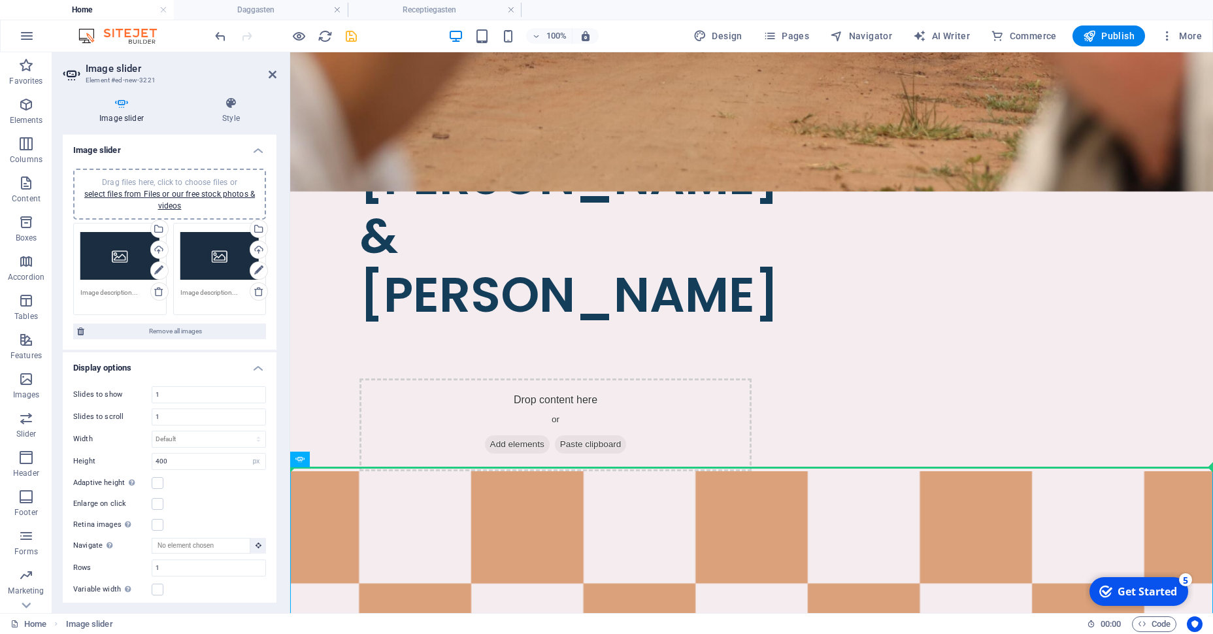
drag, startPoint x: 626, startPoint y: 478, endPoint x: 615, endPoint y: 409, distance: 70.2
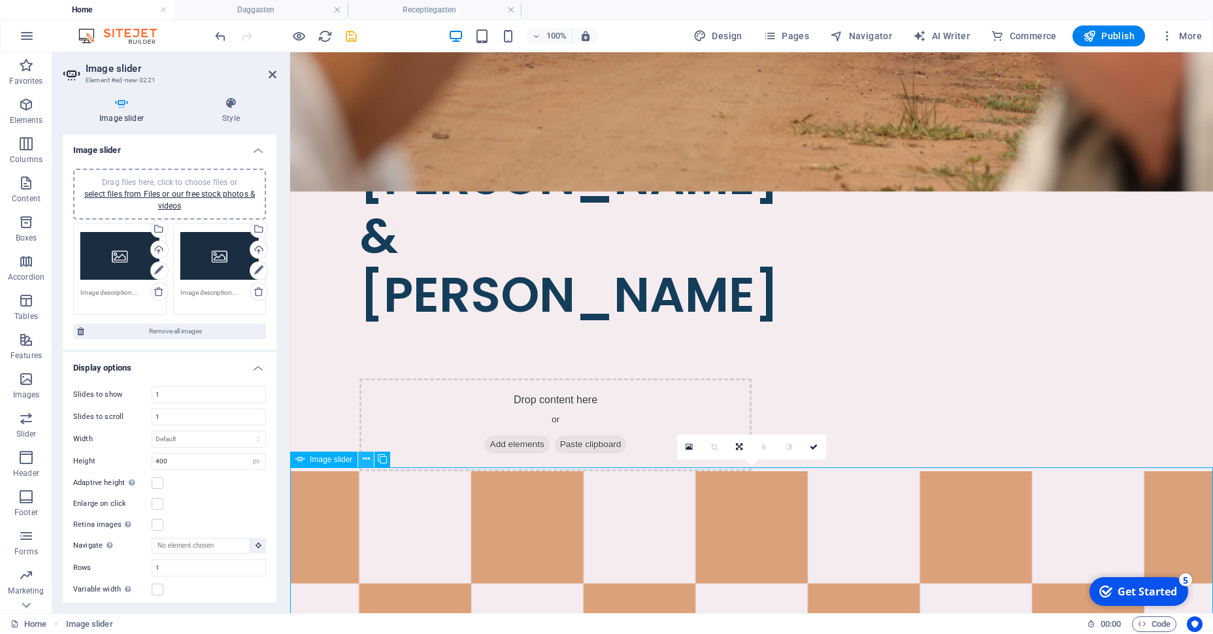
click at [367, 459] on icon at bounding box center [366, 459] width 7 height 14
click at [367, 458] on icon at bounding box center [366, 459] width 7 height 14
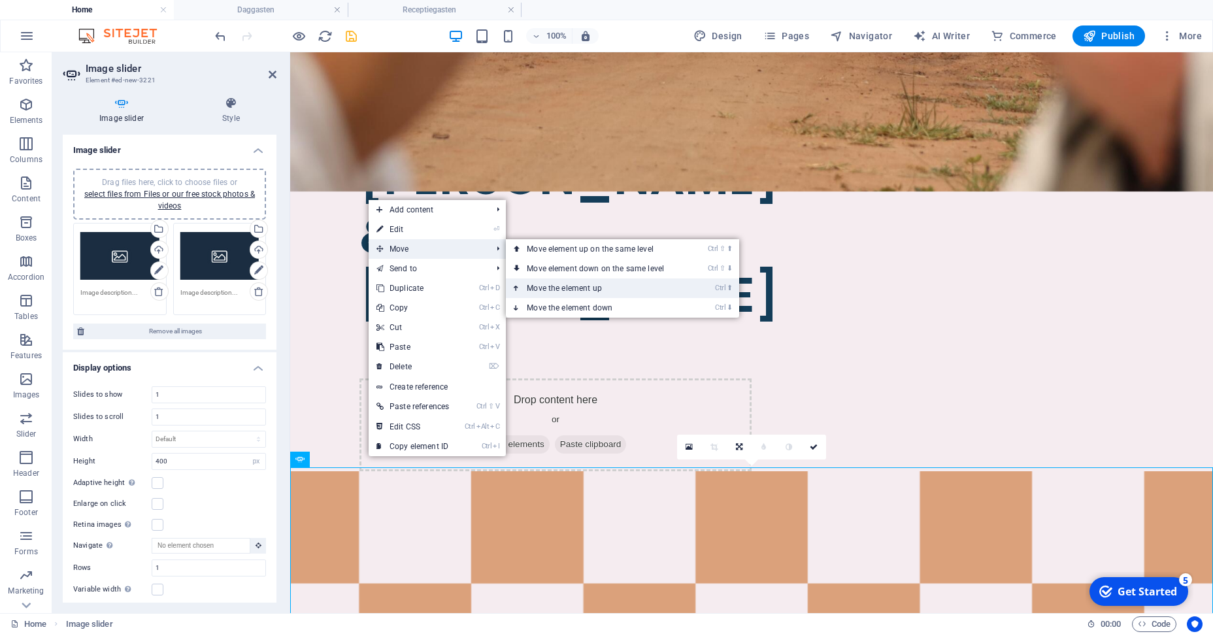
click at [537, 282] on link "Ctrl ⬆ Move the element up" at bounding box center [598, 288] width 184 height 20
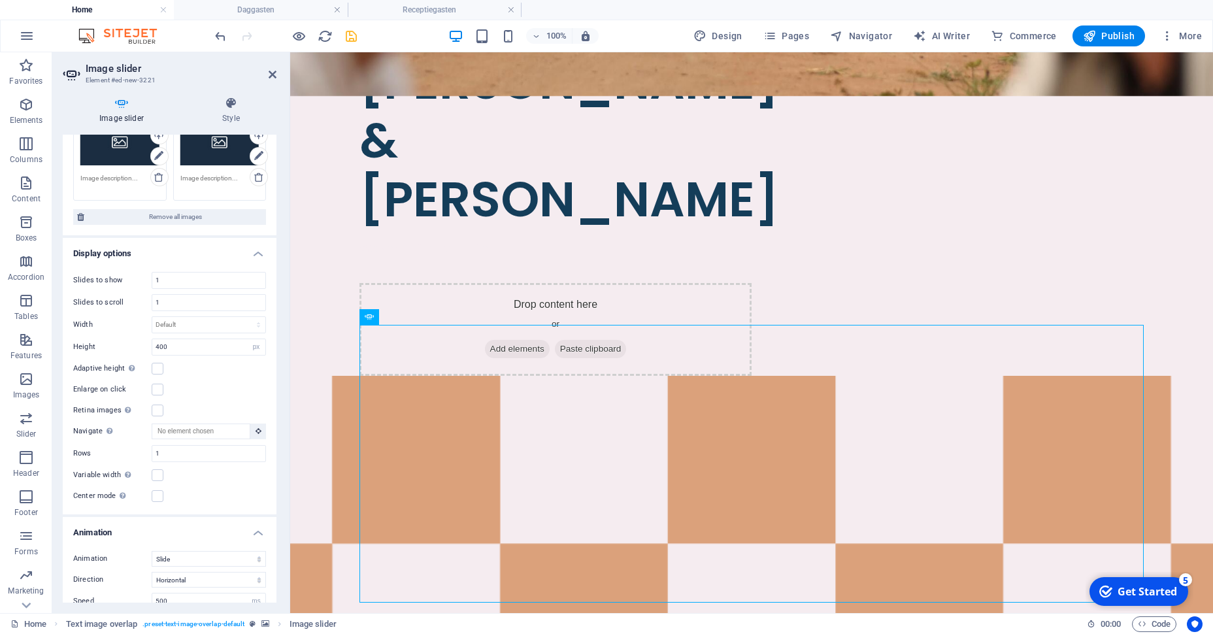
scroll to position [115, 0]
click at [152, 316] on select "Default px % rem em vw vh" at bounding box center [208, 324] width 113 height 16
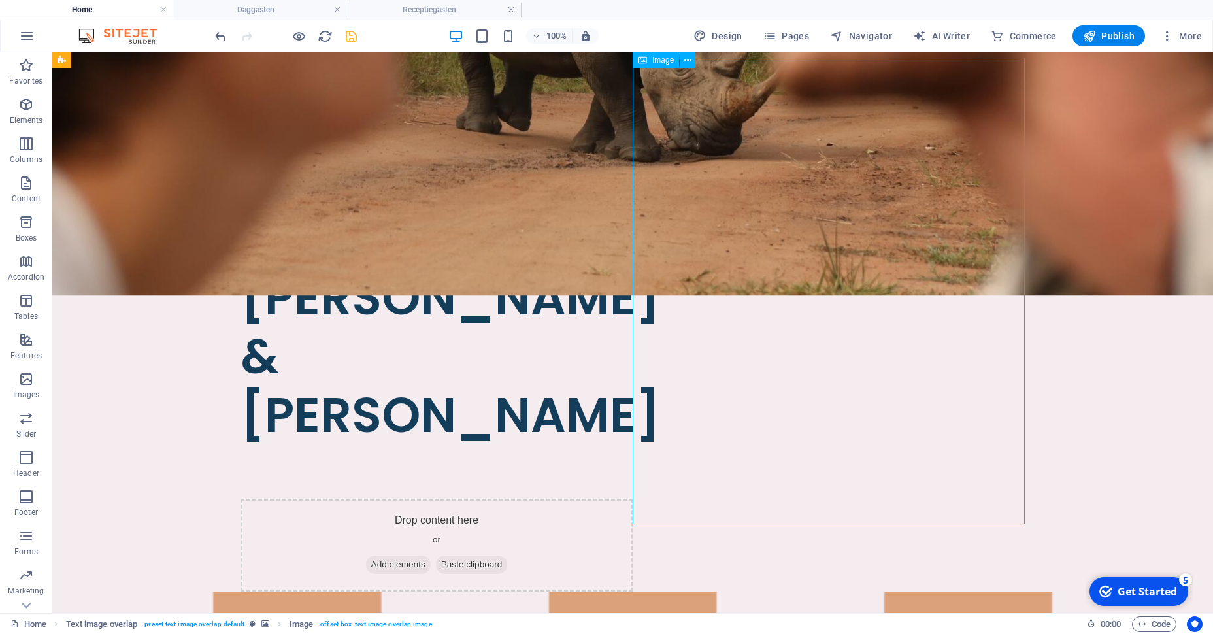
scroll to position [539, 0]
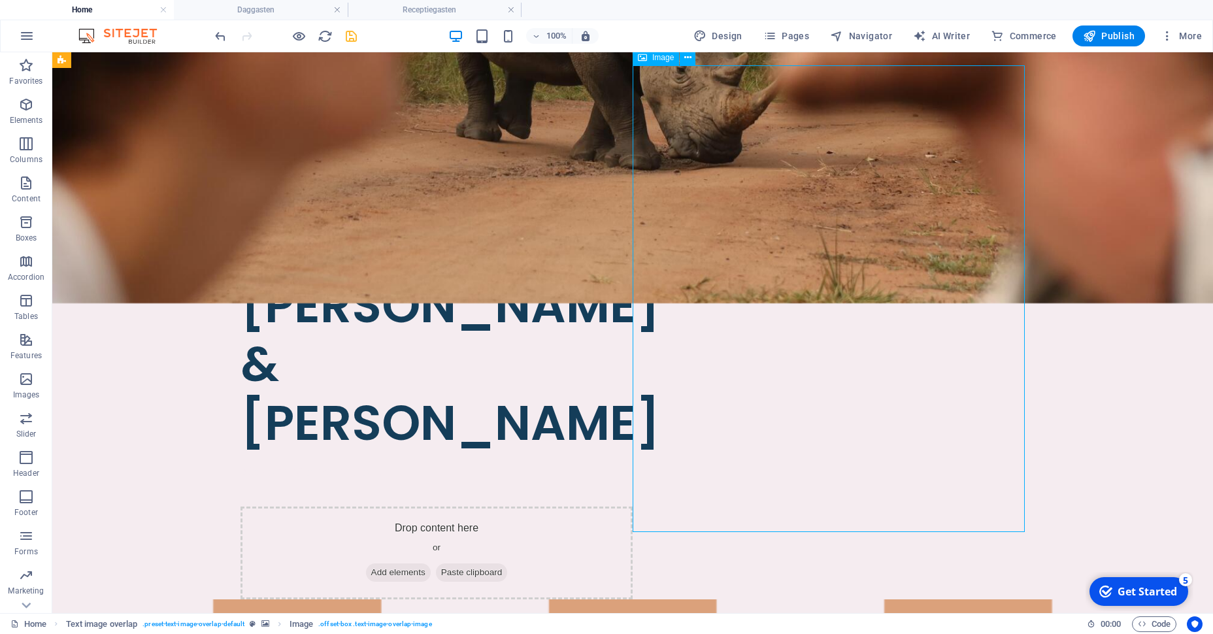
select select "%"
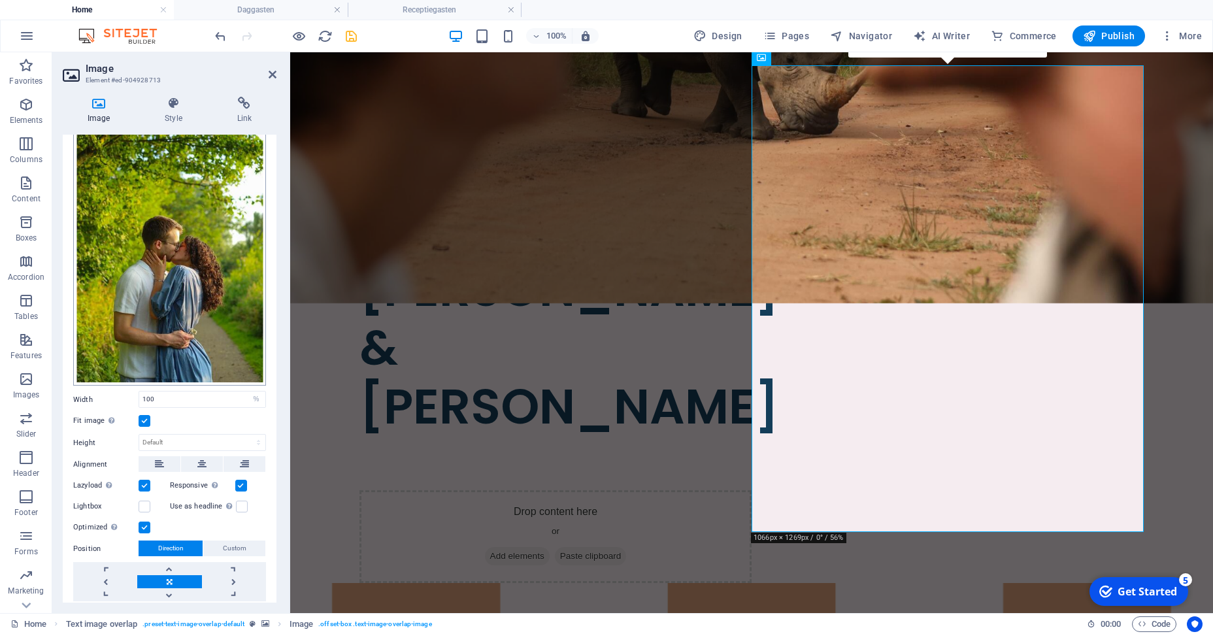
scroll to position [71, 0]
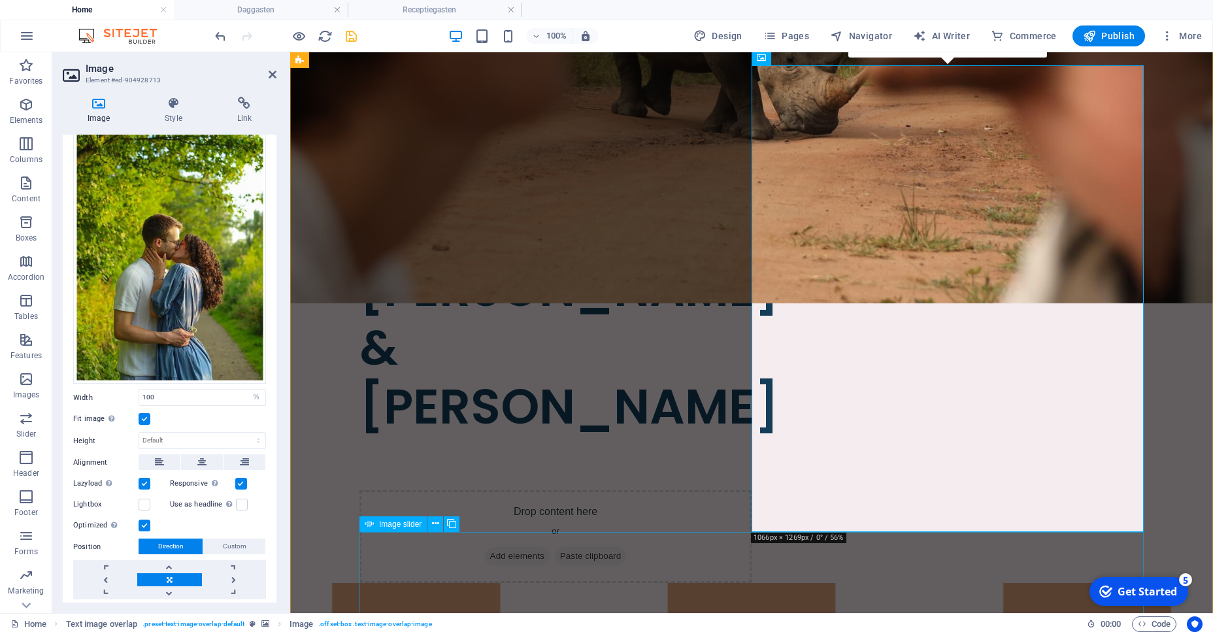
select select "px"
select select "ms"
select select "s"
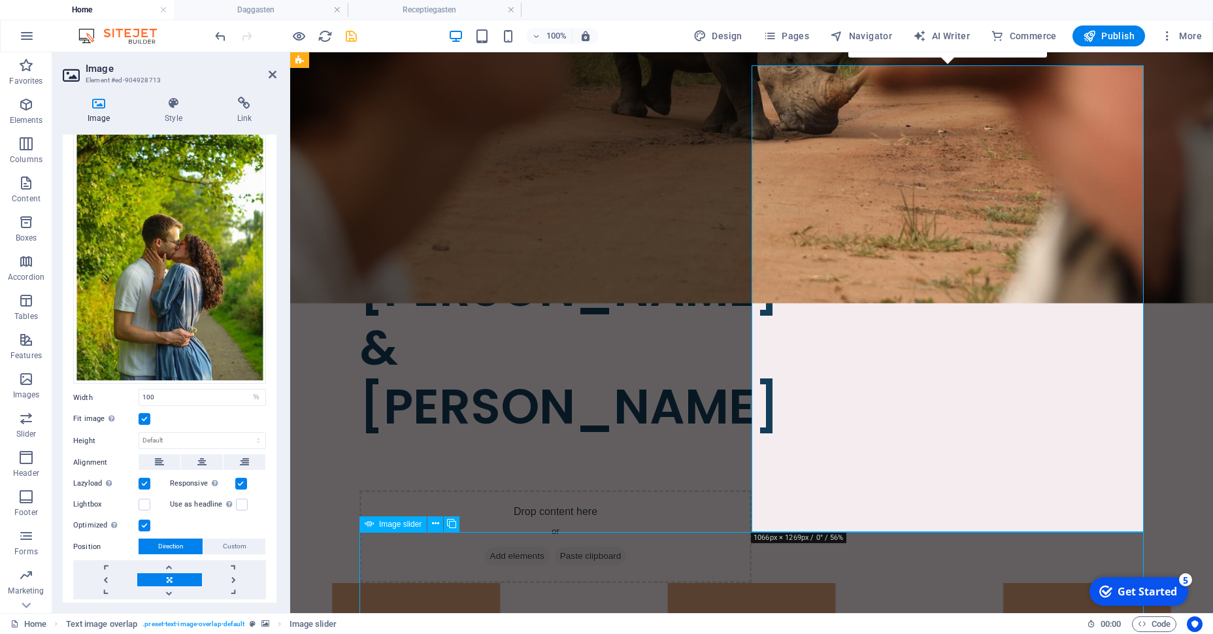
select select "progressive"
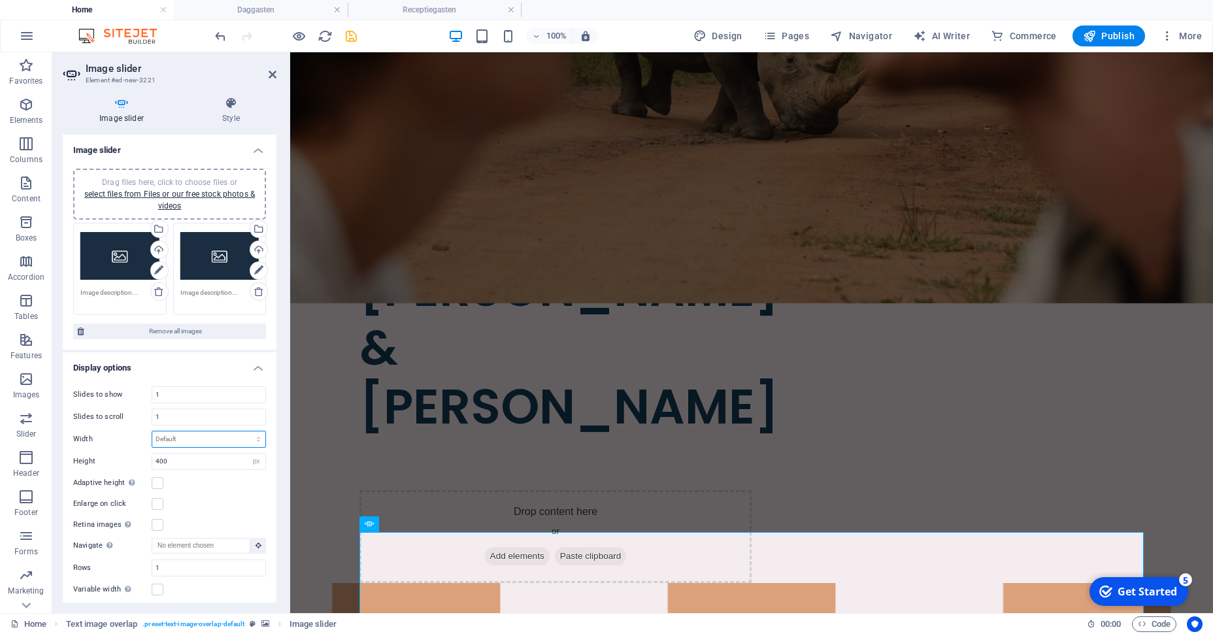
click at [152, 431] on select "Default px % rem em vw vh" at bounding box center [208, 439] width 113 height 16
select select "px"
click option "px" at bounding box center [0, 0] width 0 height 0
type input "0"
click at [178, 442] on input "0" at bounding box center [208, 439] width 113 height 16
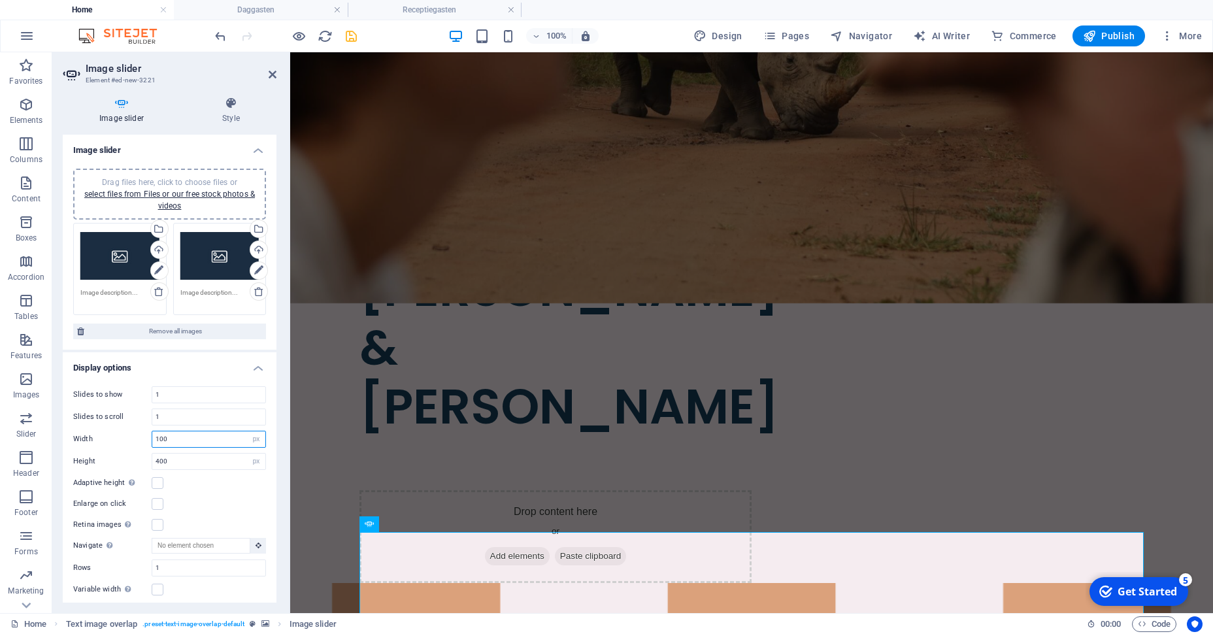
type input "100"
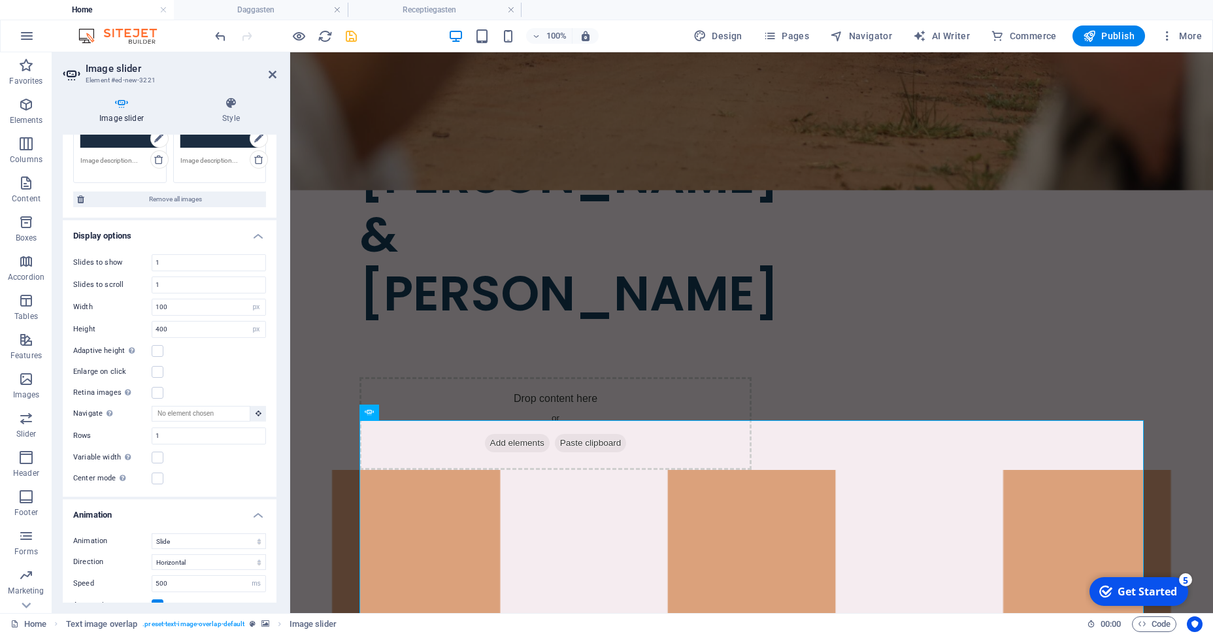
scroll to position [651, 0]
click at [192, 312] on input "100" at bounding box center [208, 307] width 113 height 16
click at [247, 299] on select "Default px % rem em vw vh" at bounding box center [256, 307] width 18 height 16
select select "%"
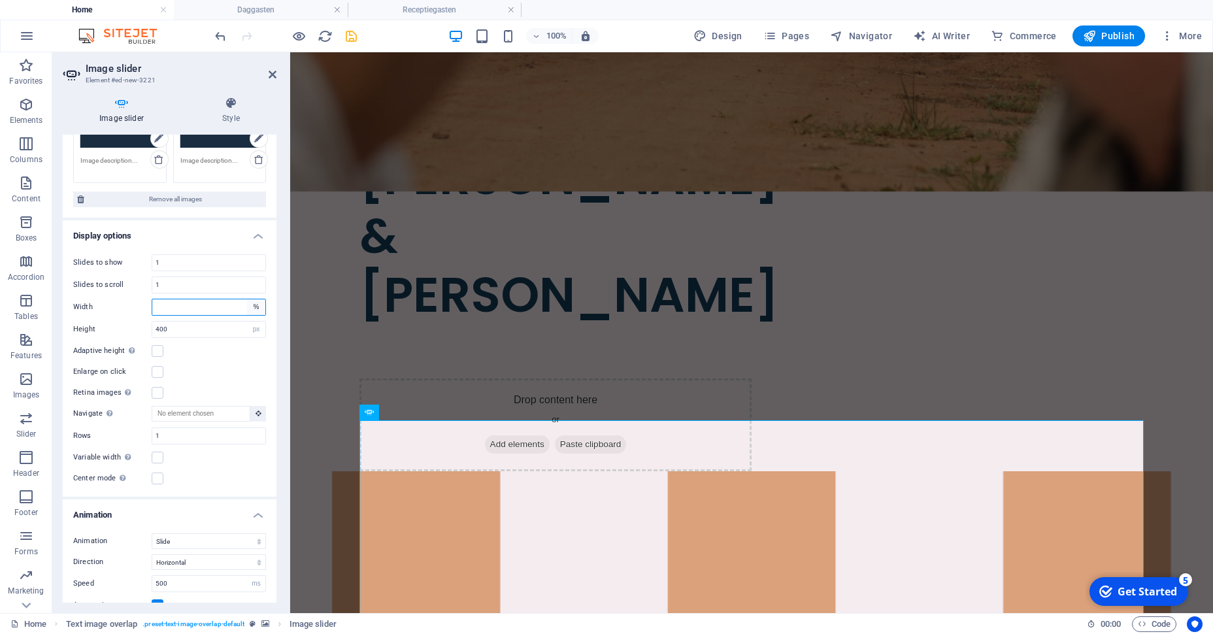
click option "%" at bounding box center [0, 0] width 0 height 0
click at [196, 392] on div "Retina images Automatically load retina image and smartphone optimized sizes." at bounding box center [169, 393] width 193 height 16
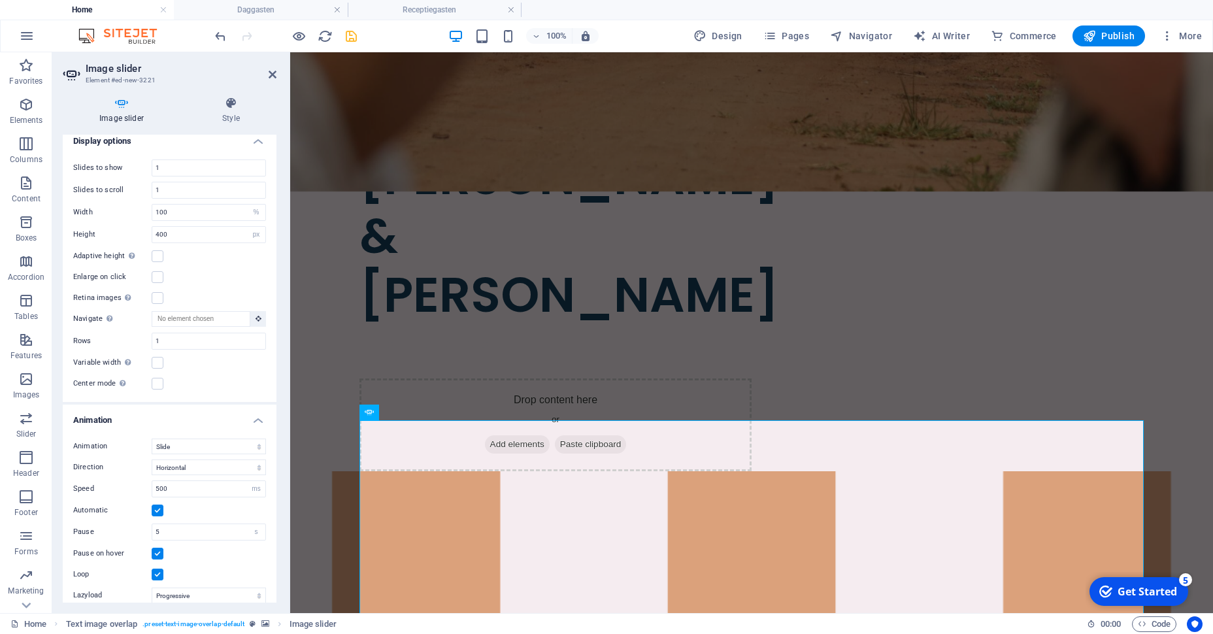
scroll to position [229, 0]
click at [161, 359] on label at bounding box center [158, 360] width 12 height 12
click at [0, 0] on input "Variable width Automatically adjust the width of the visible slide." at bounding box center [0, 0] width 0 height 0
click at [161, 359] on label at bounding box center [158, 360] width 12 height 12
click at [0, 0] on input "Variable width Automatically adjust the width of the visible slide." at bounding box center [0, 0] width 0 height 0
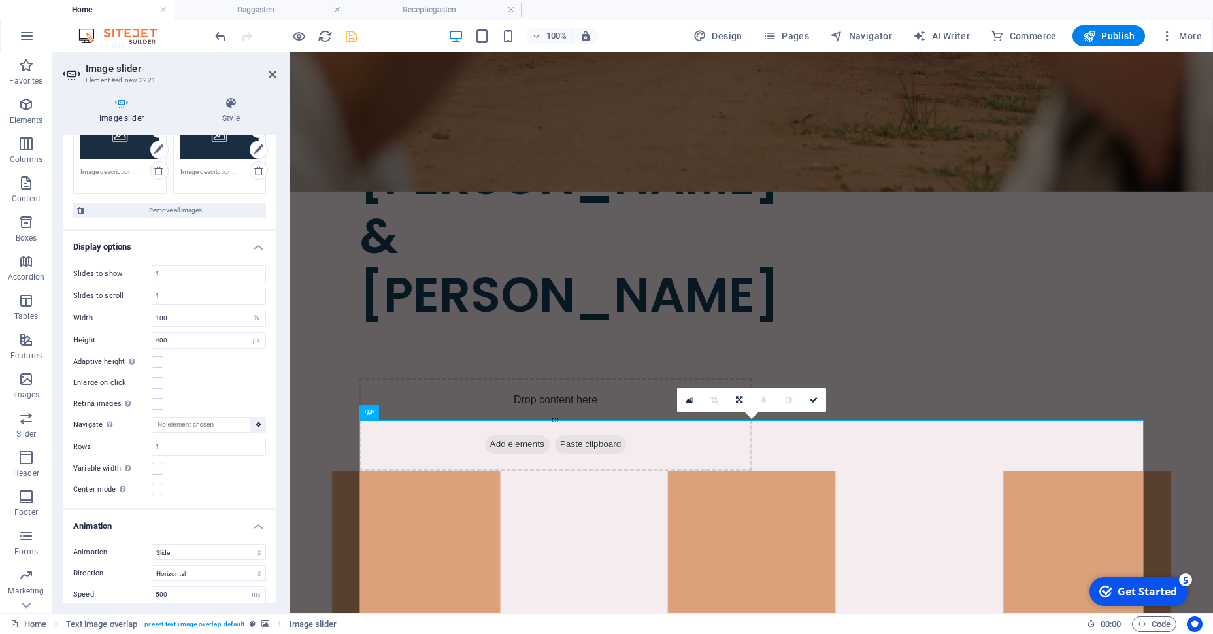
scroll to position [0, 0]
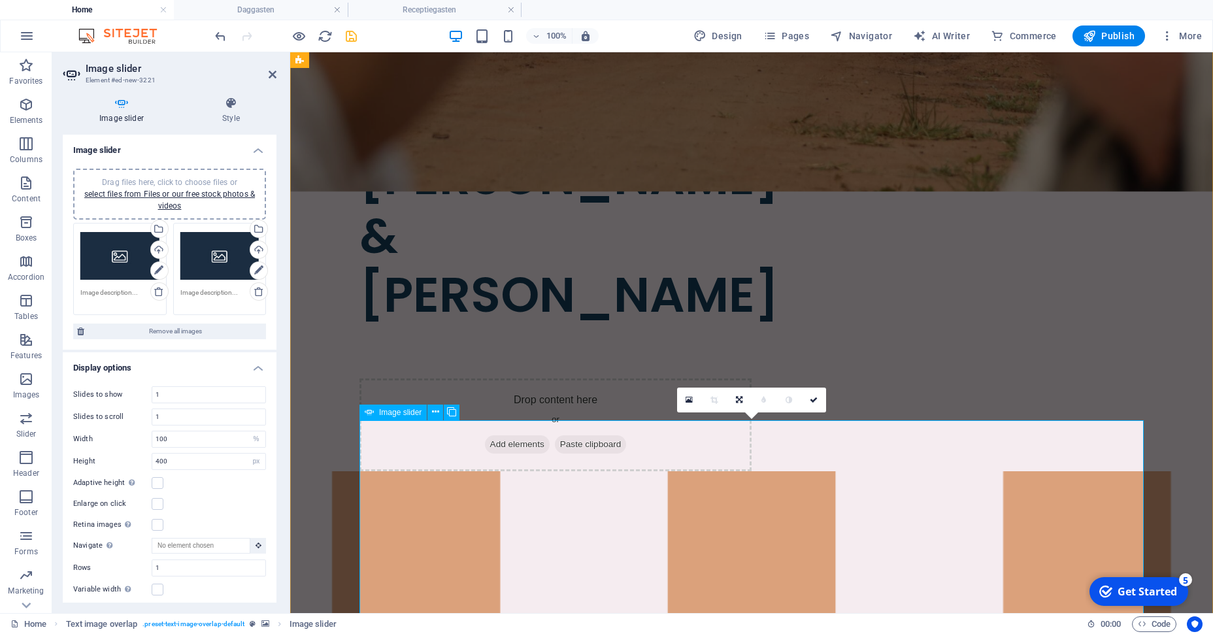
click at [412, 409] on span "Image slider" at bounding box center [400, 413] width 42 height 8
click at [433, 412] on icon at bounding box center [435, 412] width 7 height 14
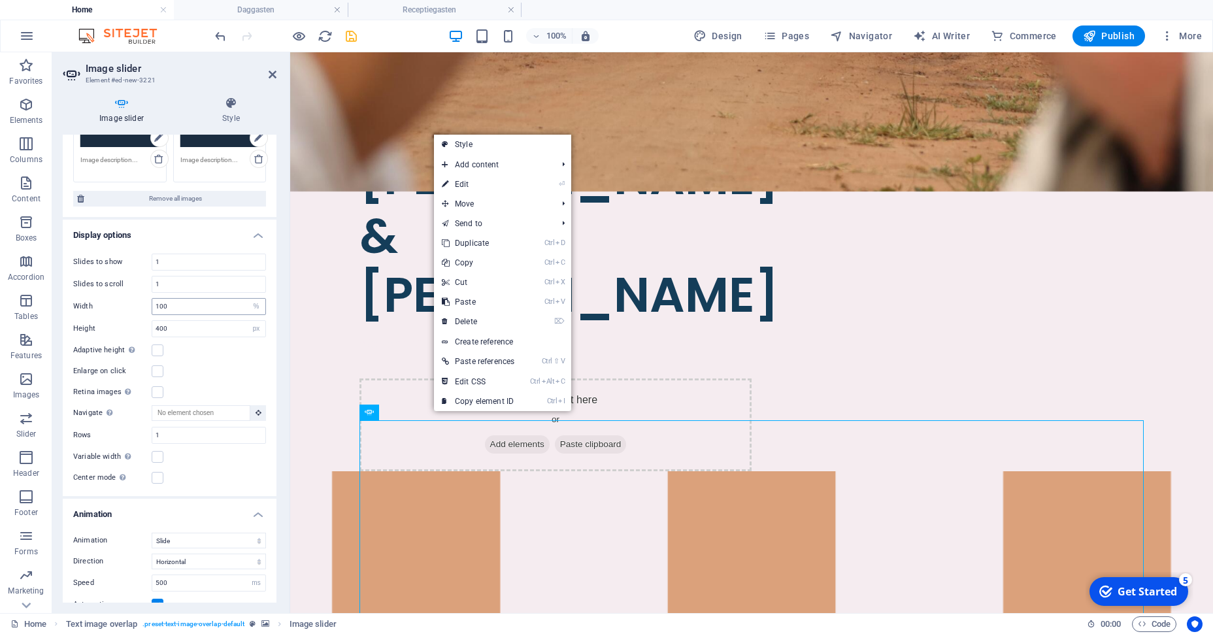
scroll to position [134, 0]
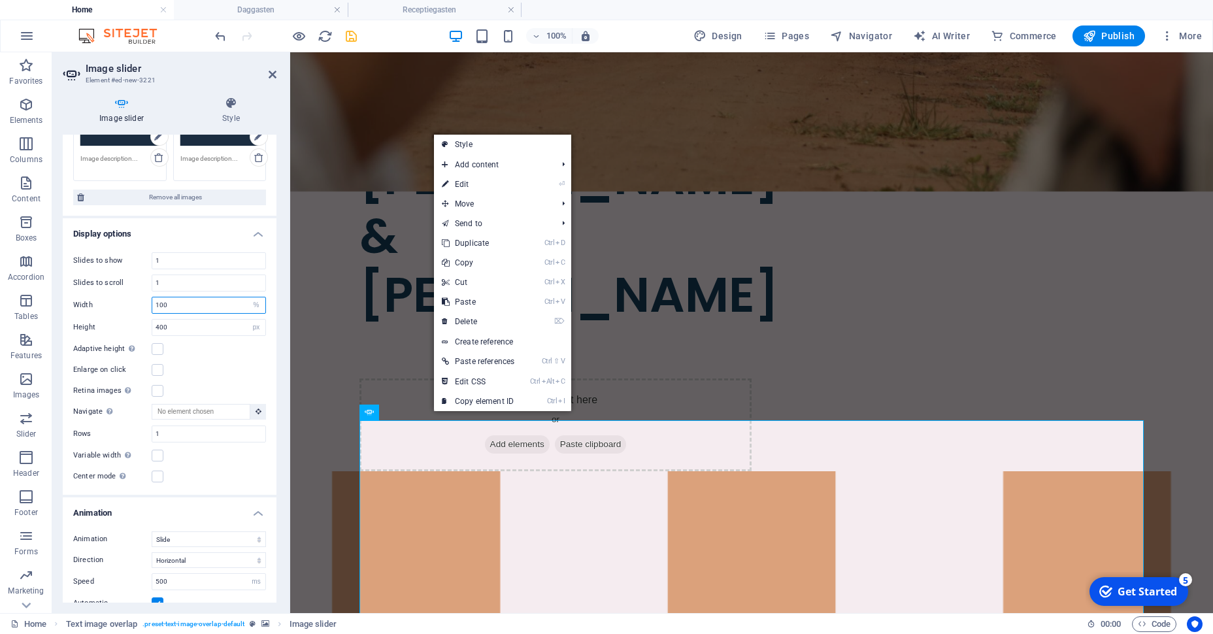
click at [235, 308] on input "100" at bounding box center [208, 305] width 113 height 16
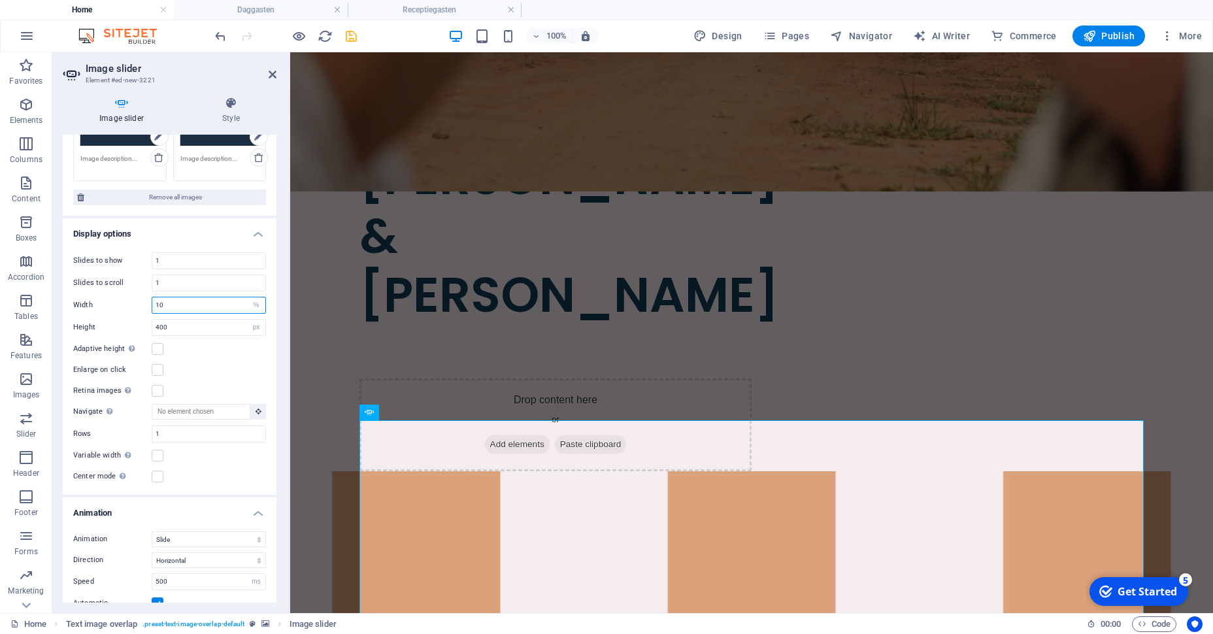
type input "100"
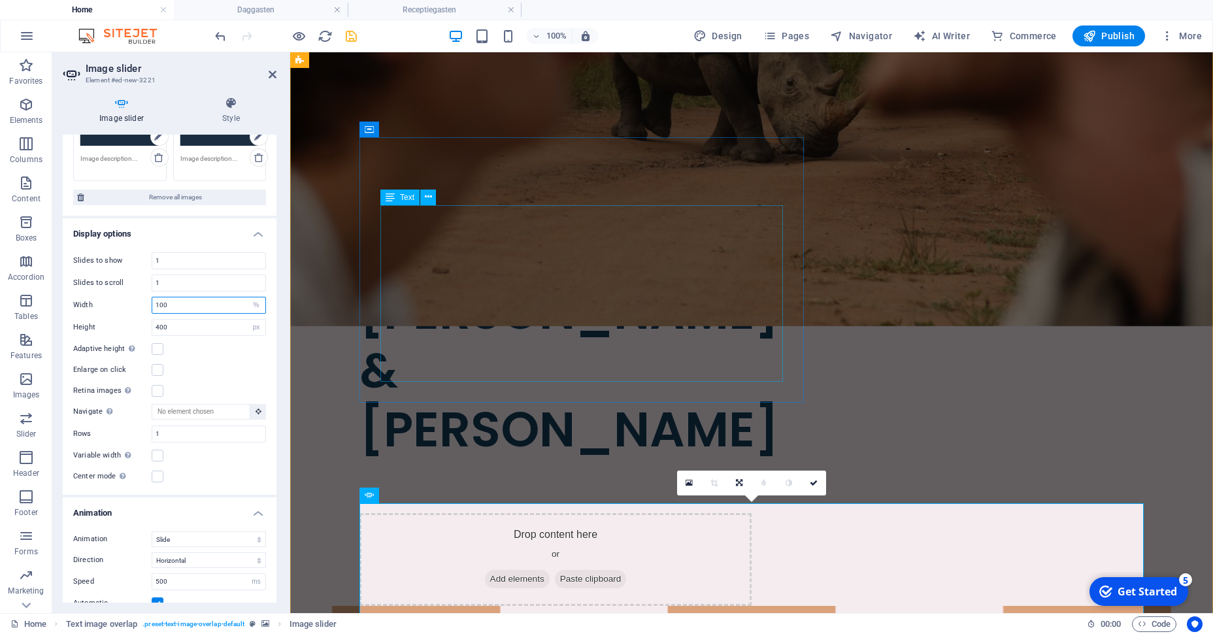
scroll to position [514, 0]
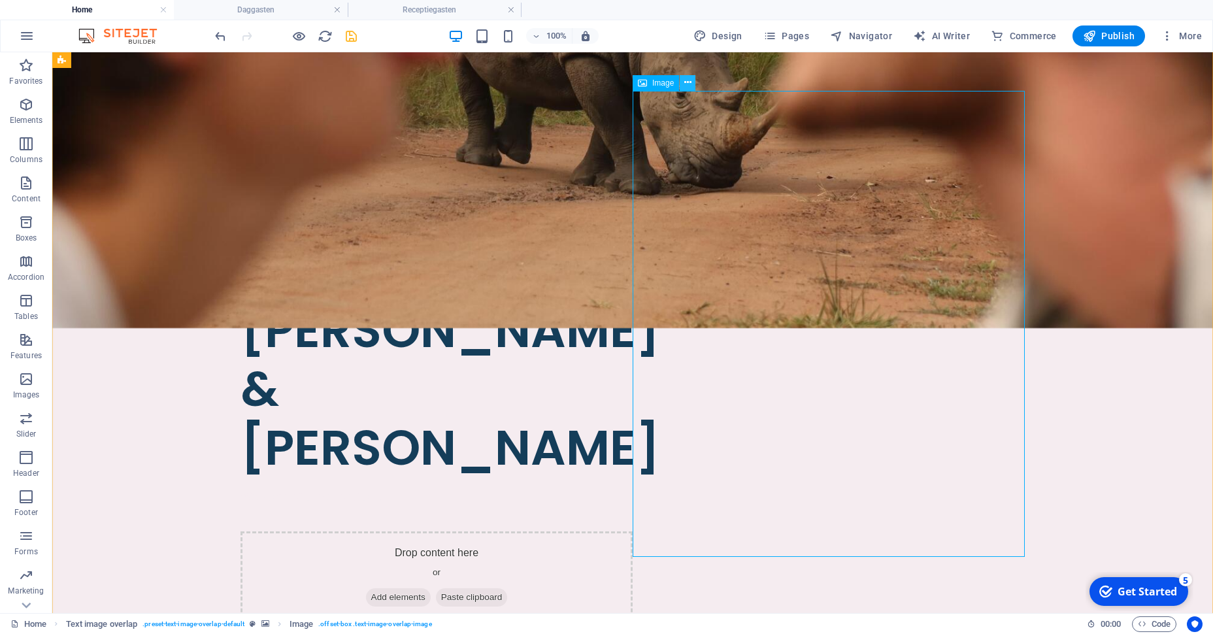
click at [687, 84] on icon at bounding box center [687, 83] width 7 height 14
click at [688, 85] on icon at bounding box center [687, 83] width 7 height 14
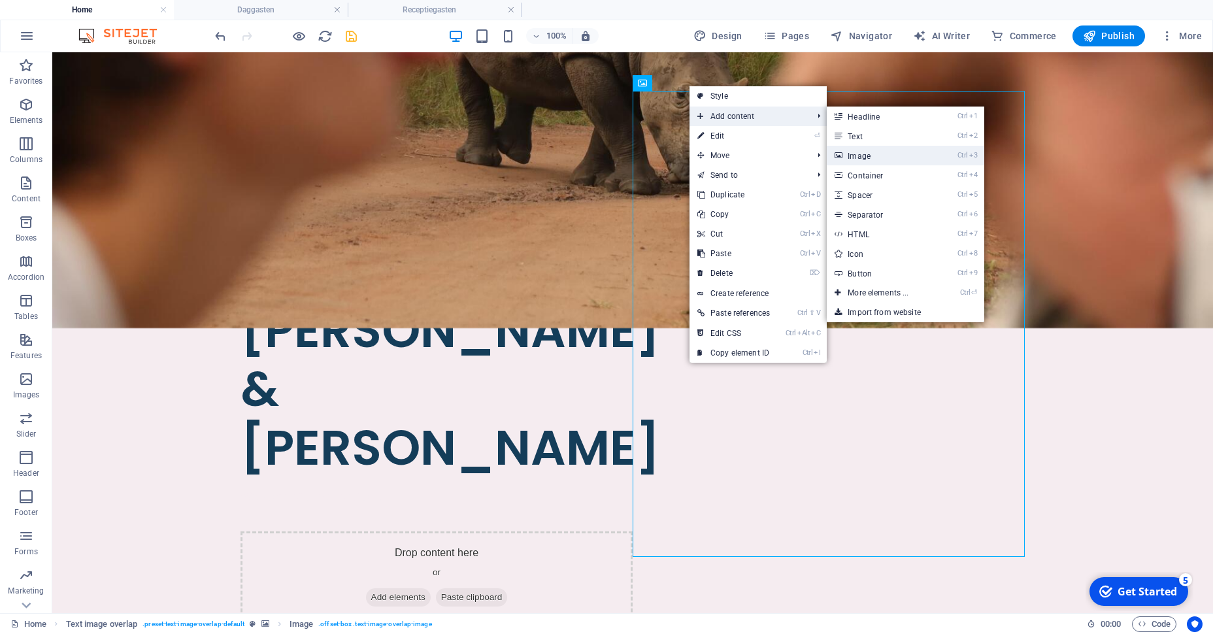
click at [874, 152] on link "Ctrl 3 Image" at bounding box center [881, 156] width 108 height 20
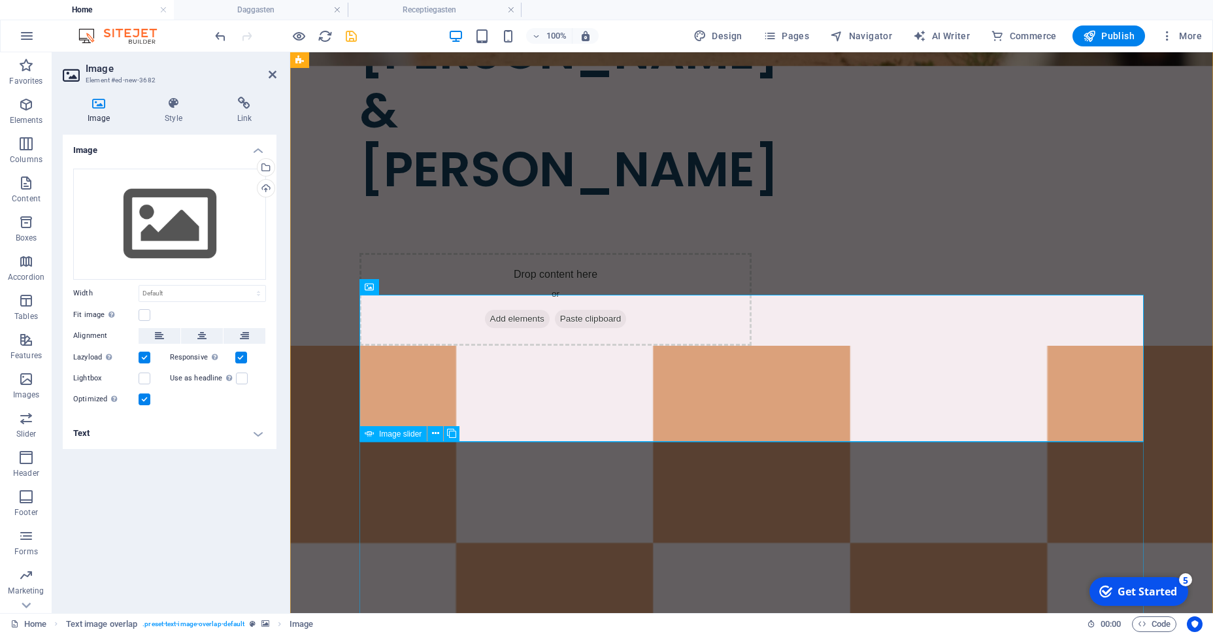
scroll to position [756, 0]
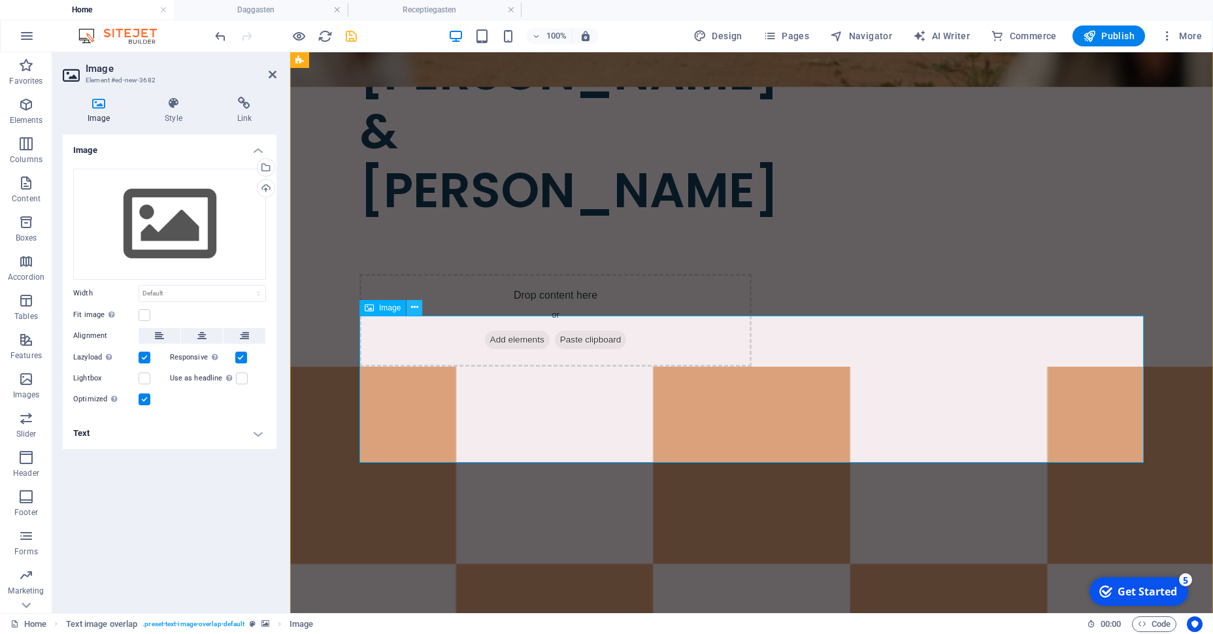
click at [417, 309] on icon at bounding box center [414, 308] width 7 height 14
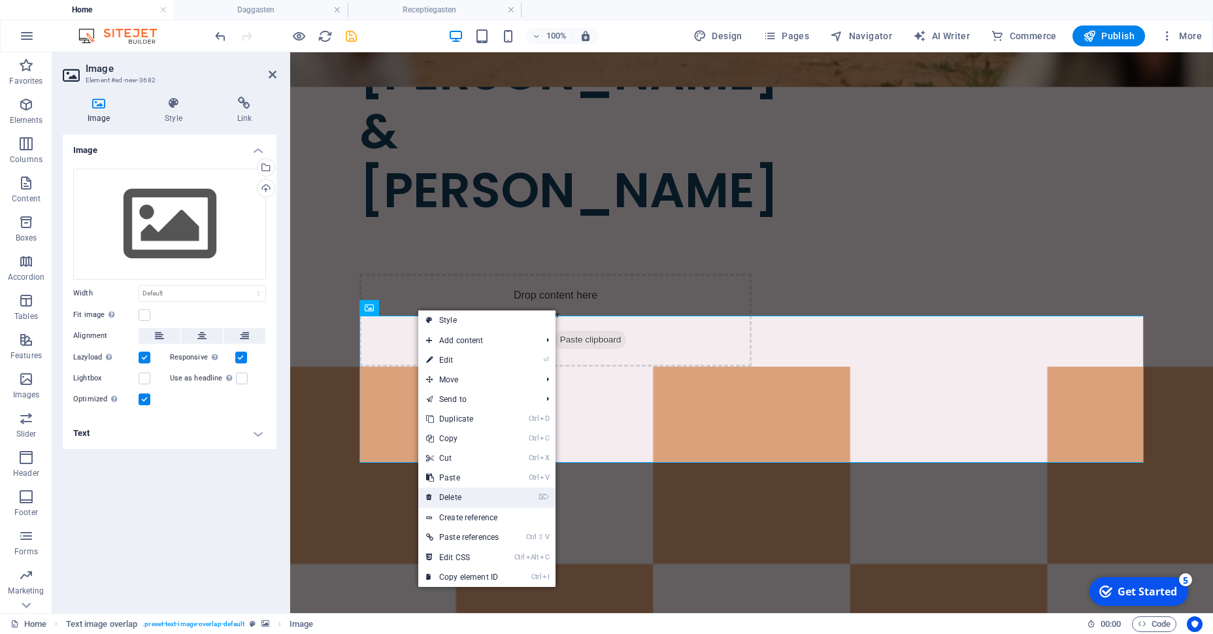
click at [490, 497] on link "⌦ Delete" at bounding box center [462, 498] width 88 height 20
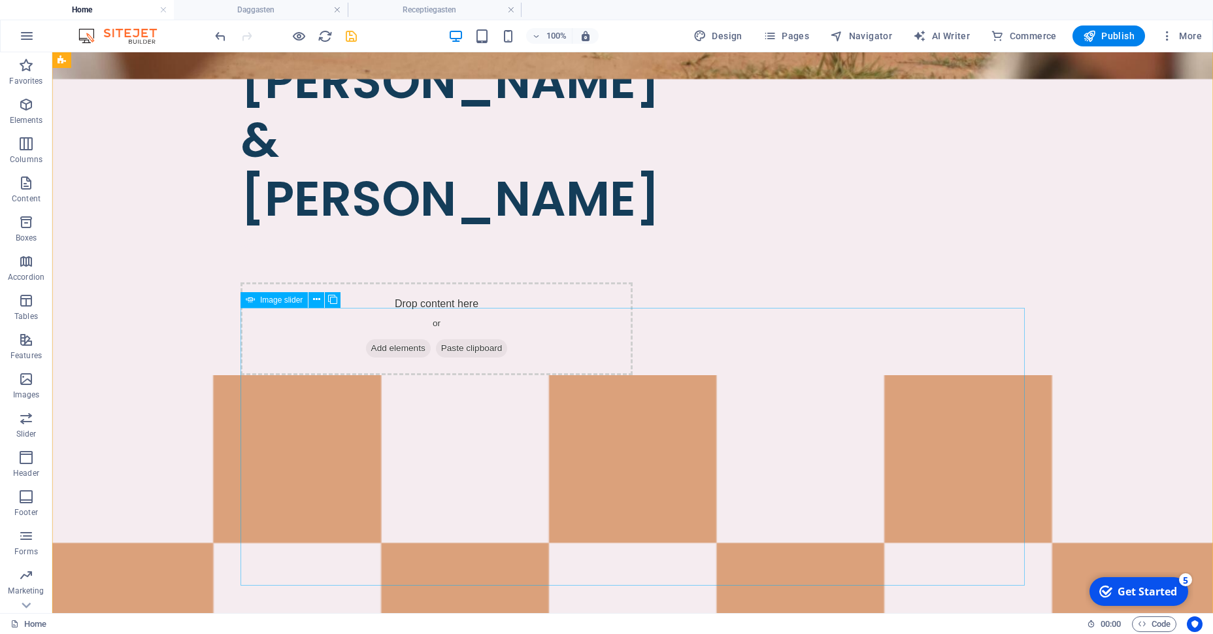
scroll to position [761, 0]
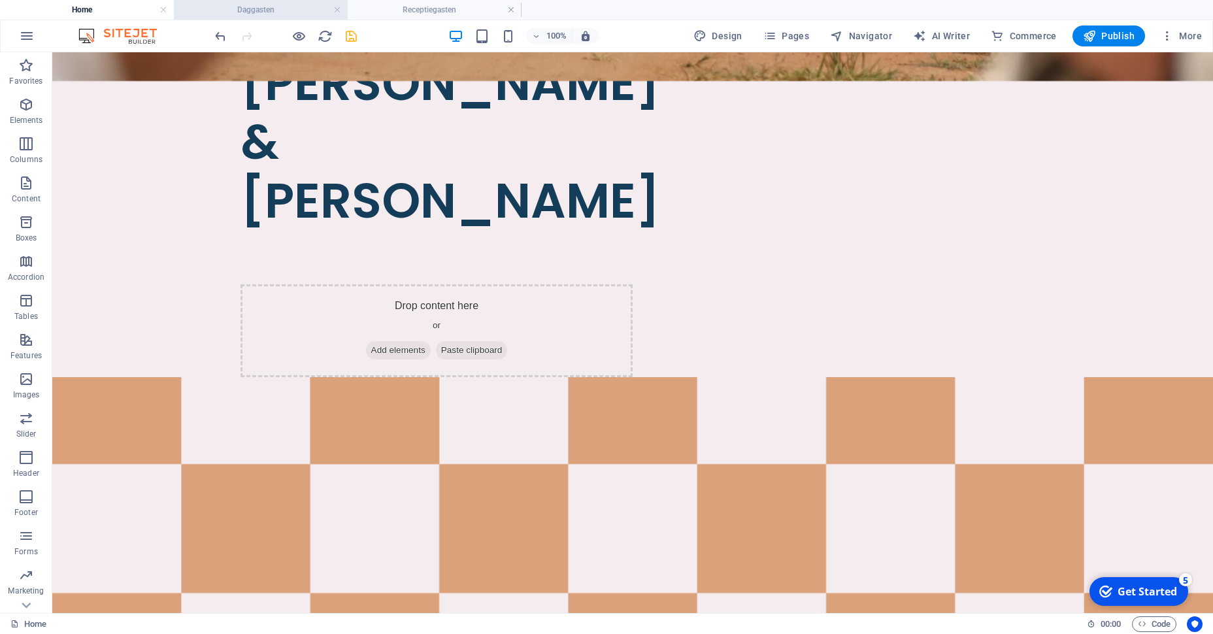
click at [256, 9] on h4 "Daggasten" at bounding box center [261, 10] width 174 height 14
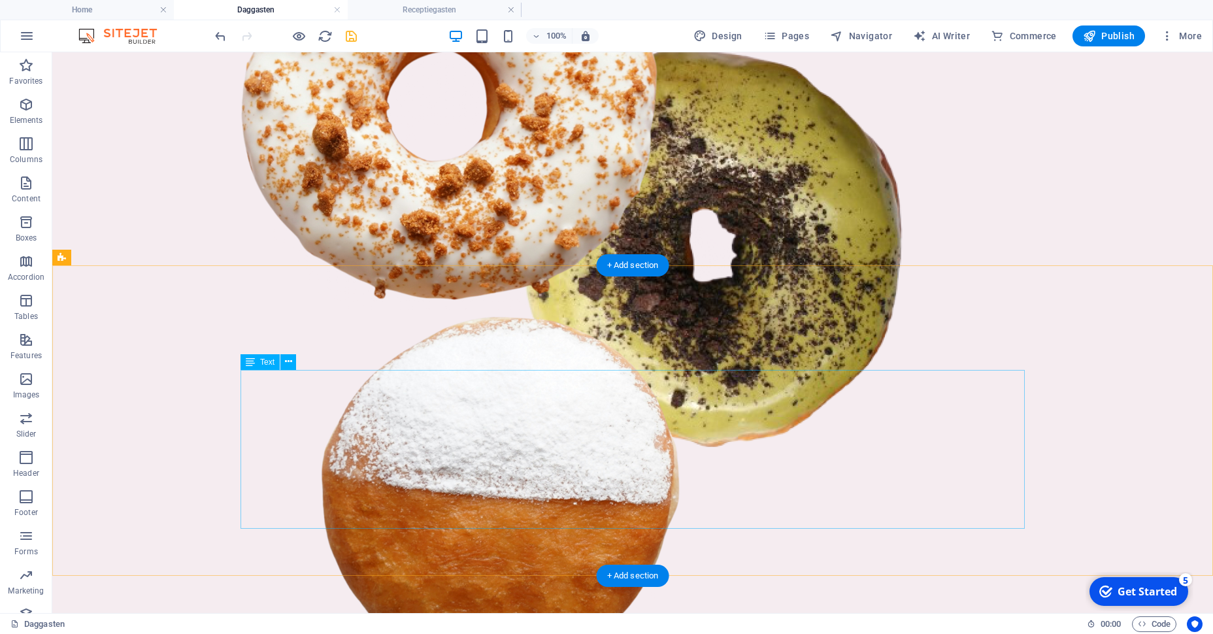
scroll to position [516, 0]
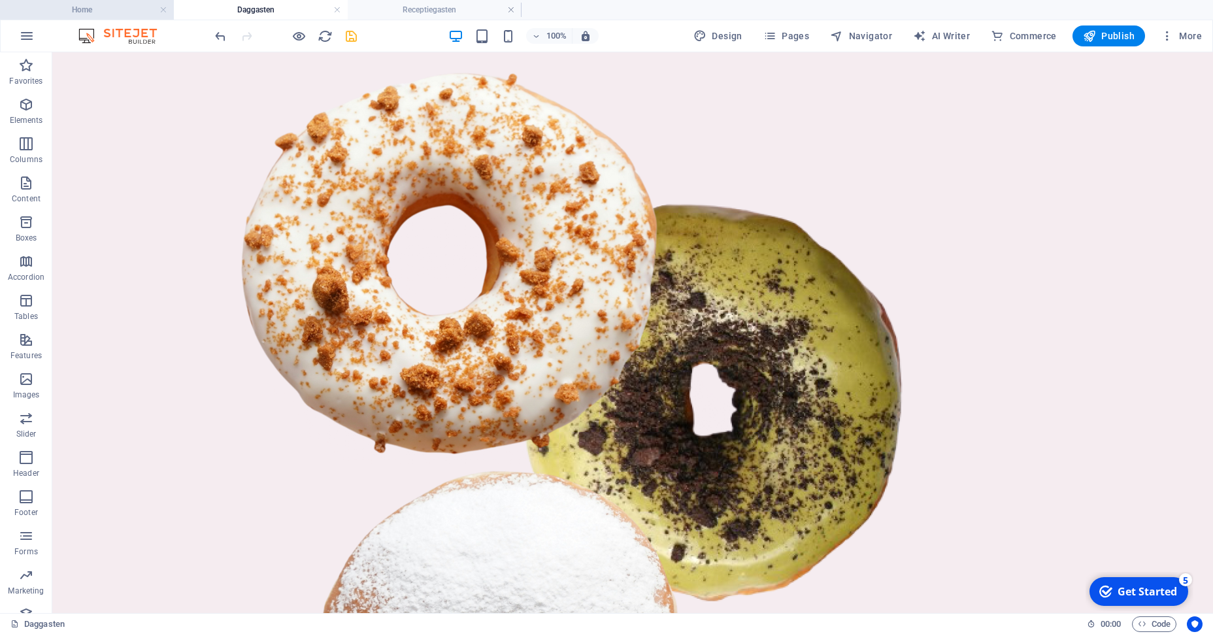
click at [116, 8] on h4 "Home" at bounding box center [87, 10] width 174 height 14
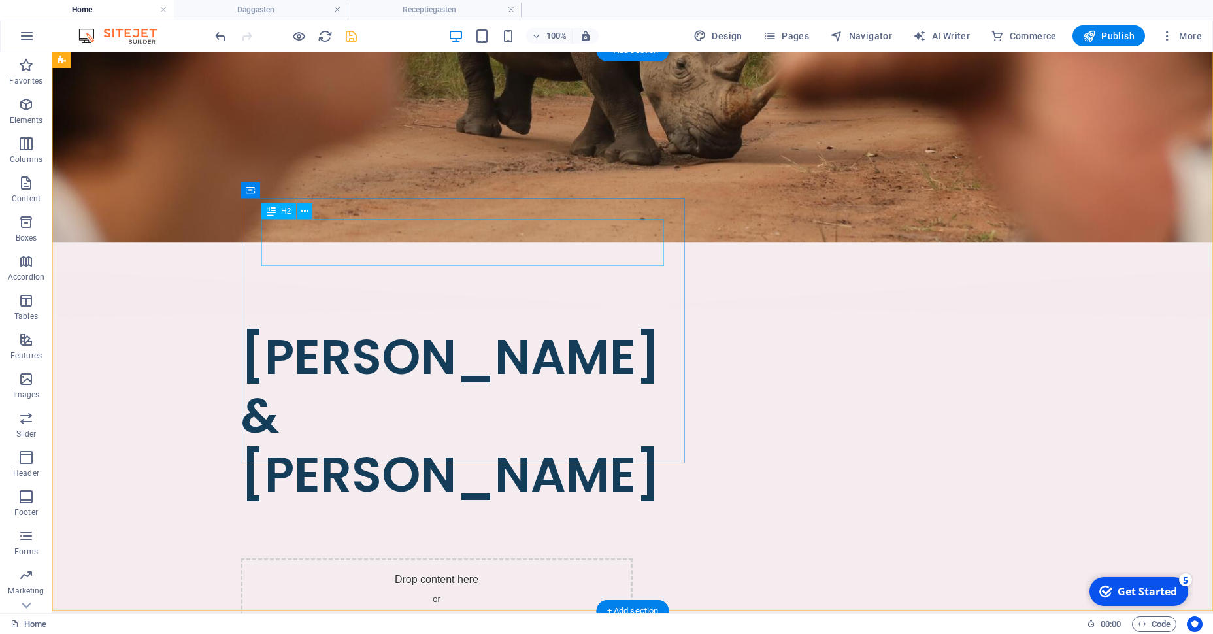
scroll to position [487, 0]
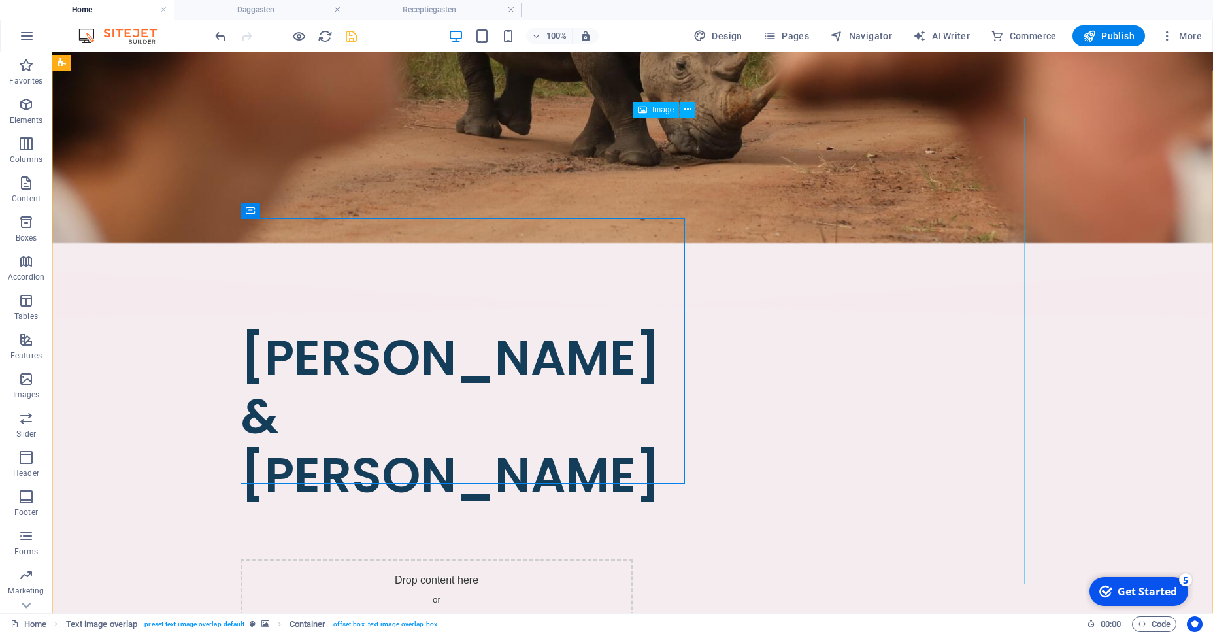
click at [657, 117] on div "Image" at bounding box center [656, 110] width 46 height 16
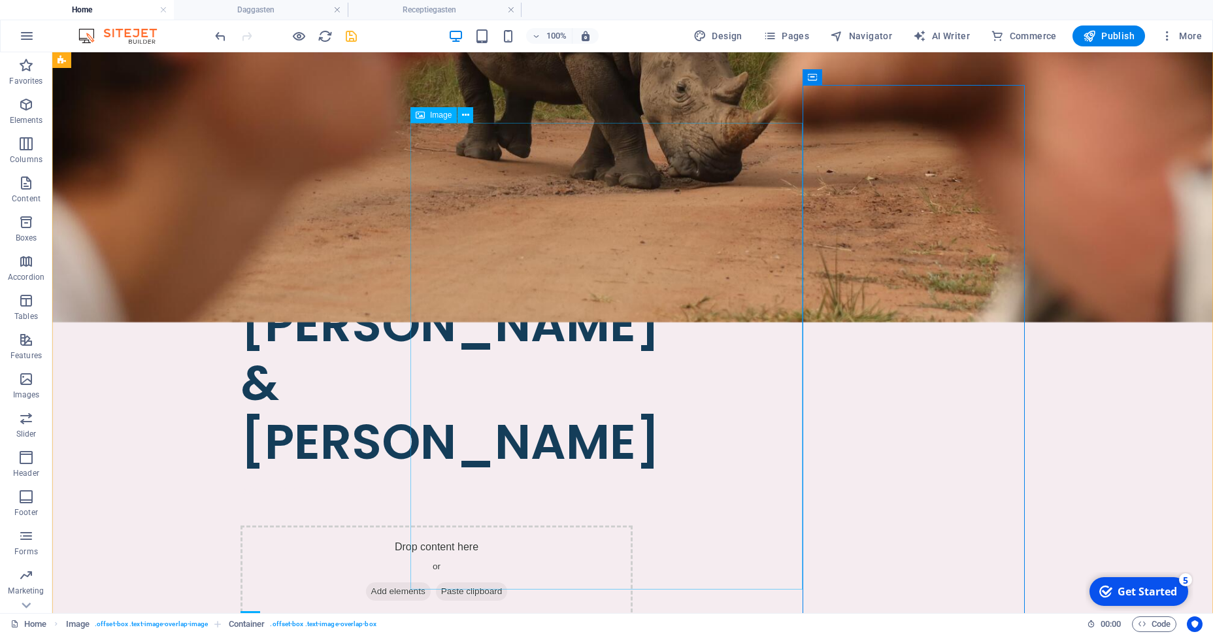
scroll to position [520, 0]
click at [871, 76] on icon at bounding box center [870, 78] width 7 height 14
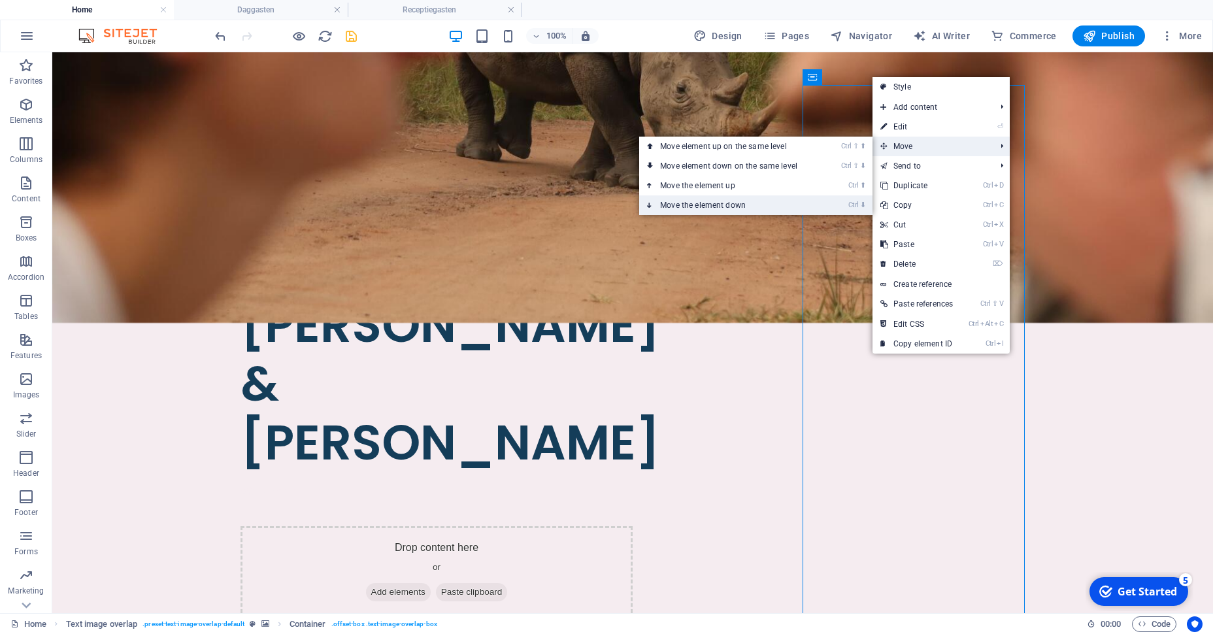
click at [779, 205] on link "Ctrl ⬇ Move the element down" at bounding box center [731, 205] width 184 height 20
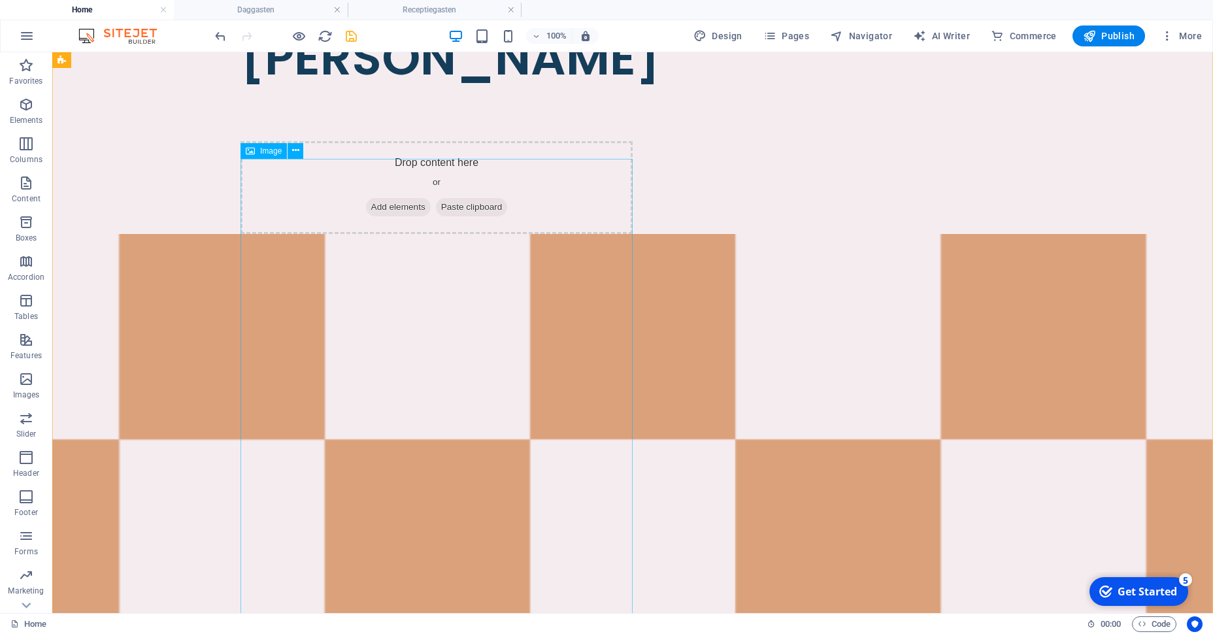
scroll to position [913, 0]
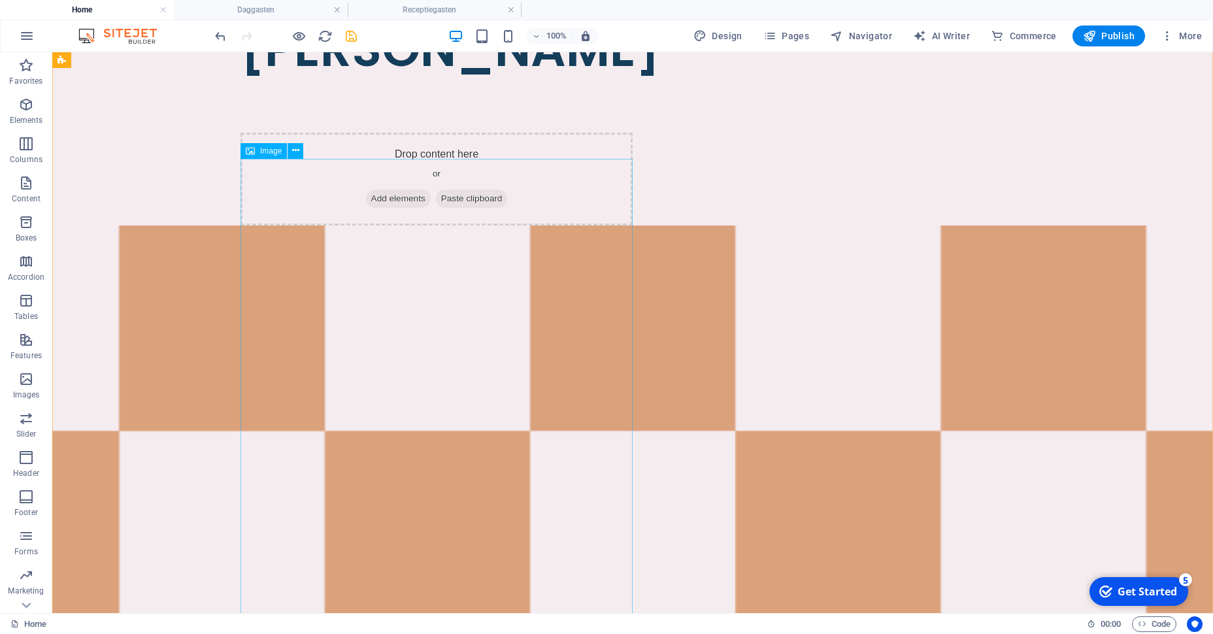
select select "%"
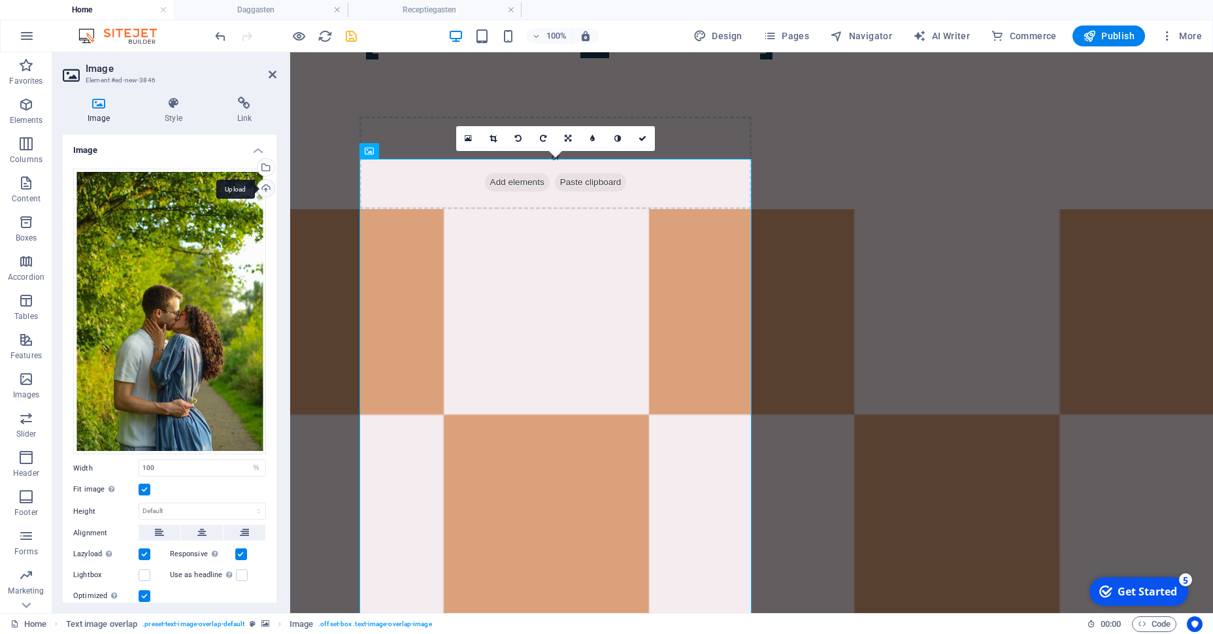
scroll to position [912, 0]
click at [264, 188] on div "Upload" at bounding box center [265, 190] width 20 height 20
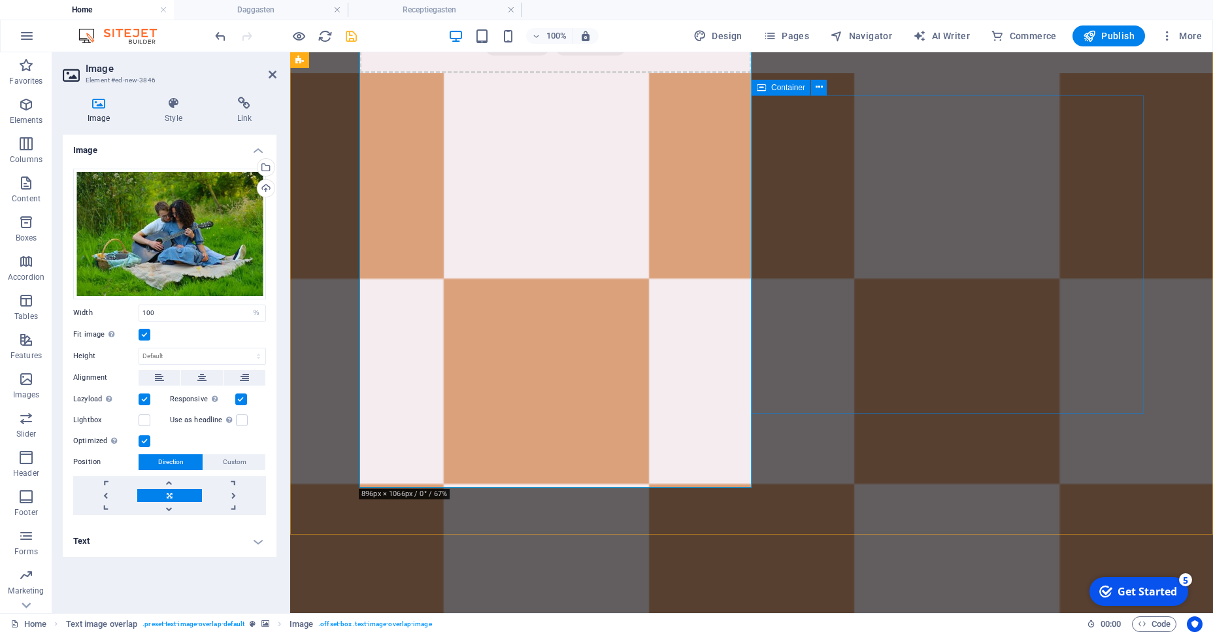
scroll to position [1050, 0]
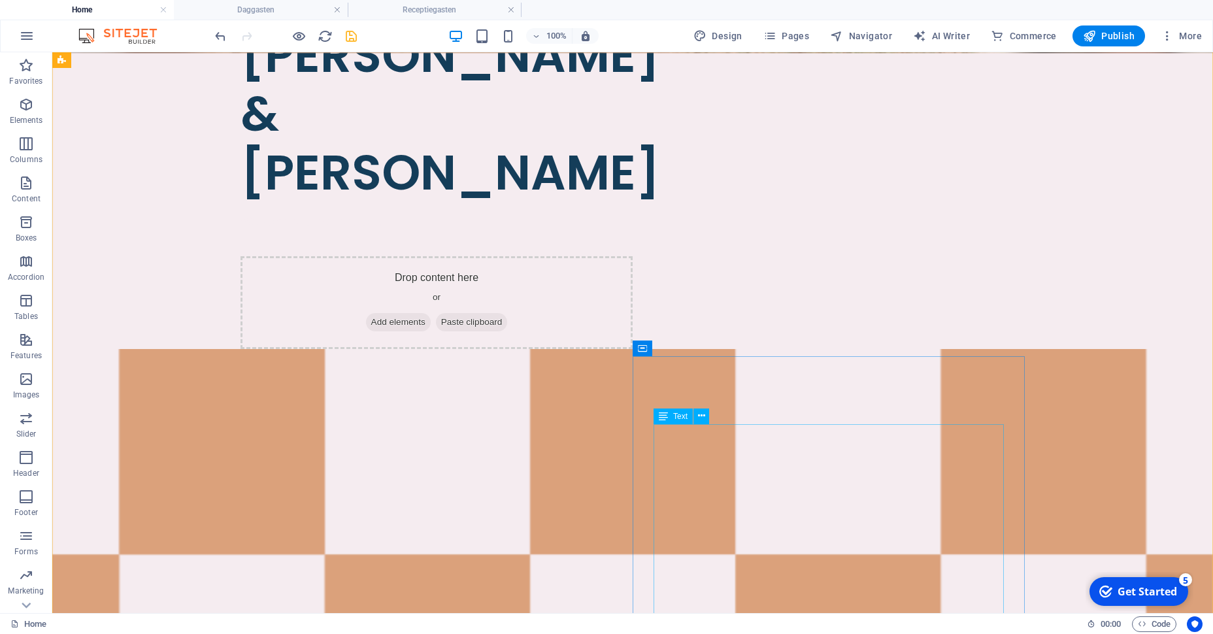
scroll to position [961, 0]
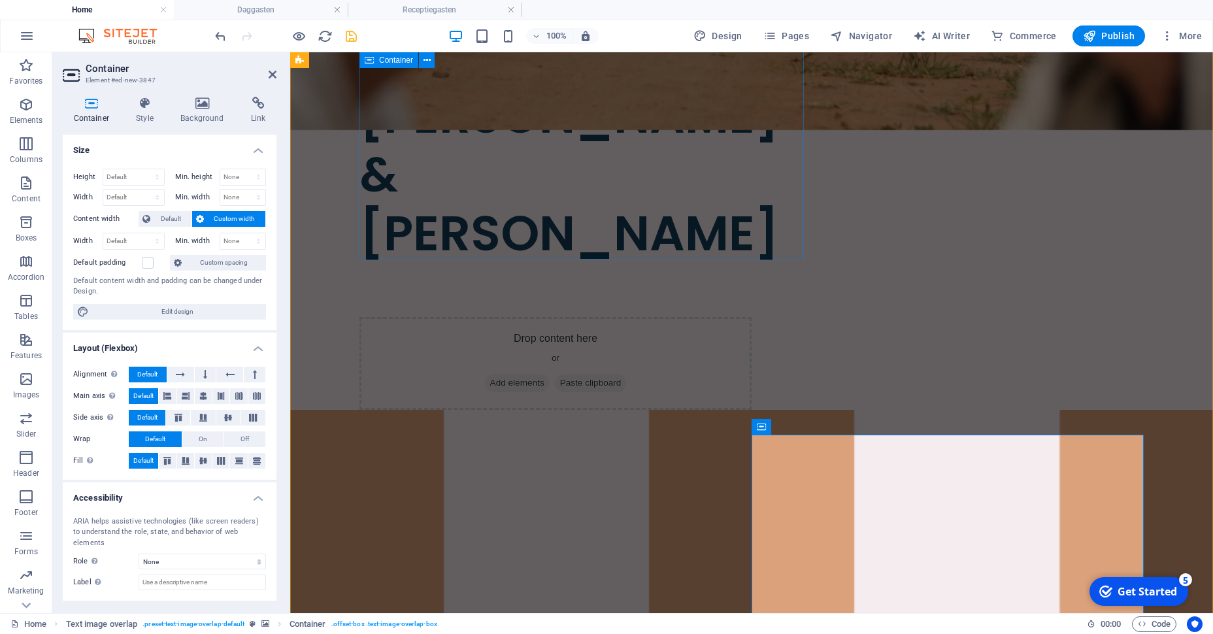
scroll to position [711, 0]
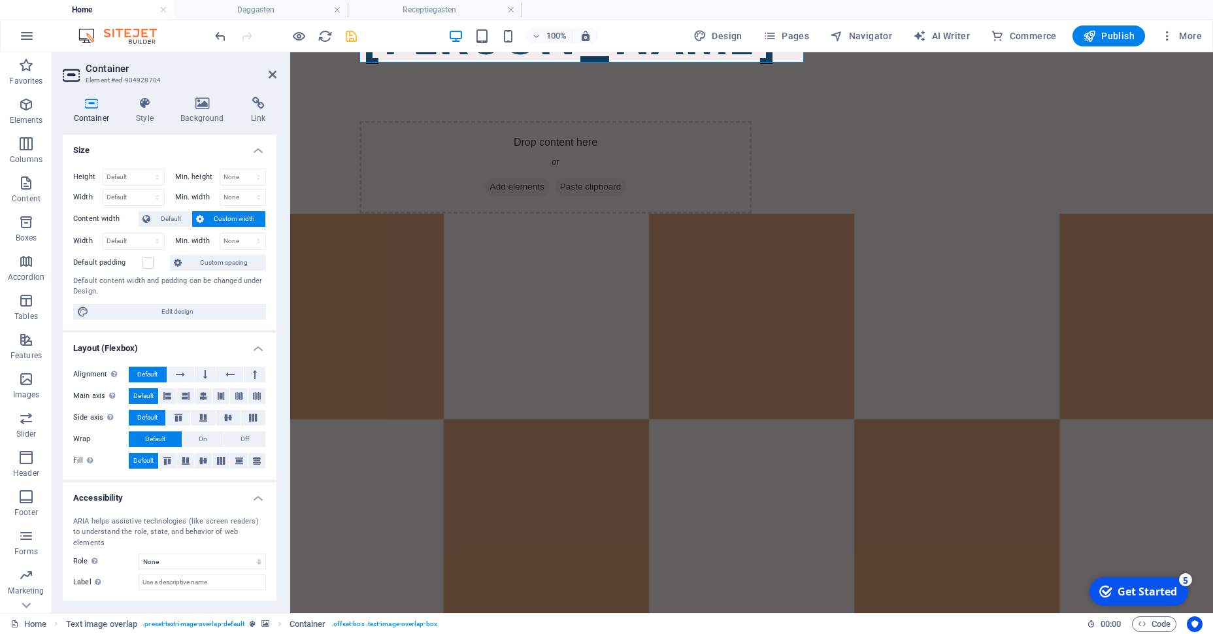
scroll to position [50, 0]
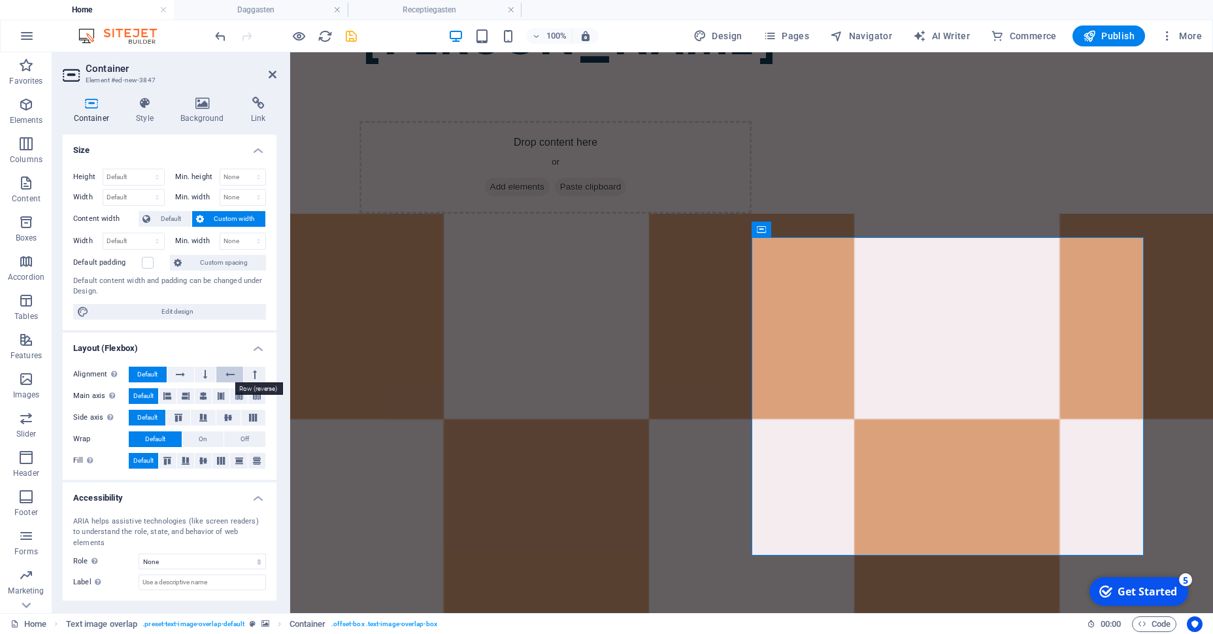
click at [232, 376] on icon at bounding box center [229, 375] width 9 height 16
click at [202, 373] on button at bounding box center [206, 375] width 22 height 16
click at [176, 373] on button at bounding box center [180, 375] width 27 height 16
click at [154, 375] on span "Default" at bounding box center [147, 375] width 20 height 16
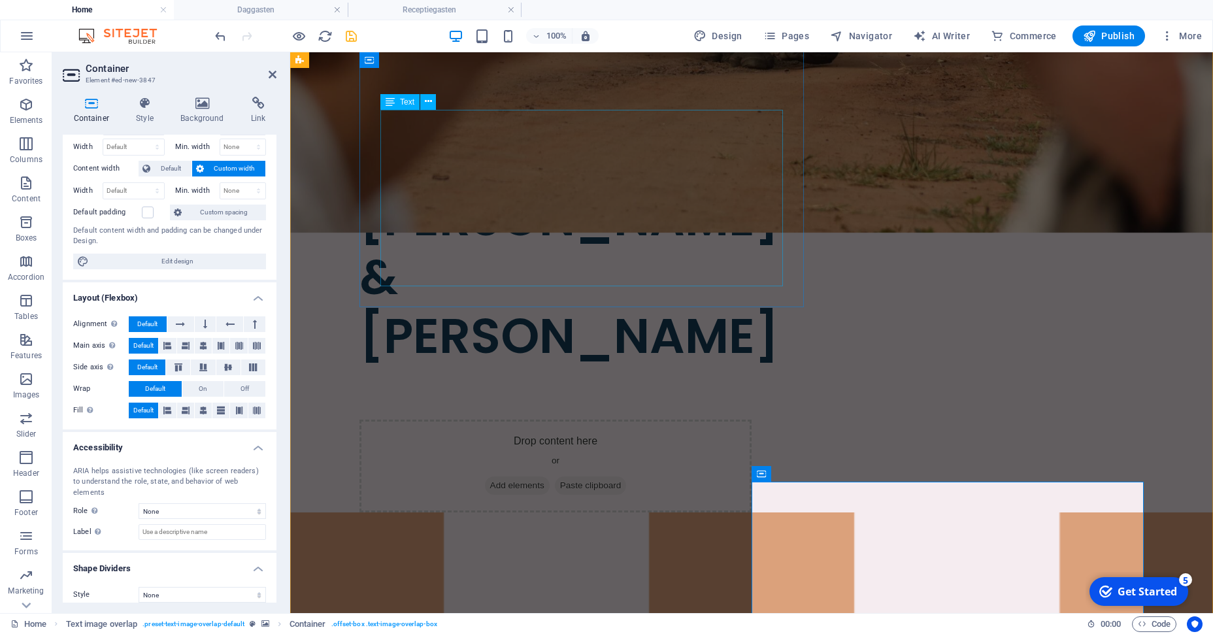
scroll to position [586, 0]
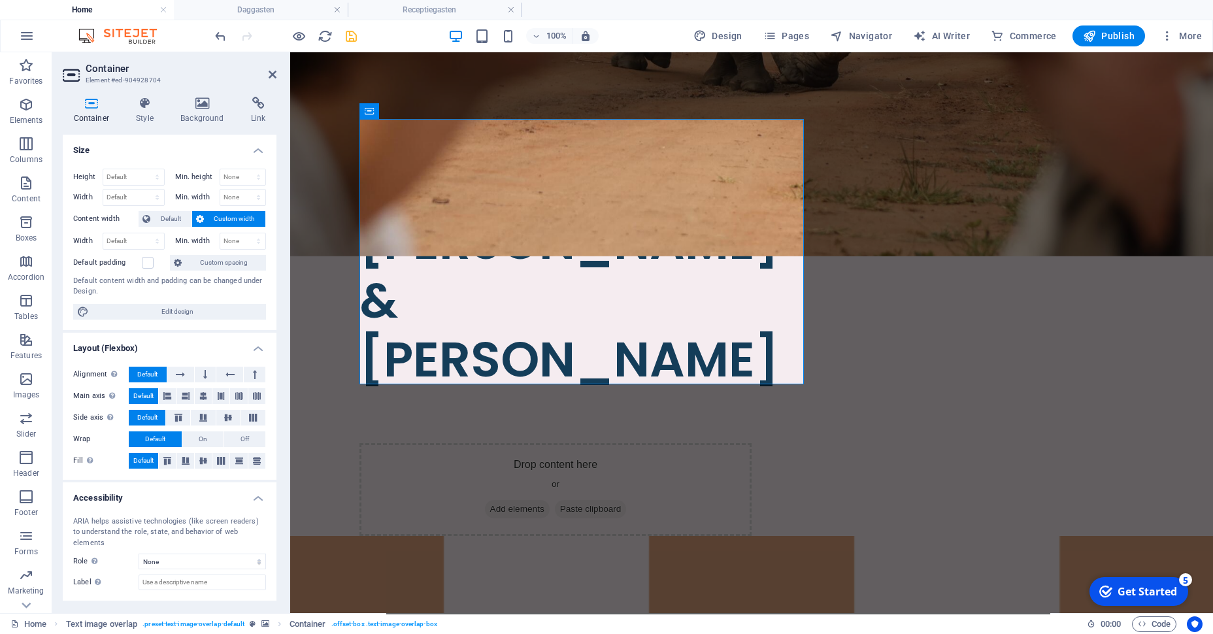
scroll to position [50, 0]
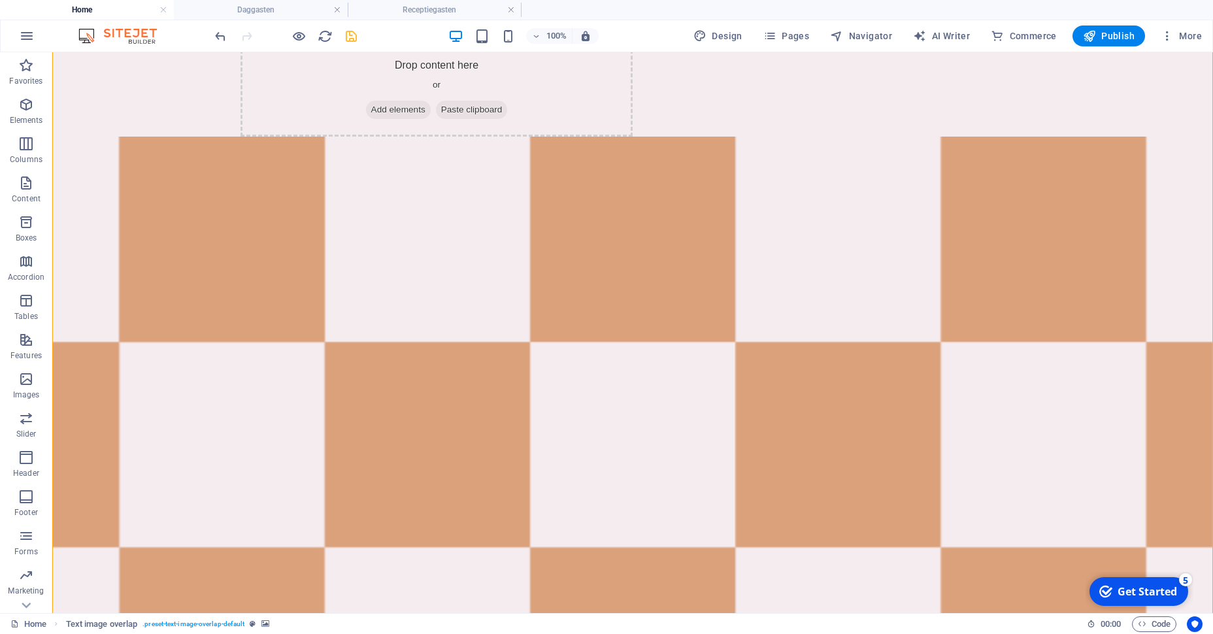
scroll to position [1007, 0]
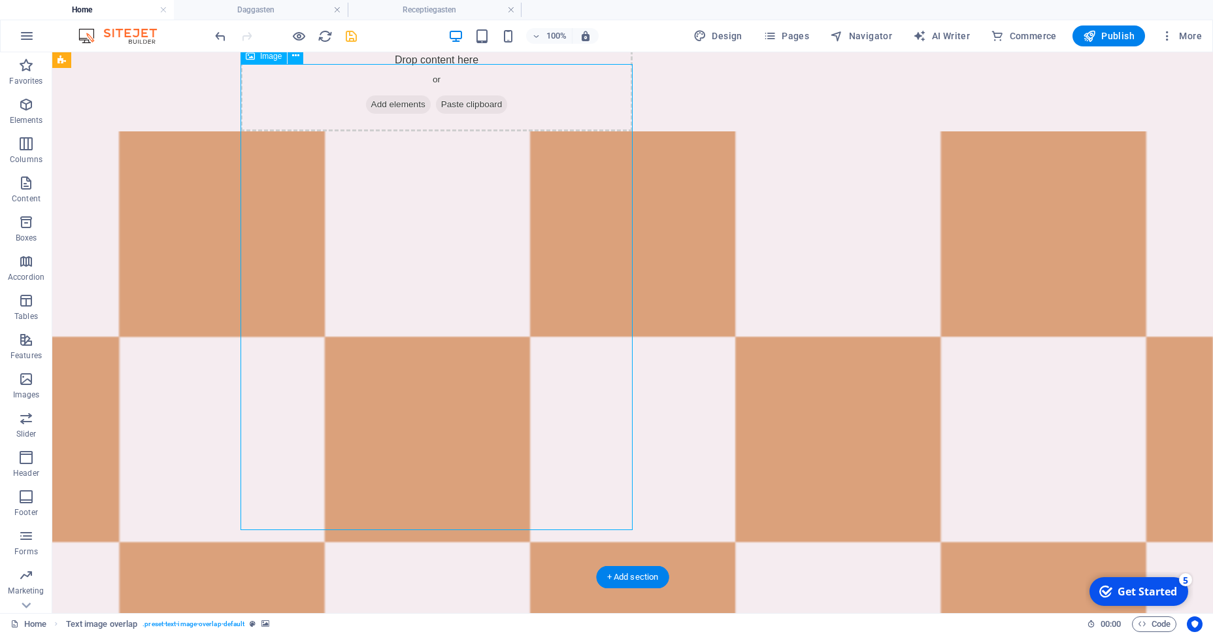
select select "%"
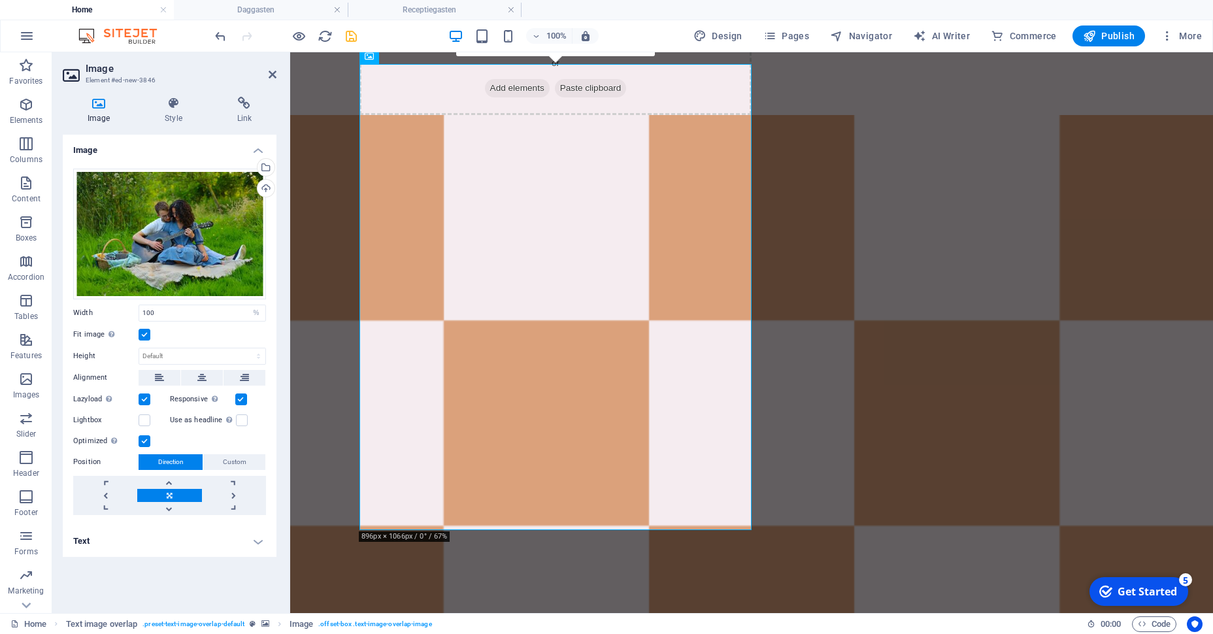
click at [194, 346] on div "Drag files here, click to choose files or select files from Files or our free s…" at bounding box center [170, 341] width 214 height 367
click at [139, 348] on select "Default auto px" at bounding box center [202, 356] width 126 height 16
select select "px"
click option "px" at bounding box center [0, 0] width 0 height 0
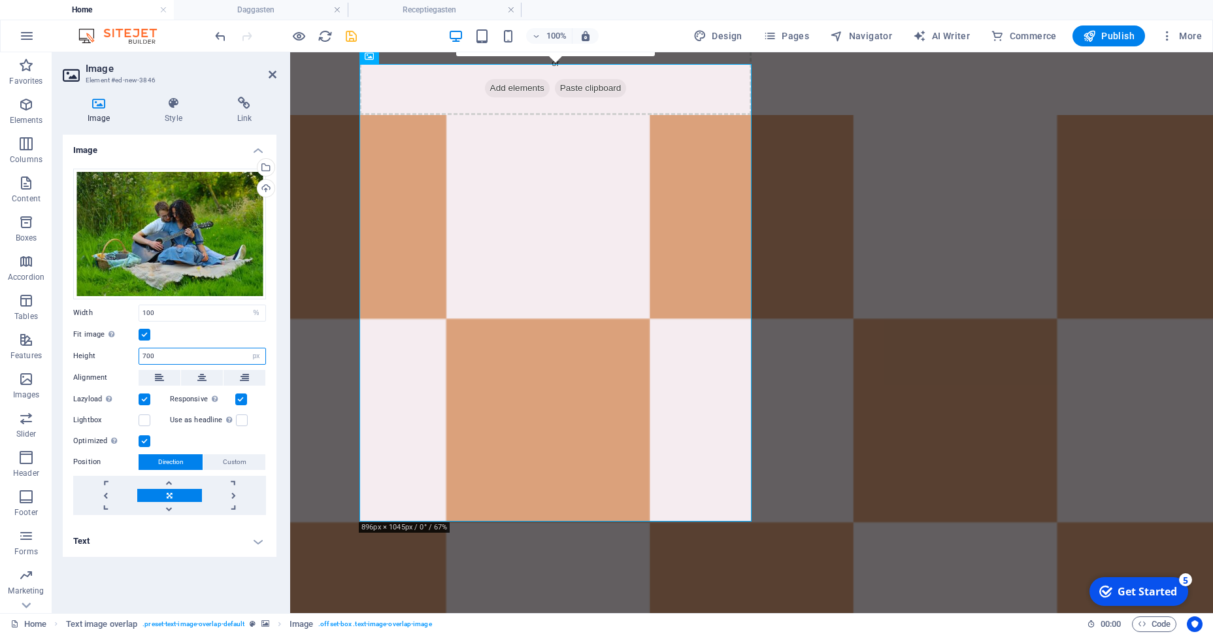
click at [177, 362] on input "700" at bounding box center [202, 356] width 126 height 16
type input "600"
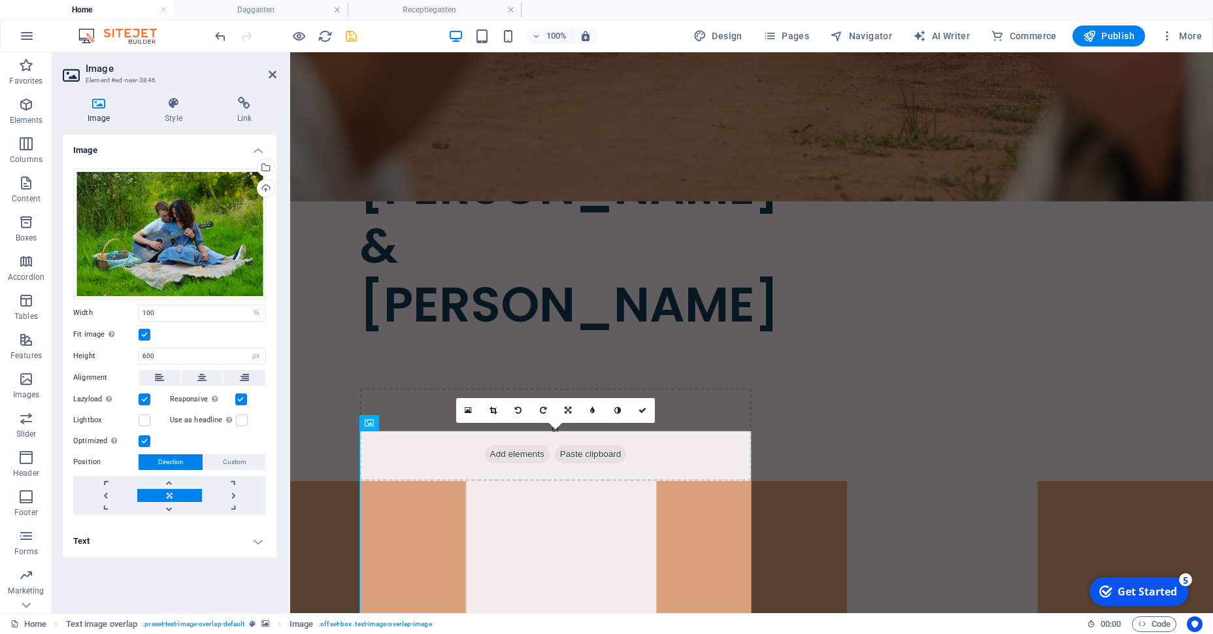
scroll to position [641, 0]
click at [637, 413] on link at bounding box center [642, 410] width 25 height 25
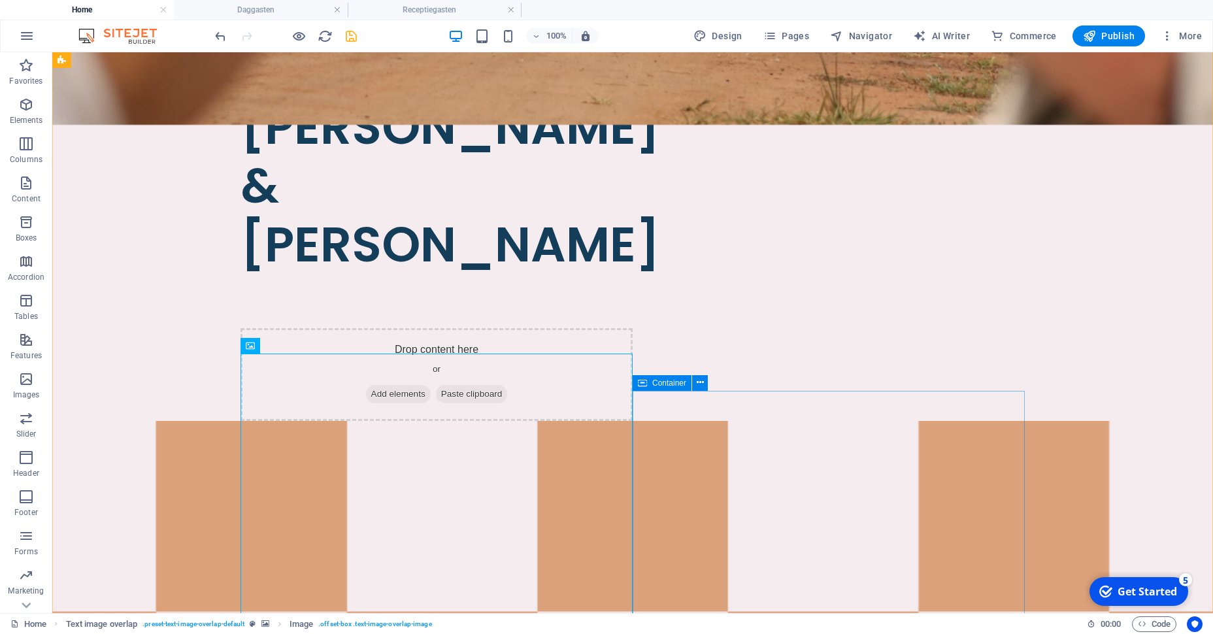
scroll to position [656, 0]
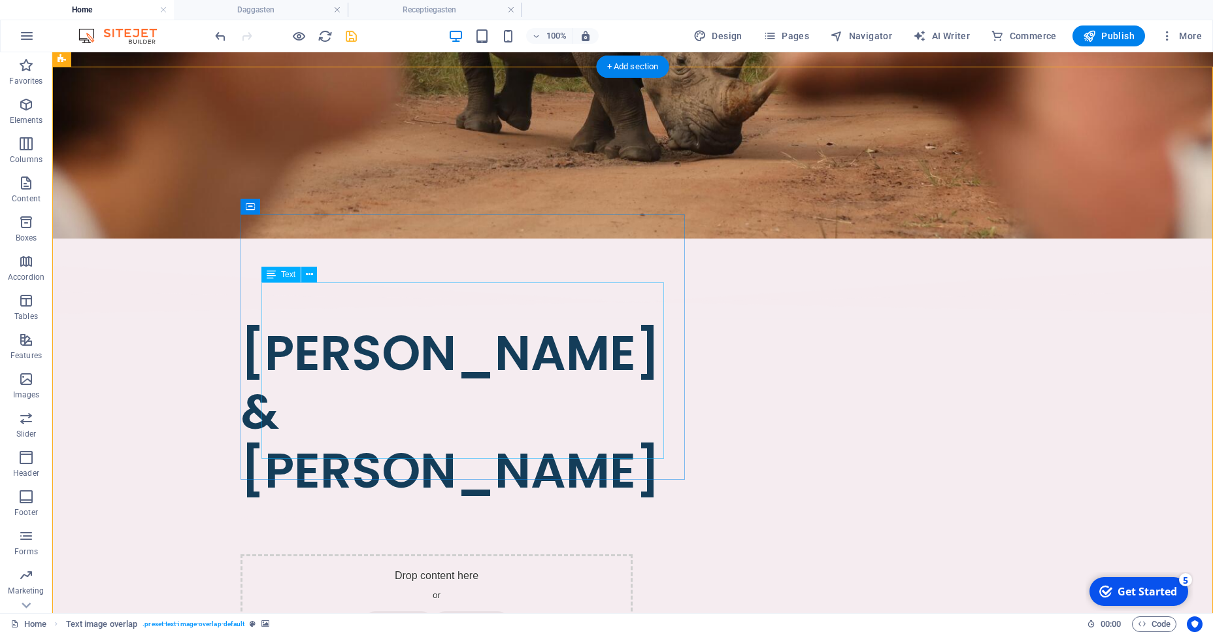
scroll to position [491, 0]
click at [349, 37] on icon "save" at bounding box center [351, 36] width 15 height 15
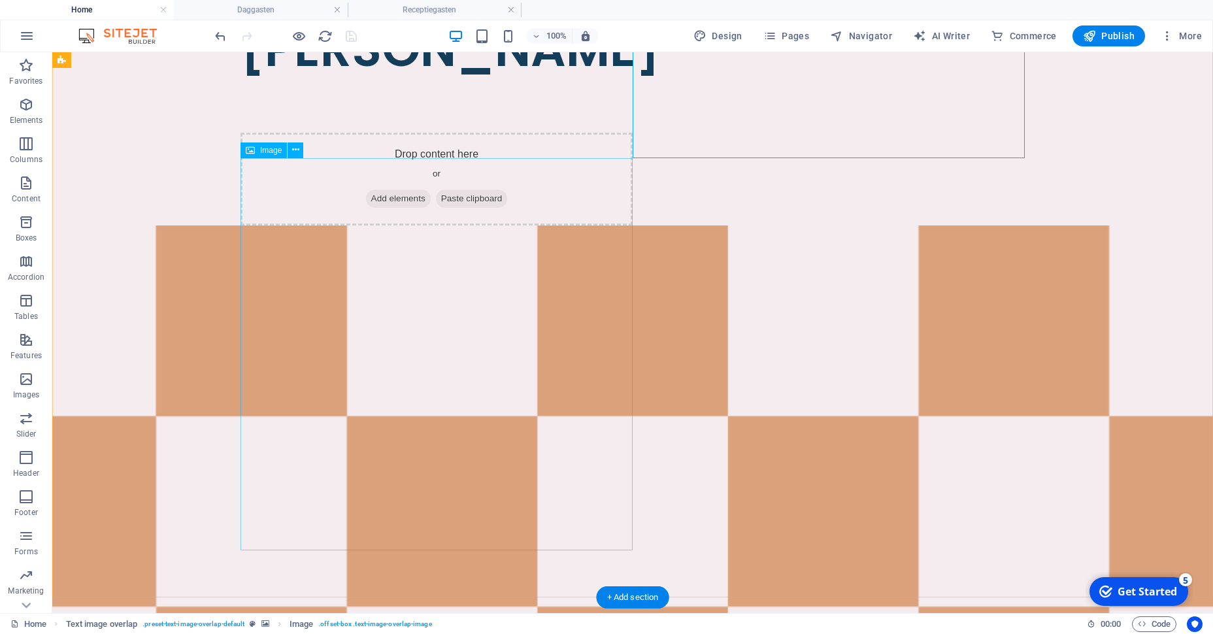
scroll to position [914, 0]
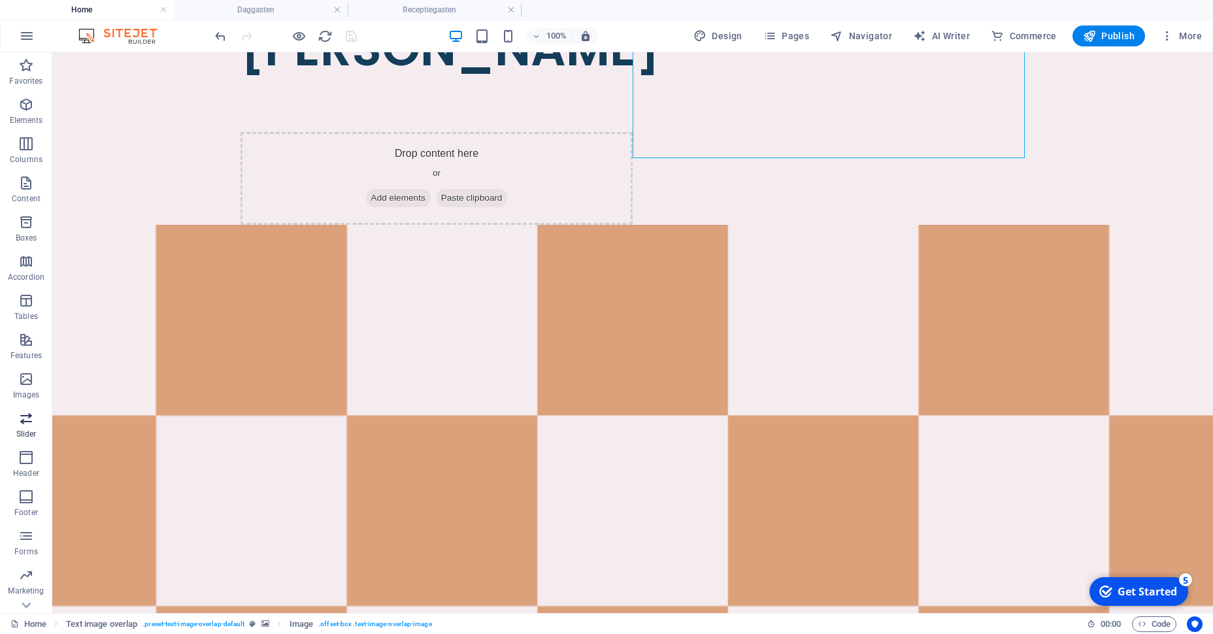
click at [37, 410] on span "Slider" at bounding box center [26, 425] width 52 height 31
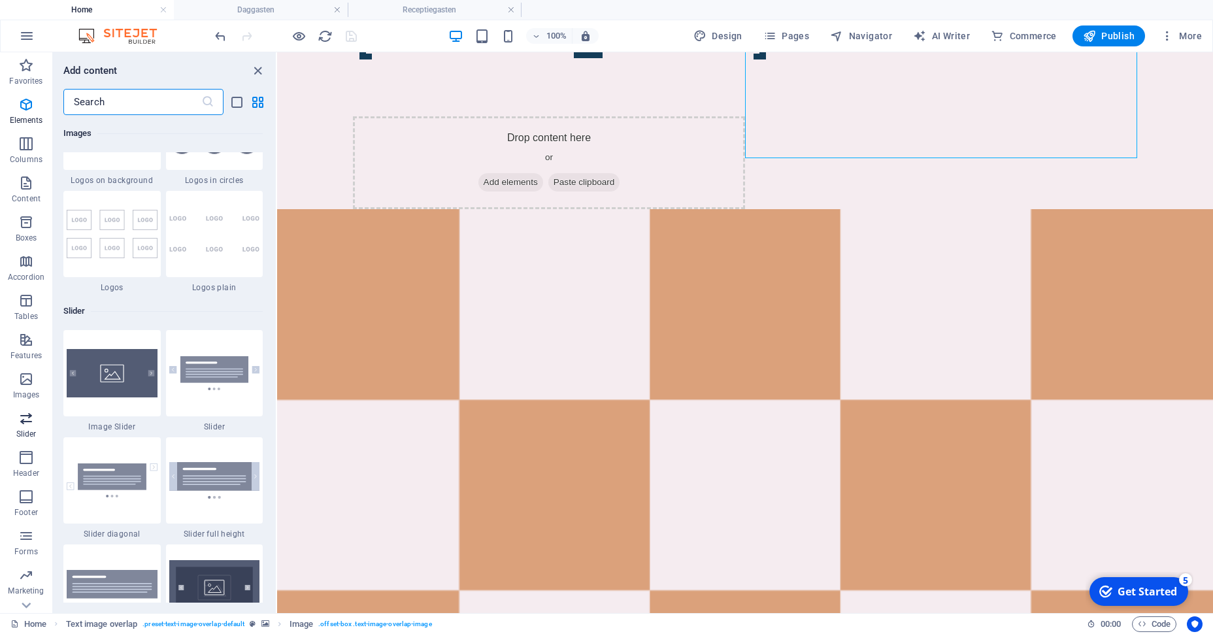
scroll to position [7410, 0]
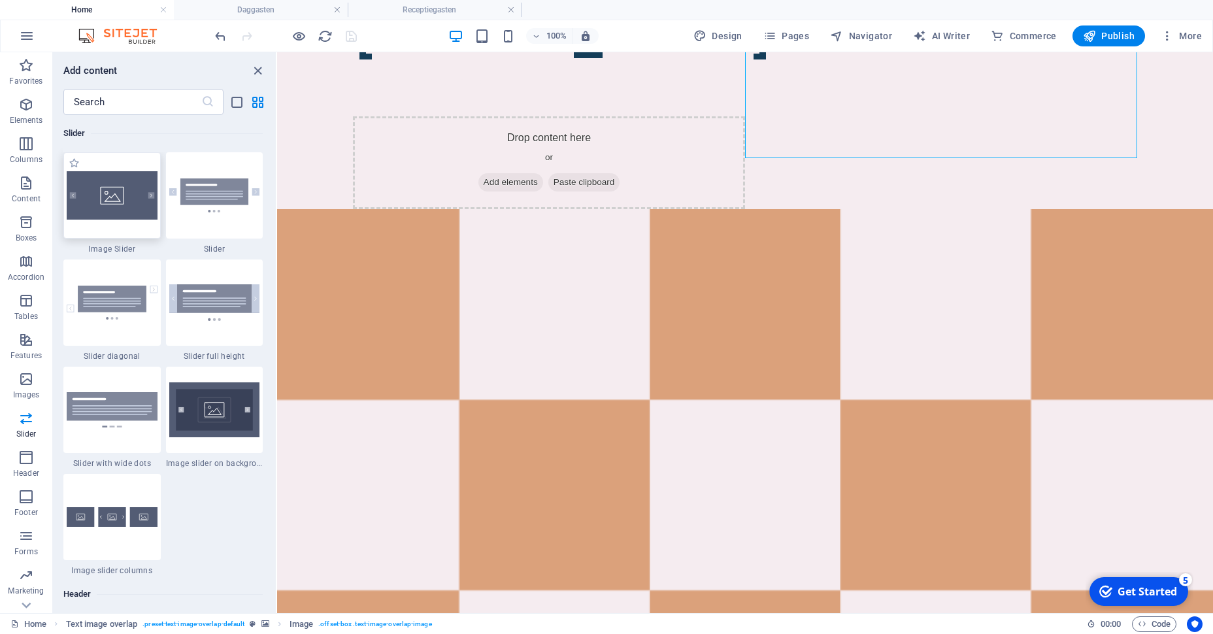
click at [128, 236] on div at bounding box center [111, 195] width 97 height 86
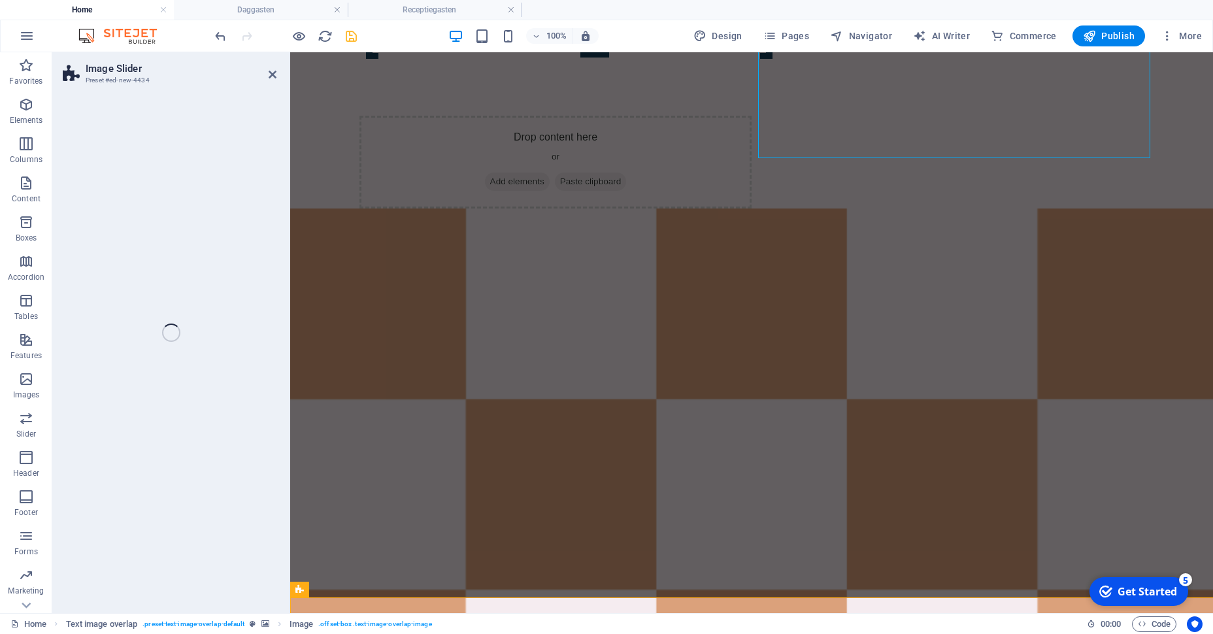
select select "rem"
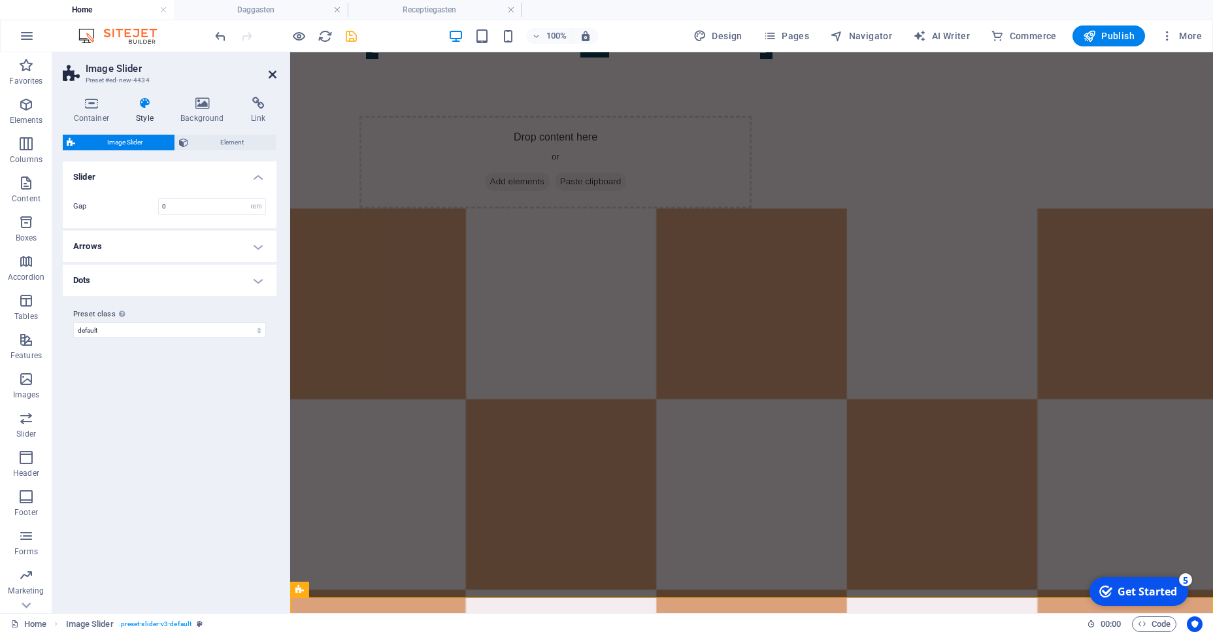
click at [269, 73] on icon at bounding box center [273, 74] width 8 height 10
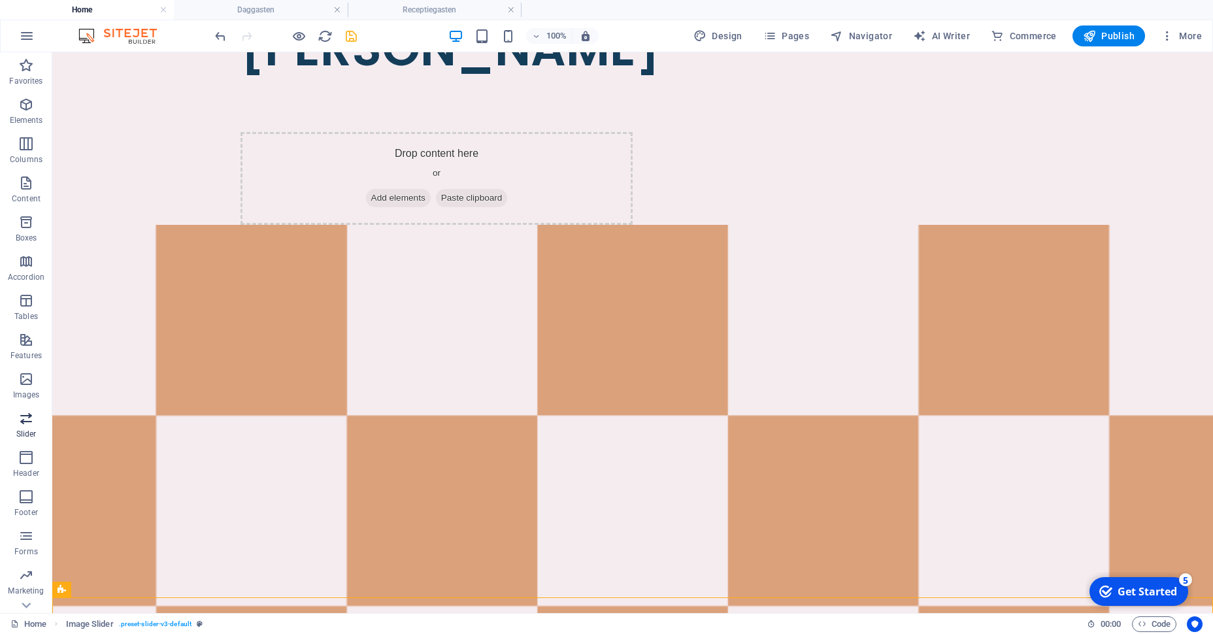
click at [27, 429] on p "Slider" at bounding box center [26, 434] width 20 height 10
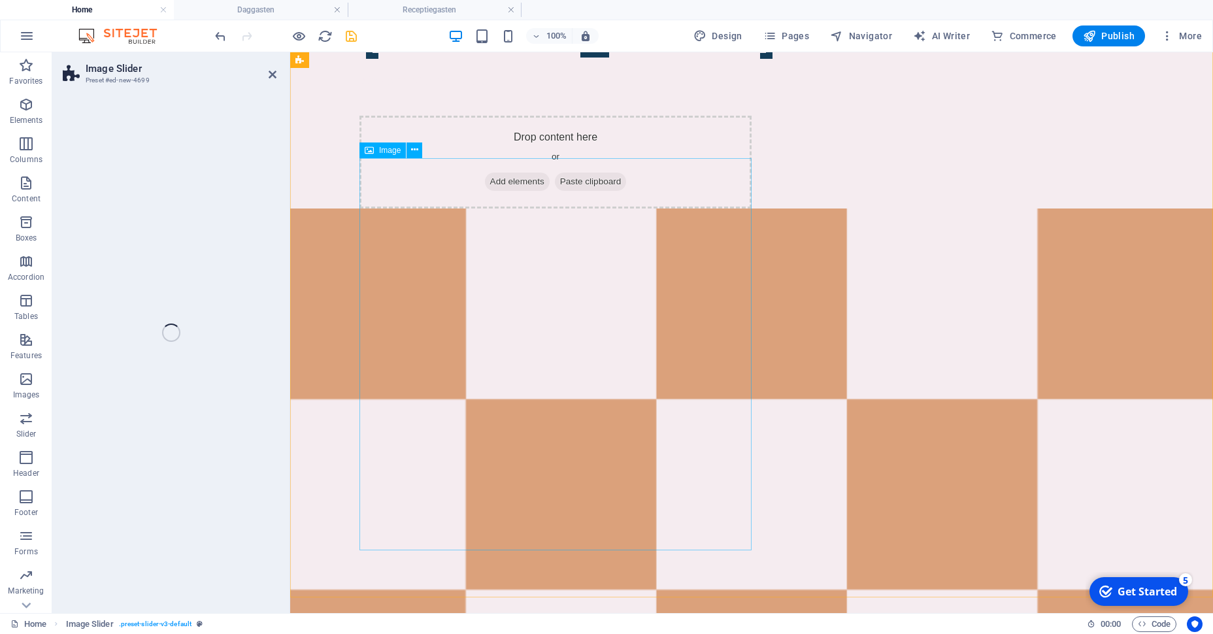
select select "rem"
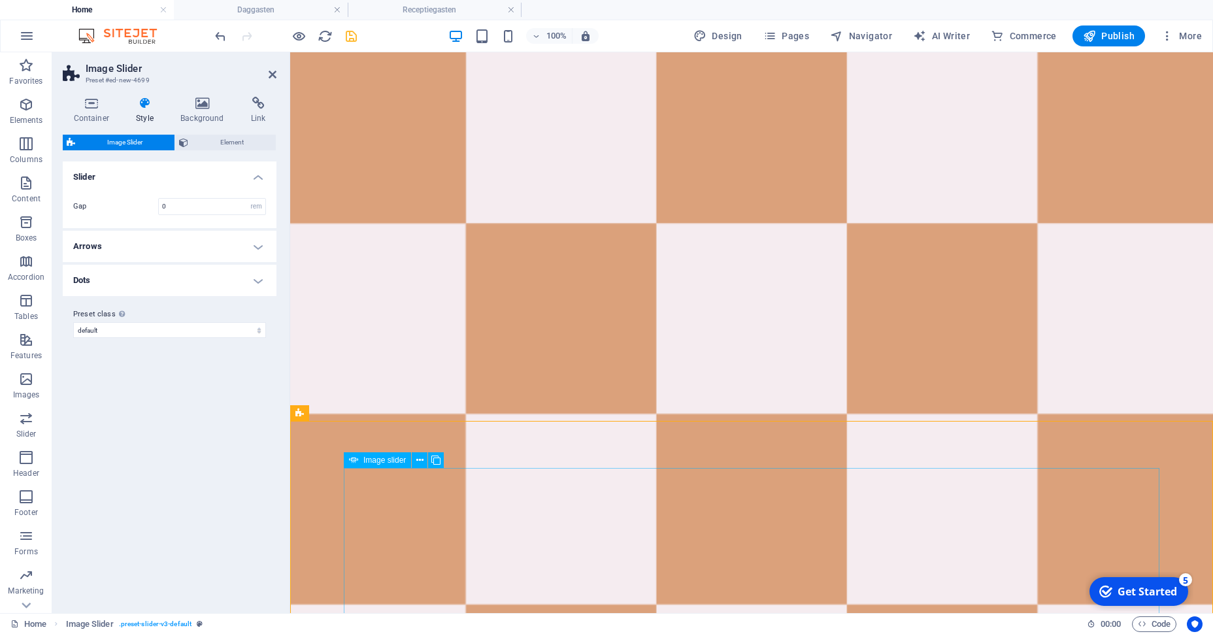
scroll to position [1144, 0]
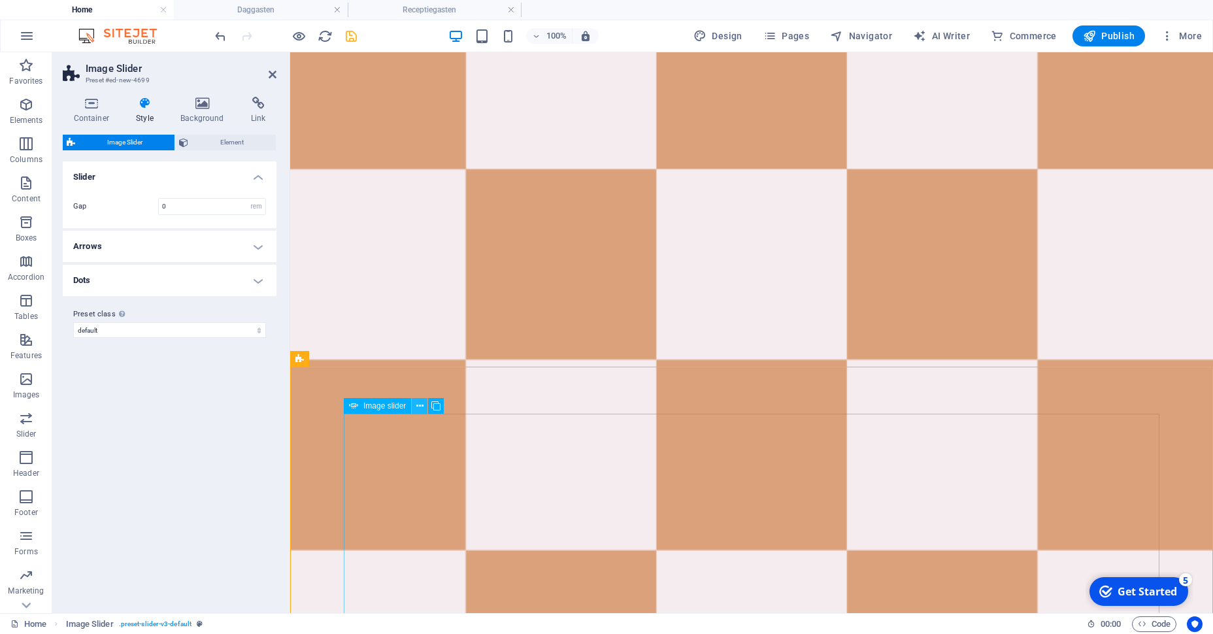
click at [420, 410] on icon at bounding box center [419, 406] width 7 height 14
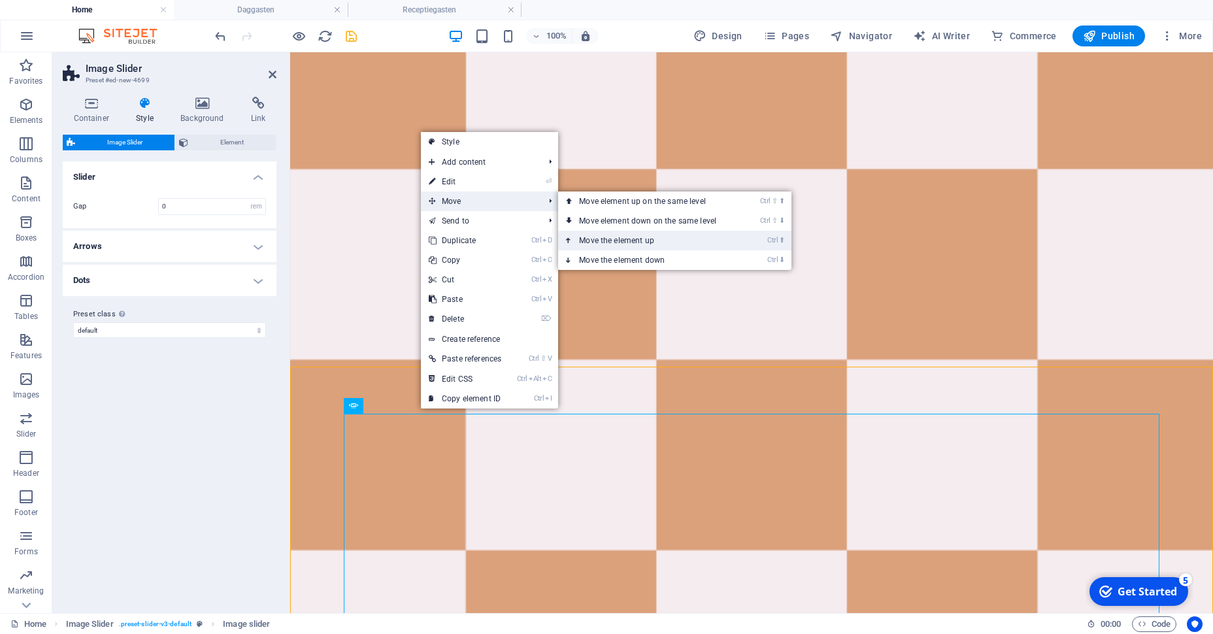
click at [618, 242] on link "Ctrl ⬆ Move the element up" at bounding box center [650, 241] width 184 height 20
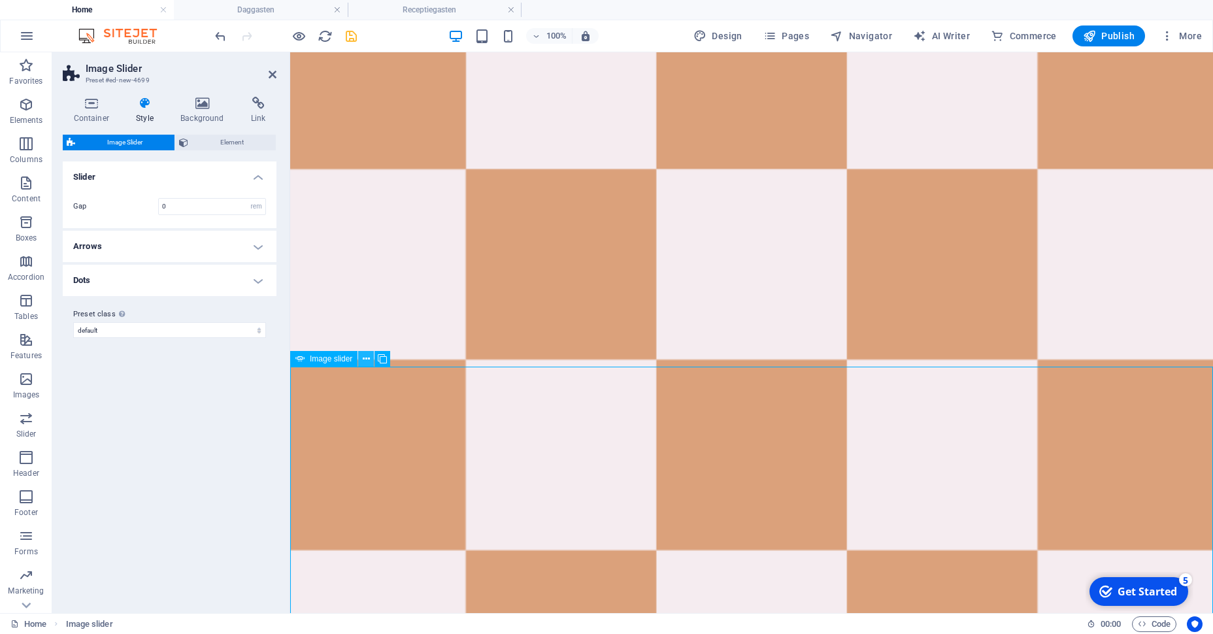
click at [370, 358] on button at bounding box center [366, 359] width 16 height 16
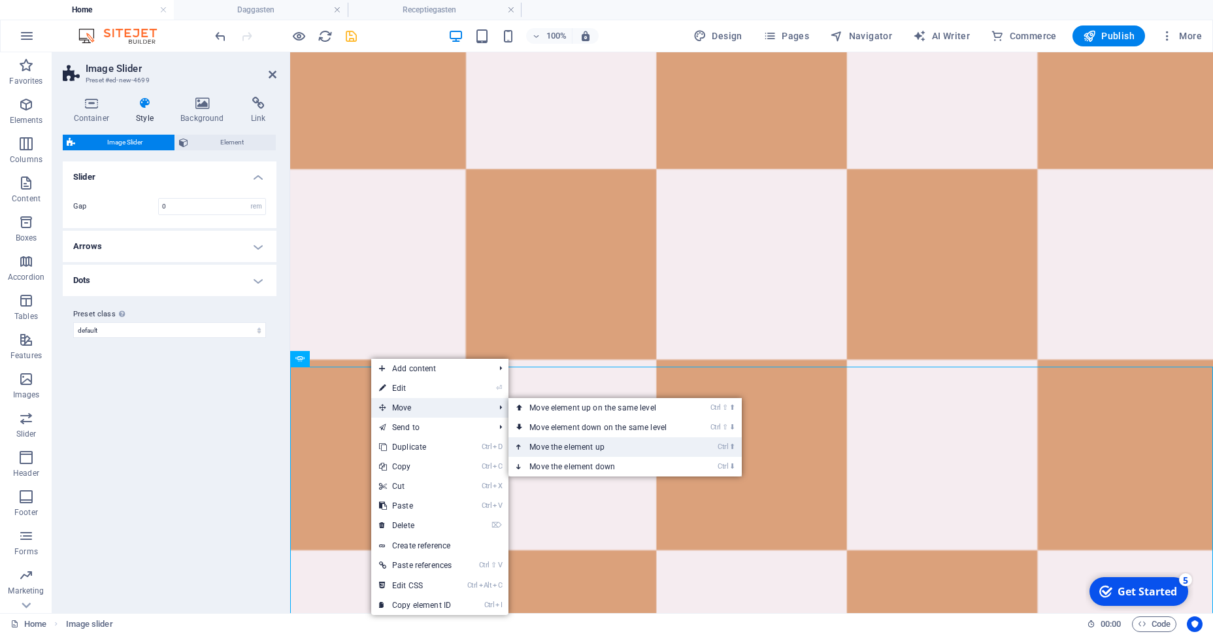
click at [544, 448] on link "Ctrl ⬆ Move the element up" at bounding box center [601, 447] width 184 height 20
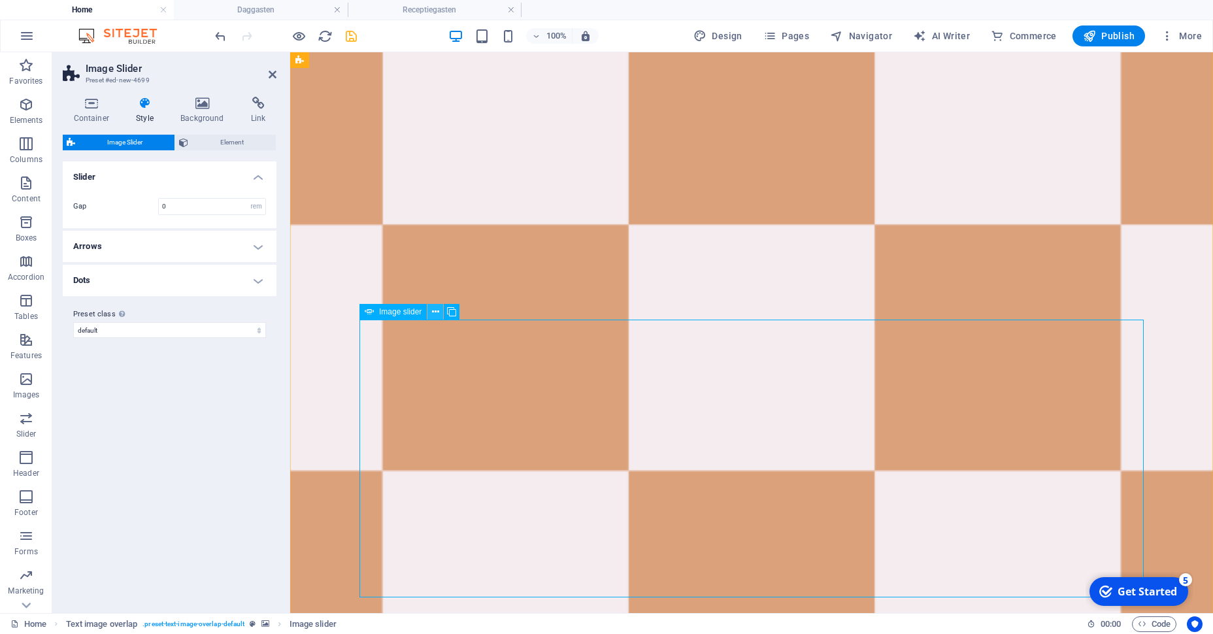
click at [436, 312] on icon at bounding box center [435, 312] width 7 height 14
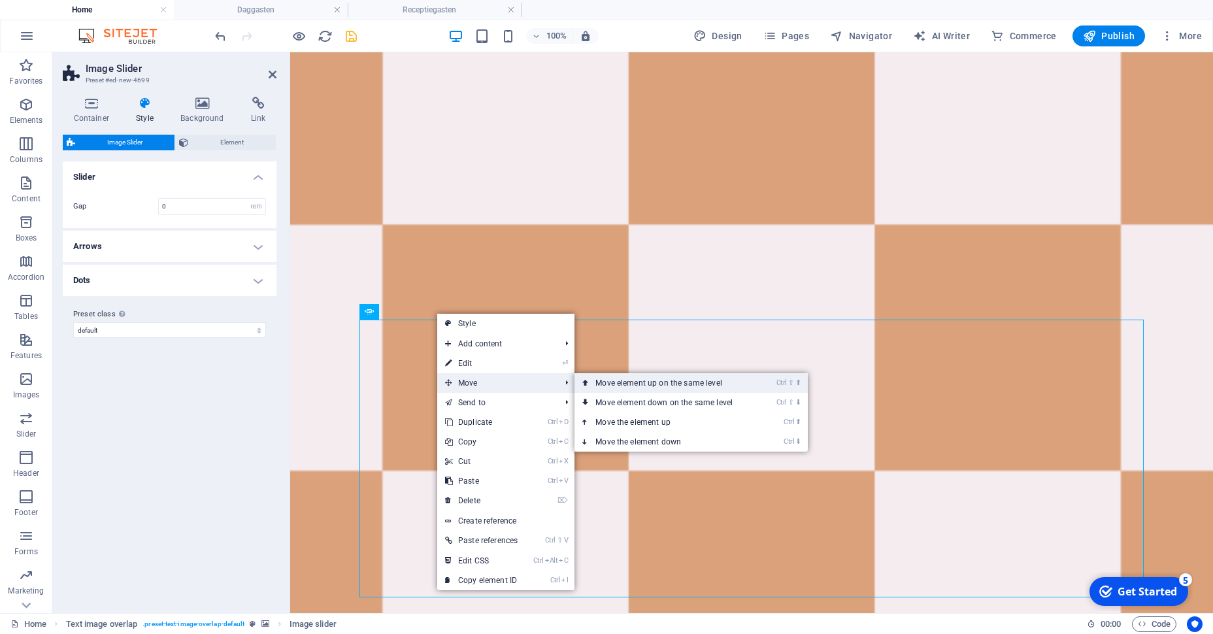
click at [610, 383] on link "Ctrl ⇧ ⬆ Move element up on the same level" at bounding box center [667, 383] width 184 height 20
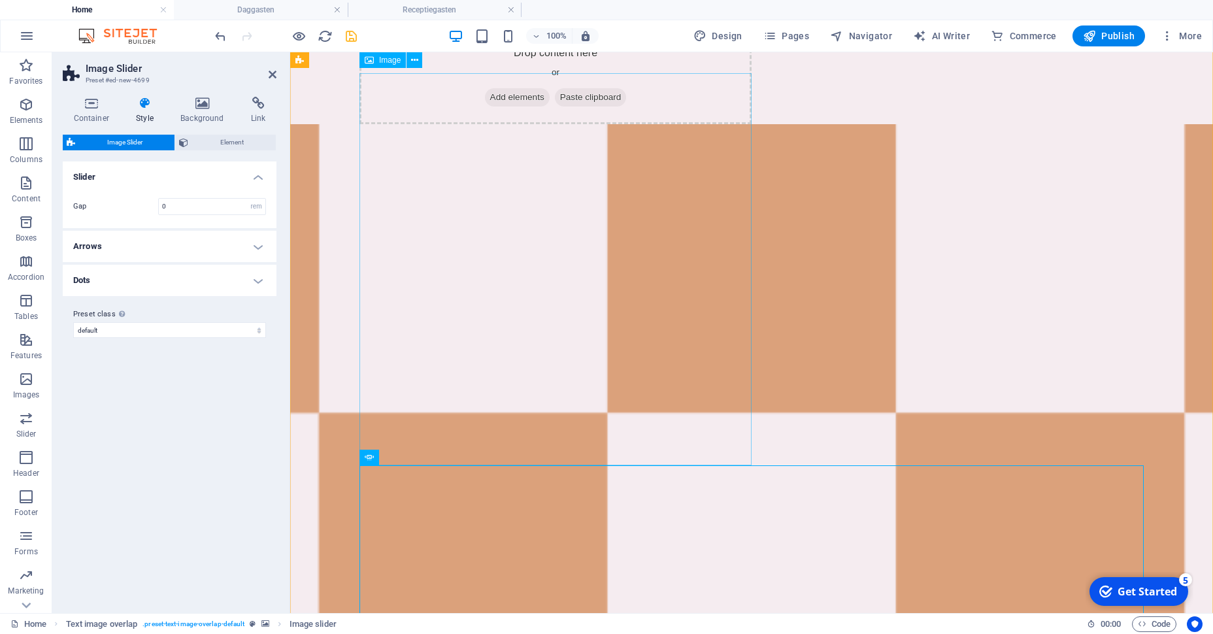
scroll to position [1205, 0]
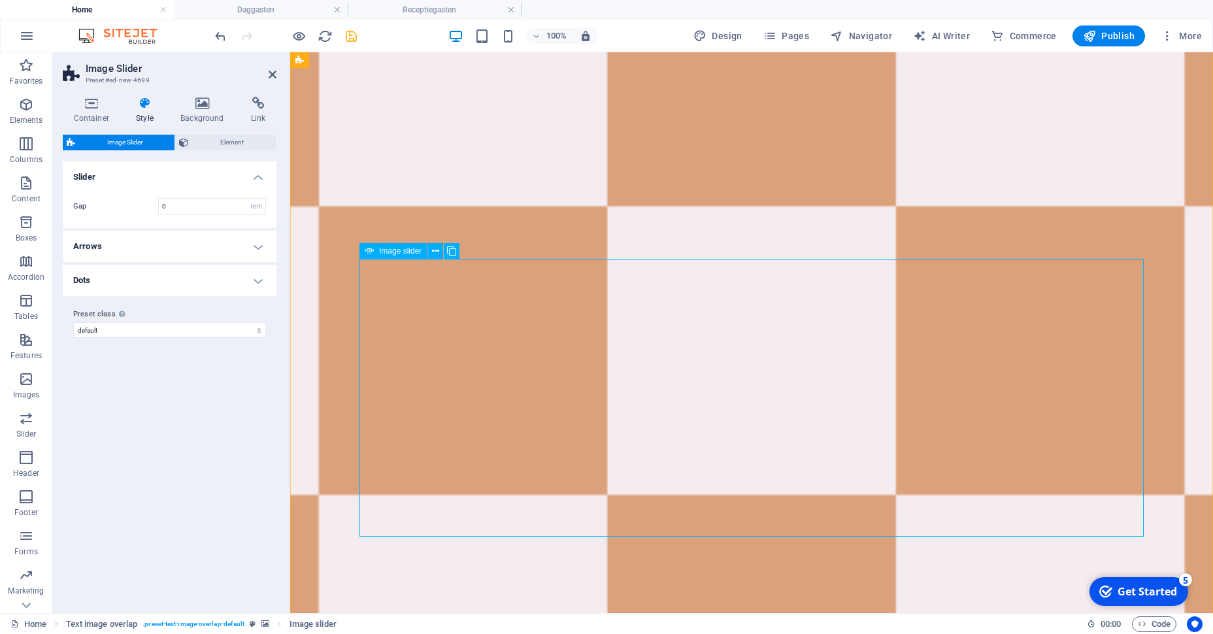
click at [387, 249] on span "Image slider" at bounding box center [400, 251] width 42 height 8
click at [387, 256] on div "Image slider" at bounding box center [392, 251] width 67 height 16
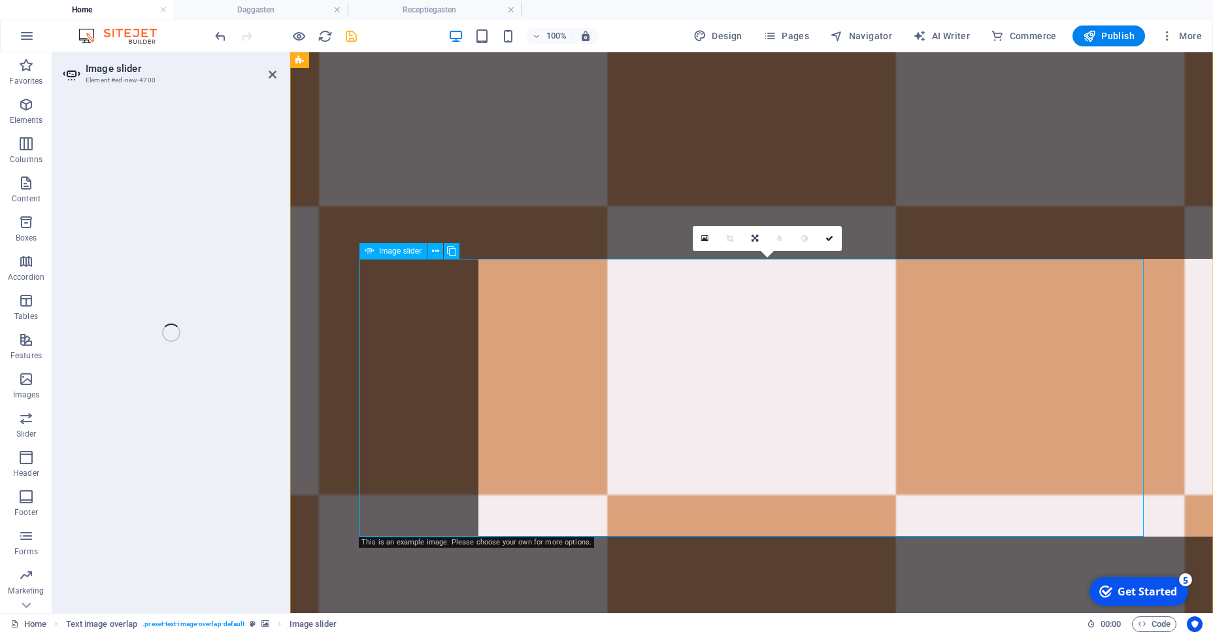
select select "px"
select select "ms"
select select "s"
select select "progressive"
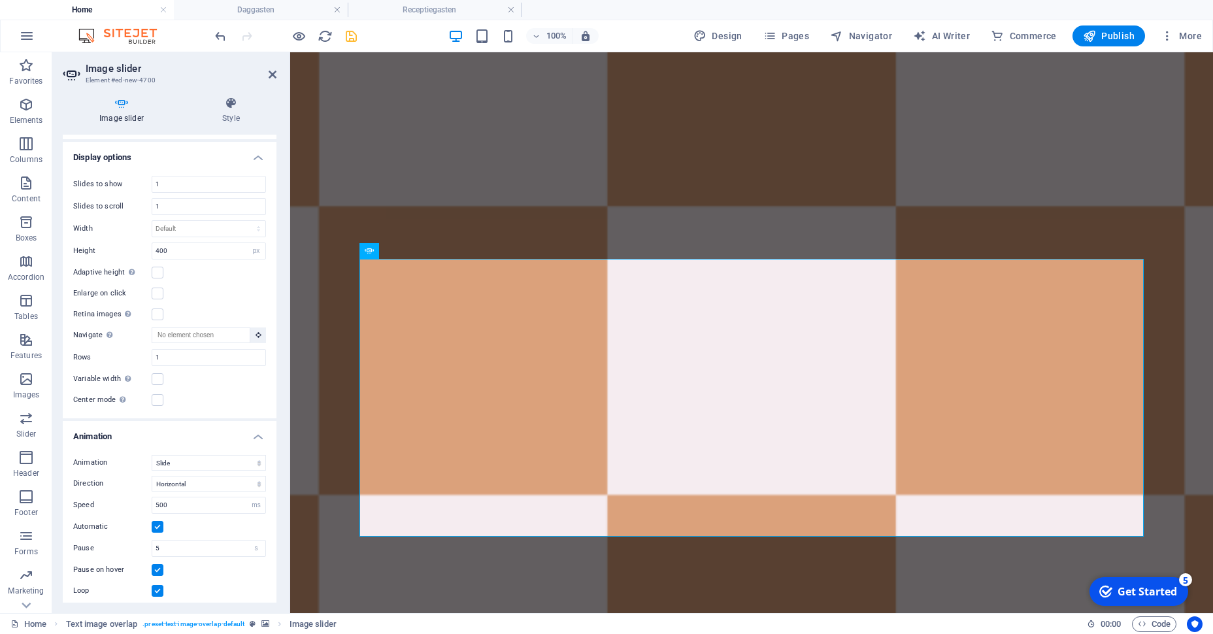
scroll to position [248, 0]
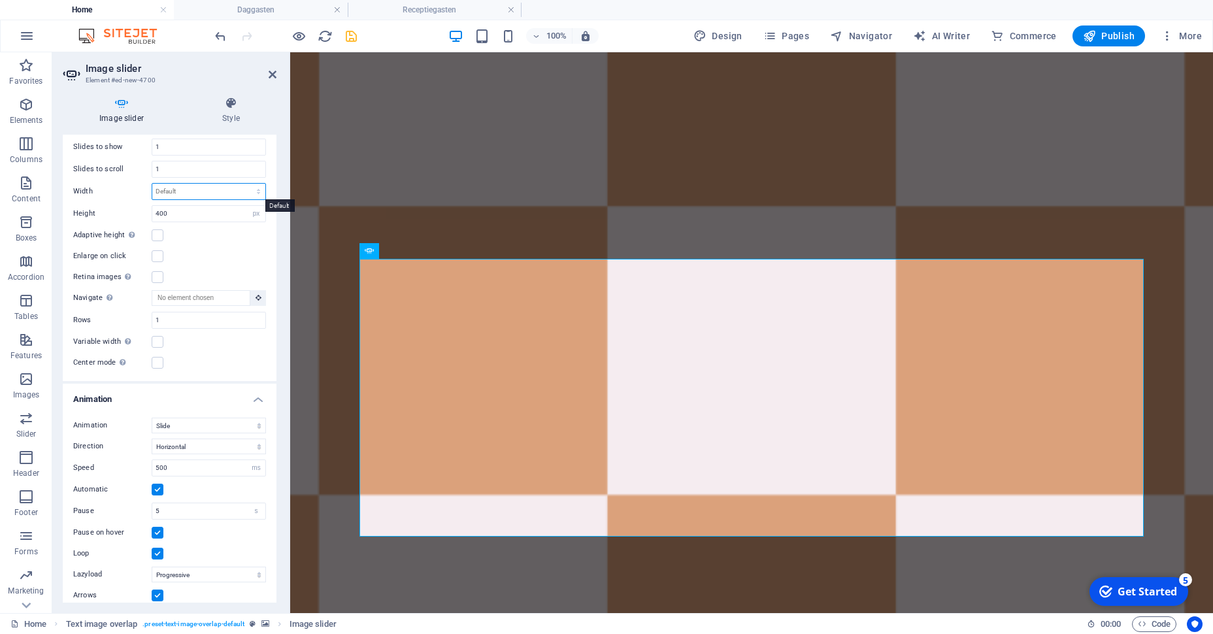
click at [152, 184] on select "Default px % rem em vw vh" at bounding box center [208, 192] width 113 height 16
select select "%"
click option "%" at bounding box center [0, 0] width 0 height 0
type input "100"
click at [159, 241] on label at bounding box center [158, 235] width 12 height 12
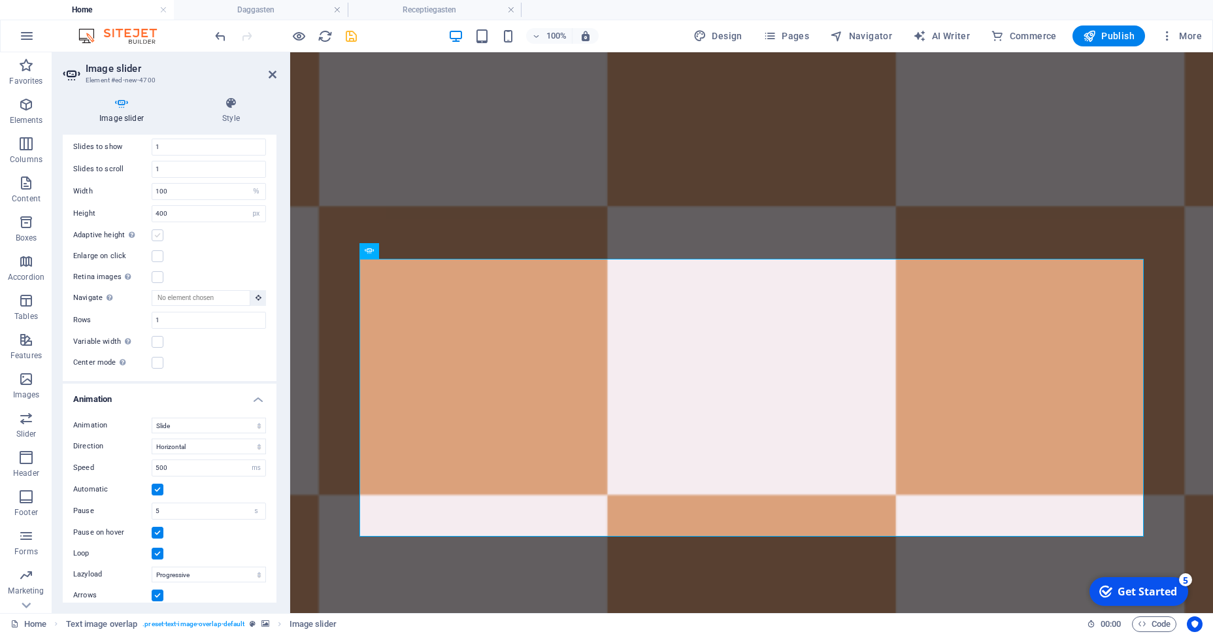
click at [0, 0] on input "Adaptive height Automatically adjust the height for single slide horizontal sli…" at bounding box center [0, 0] width 0 height 0
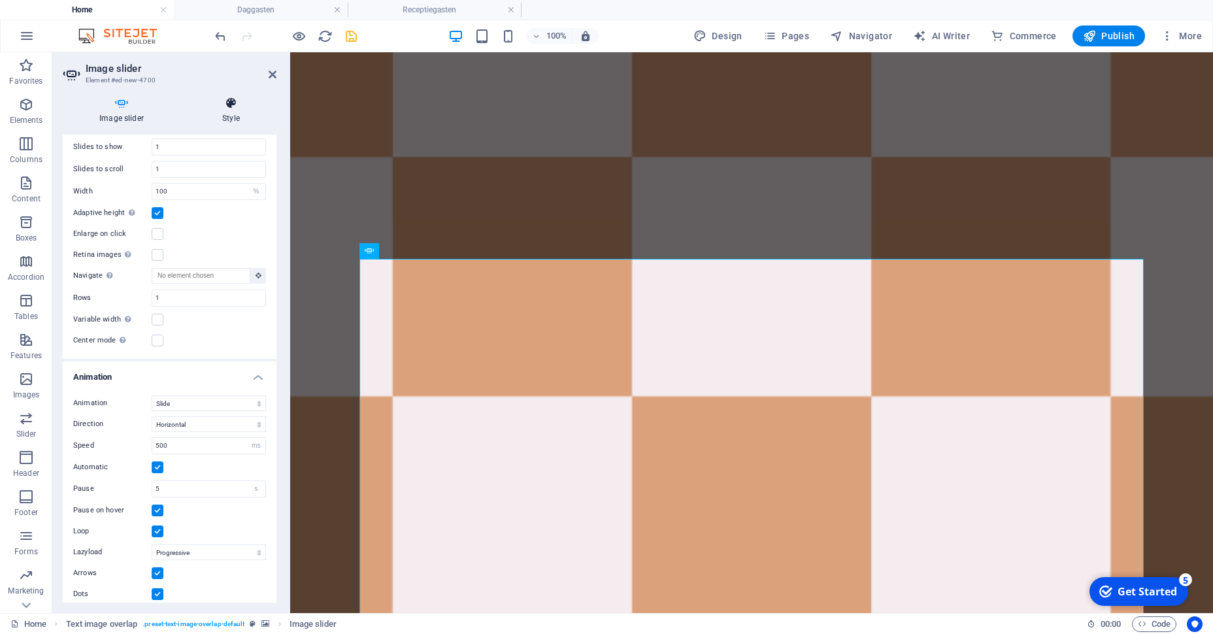
click at [233, 105] on icon at bounding box center [231, 103] width 91 height 13
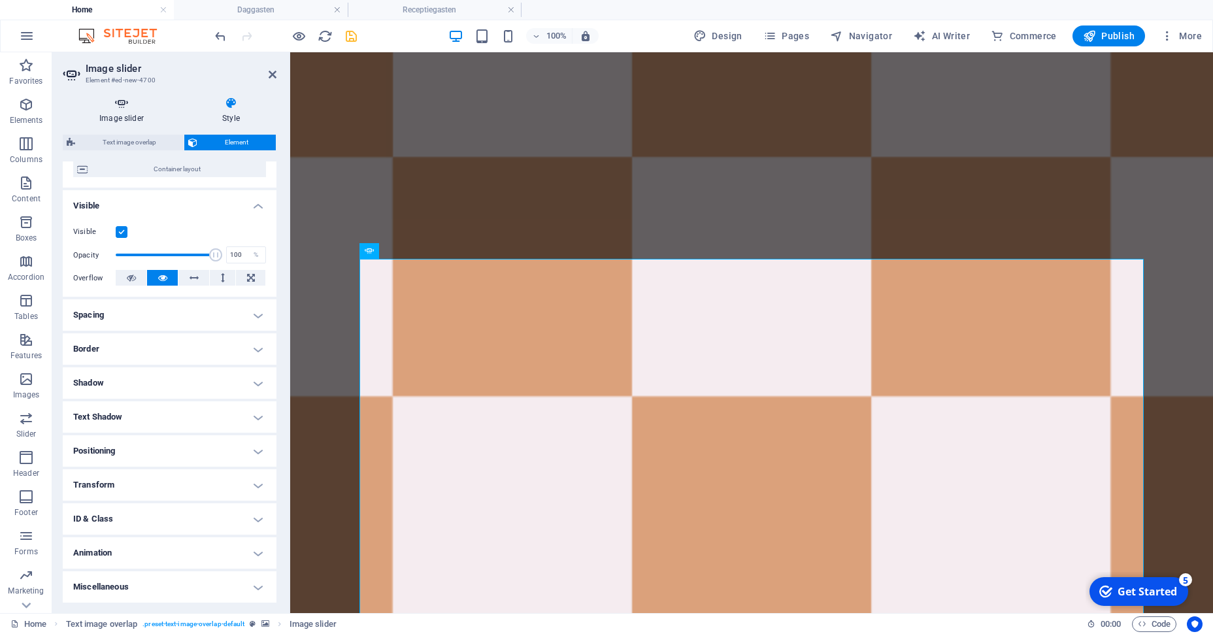
click at [136, 122] on h4 "Image slider" at bounding box center [124, 110] width 123 height 27
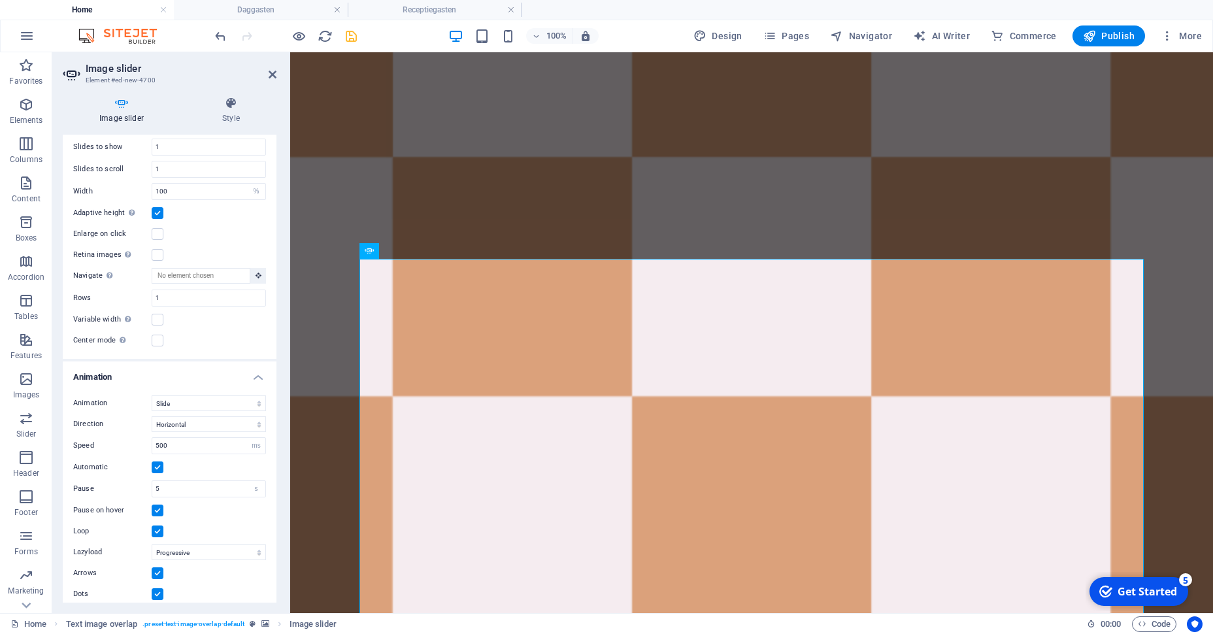
scroll to position [0, 0]
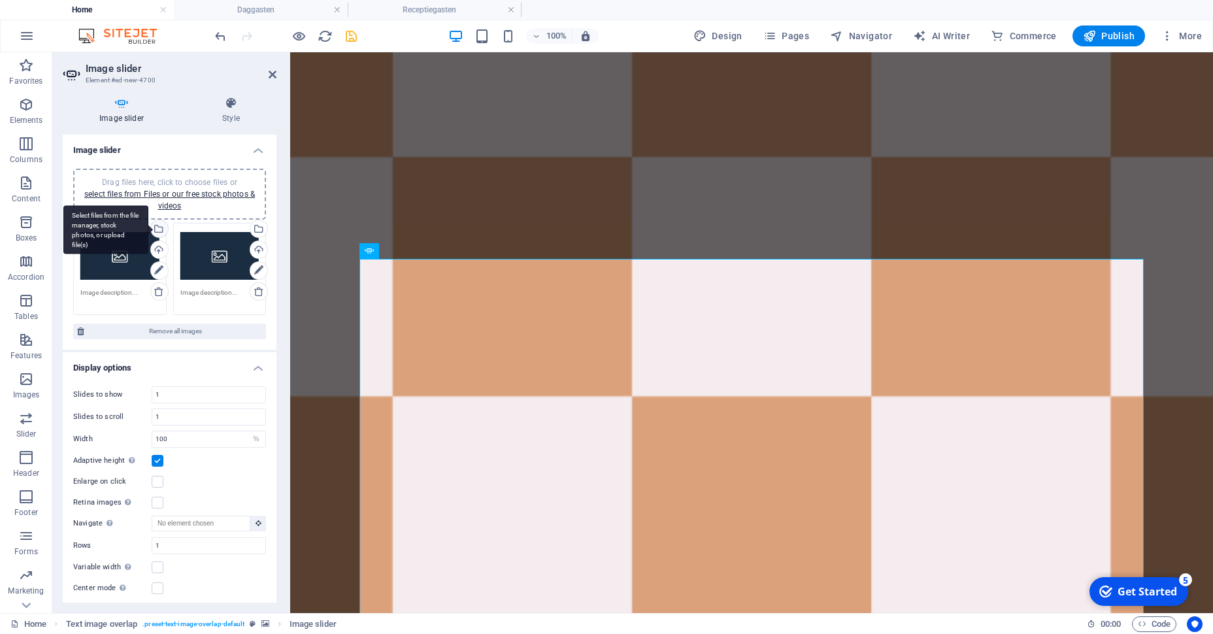
click at [161, 232] on div "Select files from the file manager, stock photos, or upload file(s)" at bounding box center [158, 230] width 20 height 20
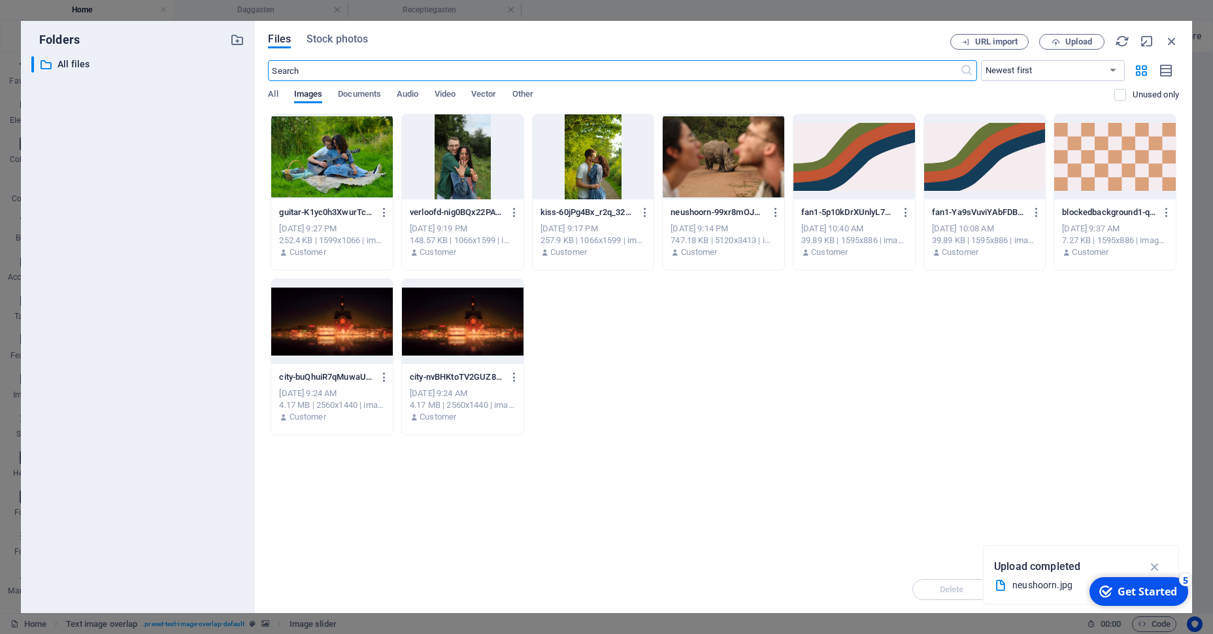
click at [458, 178] on div at bounding box center [463, 156] width 122 height 85
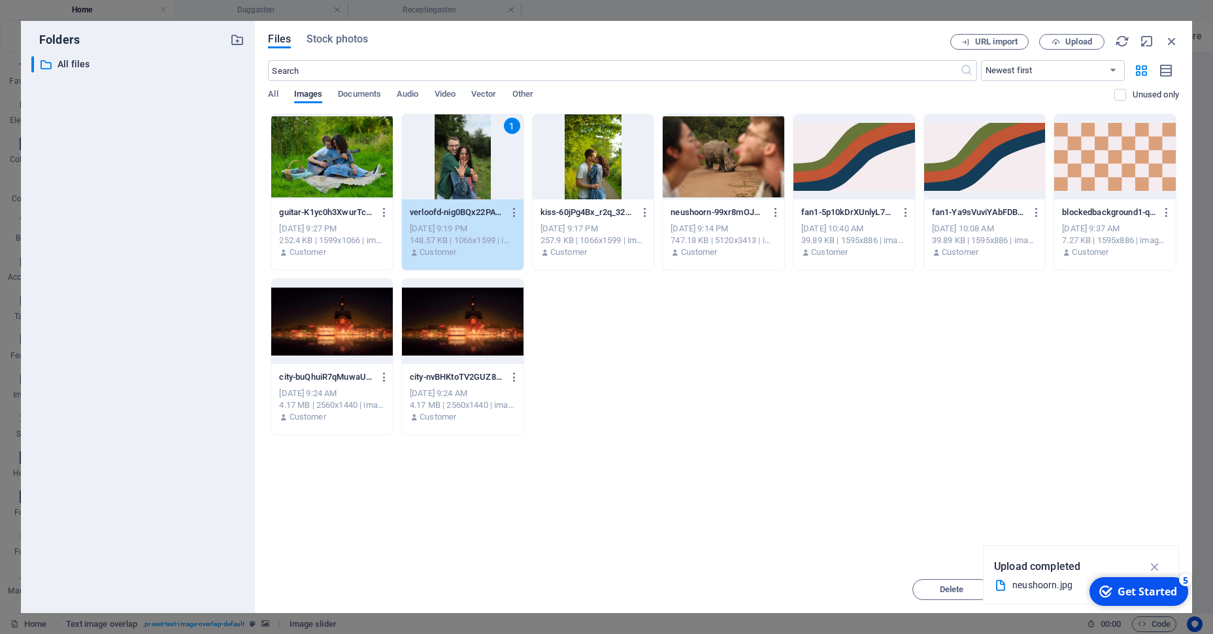
click at [458, 178] on div "1" at bounding box center [463, 156] width 122 height 85
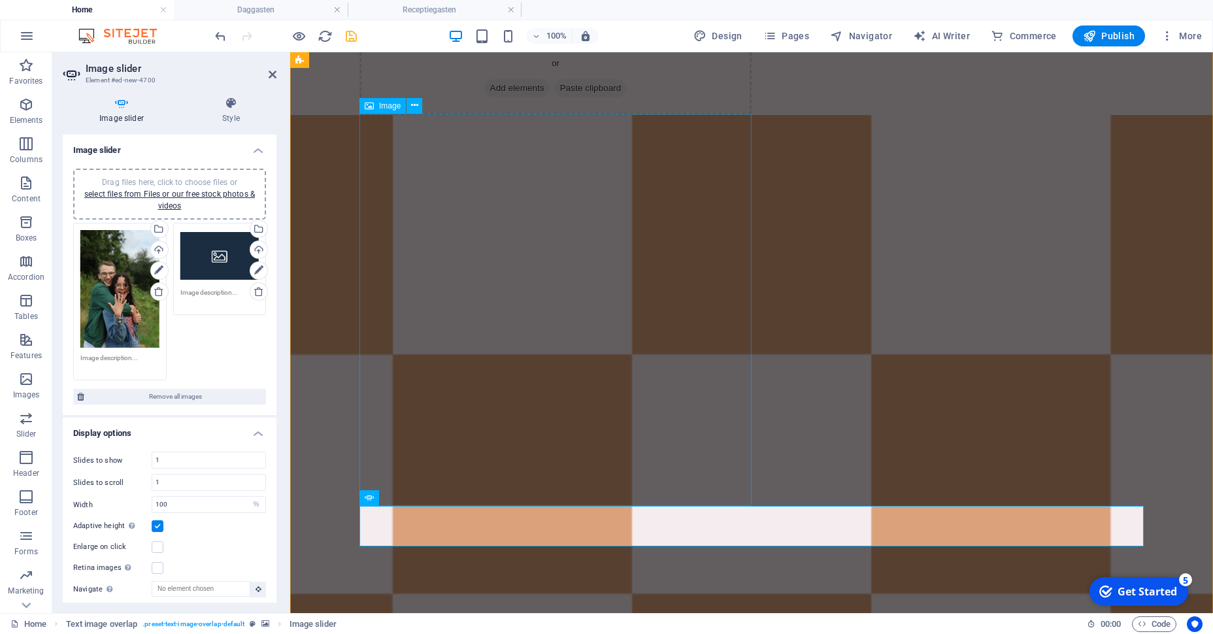
scroll to position [957, 0]
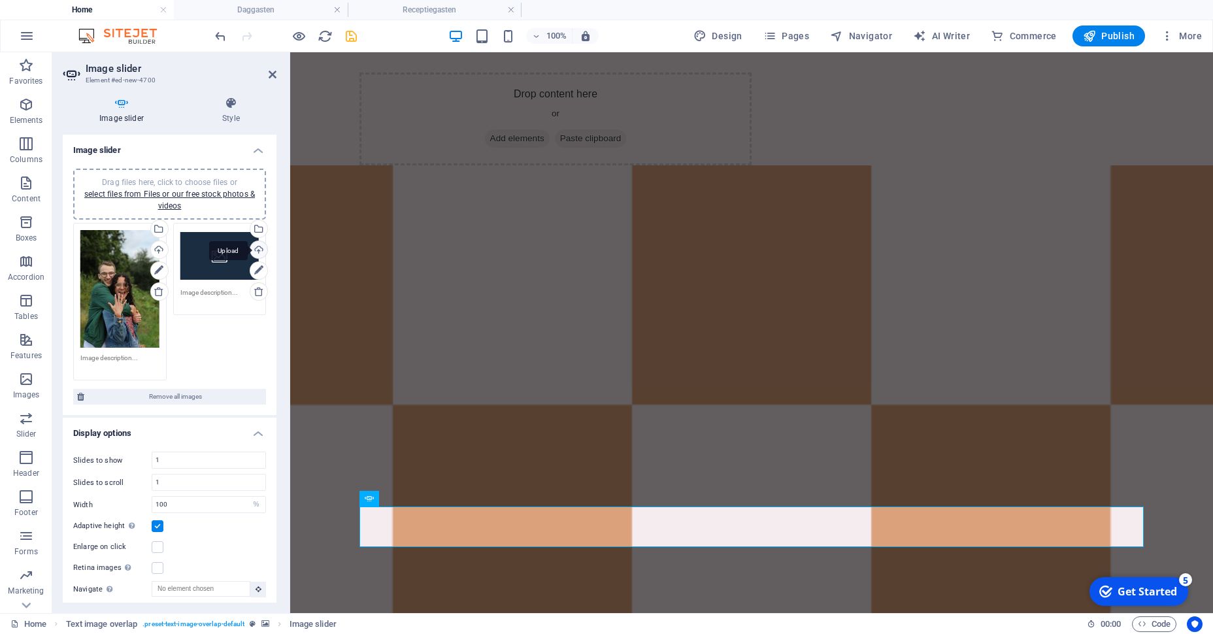
click at [263, 247] on div "Upload" at bounding box center [258, 251] width 20 height 20
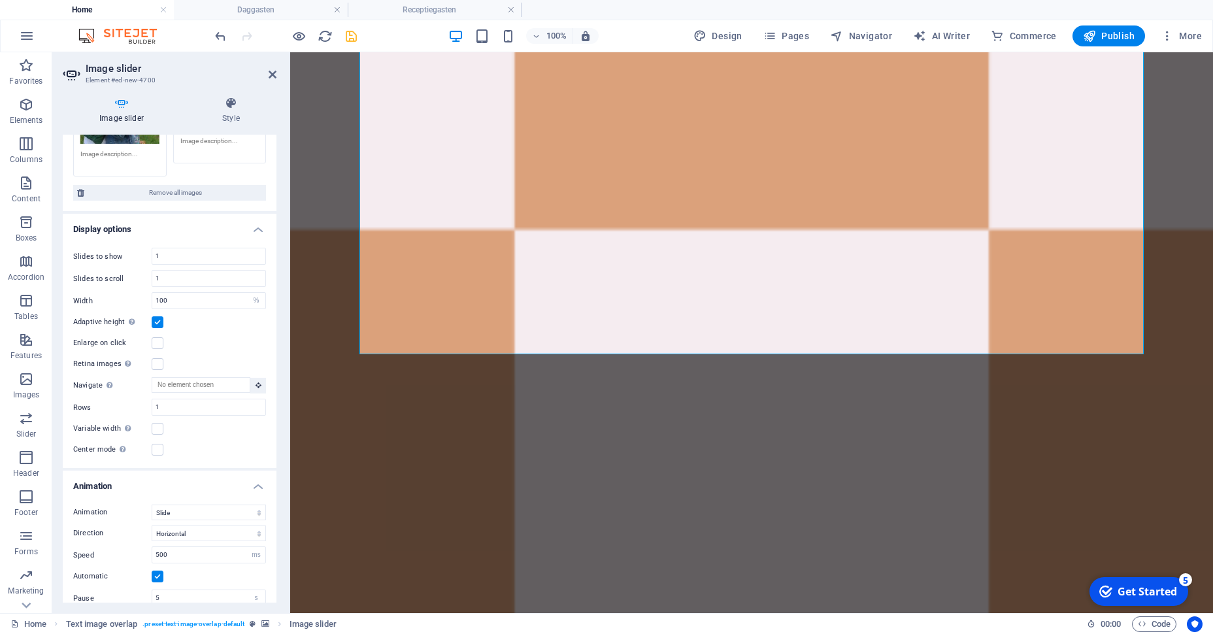
scroll to position [235, 0]
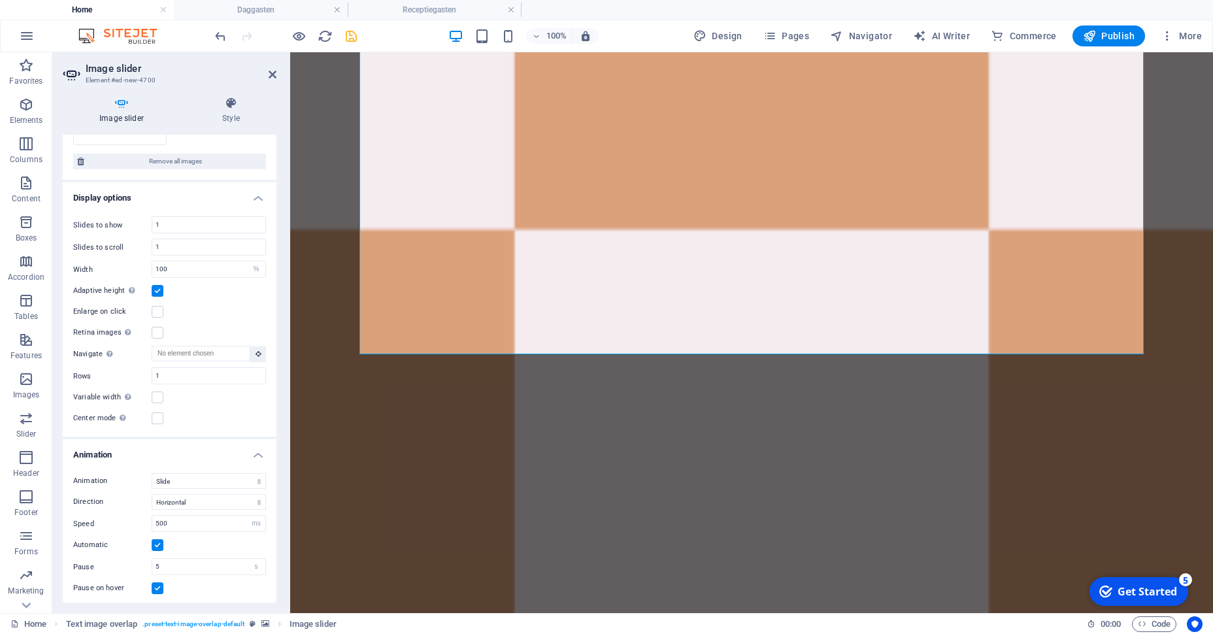
click at [156, 292] on label at bounding box center [158, 291] width 12 height 12
click at [0, 0] on input "Adaptive height Automatically adjust the height for single slide horizontal sli…" at bounding box center [0, 0] width 0 height 0
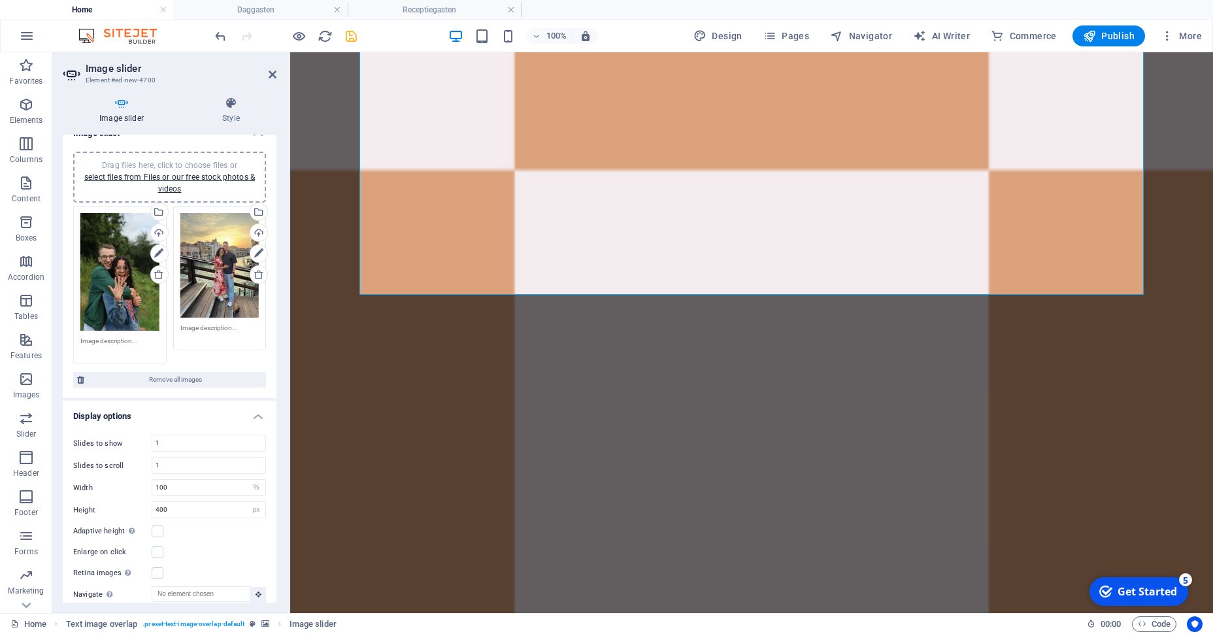
scroll to position [0, 0]
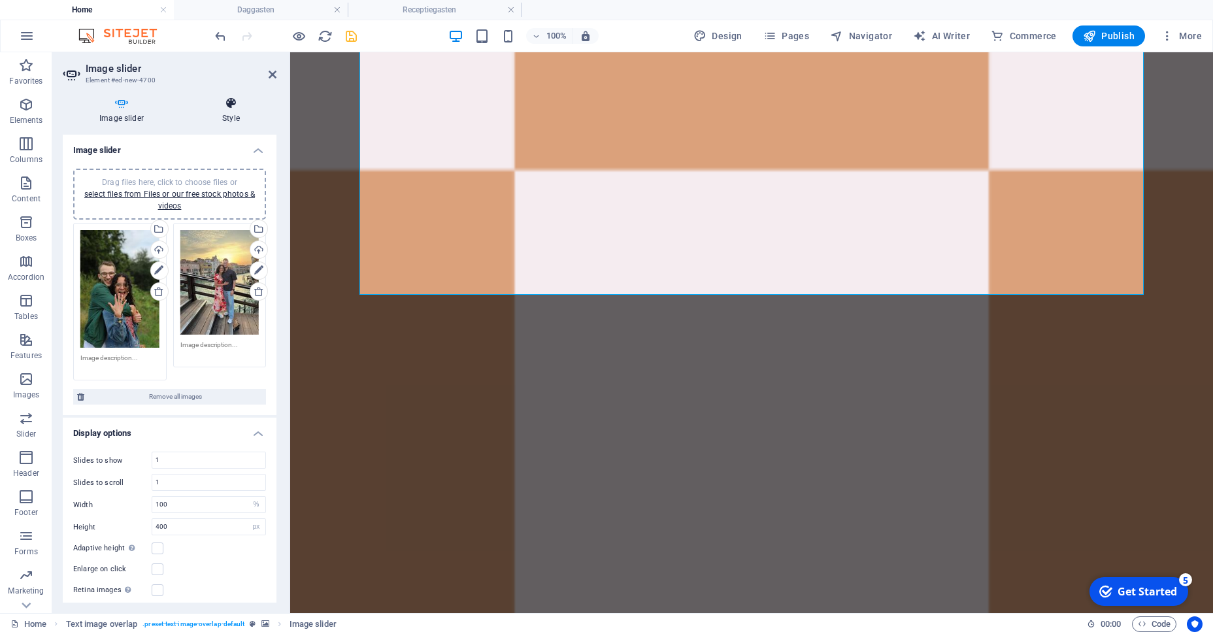
click at [216, 107] on icon at bounding box center [231, 103] width 91 height 13
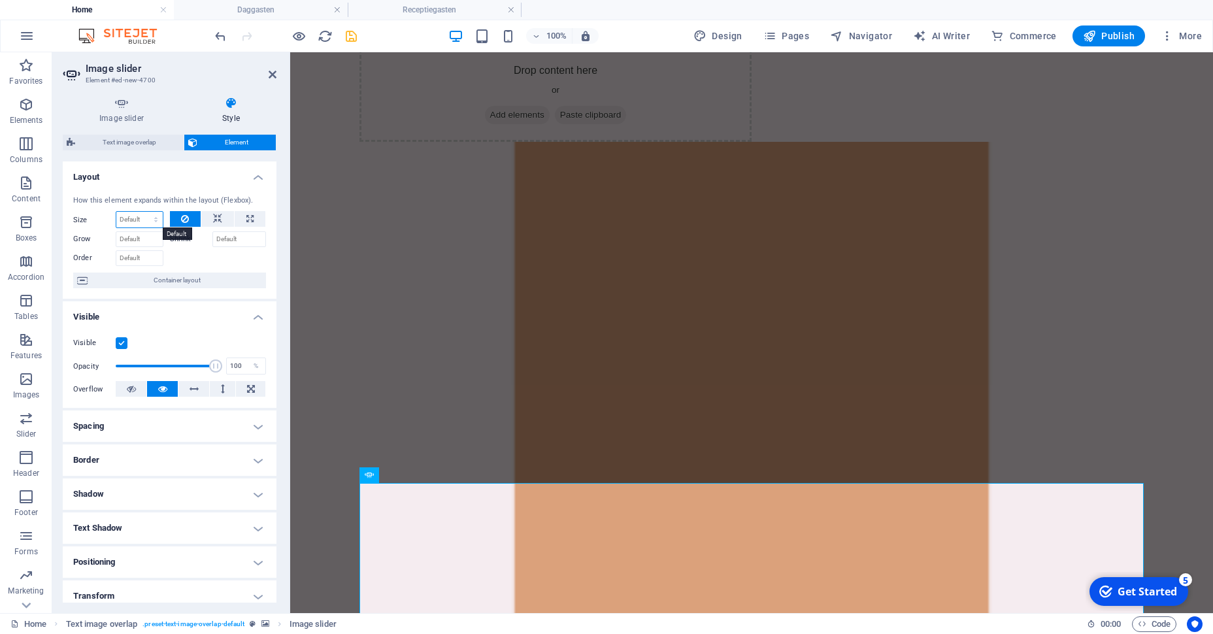
click at [116, 212] on select "Default auto px % 1/1 1/2 1/3 1/4 1/5 1/6 1/7 1/8 1/9 1/10" at bounding box center [139, 220] width 46 height 16
select select "%"
click option "%" at bounding box center [0, 0] width 0 height 0
type input "50"
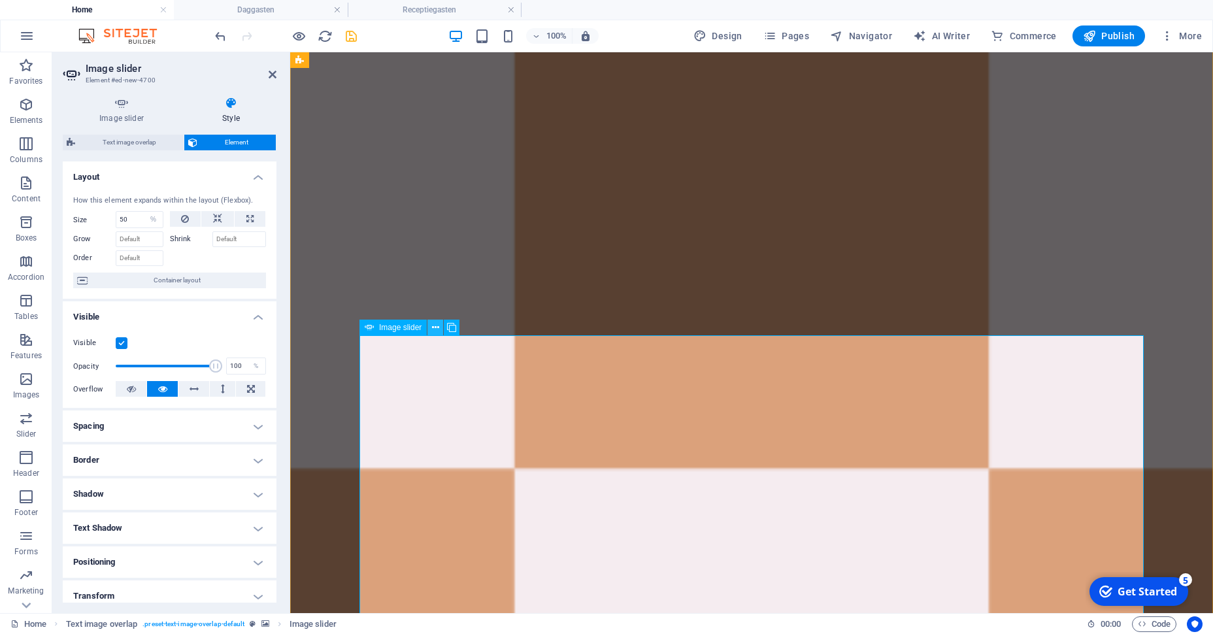
click at [435, 327] on icon at bounding box center [435, 328] width 7 height 14
click at [133, 123] on h4 "Image slider" at bounding box center [124, 110] width 123 height 27
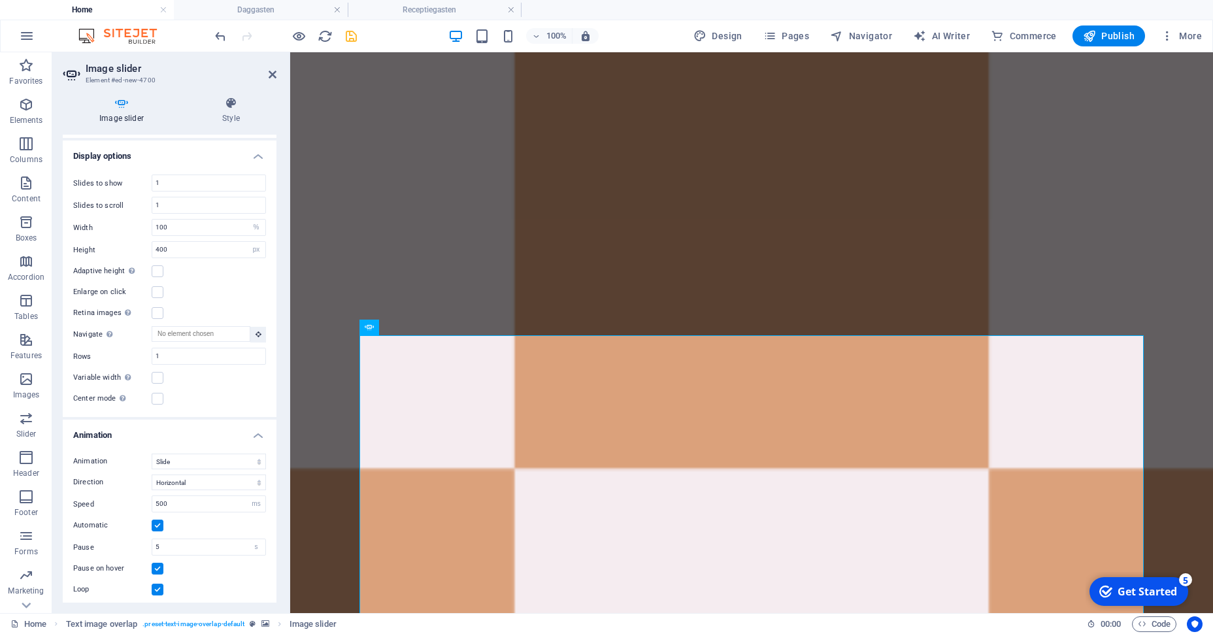
scroll to position [278, 0]
click at [189, 223] on div "Slides to show 1 Slides to scroll 1 Width 100 Default px % rem em vw vh Height …" at bounding box center [170, 289] width 214 height 253
click at [189, 223] on input "100" at bounding box center [208, 227] width 113 height 16
type input "1"
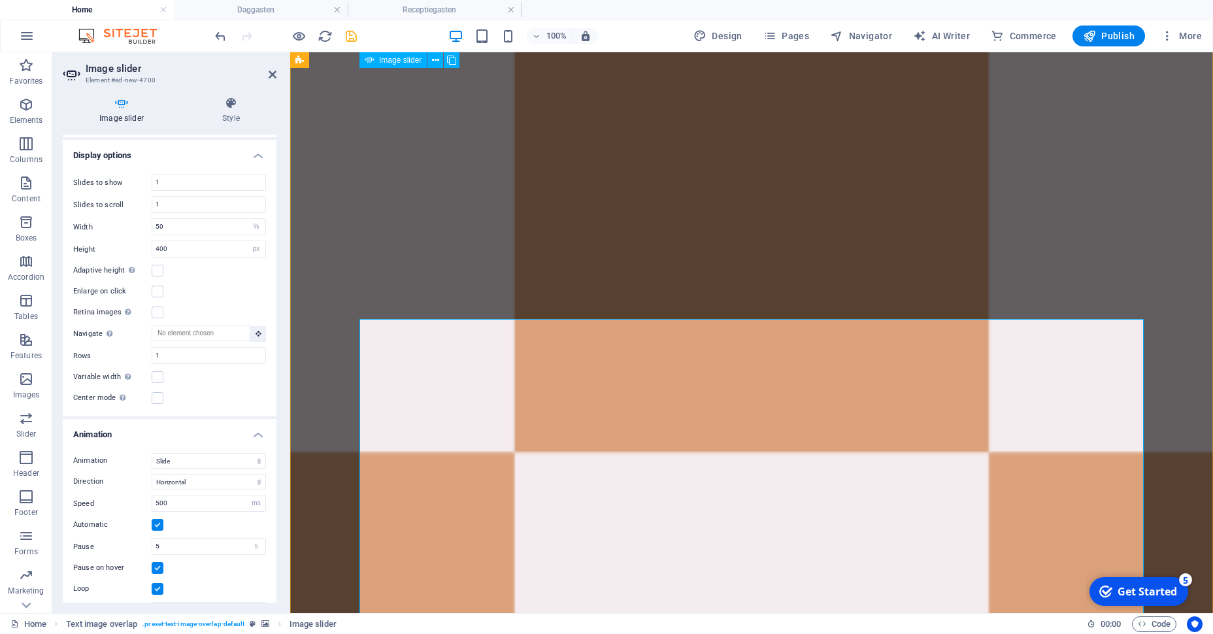
scroll to position [1132, 0]
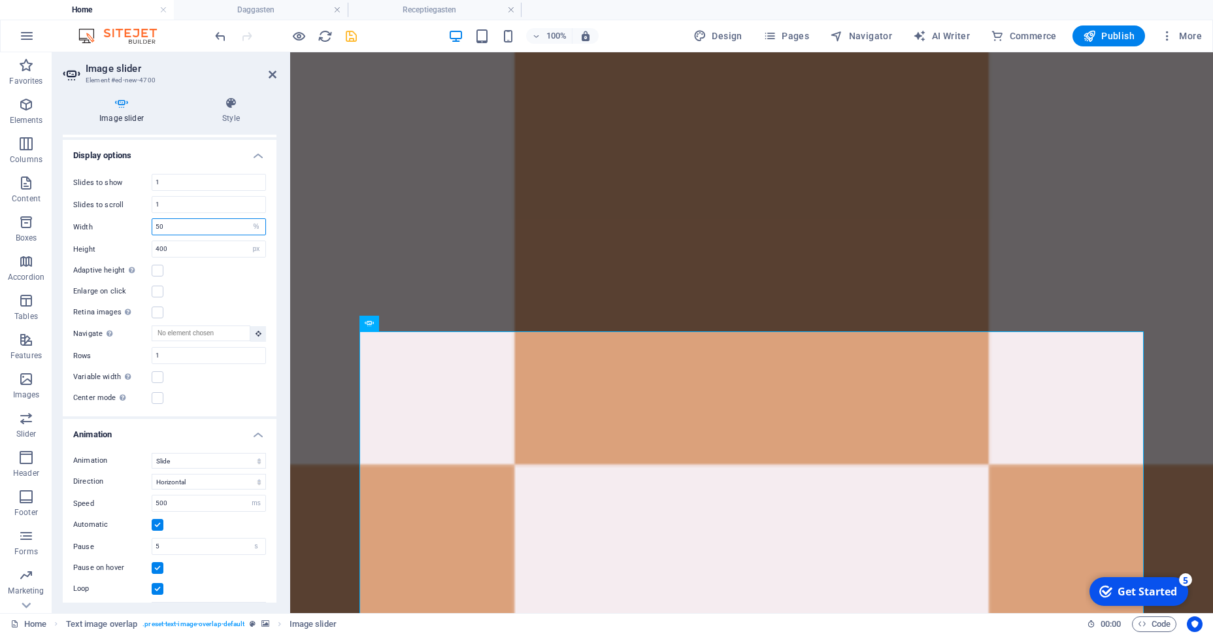
click at [176, 233] on input "50" at bounding box center [208, 227] width 113 height 16
type input "5"
type input "100"
click at [175, 250] on input "400" at bounding box center [208, 249] width 113 height 16
type input "4"
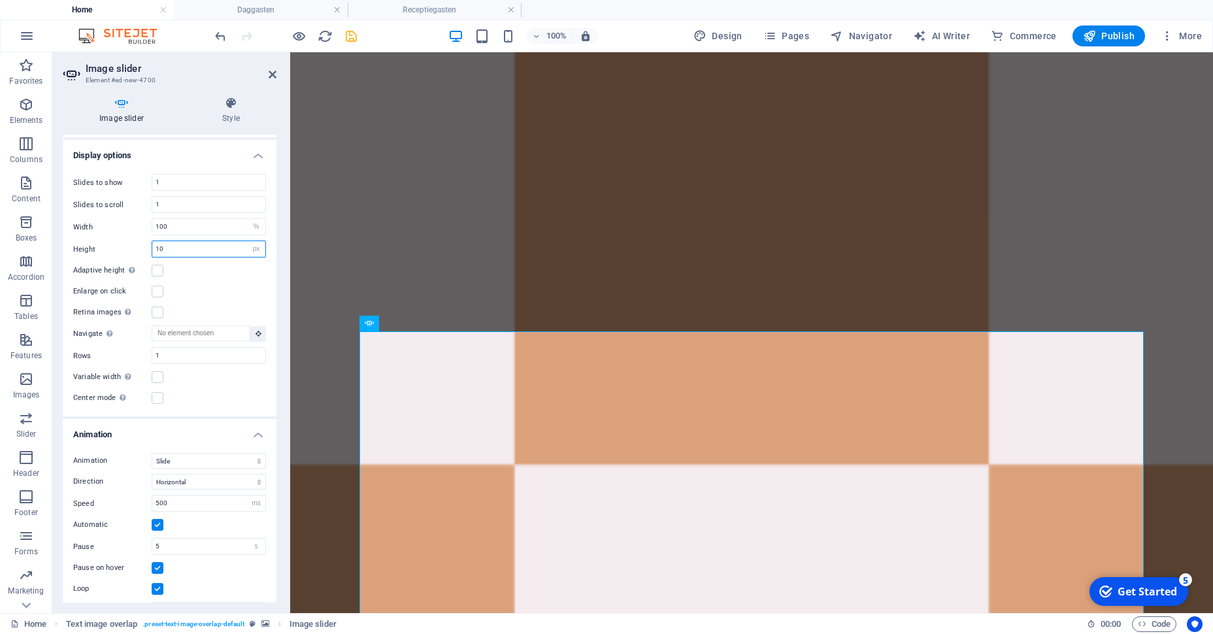
type input "10"
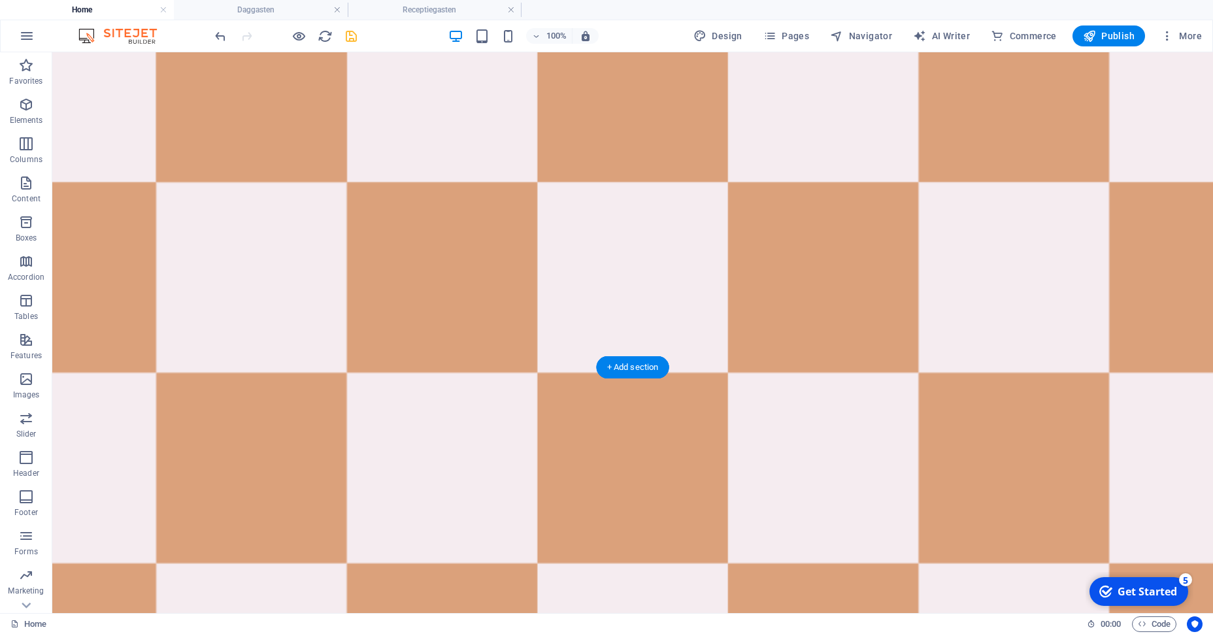
scroll to position [1148, 0]
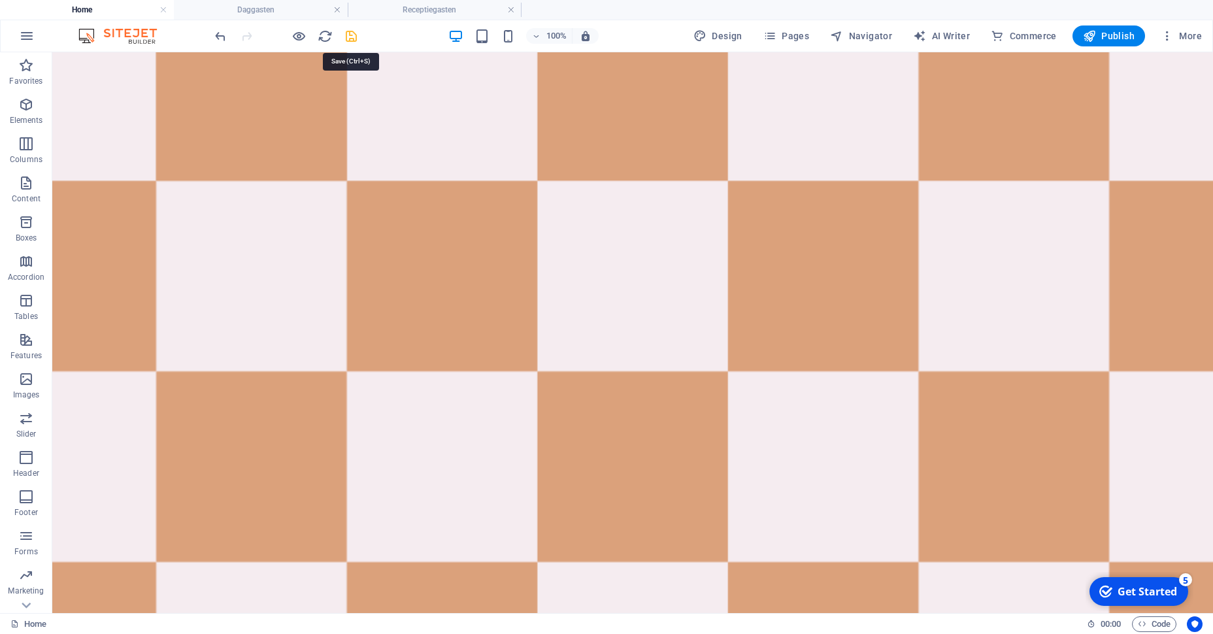
click at [357, 40] on icon "save" at bounding box center [351, 36] width 15 height 15
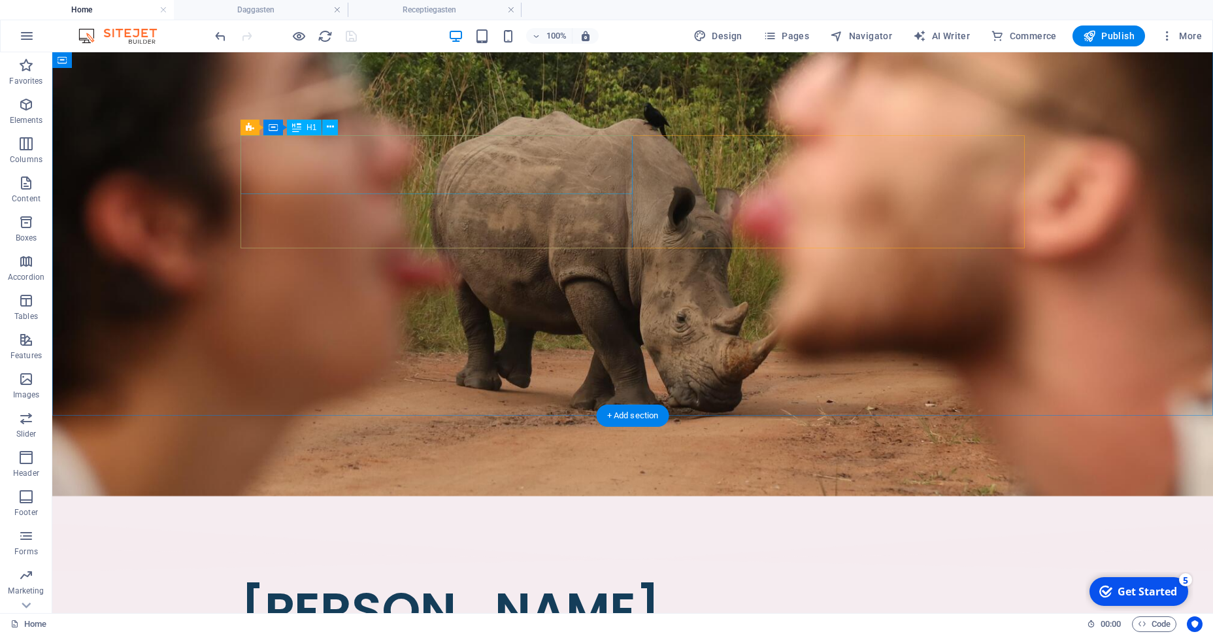
scroll to position [0, 0]
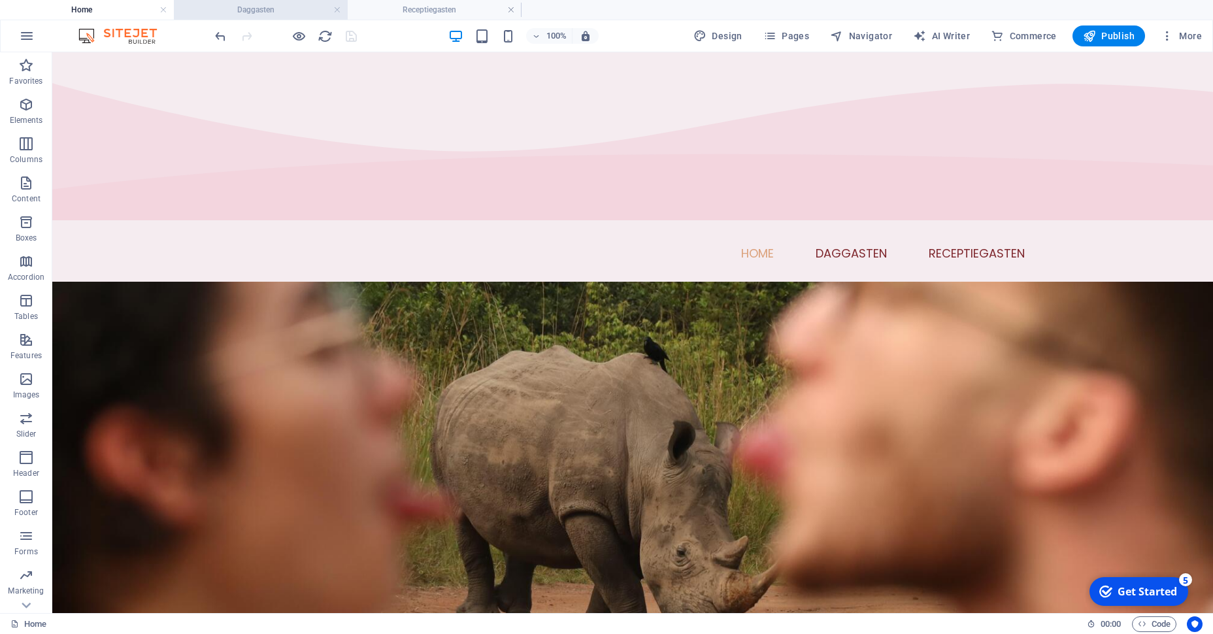
click at [275, 3] on h4 "Daggasten" at bounding box center [261, 10] width 174 height 14
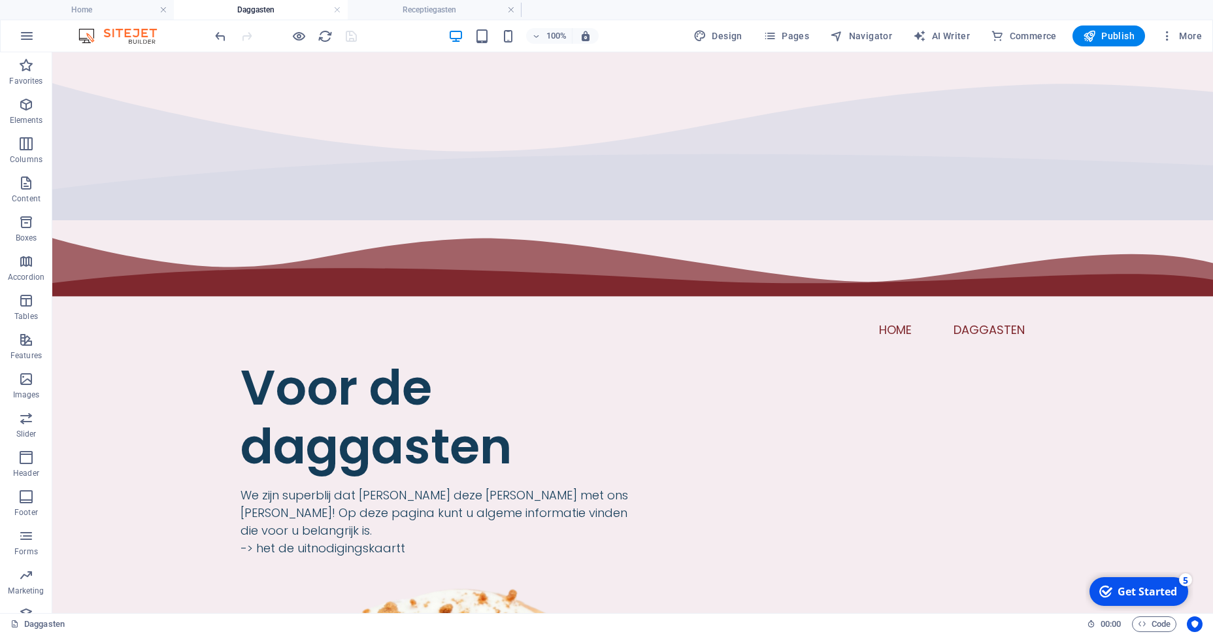
scroll to position [514, 0]
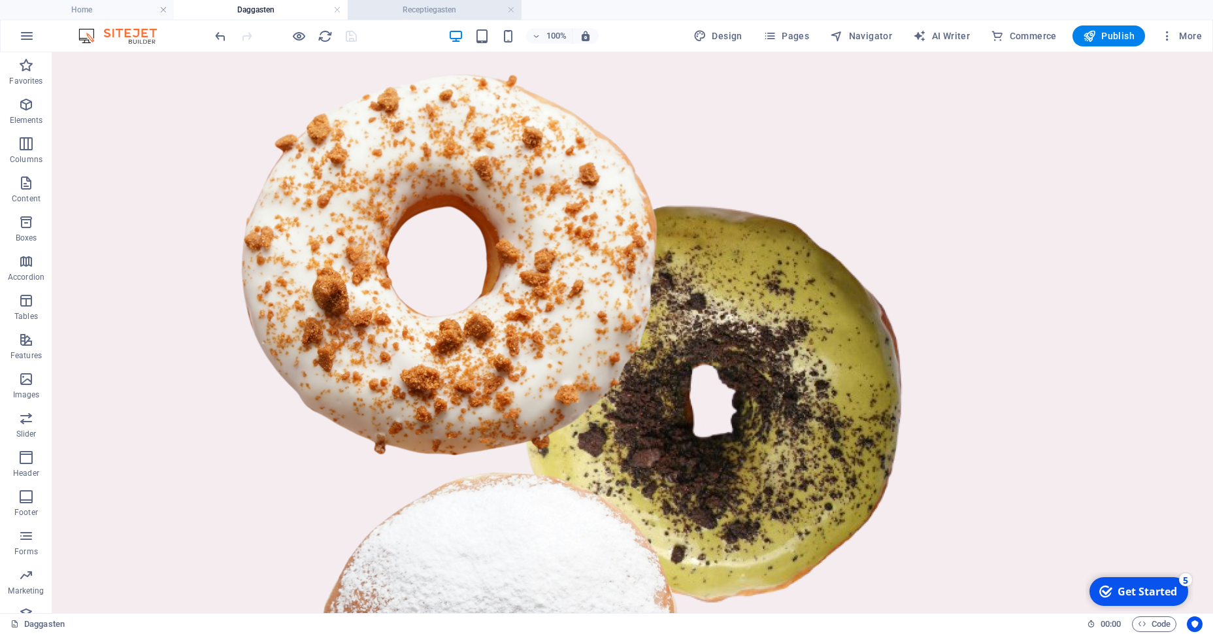
click at [384, 1] on li "Receptiegasten" at bounding box center [435, 10] width 174 height 20
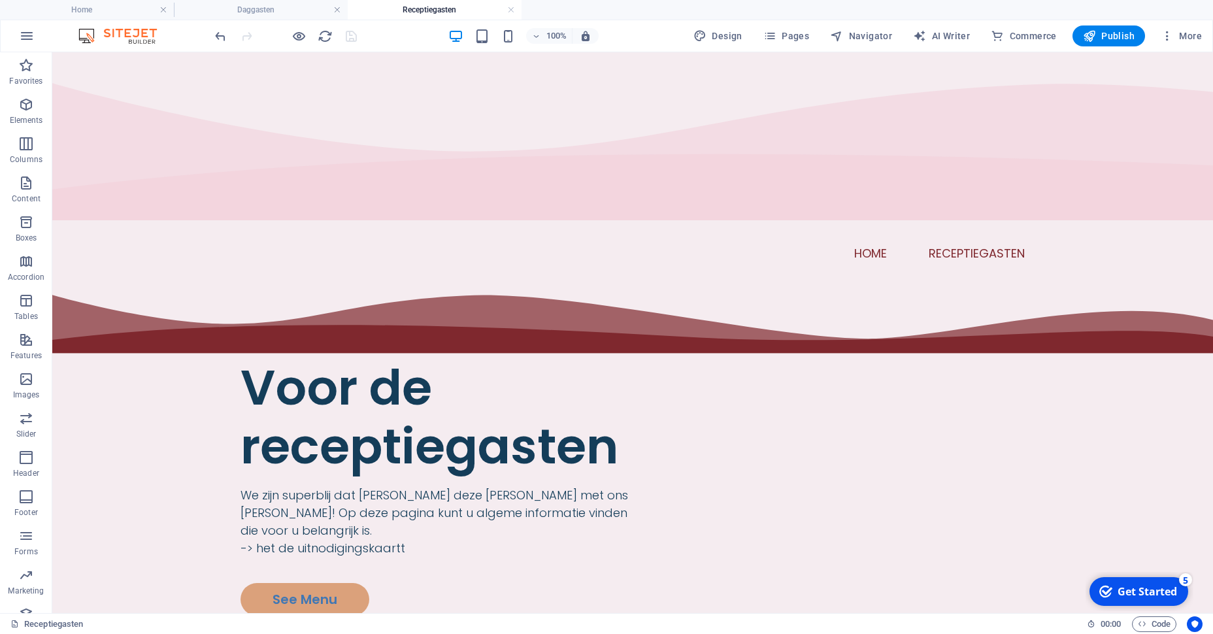
click at [384, 1] on li "Receptiegasten" at bounding box center [435, 10] width 174 height 20
click at [120, 11] on h4 "Home" at bounding box center [87, 10] width 174 height 14
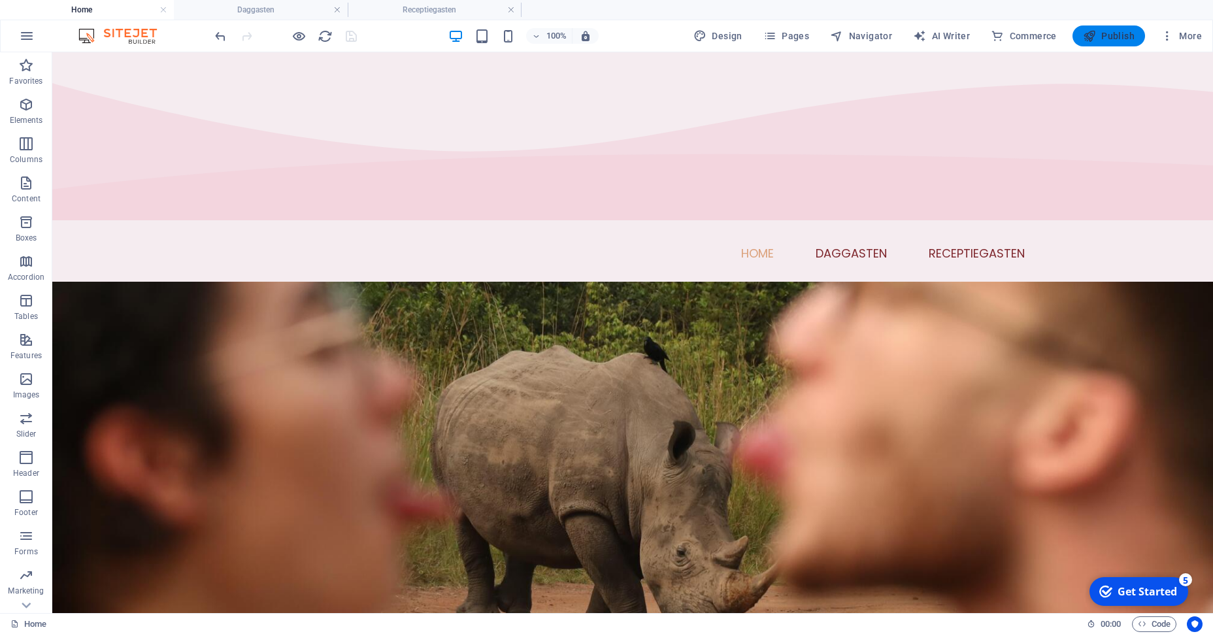
click at [1133, 38] on span "Publish" at bounding box center [1109, 35] width 52 height 13
